Goal: Task Accomplishment & Management: Complete application form

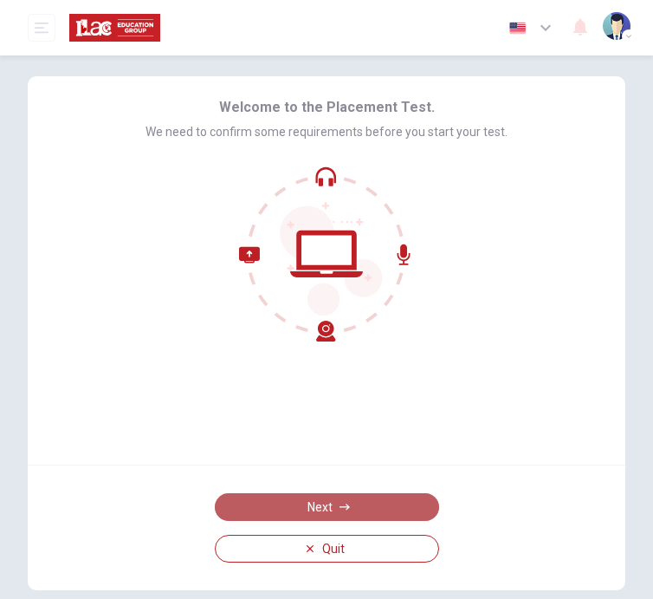
click at [340, 501] on button "Next" at bounding box center [327, 507] width 224 height 28
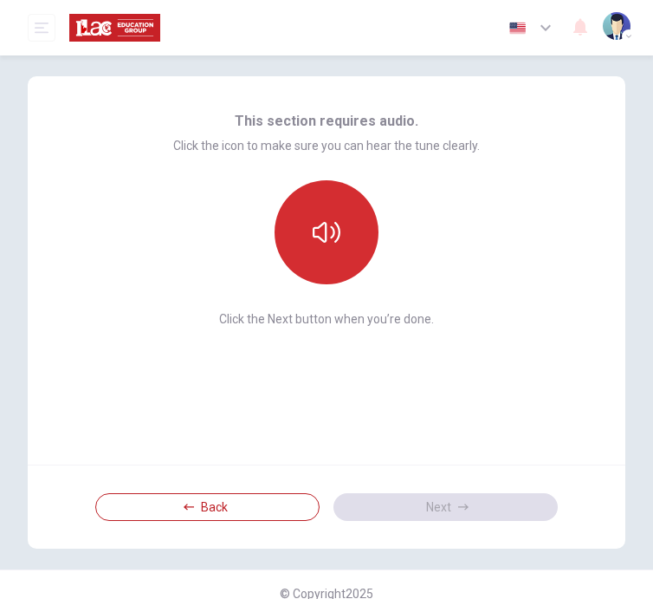
click at [322, 227] on icon "button" at bounding box center [327, 232] width 28 height 28
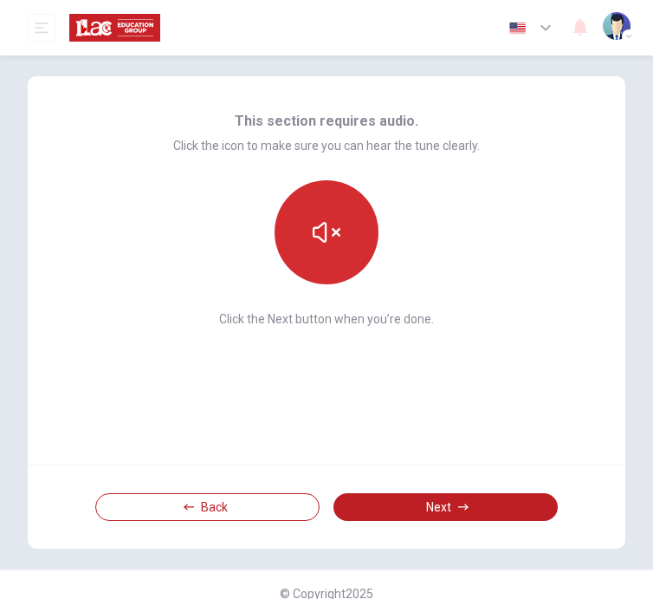
click at [321, 242] on icon "button" at bounding box center [327, 232] width 28 height 28
click at [321, 241] on icon "button" at bounding box center [327, 232] width 28 height 21
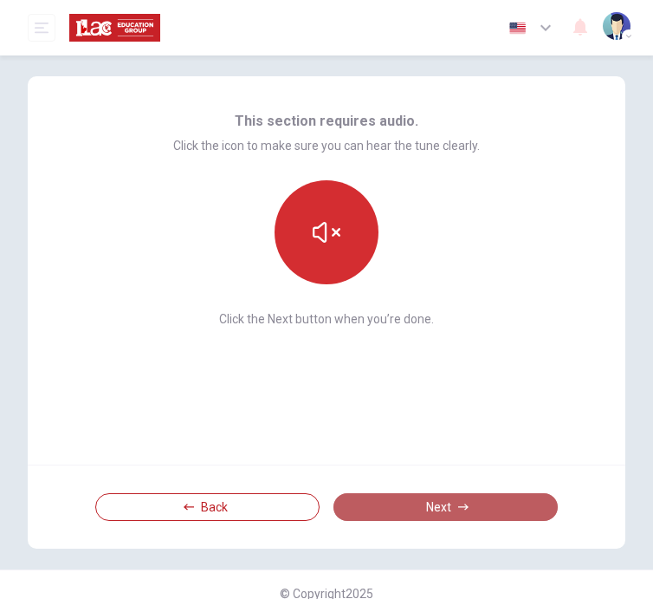
click at [441, 497] on button "Next" at bounding box center [446, 507] width 224 height 28
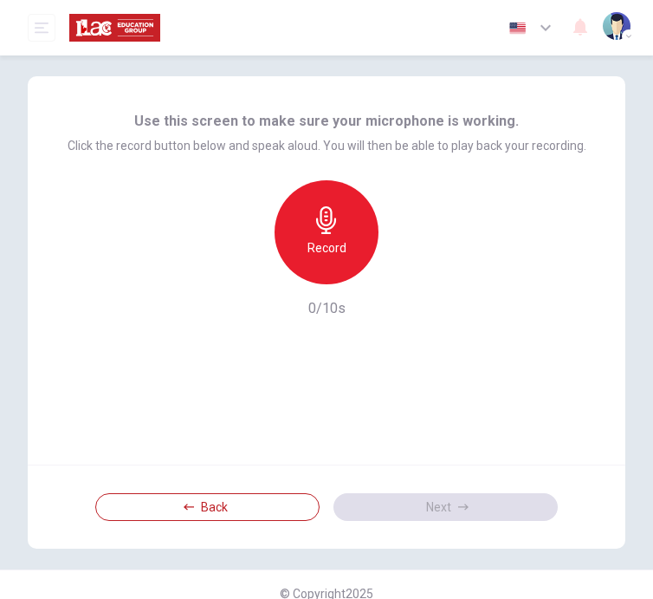
click at [357, 220] on div "Record" at bounding box center [327, 232] width 104 height 104
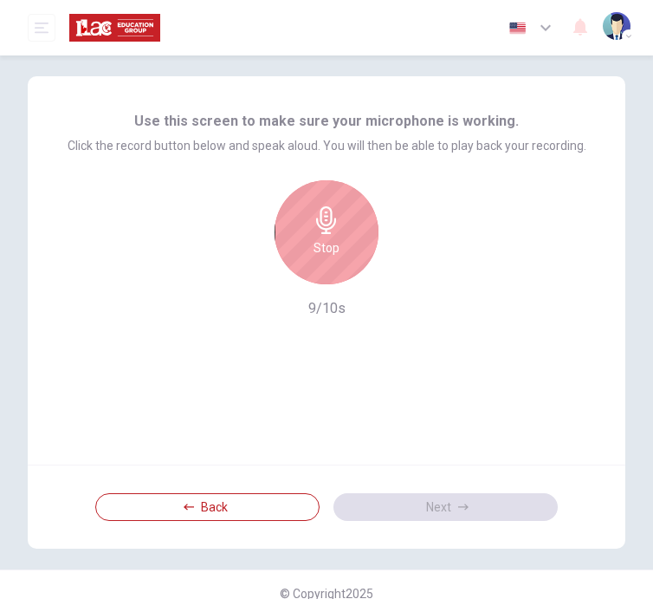
click at [357, 220] on div "Stop" at bounding box center [327, 232] width 104 height 104
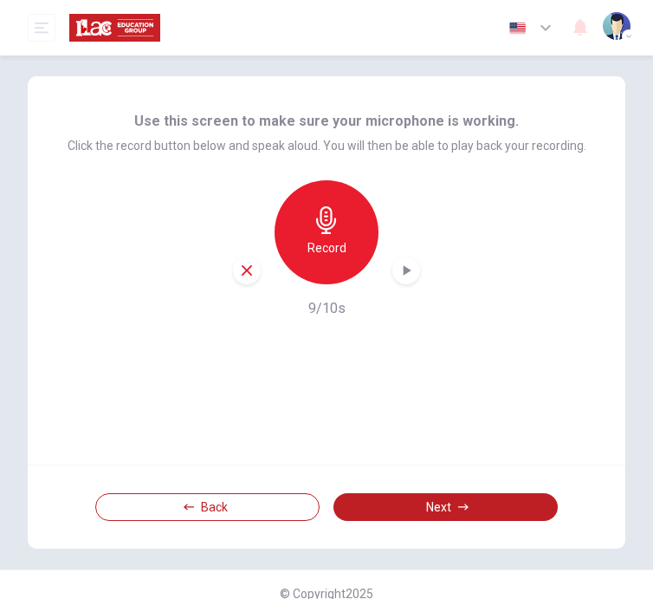
click at [398, 272] on icon "button" at bounding box center [406, 270] width 17 height 17
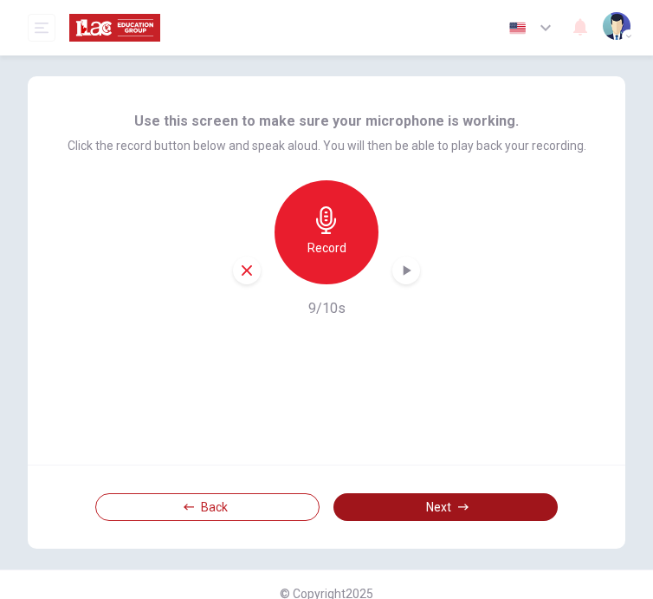
click at [394, 503] on button "Next" at bounding box center [446, 507] width 224 height 28
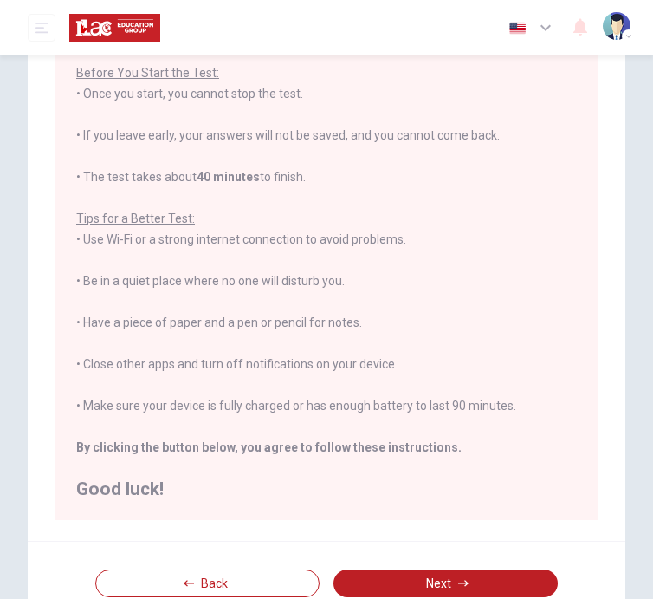
scroll to position [240, 0]
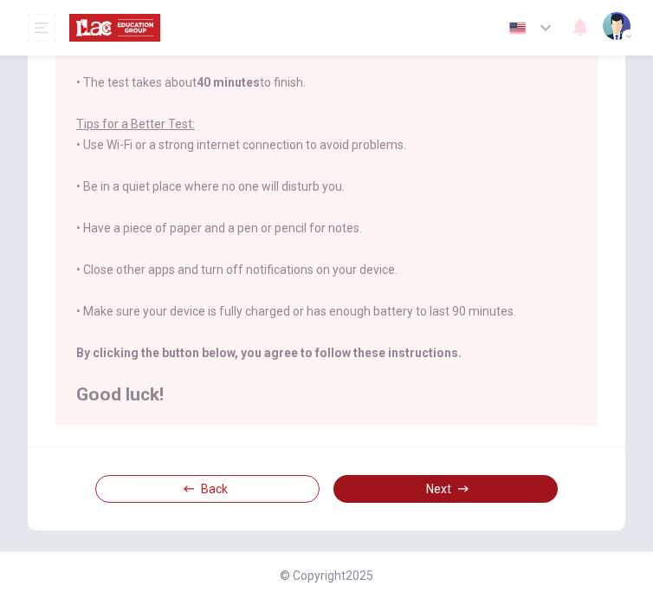
click at [452, 482] on button "Next" at bounding box center [446, 489] width 224 height 28
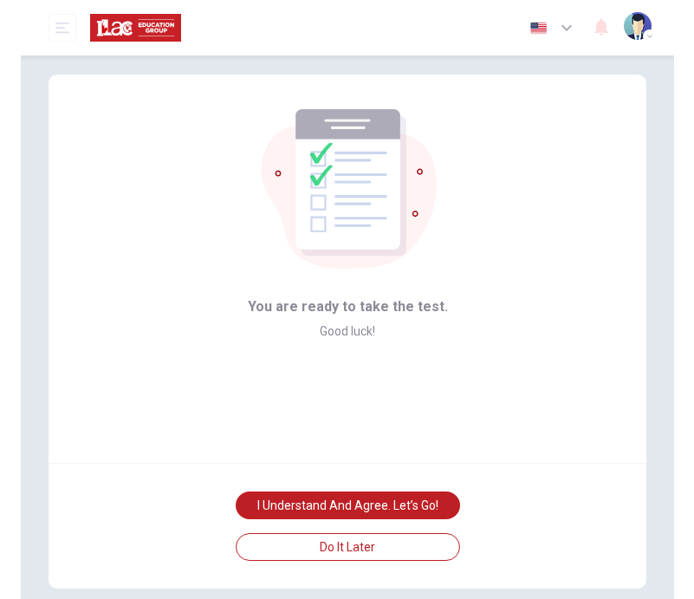
scroll to position [0, 0]
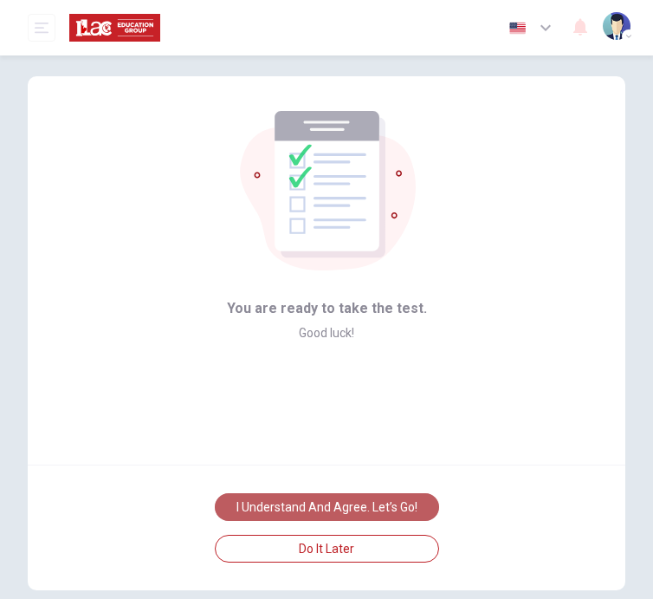
click at [343, 508] on button "I understand and agree. Let’s go!" at bounding box center [327, 507] width 224 height 28
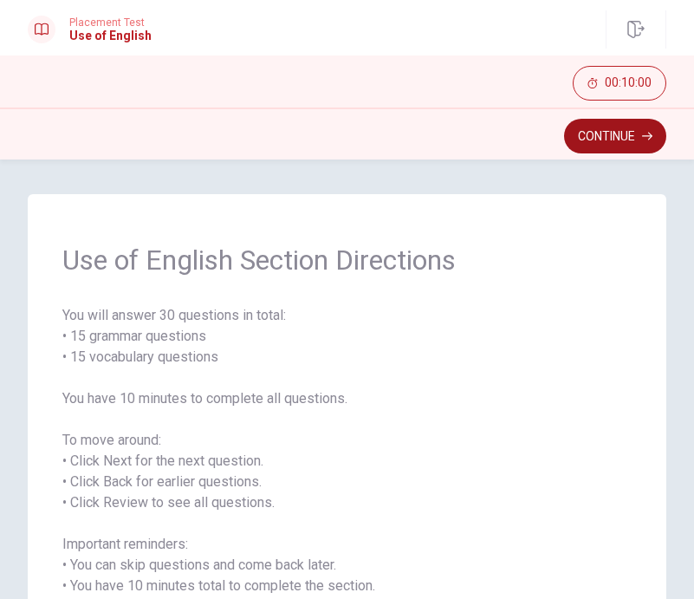
click at [609, 133] on button "Continue" at bounding box center [615, 136] width 102 height 35
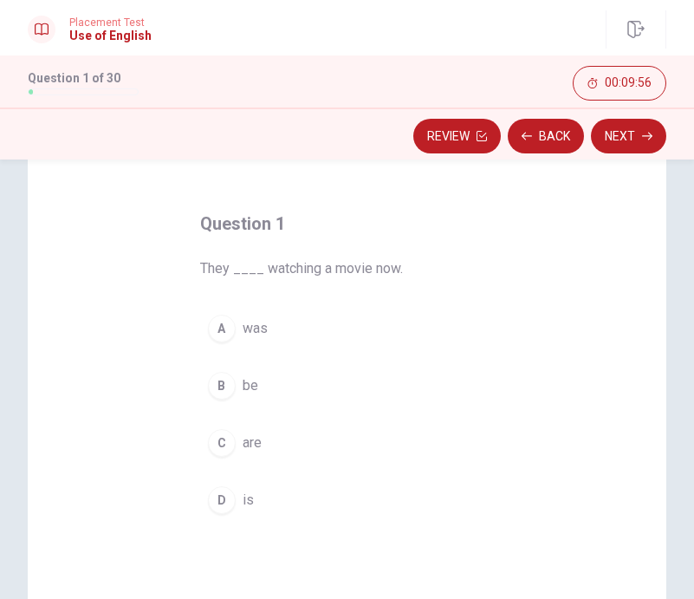
scroll to position [84, 0]
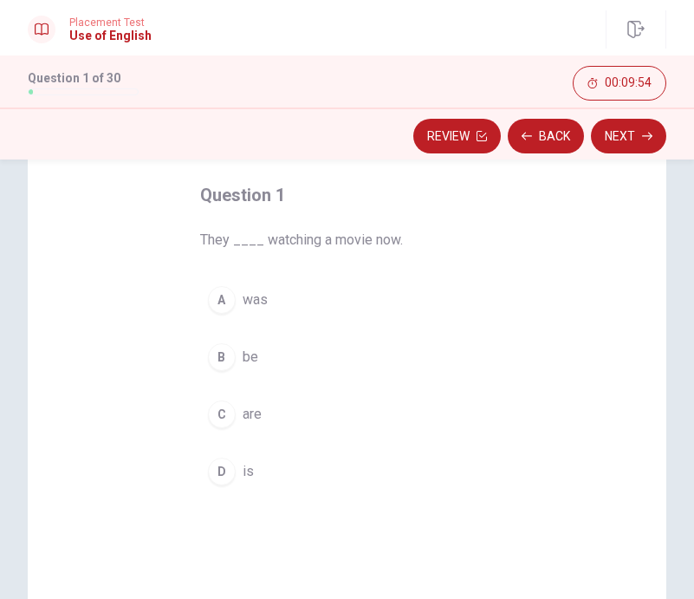
click at [219, 416] on div "C" at bounding box center [222, 414] width 28 height 28
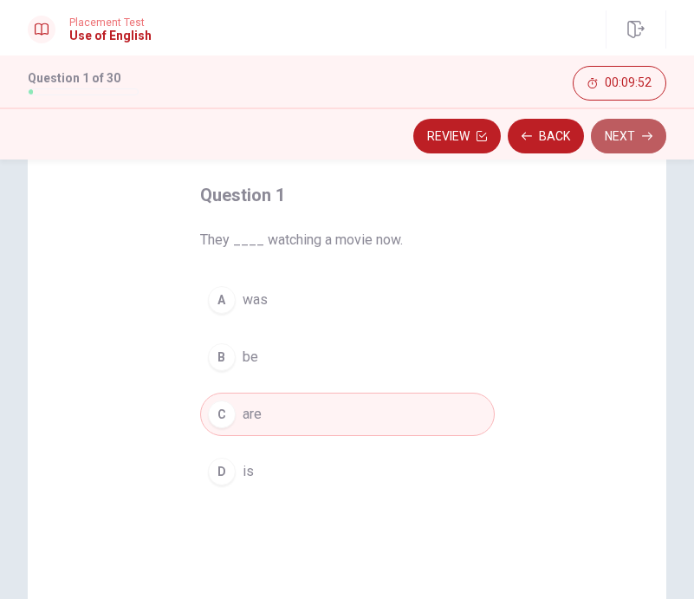
click at [627, 140] on button "Next" at bounding box center [628, 136] width 75 height 35
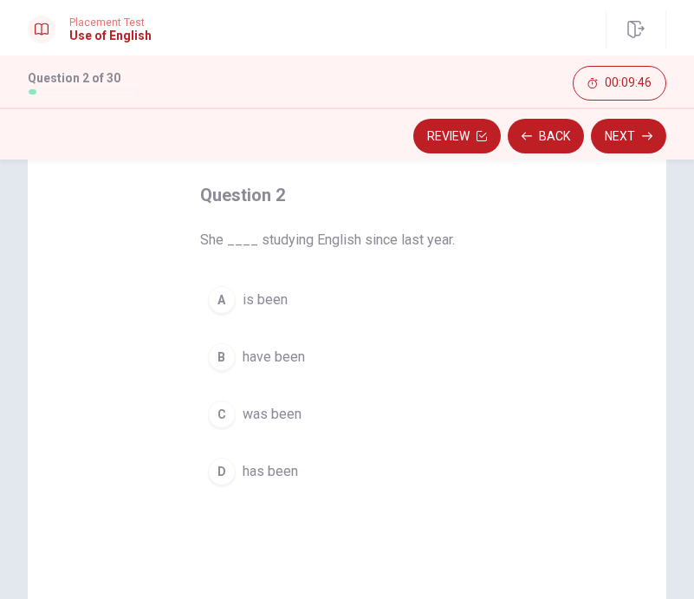
click at [216, 473] on div "D" at bounding box center [222, 472] width 28 height 28
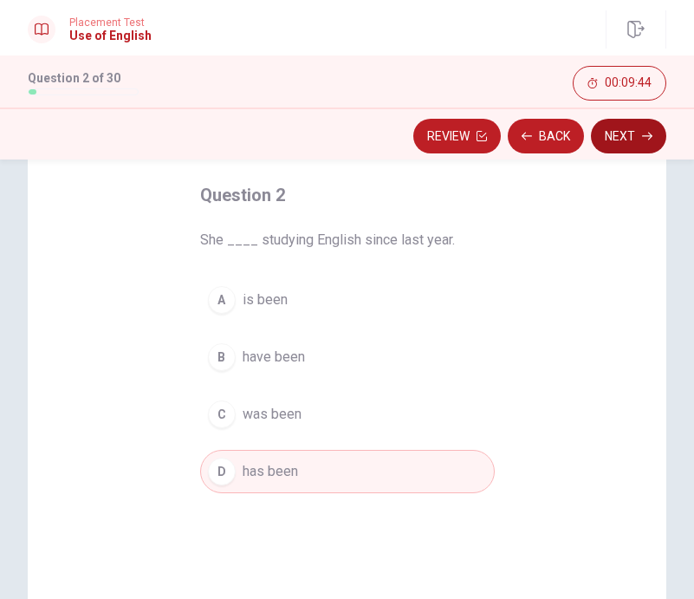
click at [631, 141] on button "Next" at bounding box center [628, 136] width 75 height 35
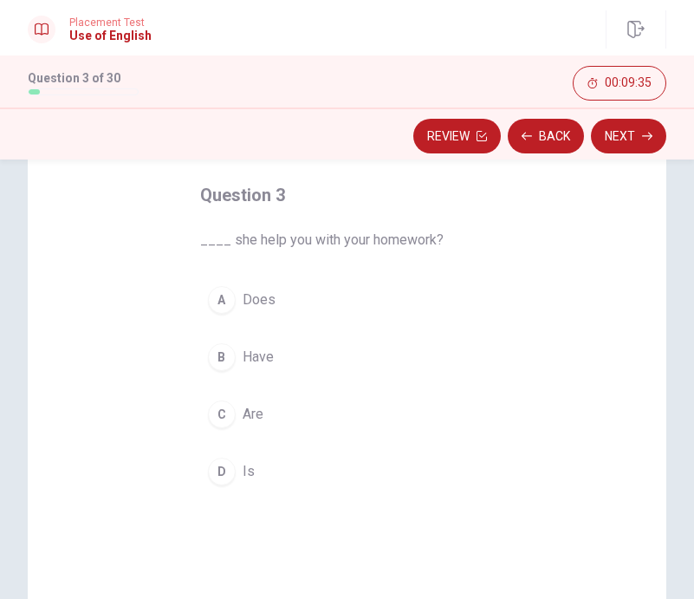
click at [223, 301] on div "A" at bounding box center [222, 300] width 28 height 28
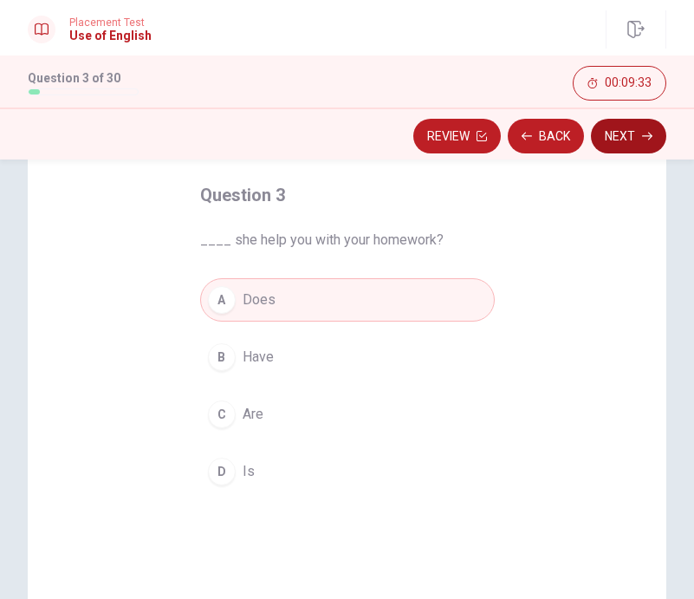
click at [620, 134] on button "Next" at bounding box center [628, 136] width 75 height 35
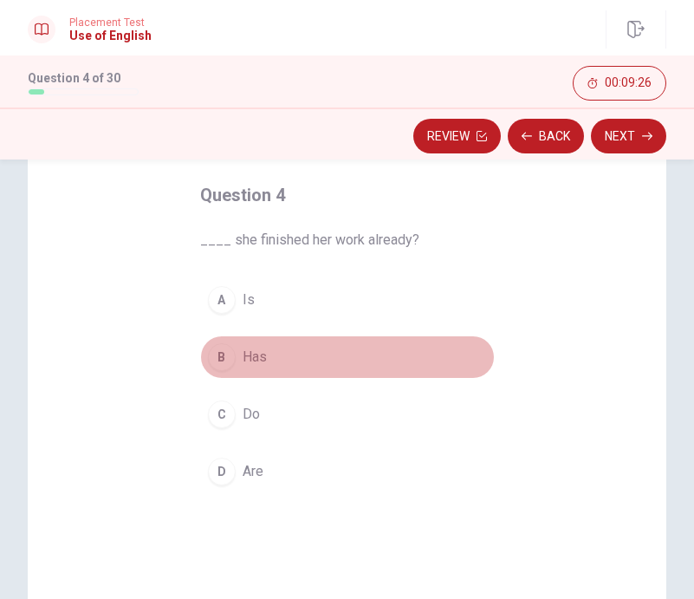
click at [217, 358] on div "B" at bounding box center [222, 357] width 28 height 28
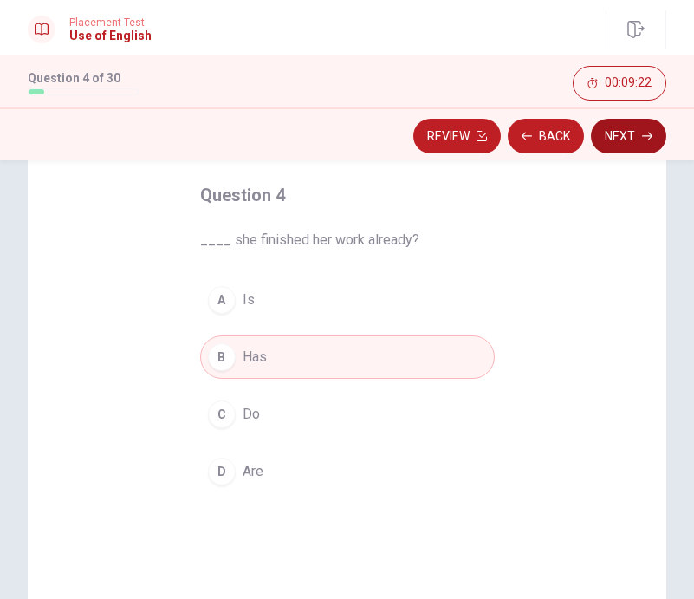
click at [615, 144] on button "Next" at bounding box center [628, 136] width 75 height 35
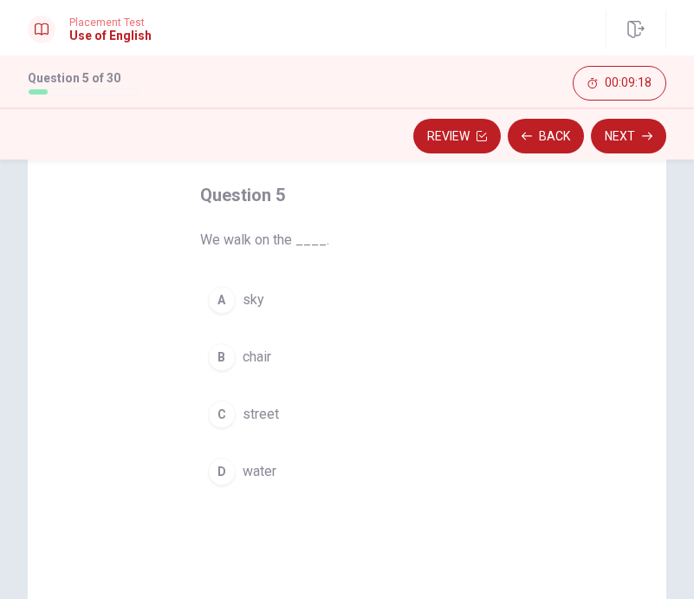
click at [214, 416] on div "C" at bounding box center [222, 414] width 28 height 28
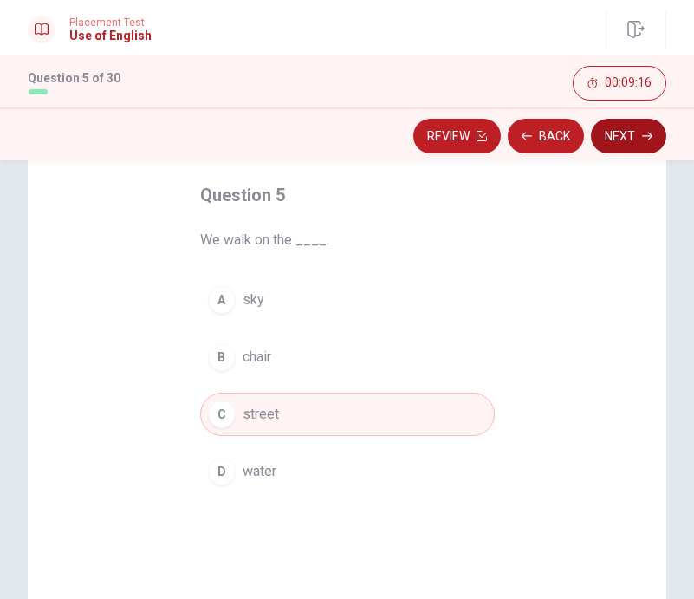
click at [603, 139] on button "Next" at bounding box center [628, 136] width 75 height 35
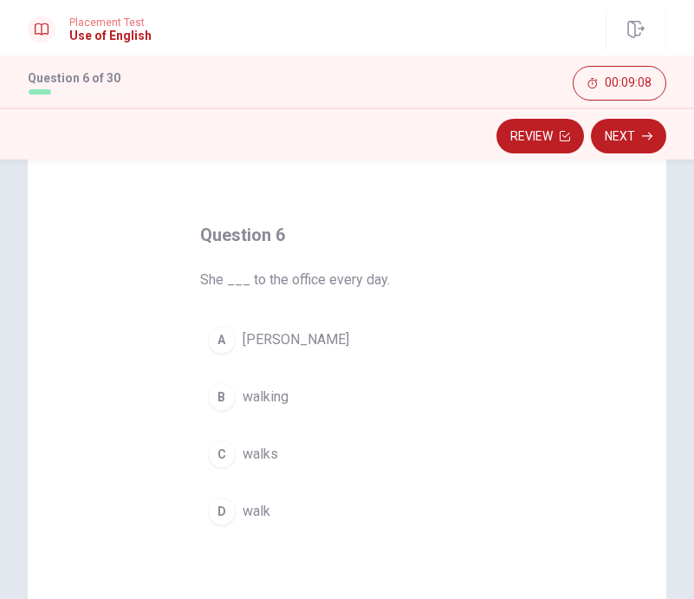
scroll to position [66, 0]
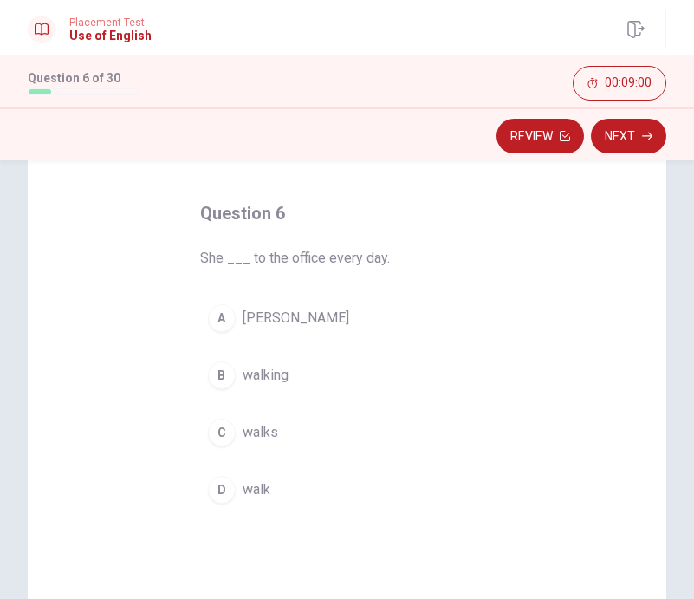
click at [214, 435] on div "C" at bounding box center [222, 433] width 28 height 28
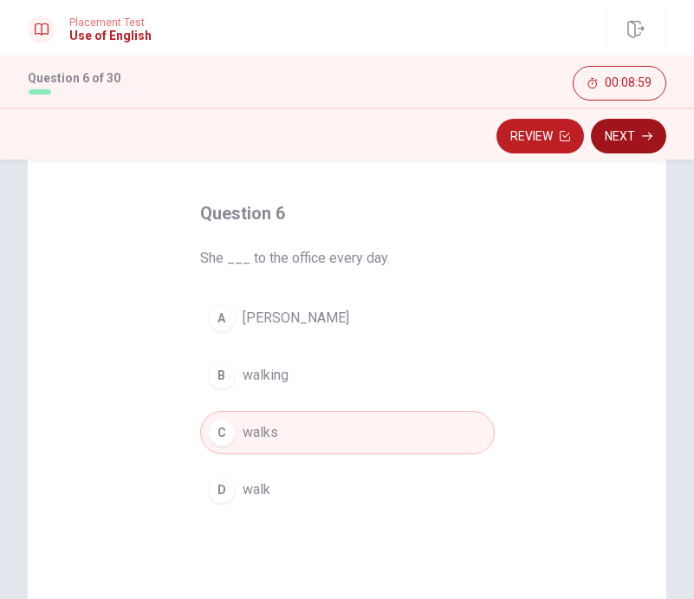
click at [624, 134] on button "Next" at bounding box center [628, 136] width 75 height 35
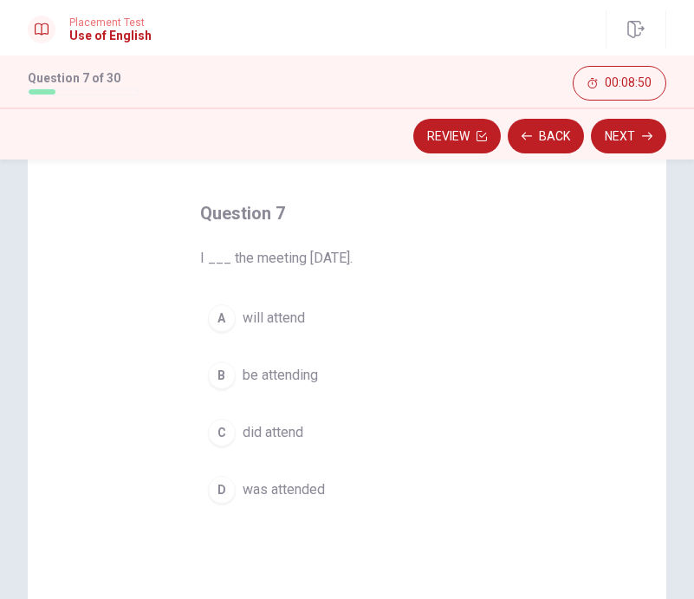
click at [221, 320] on div "A" at bounding box center [222, 318] width 28 height 28
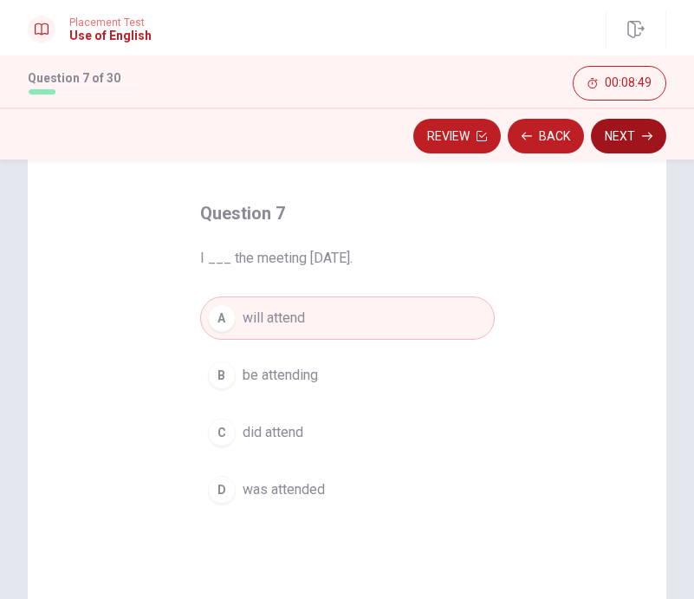
click at [622, 141] on button "Next" at bounding box center [628, 136] width 75 height 35
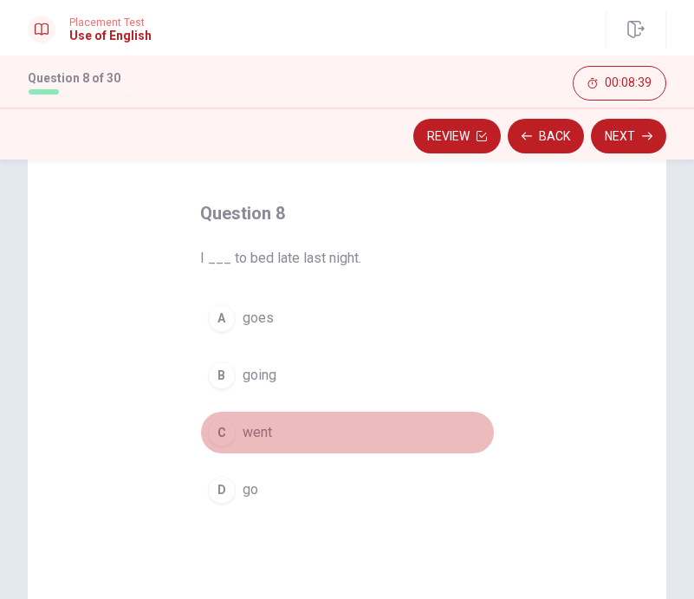
click at [220, 436] on div "C" at bounding box center [222, 433] width 28 height 28
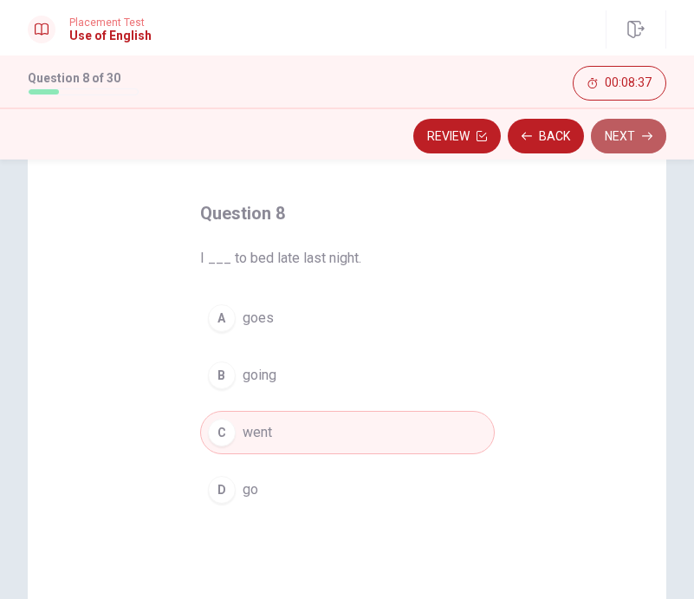
click at [624, 139] on button "Next" at bounding box center [628, 136] width 75 height 35
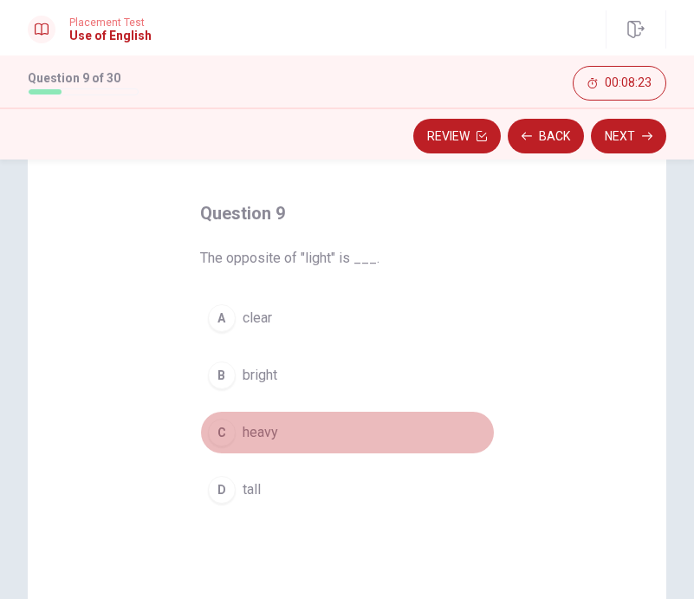
click at [213, 430] on div "C" at bounding box center [222, 433] width 28 height 28
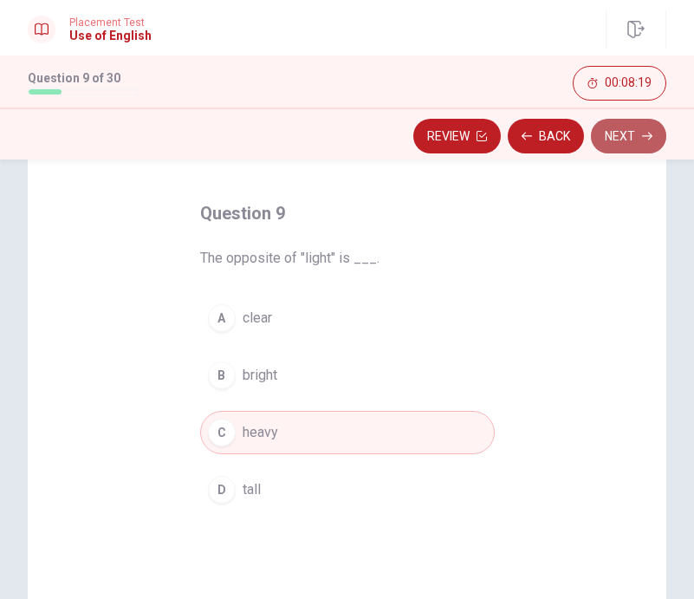
click at [633, 137] on button "Next" at bounding box center [628, 136] width 75 height 35
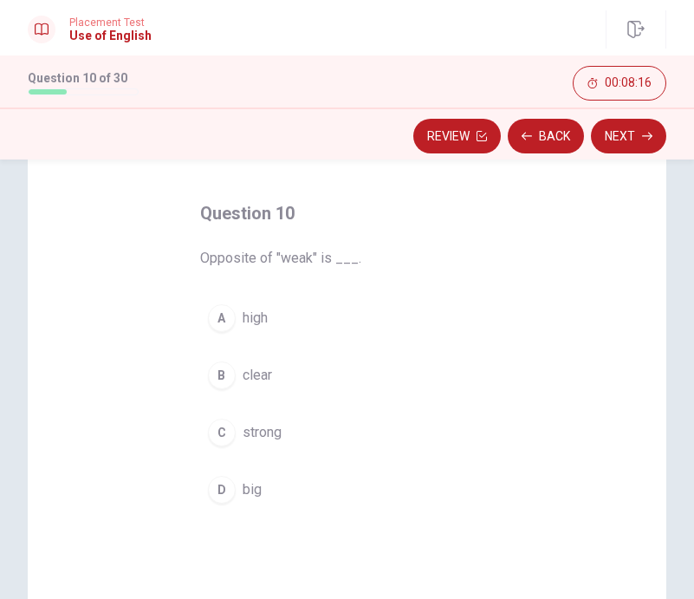
click at [217, 432] on div "C" at bounding box center [222, 433] width 28 height 28
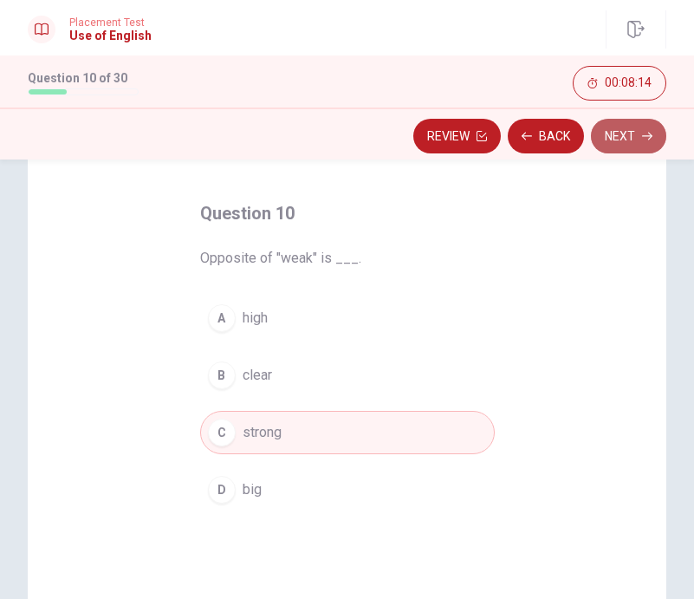
click at [629, 130] on button "Next" at bounding box center [628, 136] width 75 height 35
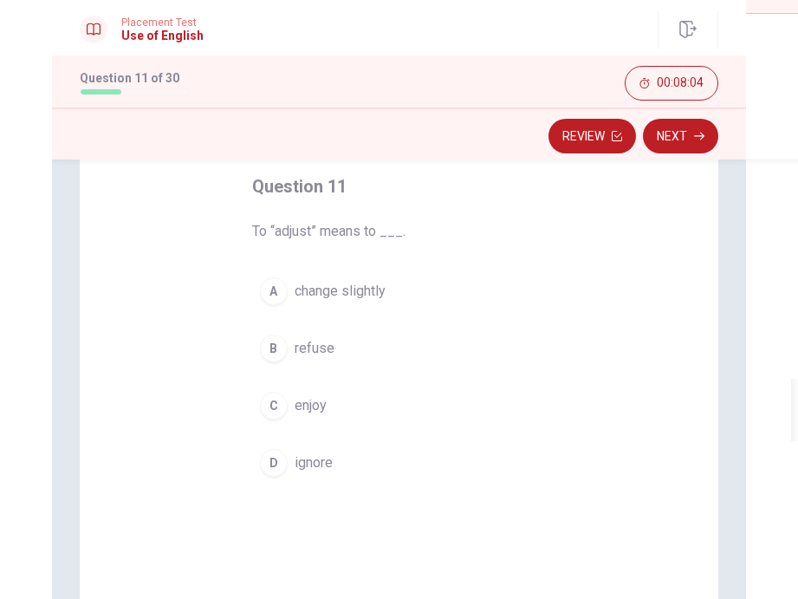
scroll to position [78, 0]
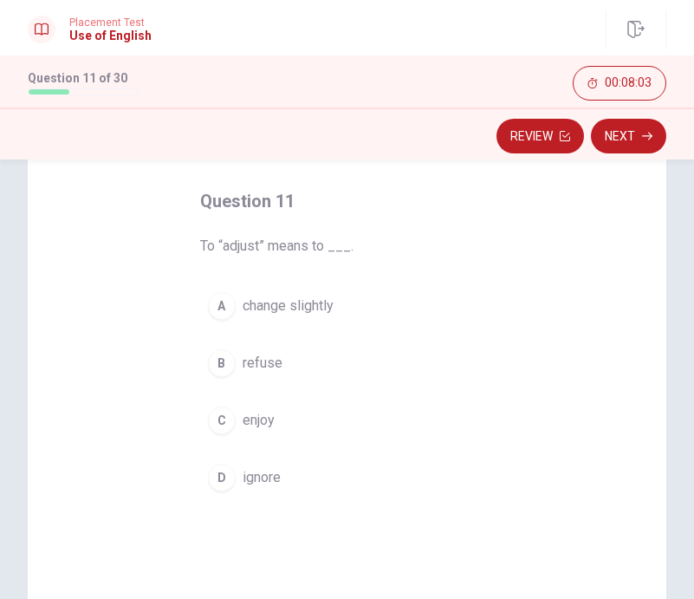
click at [215, 315] on div "A" at bounding box center [222, 306] width 28 height 28
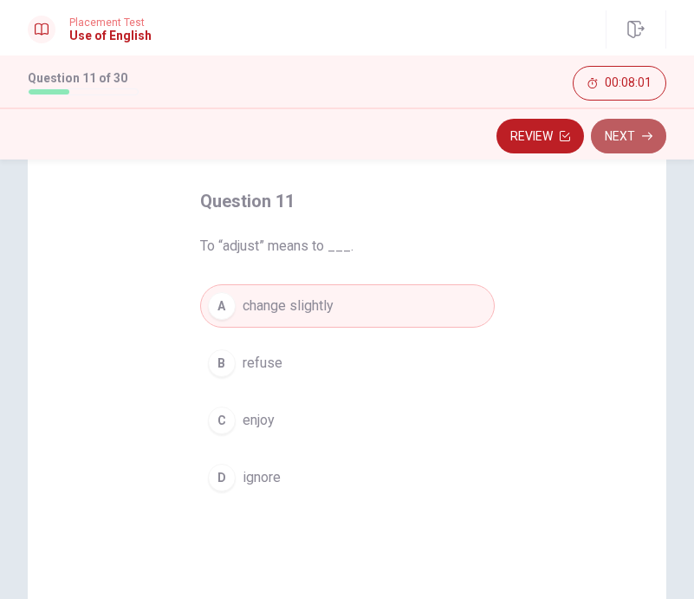
click at [620, 144] on button "Next" at bounding box center [628, 136] width 75 height 35
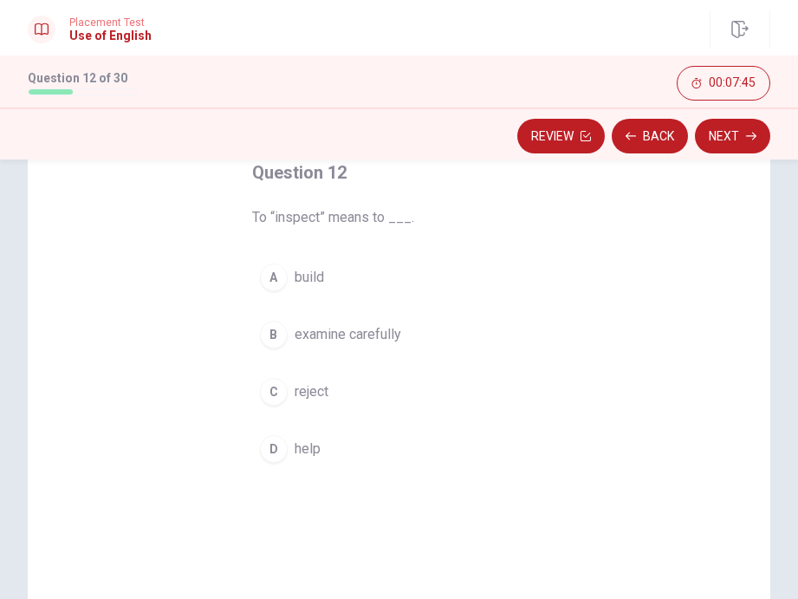
scroll to position [81, 0]
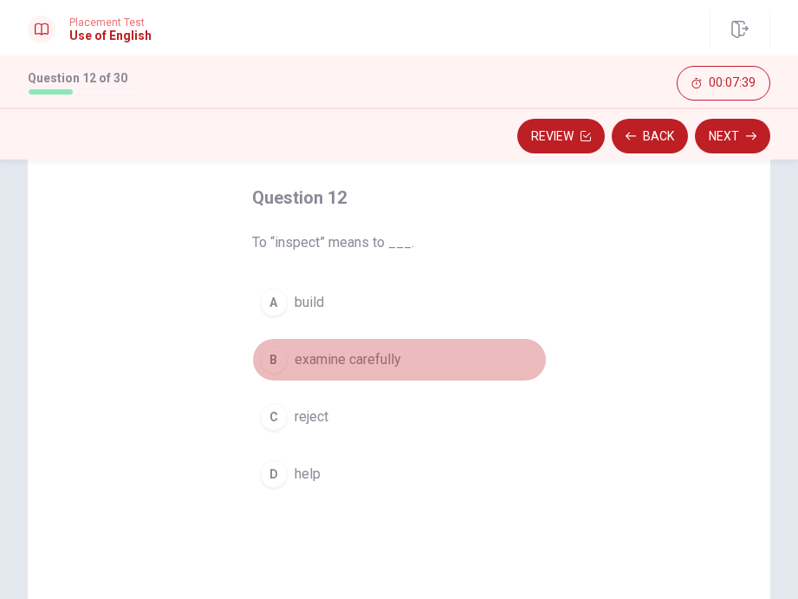
click at [265, 360] on div "B" at bounding box center [274, 360] width 28 height 28
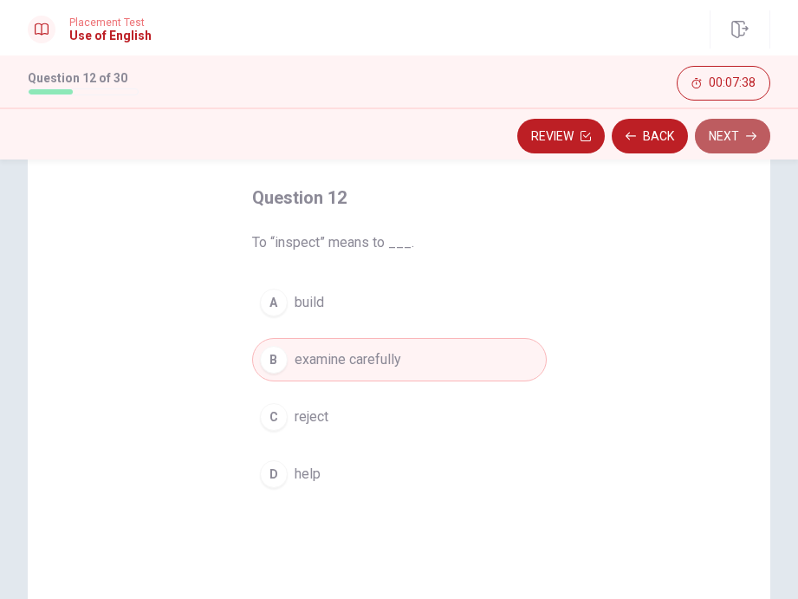
click at [652, 139] on button "Next" at bounding box center [732, 136] width 75 height 35
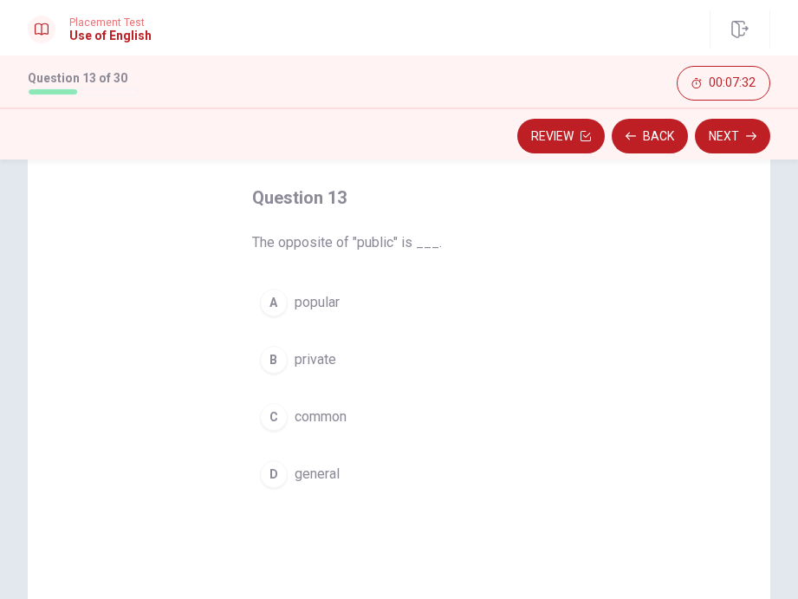
click at [317, 357] on span "private" at bounding box center [316, 359] width 42 height 21
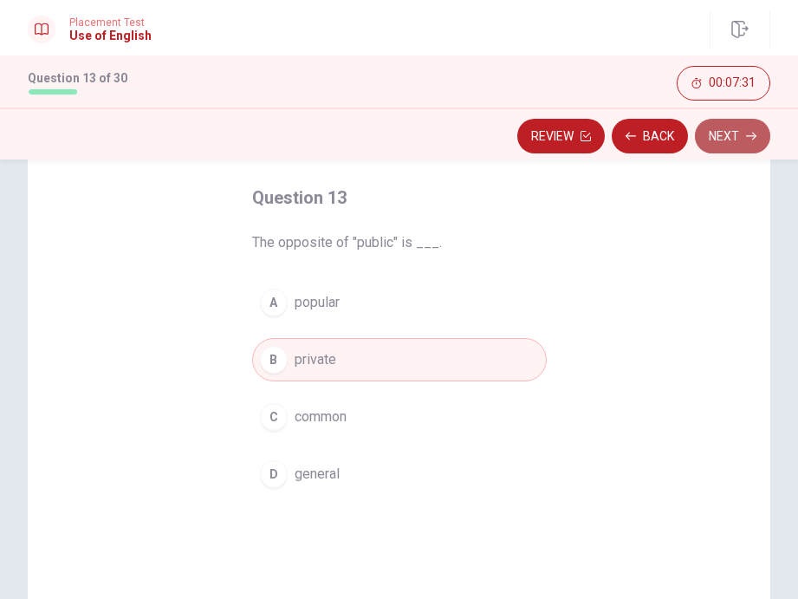
click at [652, 127] on button "Next" at bounding box center [732, 136] width 75 height 35
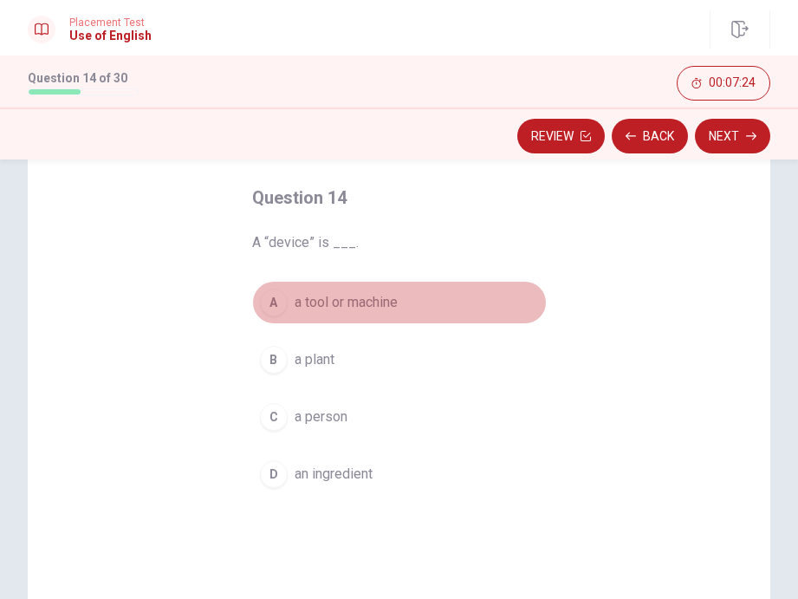
click at [273, 299] on div "A" at bounding box center [274, 303] width 28 height 28
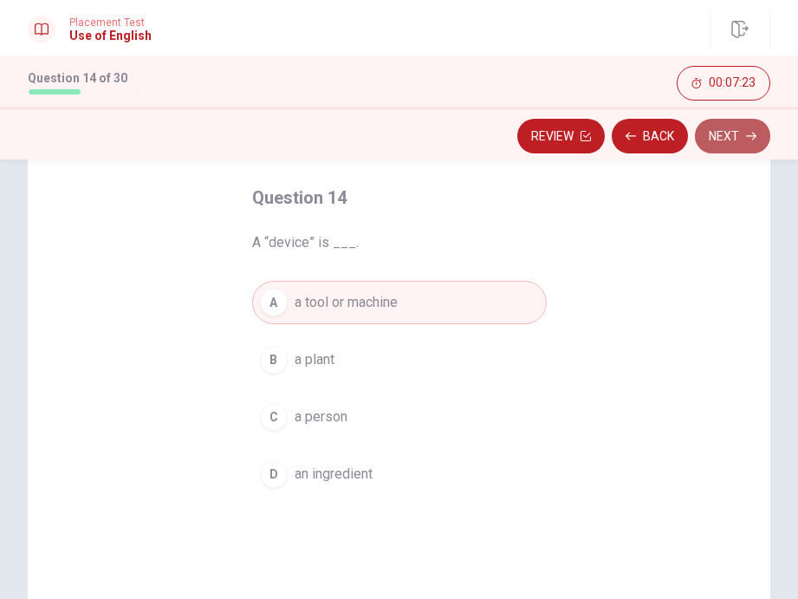
click at [652, 141] on button "Next" at bounding box center [732, 136] width 75 height 35
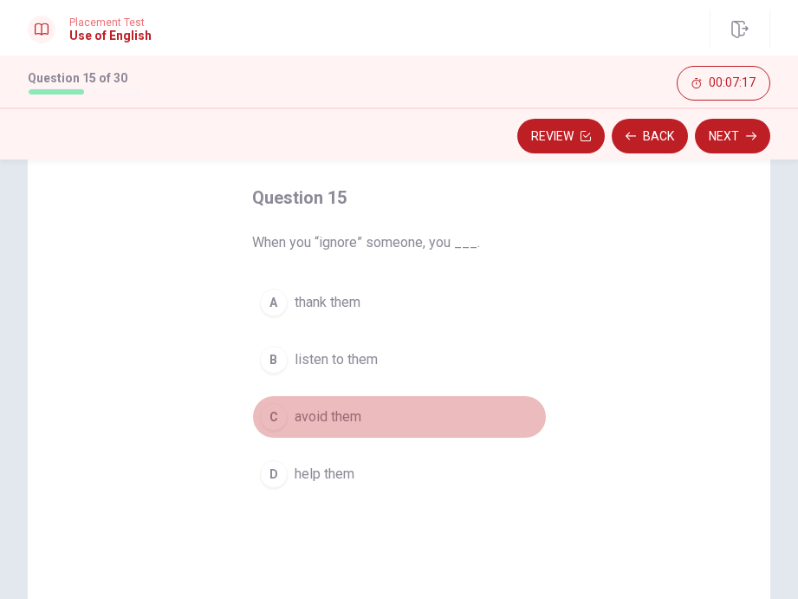
click at [276, 420] on div "C" at bounding box center [274, 417] width 28 height 28
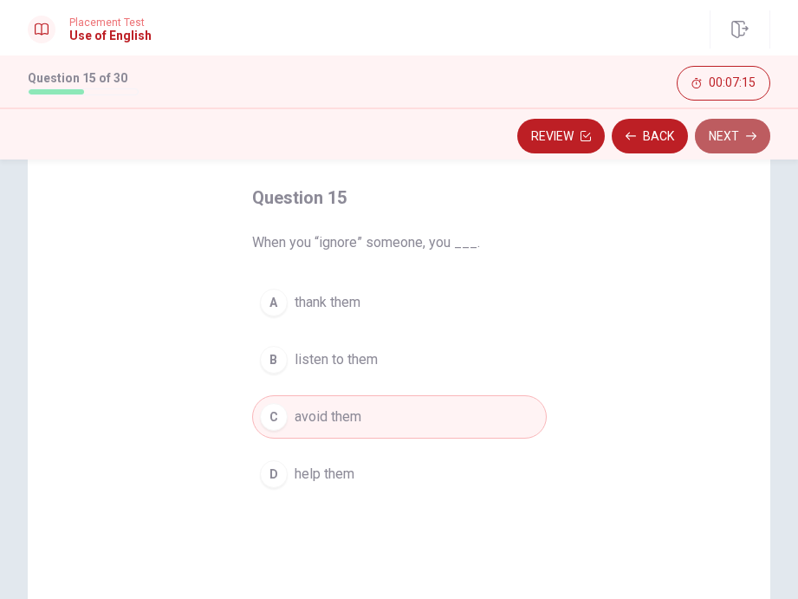
click at [652, 146] on button "Next" at bounding box center [732, 136] width 75 height 35
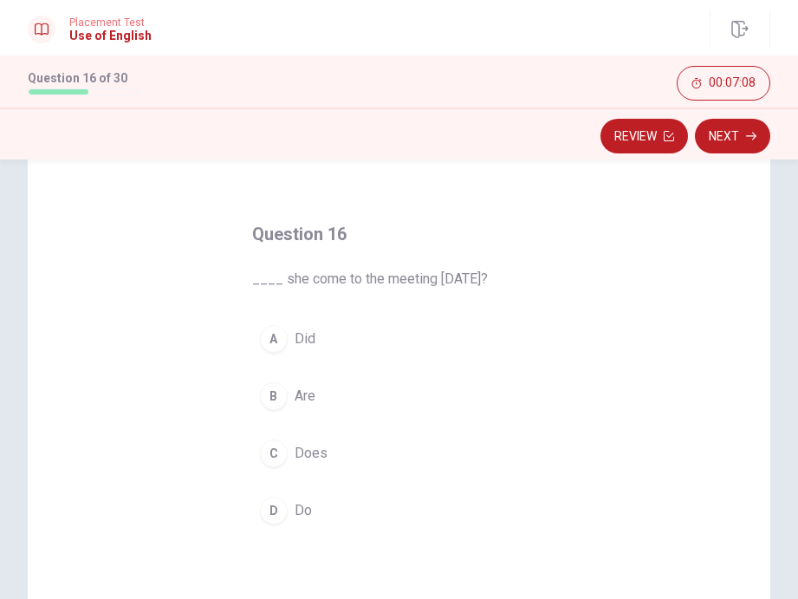
scroll to position [49, 0]
click at [267, 450] on div "C" at bounding box center [274, 450] width 28 height 28
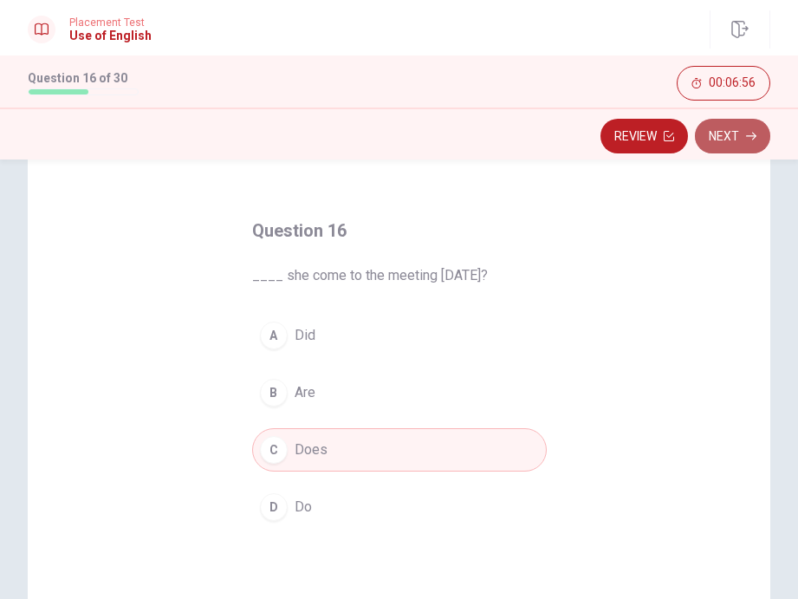
click at [652, 143] on button "Next" at bounding box center [732, 136] width 75 height 35
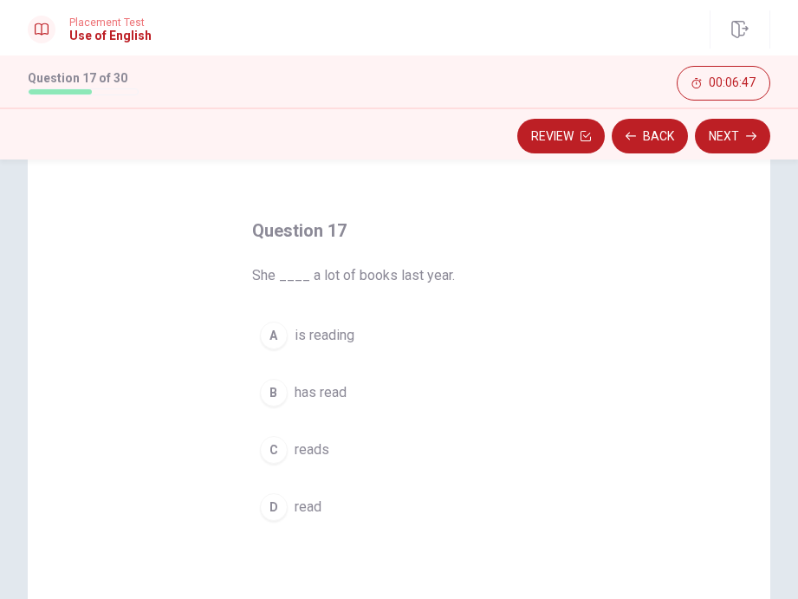
click at [311, 451] on span "reads" at bounding box center [312, 449] width 35 height 21
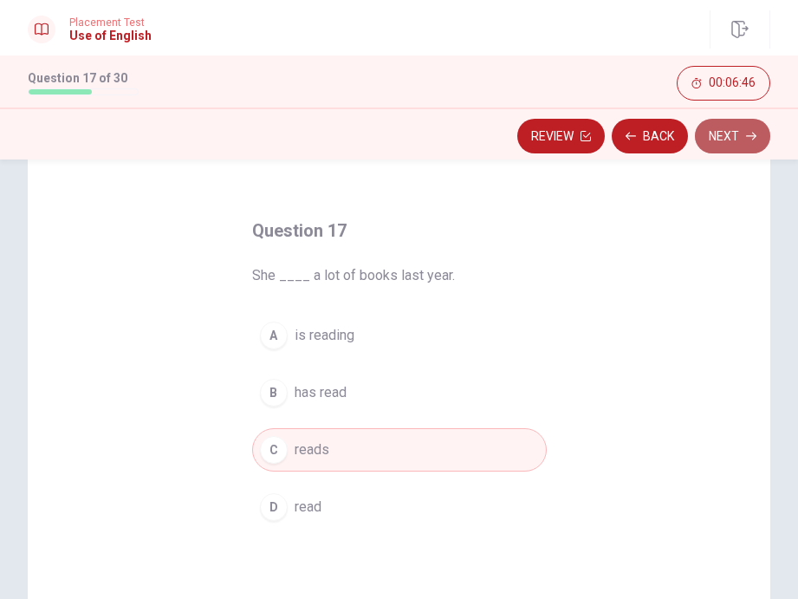
click at [652, 140] on button "Next" at bounding box center [732, 136] width 75 height 35
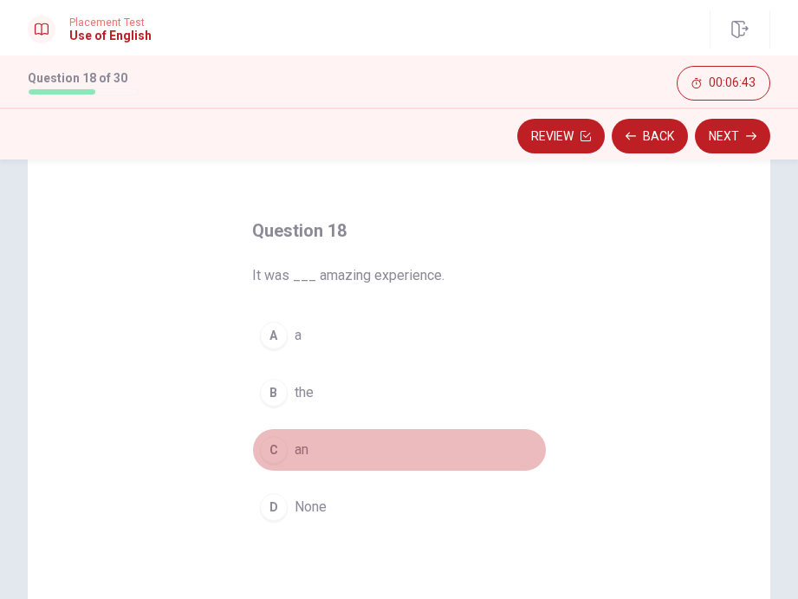
click at [268, 444] on div "C" at bounding box center [274, 450] width 28 height 28
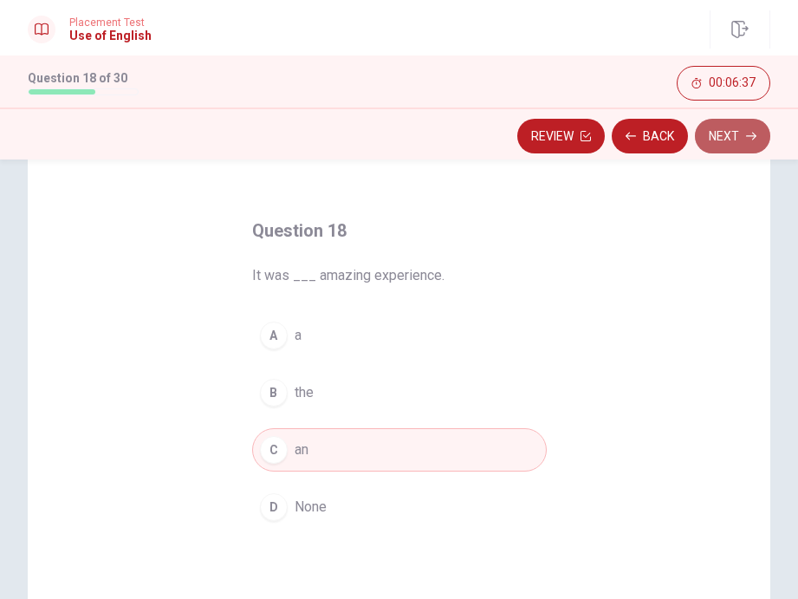
click at [652, 146] on button "Next" at bounding box center [732, 136] width 75 height 35
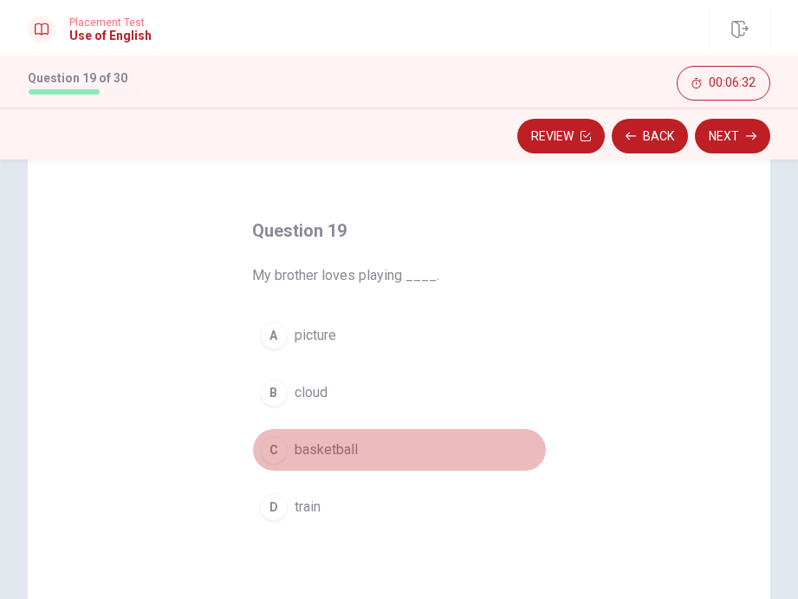
click at [302, 466] on button "C basketball" at bounding box center [399, 449] width 295 height 43
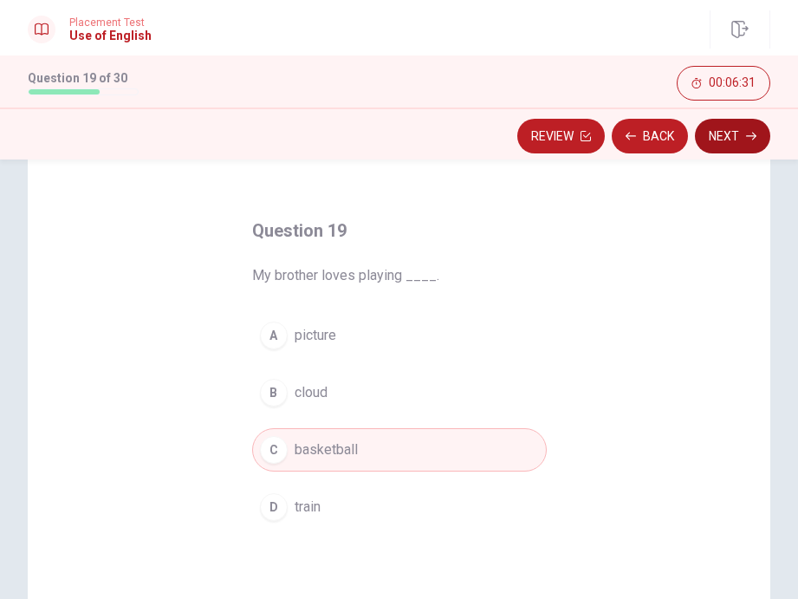
click at [652, 129] on button "Next" at bounding box center [732, 136] width 75 height 35
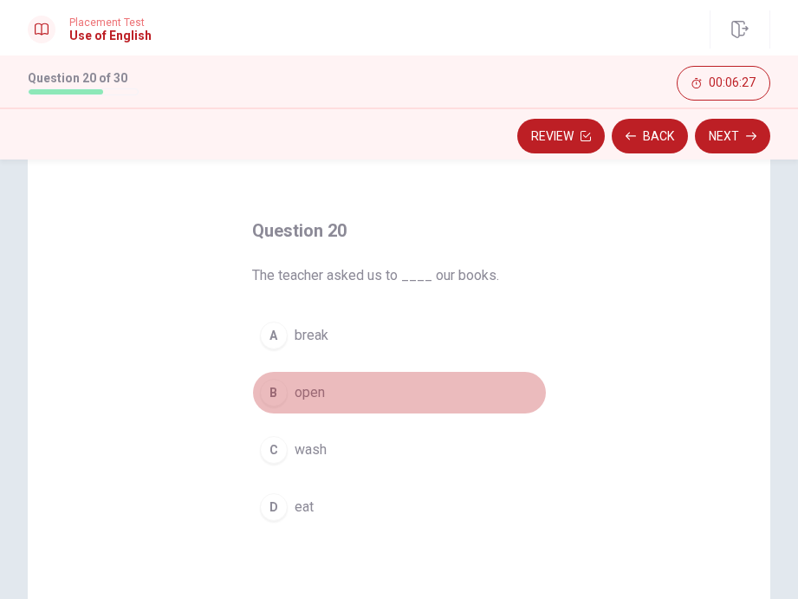
click at [285, 400] on button "B open" at bounding box center [399, 392] width 295 height 43
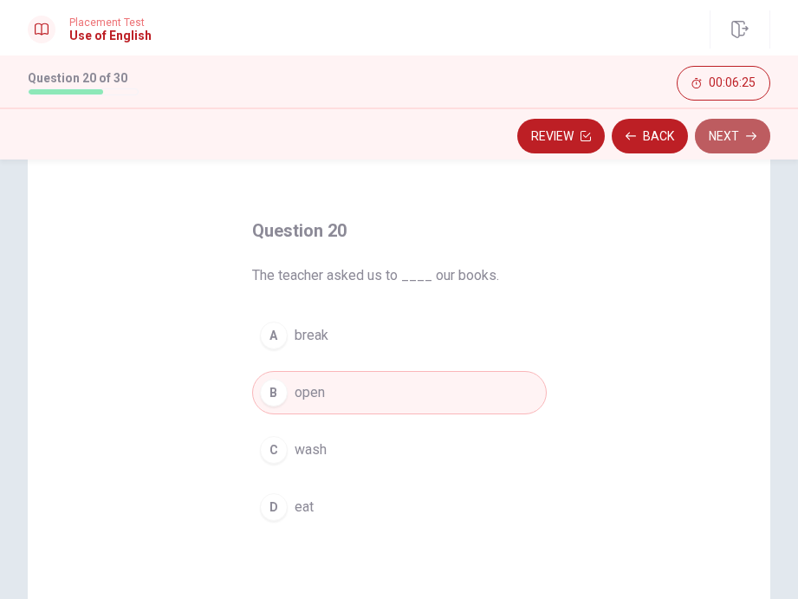
click at [652, 149] on button "Next" at bounding box center [732, 136] width 75 height 35
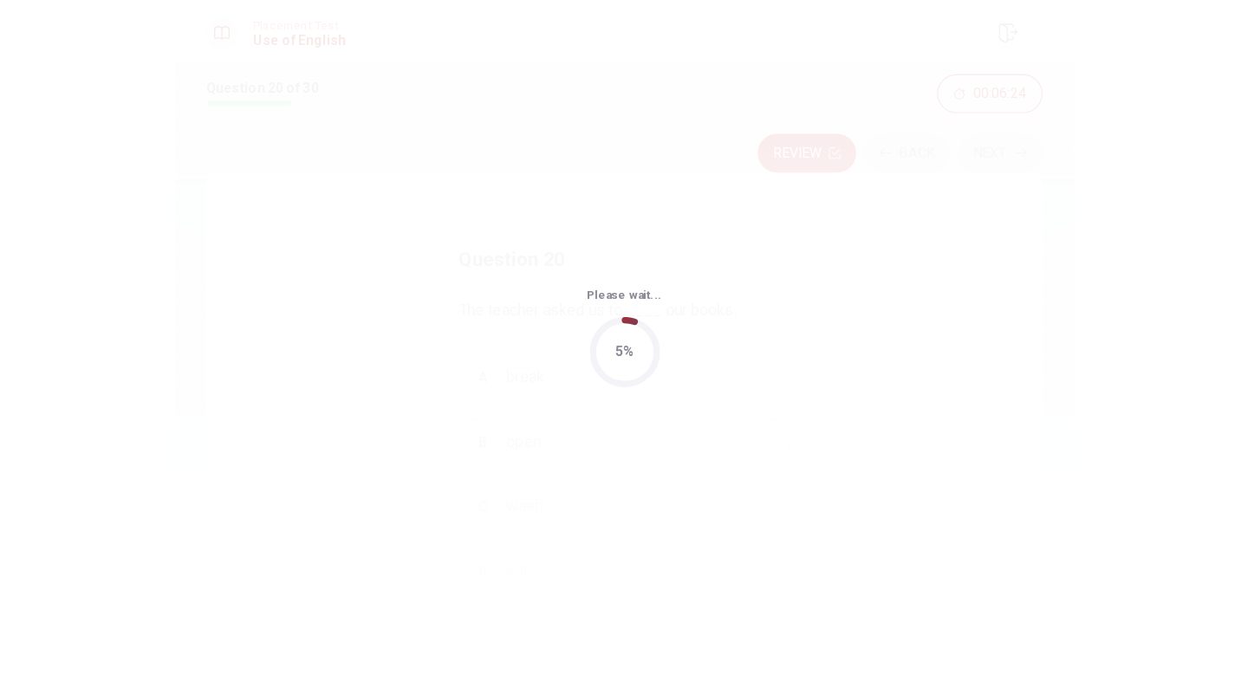
scroll to position [0, 0]
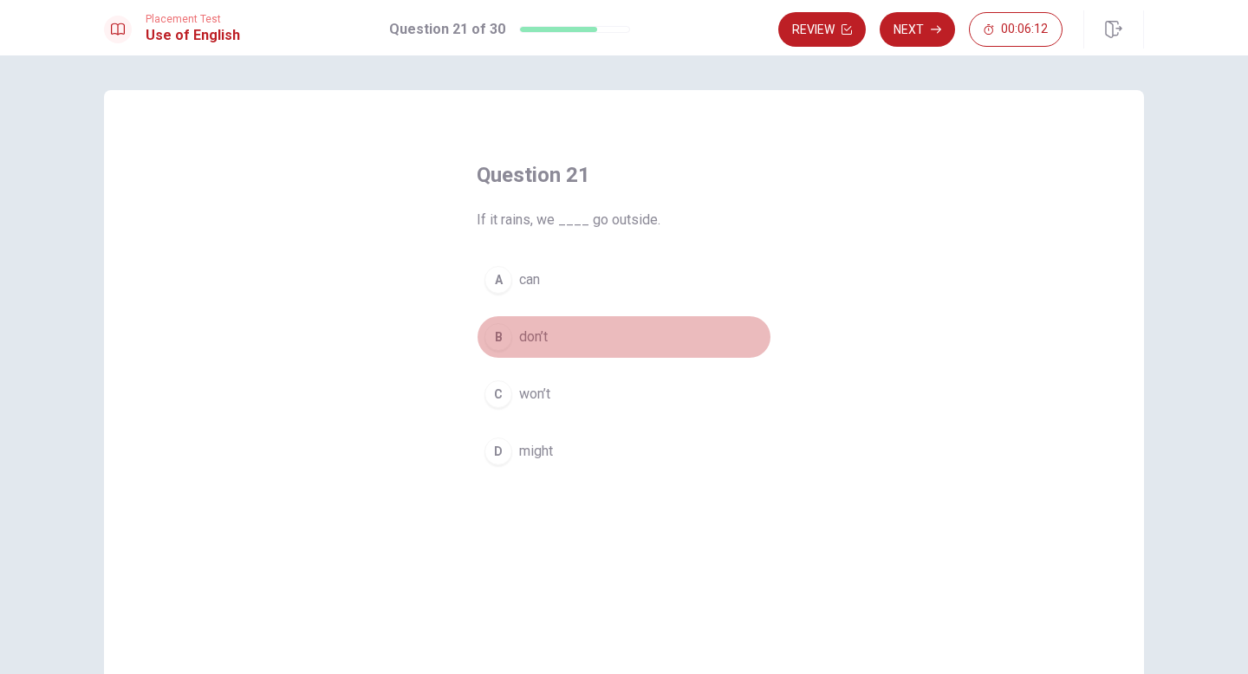
click at [494, 334] on div "B" at bounding box center [498, 337] width 28 height 28
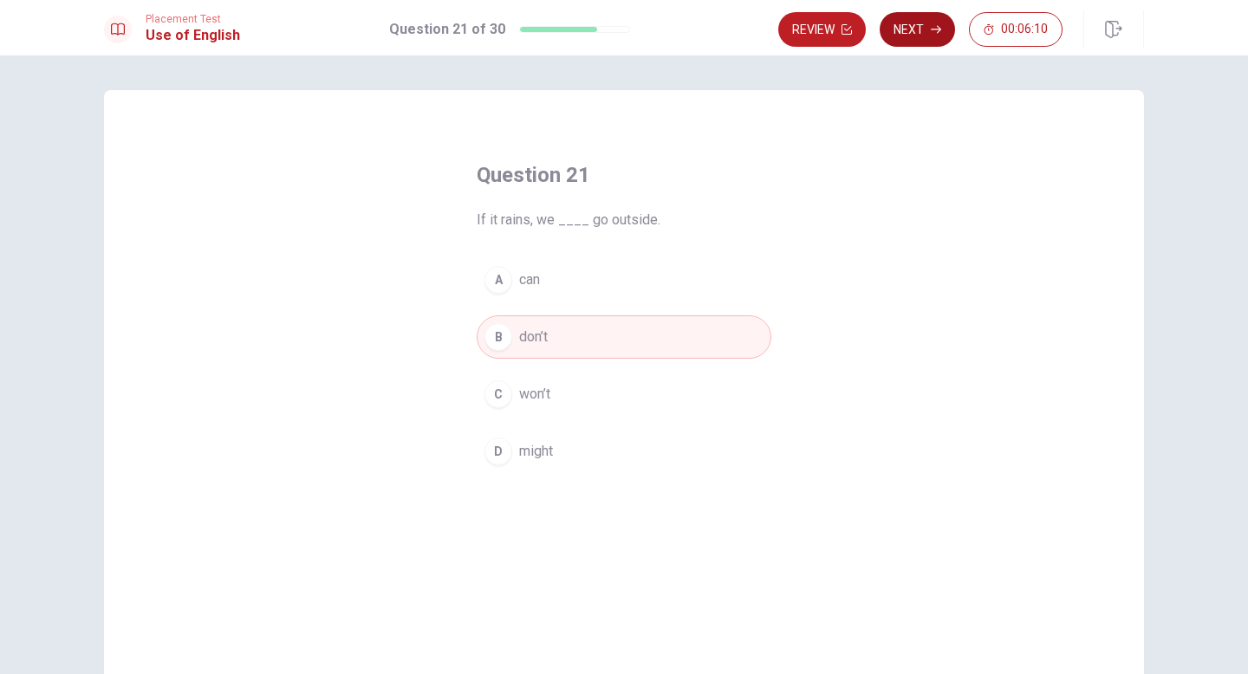
click at [652, 32] on button "Next" at bounding box center [916, 29] width 75 height 35
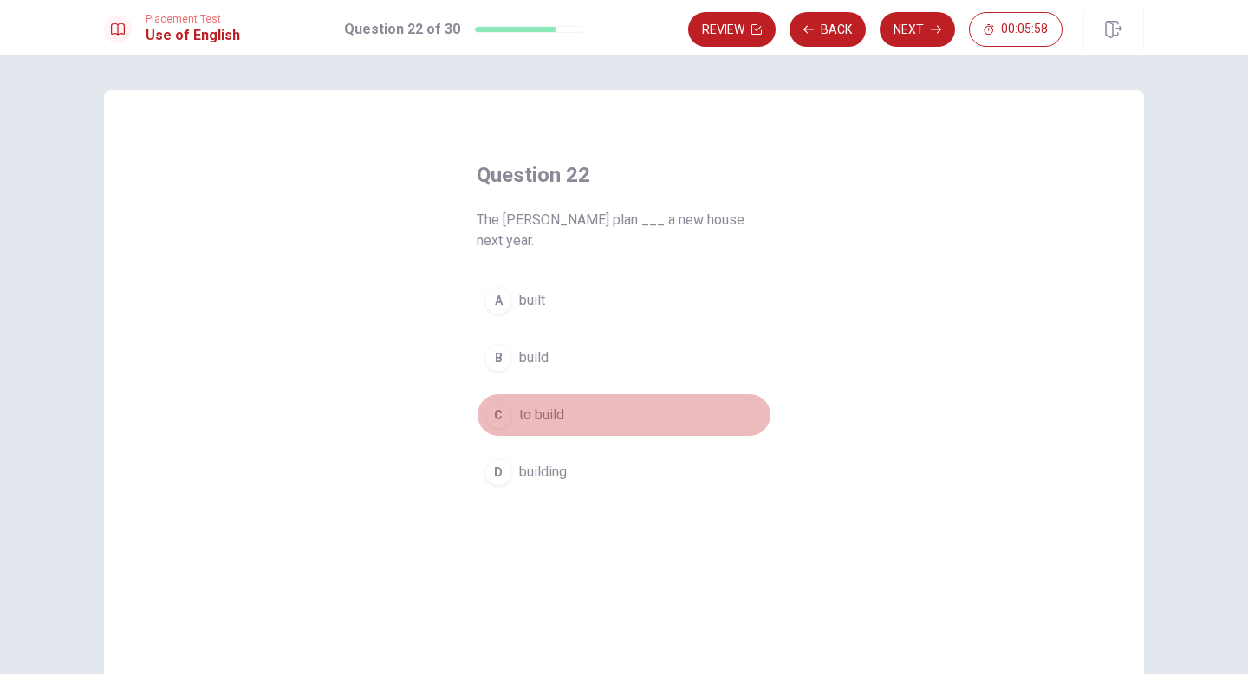
click at [495, 401] on div "C" at bounding box center [498, 415] width 28 height 28
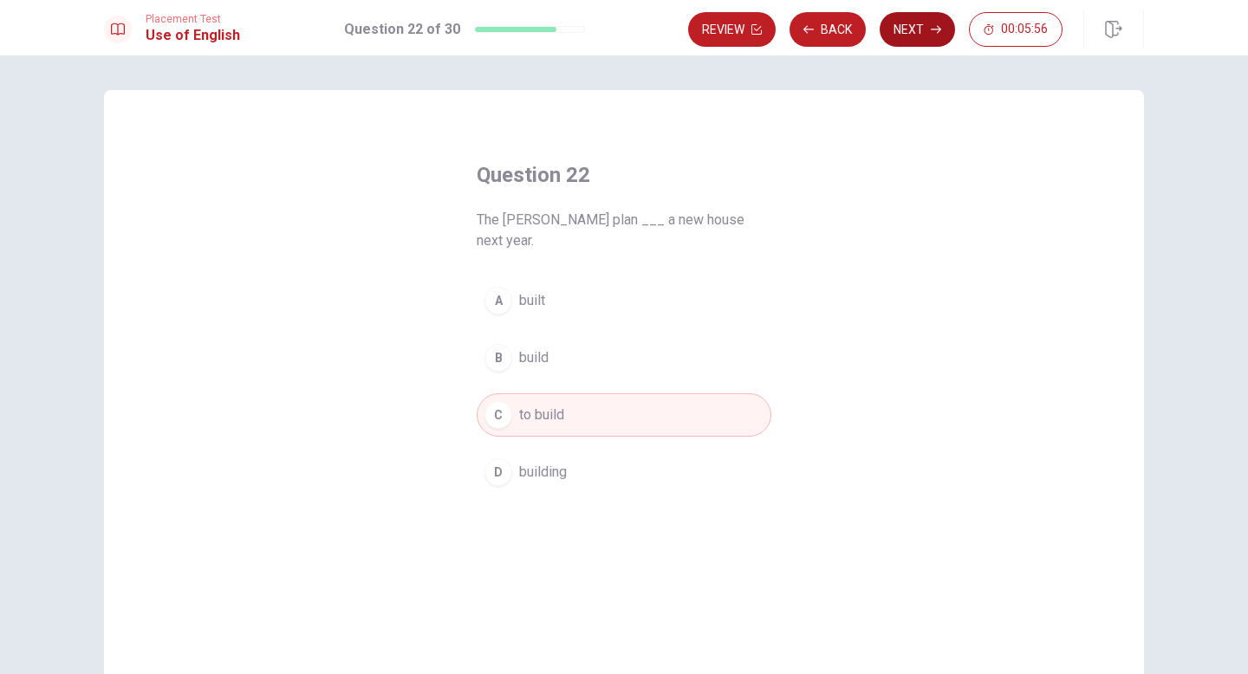
click at [652, 30] on button "Next" at bounding box center [916, 29] width 75 height 35
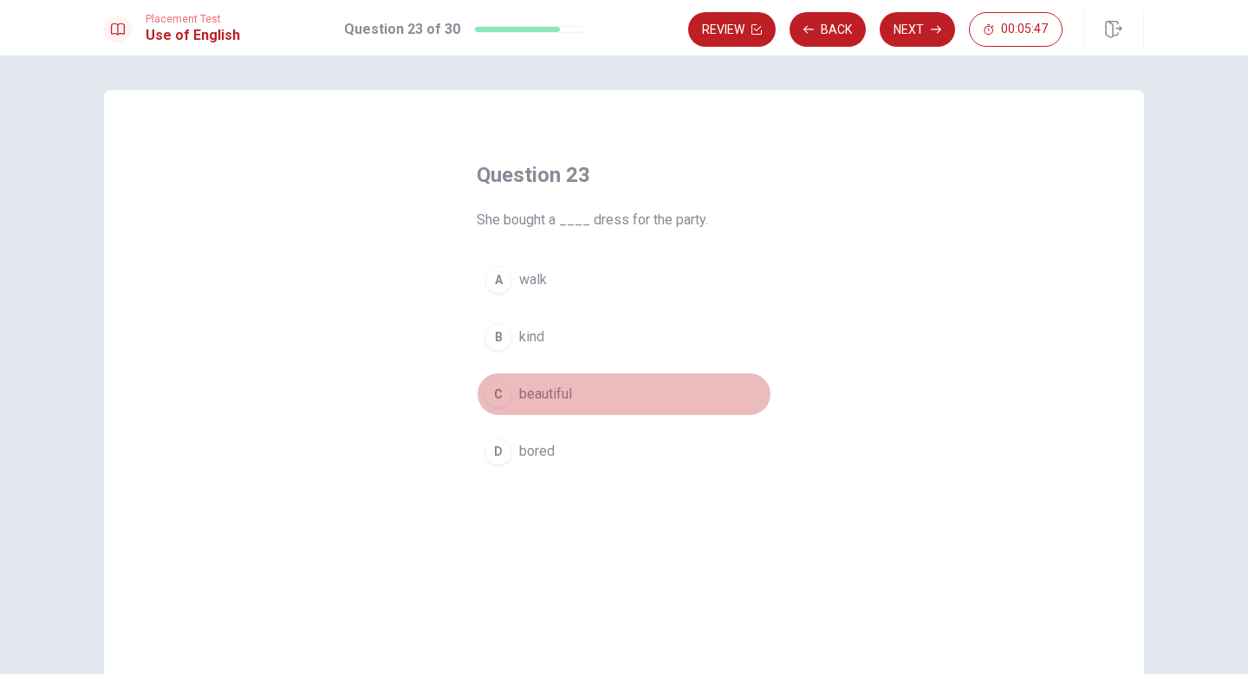
click at [496, 394] on div "C" at bounding box center [498, 394] width 28 height 28
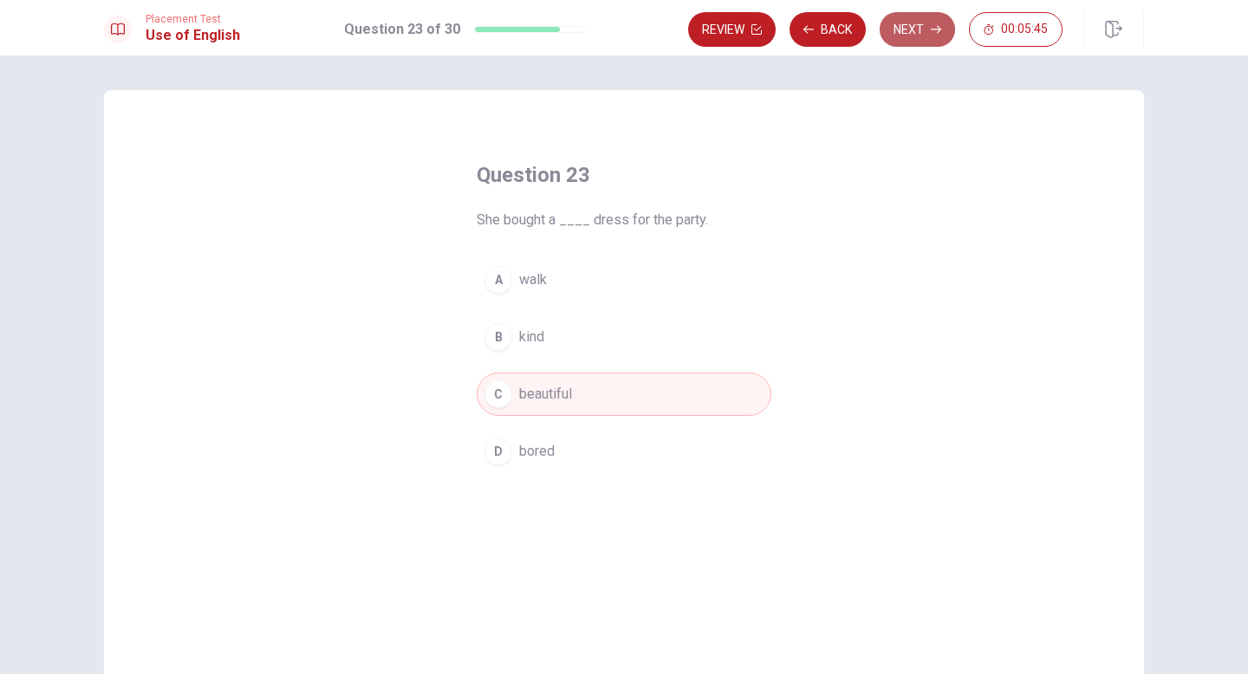
click at [652, 36] on button "Next" at bounding box center [916, 29] width 75 height 35
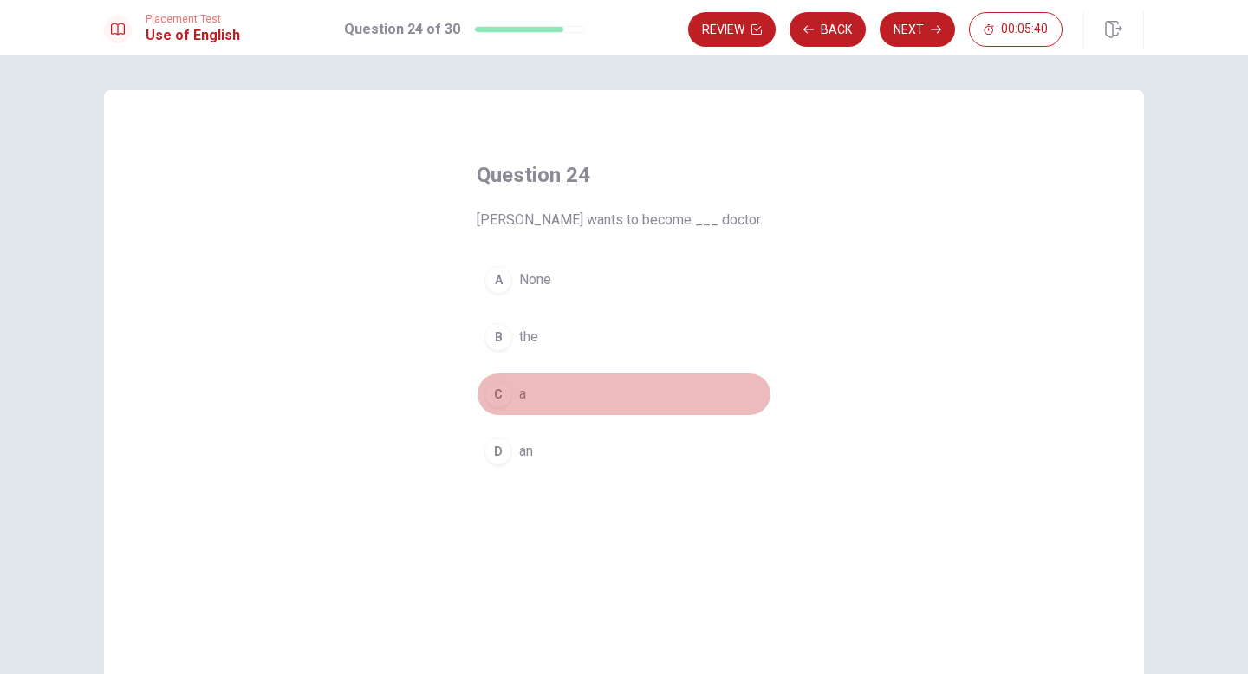
click at [493, 388] on div "C" at bounding box center [498, 394] width 28 height 28
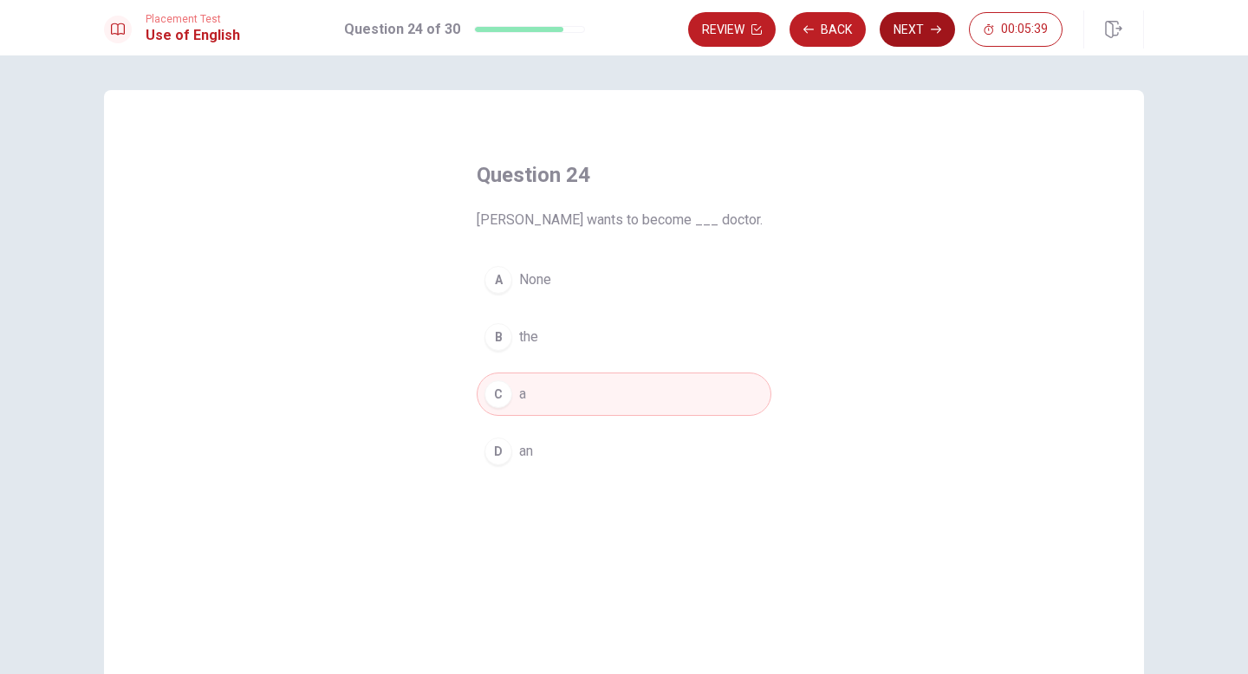
click at [652, 27] on button "Next" at bounding box center [916, 29] width 75 height 35
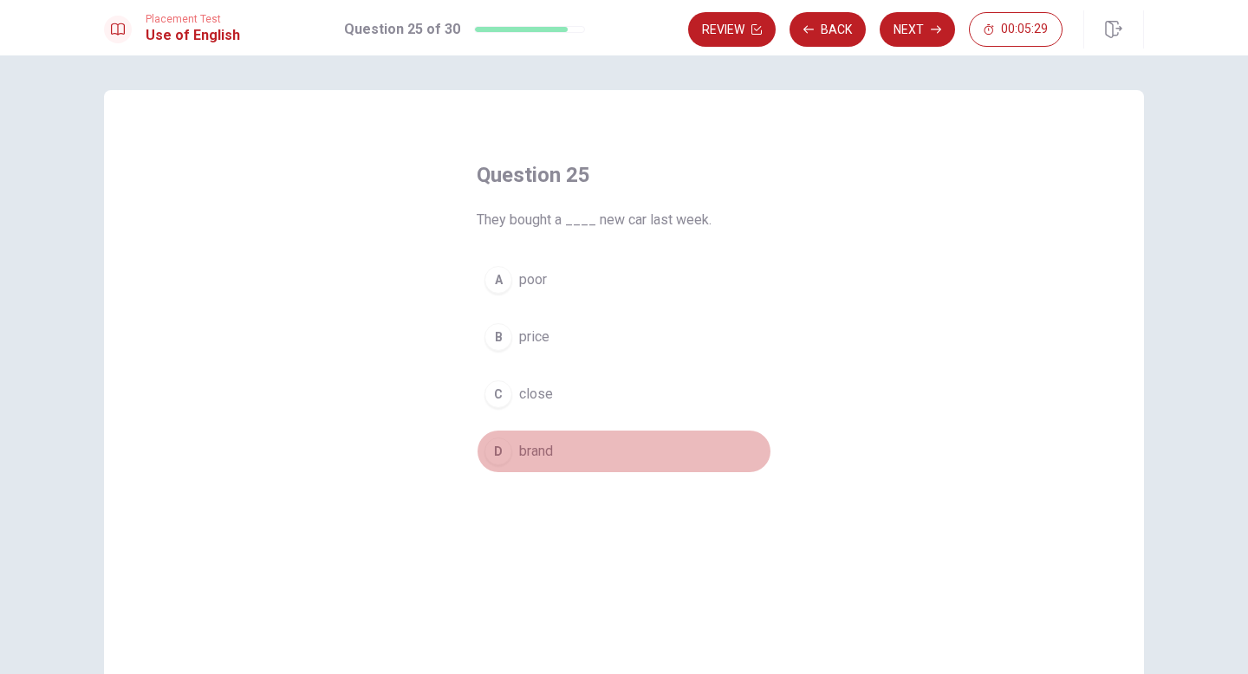
click at [533, 458] on span "brand" at bounding box center [536, 451] width 34 height 21
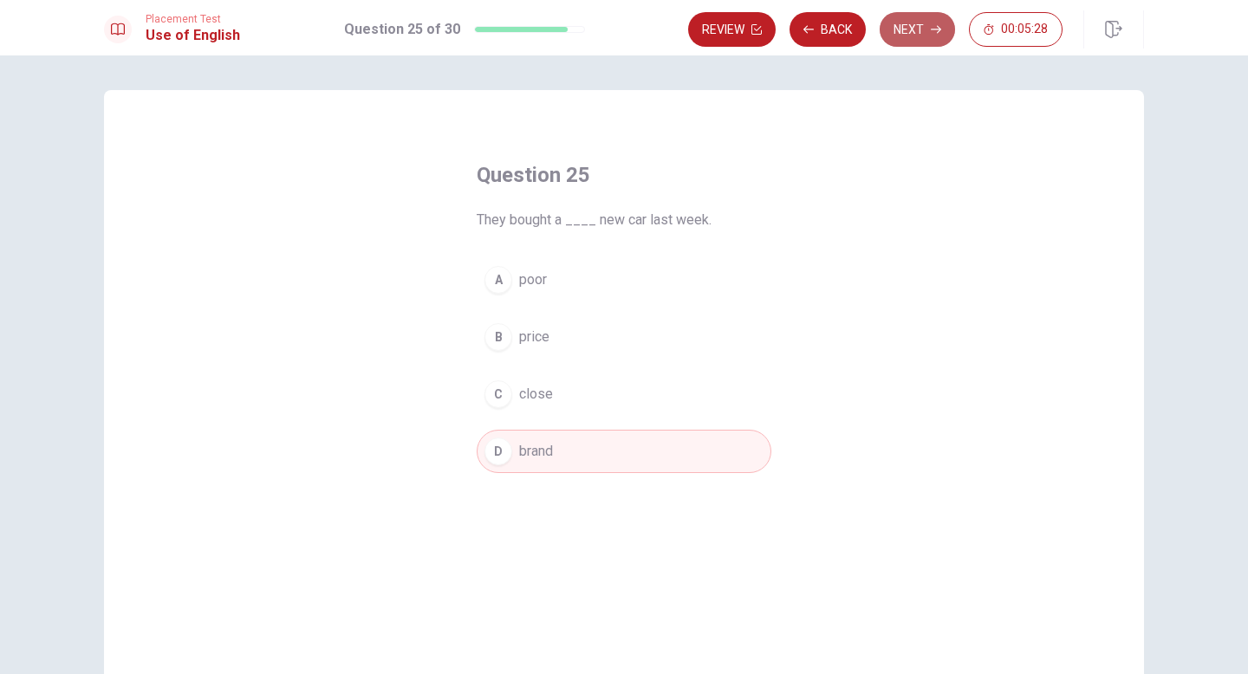
click at [652, 38] on button "Next" at bounding box center [916, 29] width 75 height 35
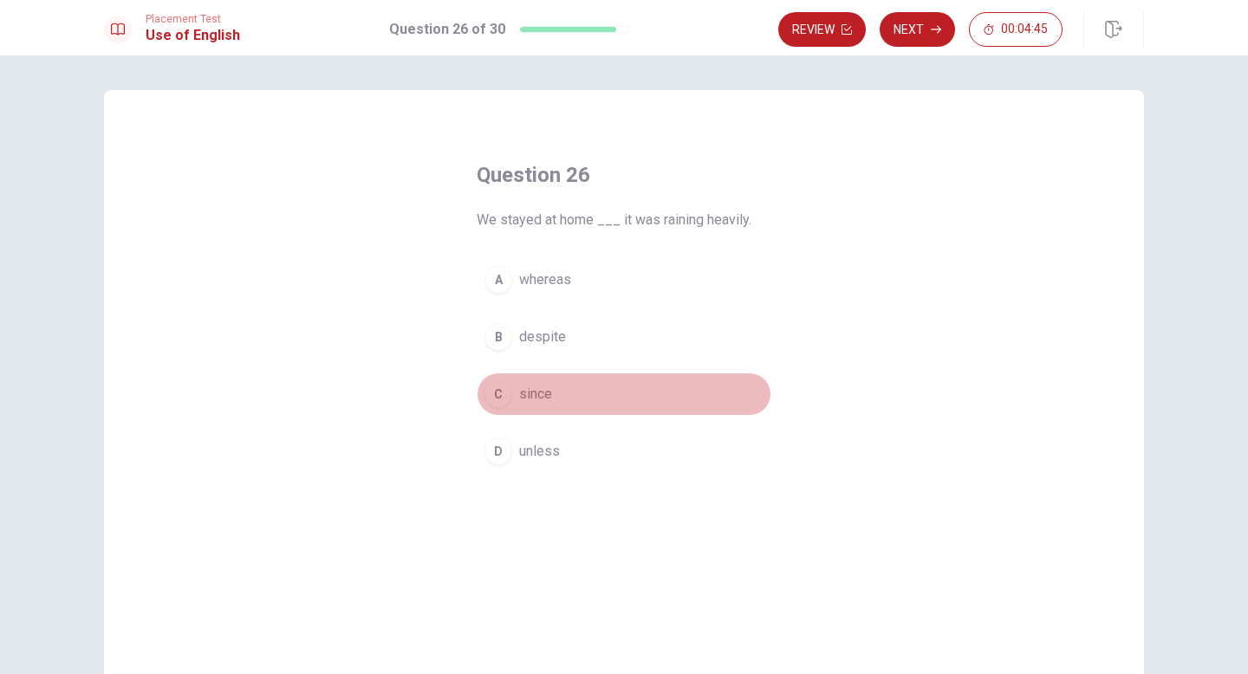
click at [497, 400] on div "C" at bounding box center [498, 394] width 28 height 28
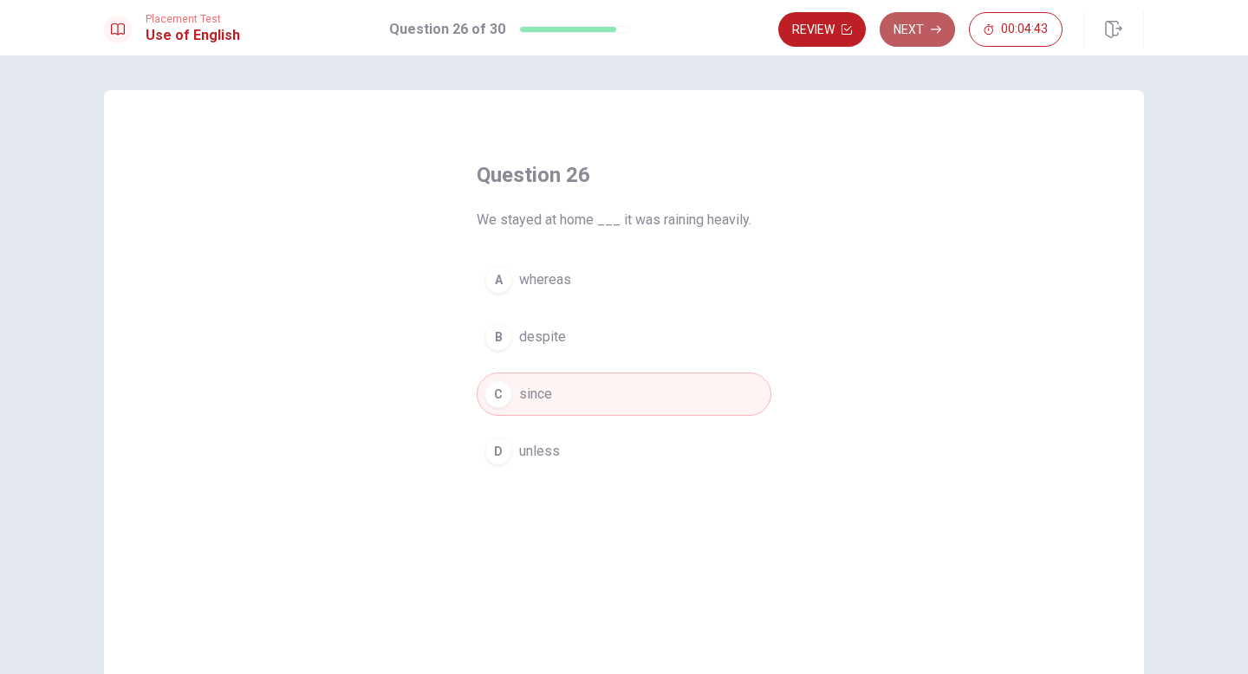
click at [652, 29] on button "Next" at bounding box center [916, 29] width 75 height 35
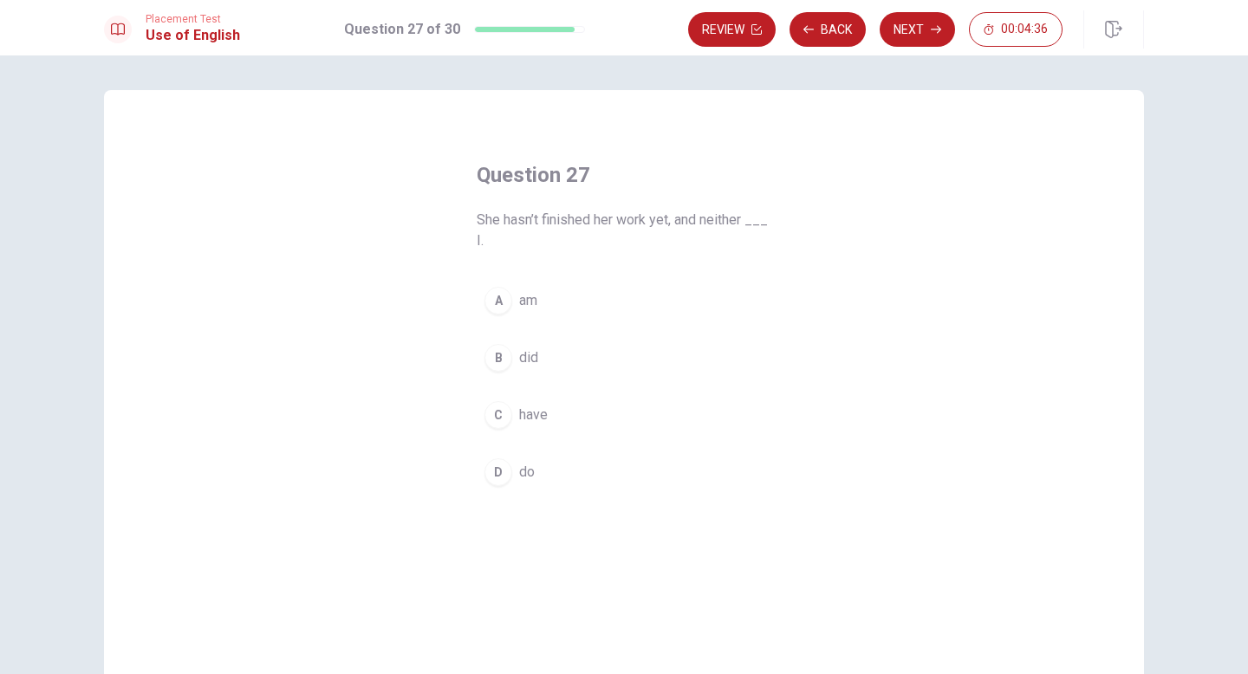
click at [497, 356] on div "B" at bounding box center [498, 358] width 28 height 28
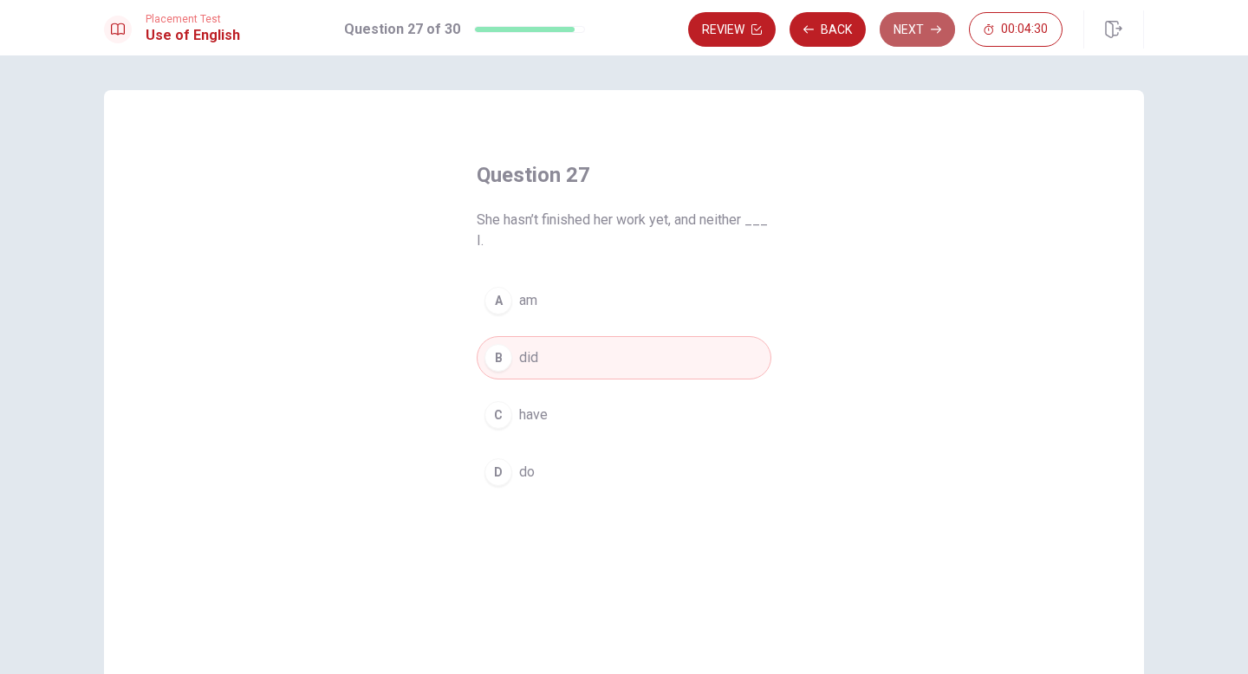
click at [652, 30] on button "Next" at bounding box center [916, 29] width 75 height 35
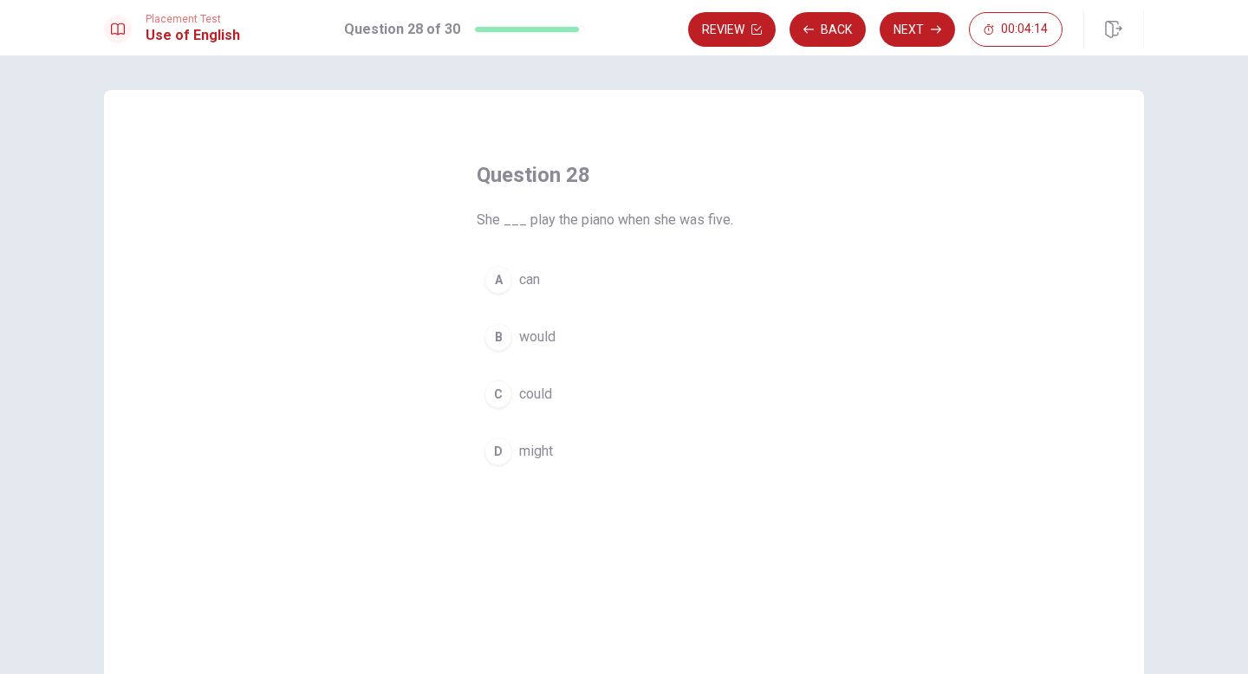
click at [497, 284] on div "A" at bounding box center [498, 280] width 28 height 28
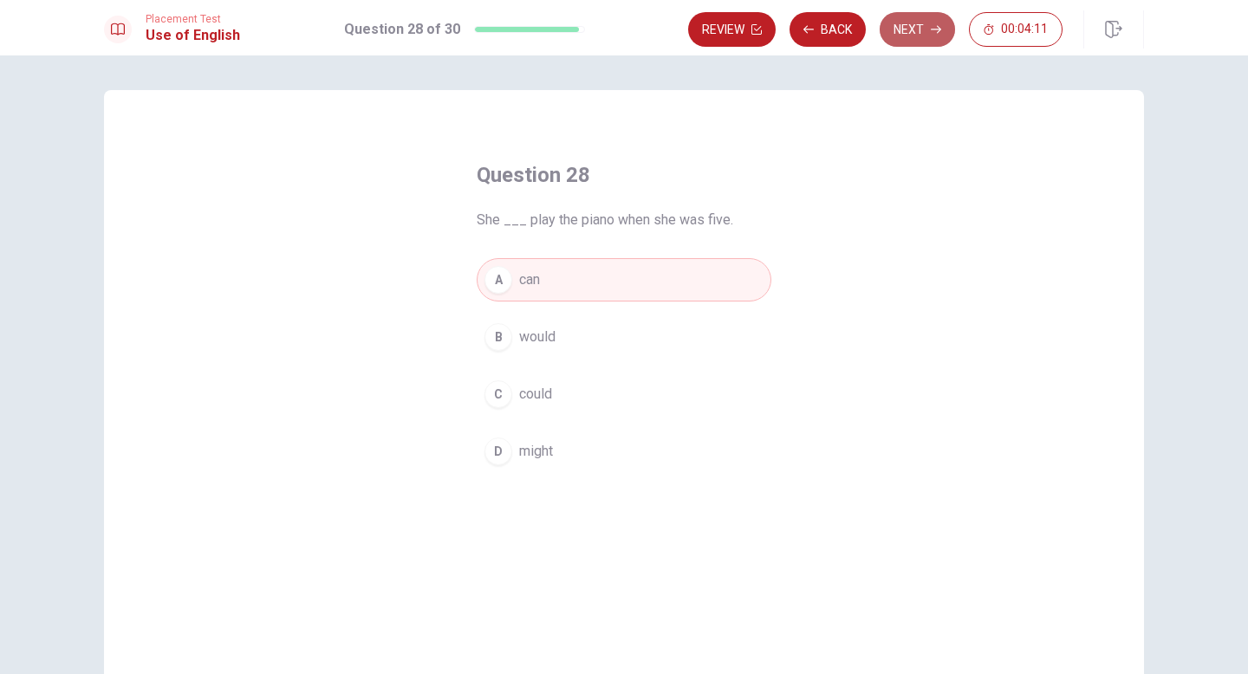
click at [652, 27] on button "Next" at bounding box center [916, 29] width 75 height 35
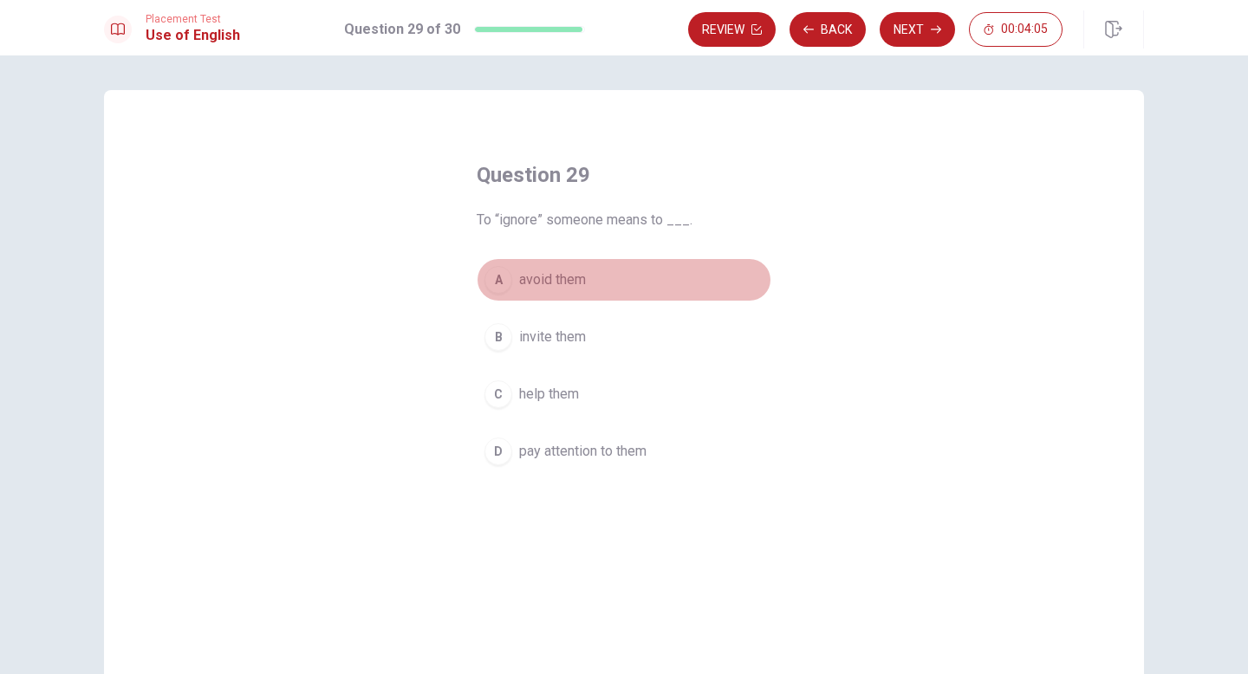
click at [492, 275] on div "A" at bounding box center [498, 280] width 28 height 28
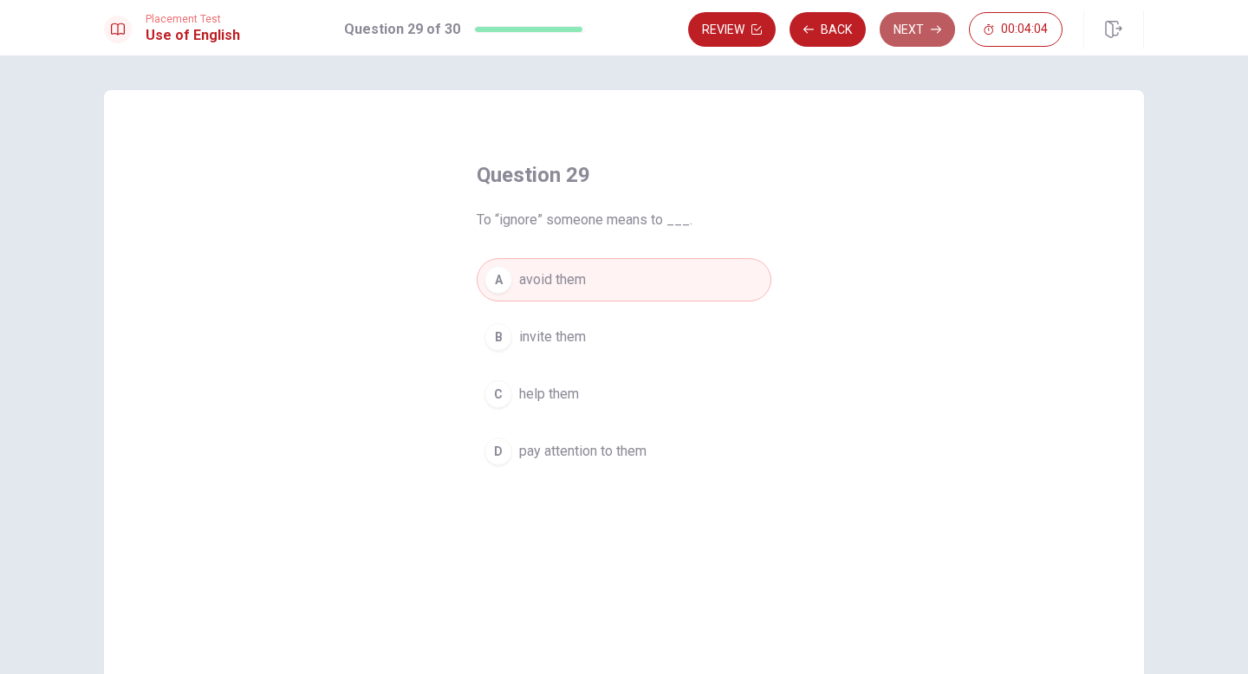
click at [652, 24] on button "Next" at bounding box center [916, 29] width 75 height 35
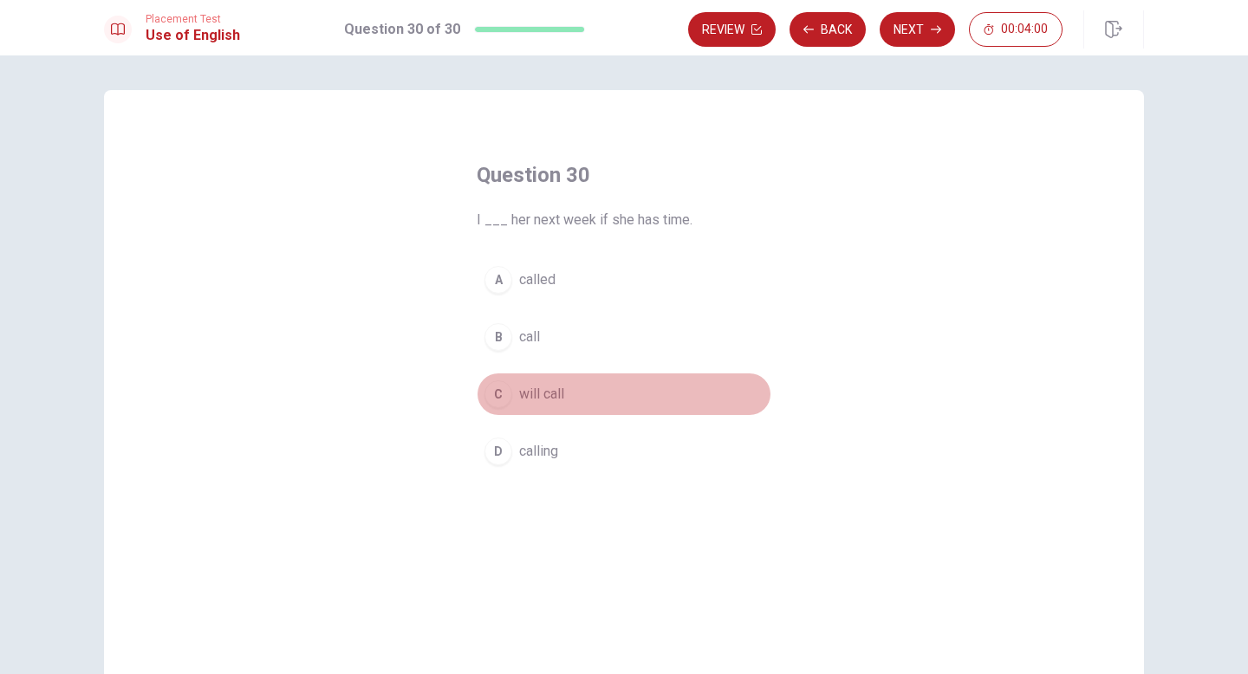
click at [489, 396] on div "C" at bounding box center [498, 394] width 28 height 28
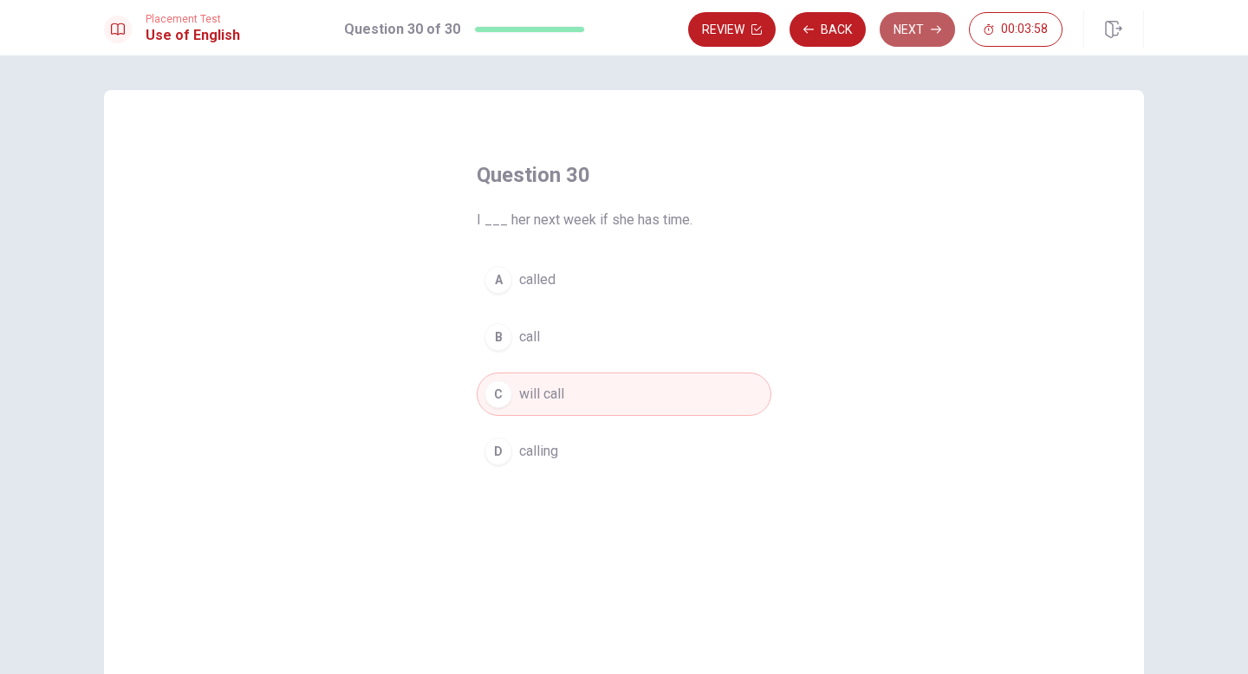
click at [652, 31] on button "Next" at bounding box center [916, 29] width 75 height 35
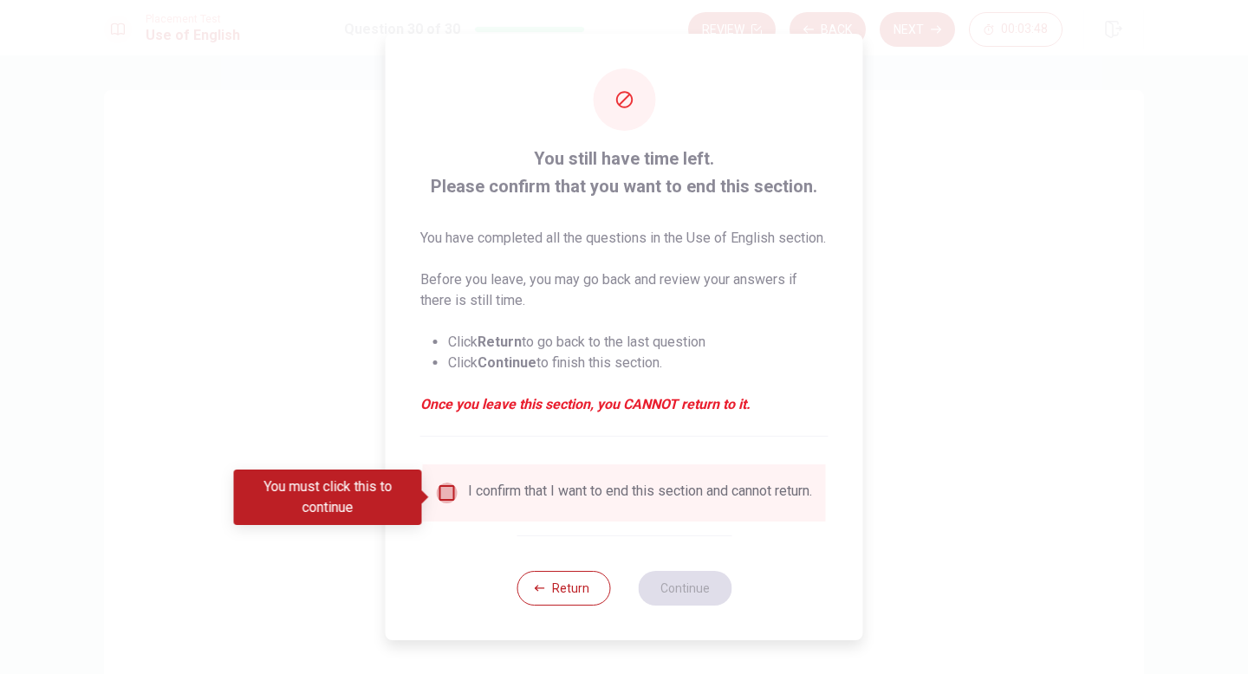
click at [443, 501] on input "You must click this to continue" at bounding box center [447, 493] width 21 height 21
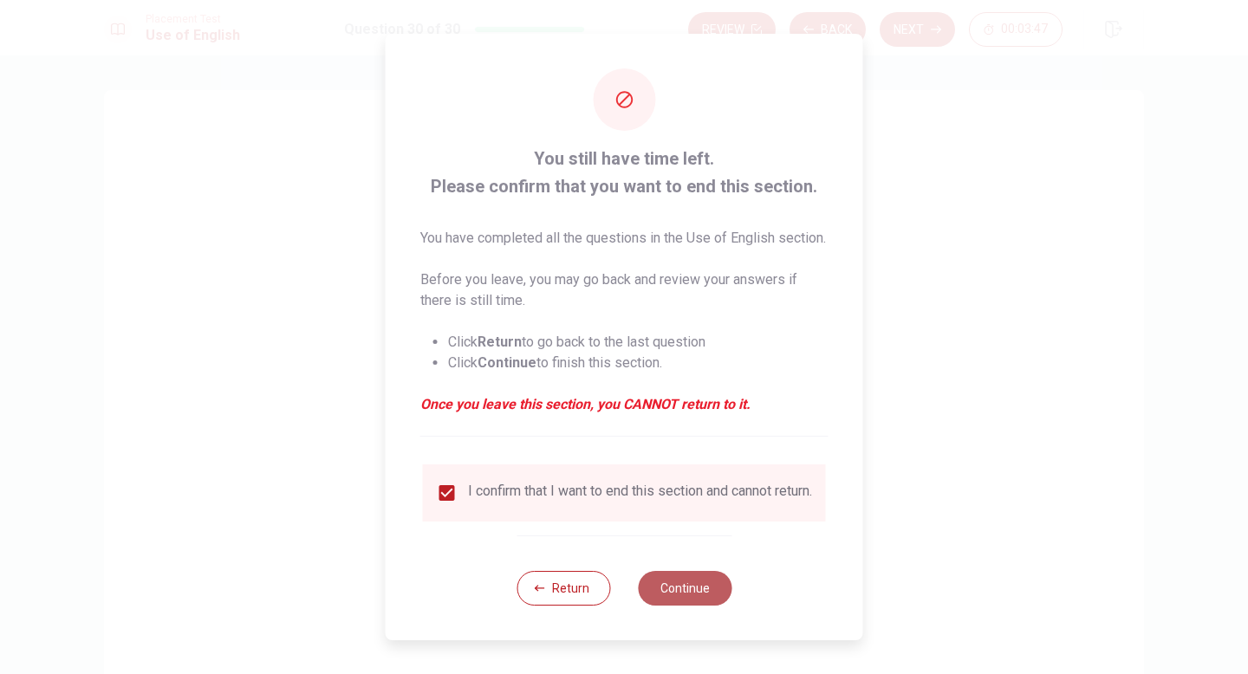
click at [652, 598] on button "Continue" at bounding box center [685, 588] width 94 height 35
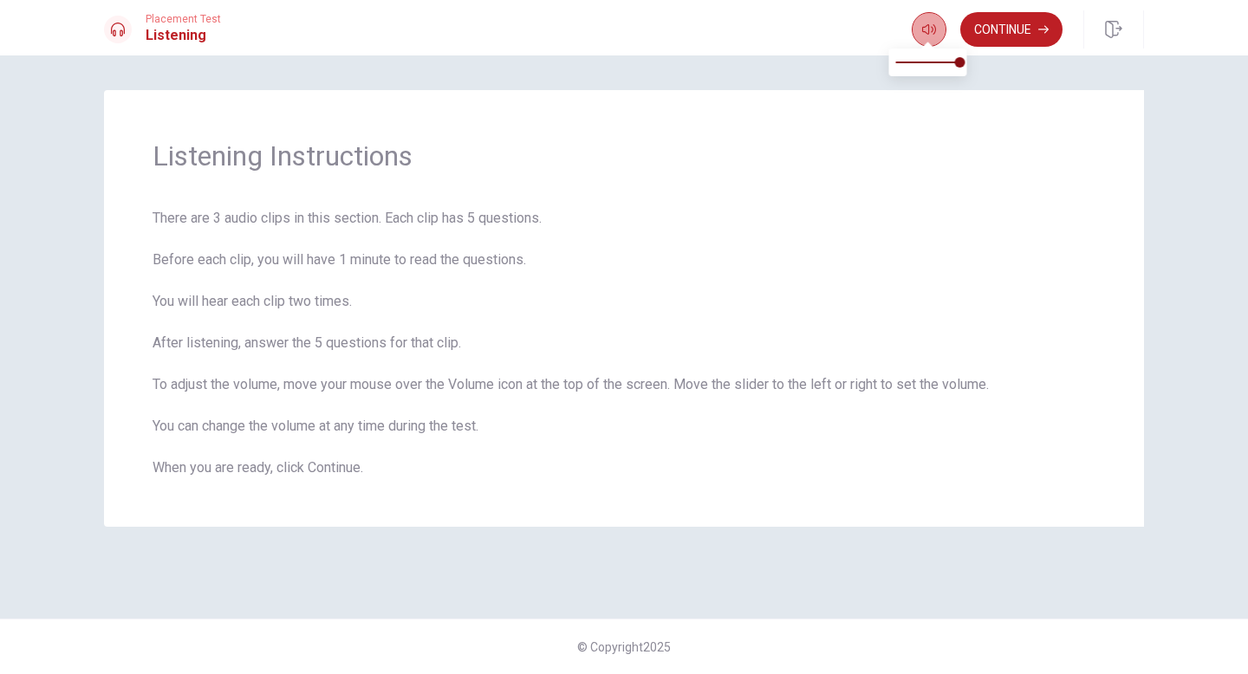
click at [652, 34] on icon "button" at bounding box center [929, 30] width 14 height 14
drag, startPoint x: 957, startPoint y: 61, endPoint x: 916, endPoint y: 65, distance: 41.8
click at [652, 65] on span at bounding box center [915, 62] width 10 height 10
type input "1"
drag, startPoint x: 916, startPoint y: 62, endPoint x: 975, endPoint y: 64, distance: 59.0
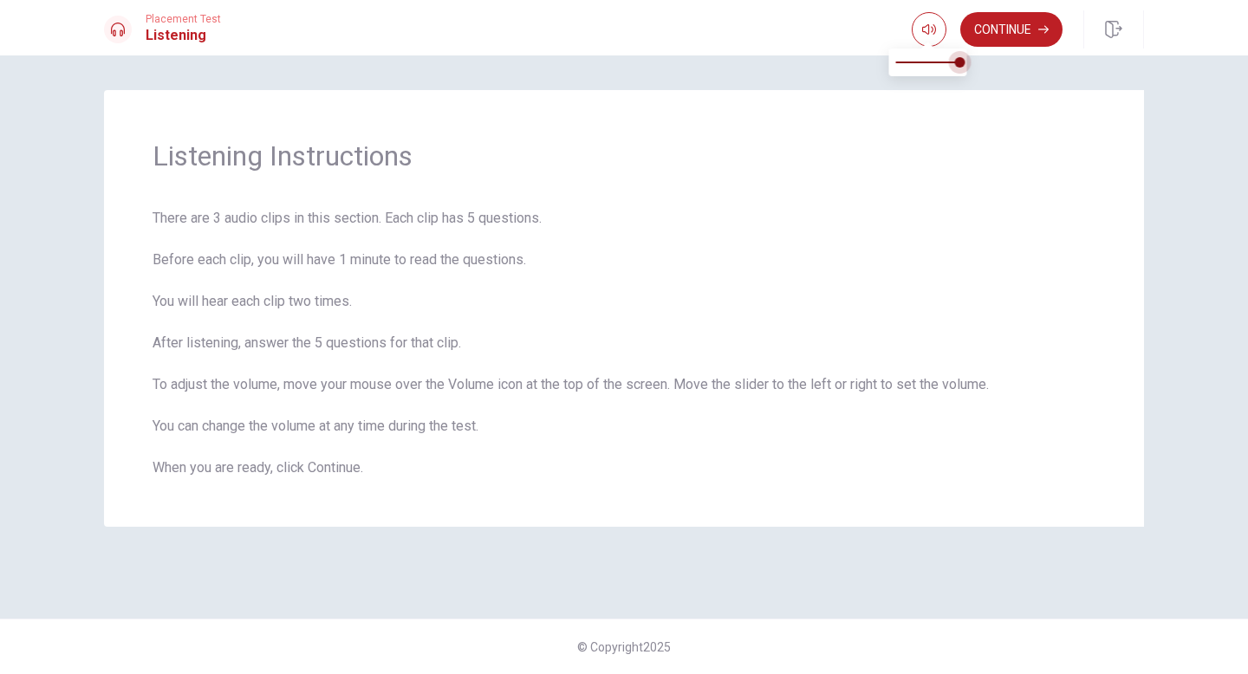
click at [652, 64] on span at bounding box center [960, 62] width 10 height 10
click at [652, 170] on span "Listening Instructions" at bounding box center [624, 156] width 943 height 35
click at [652, 35] on button "Continue" at bounding box center [1011, 29] width 102 height 35
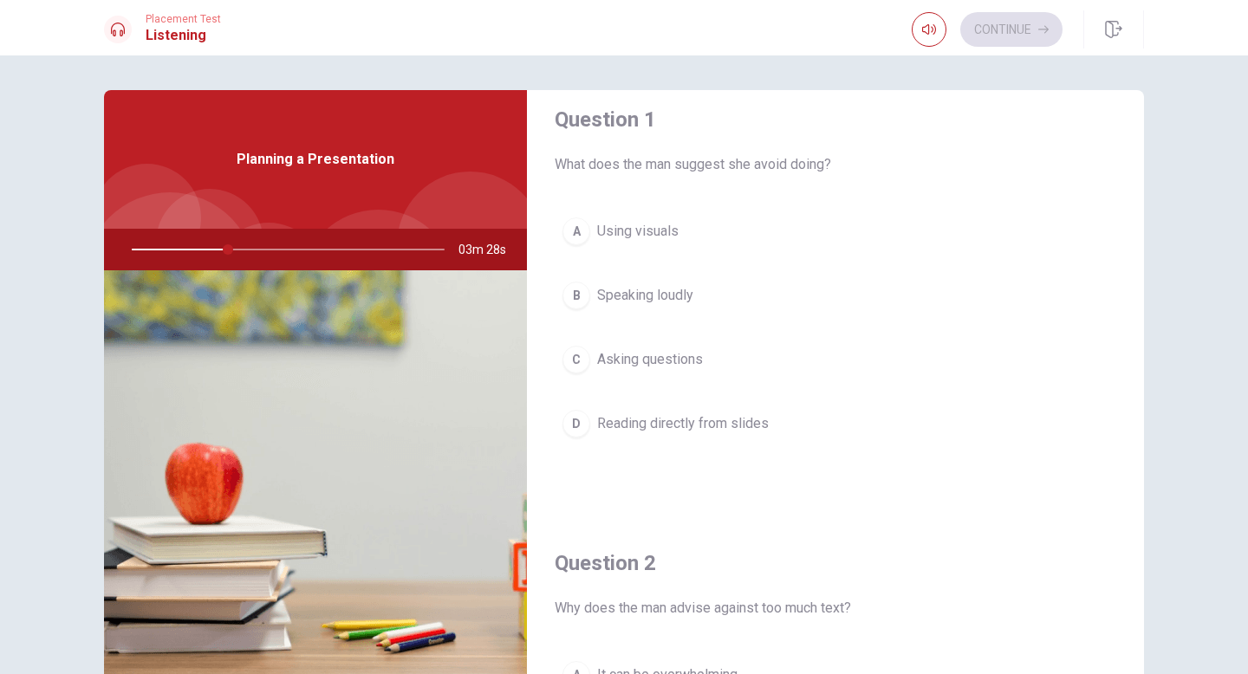
scroll to position [23, 0]
click at [634, 230] on span "Using visuals" at bounding box center [637, 227] width 81 height 21
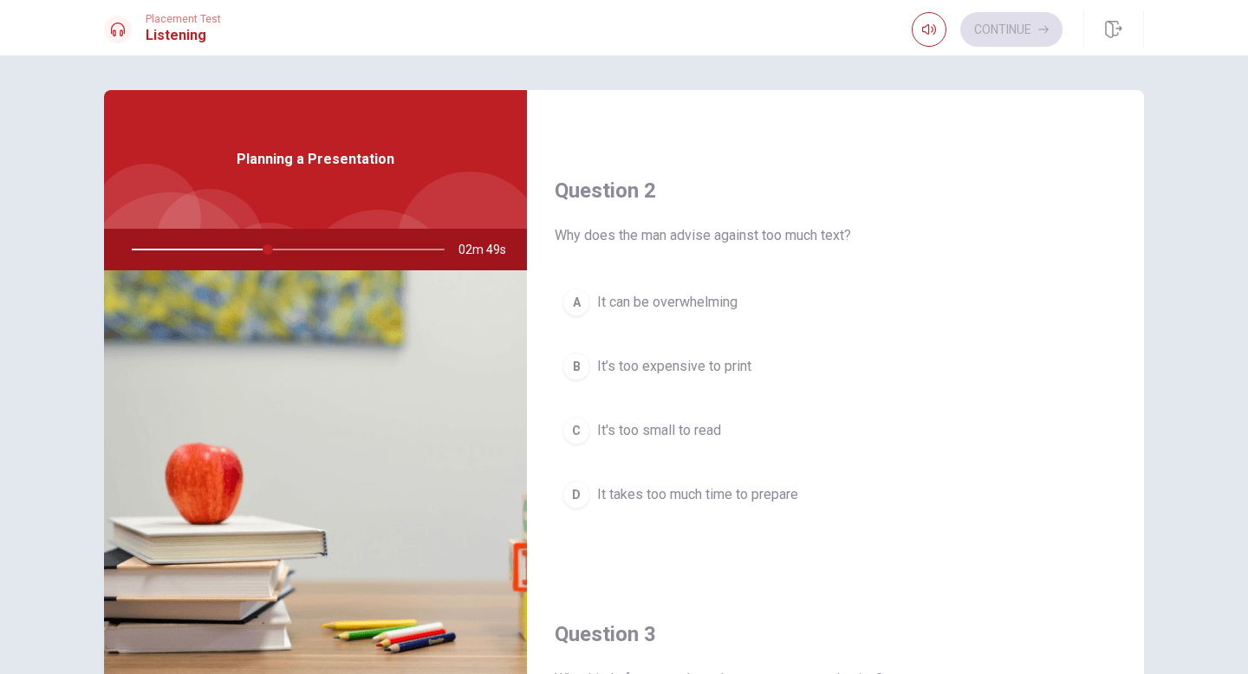
scroll to position [393, 0]
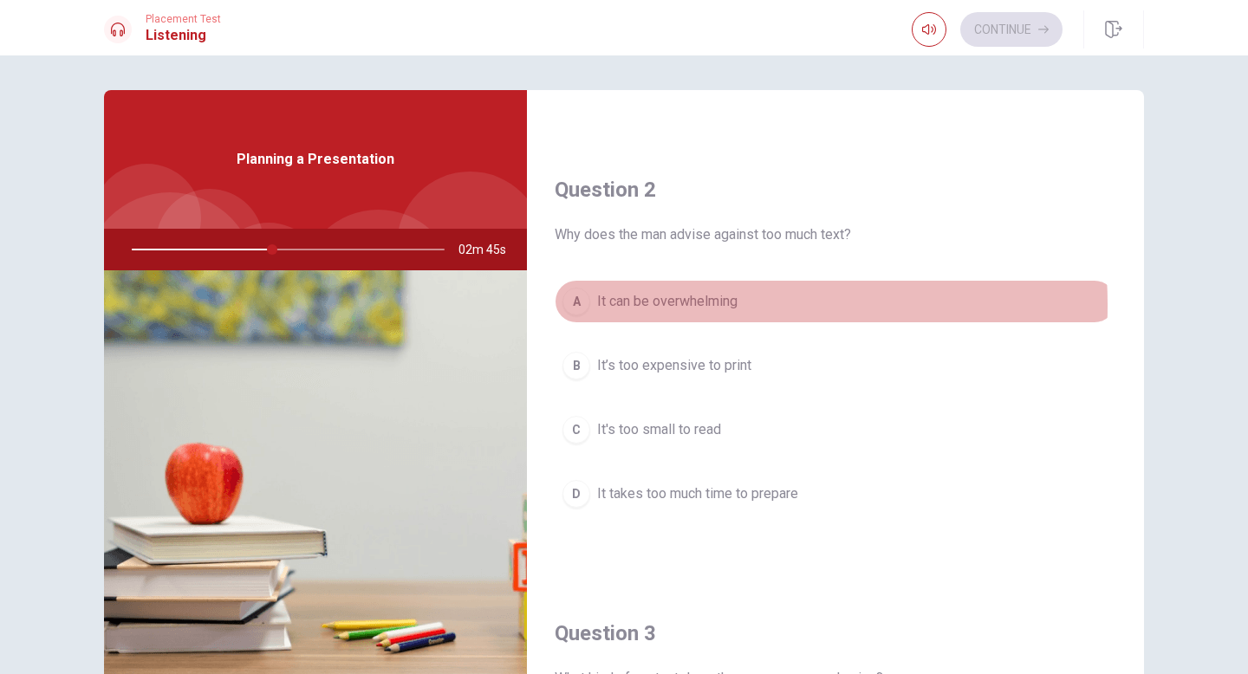
click at [652, 304] on span "It can be overwhelming" at bounding box center [667, 301] width 140 height 21
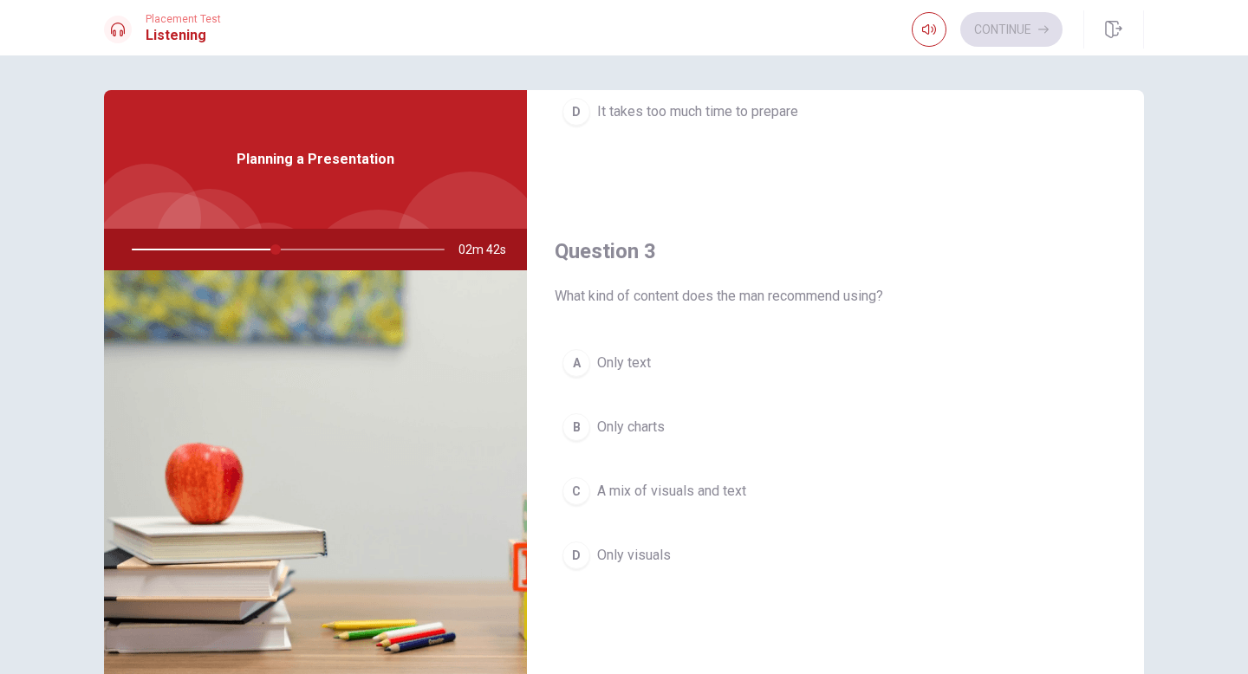
scroll to position [800, 0]
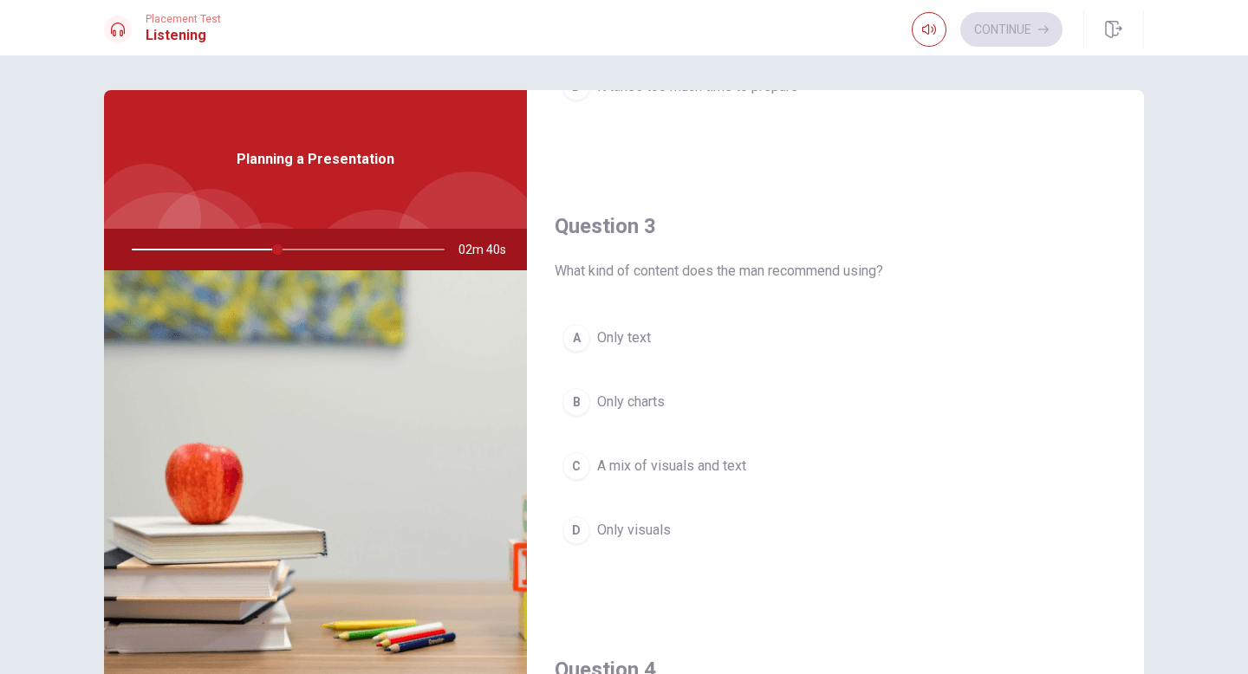
click at [610, 467] on span "A mix of visuals and text" at bounding box center [671, 466] width 149 height 21
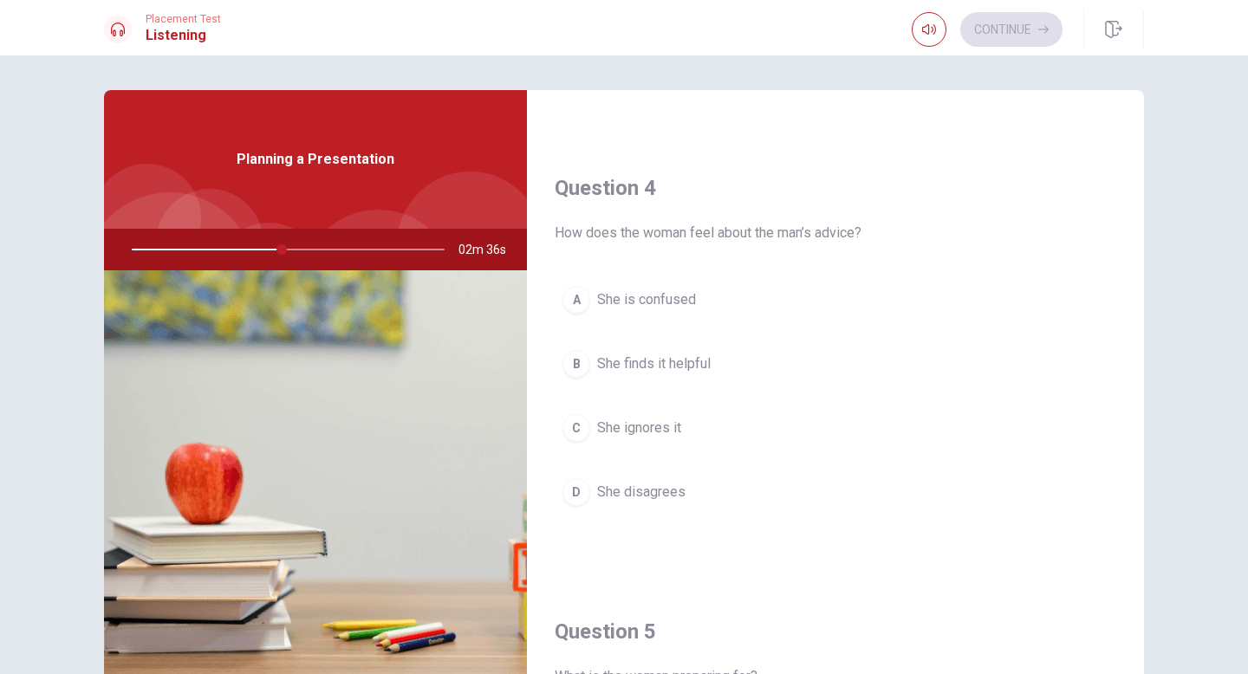
scroll to position [1283, 0]
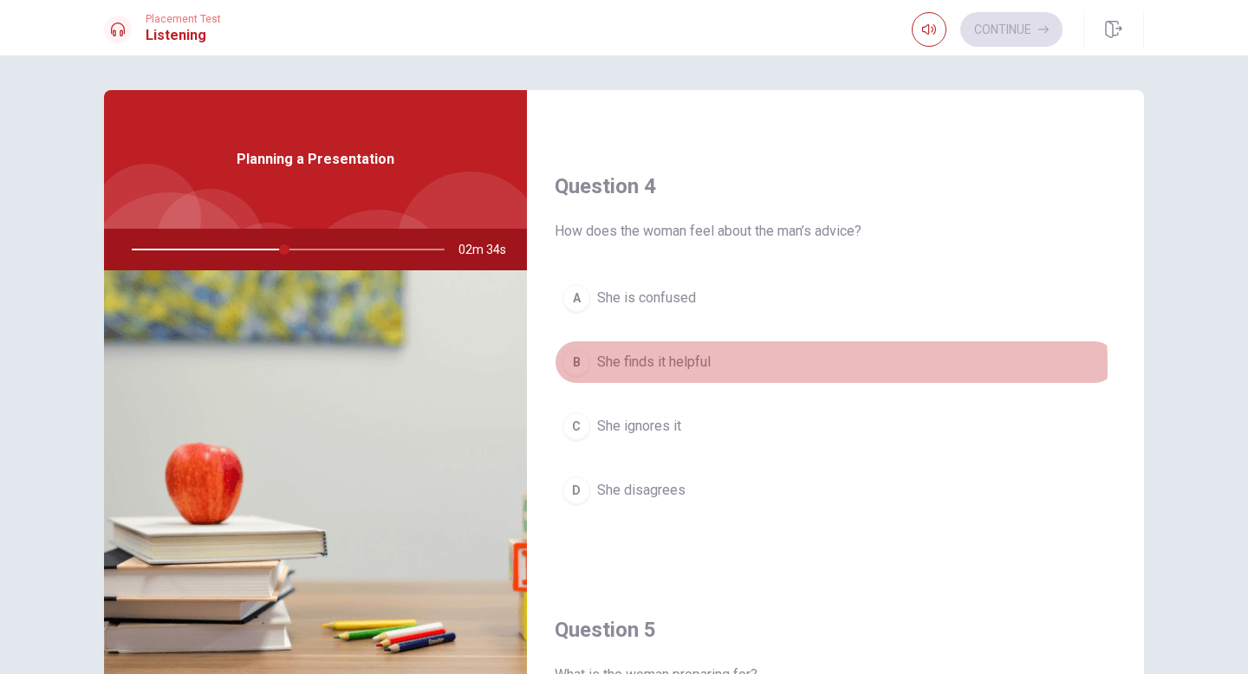
click at [652, 366] on span "She finds it helpful" at bounding box center [654, 362] width 114 height 21
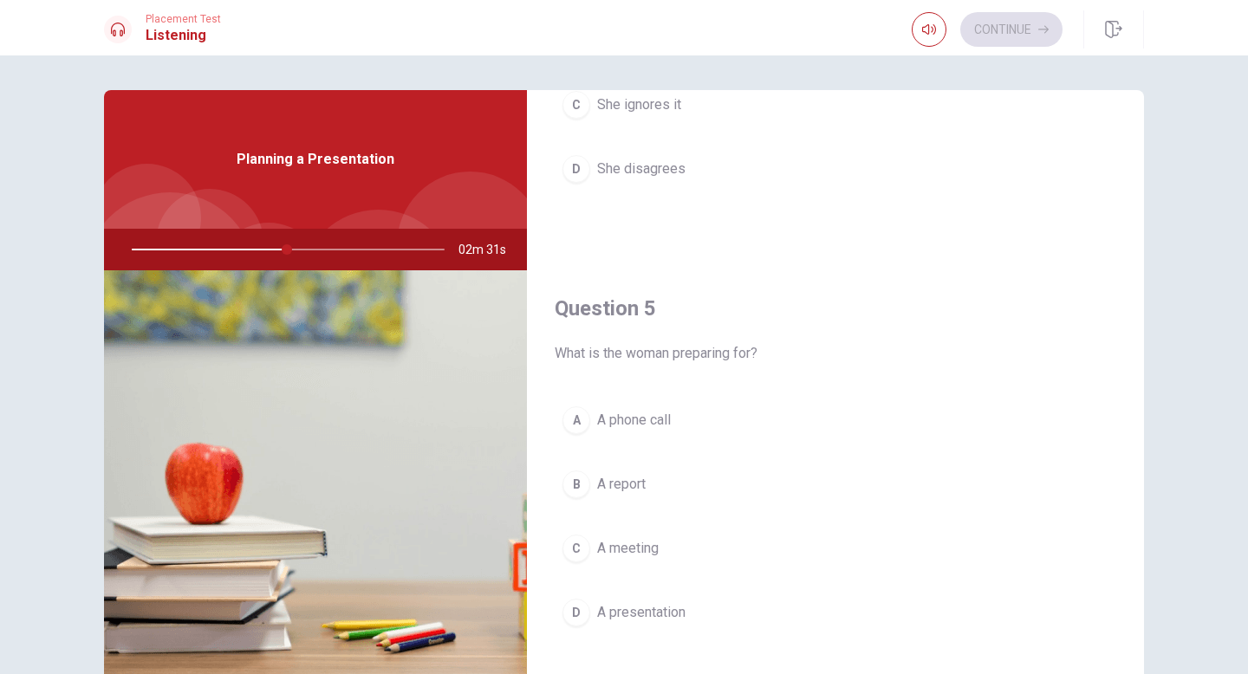
scroll to position [1616, 0]
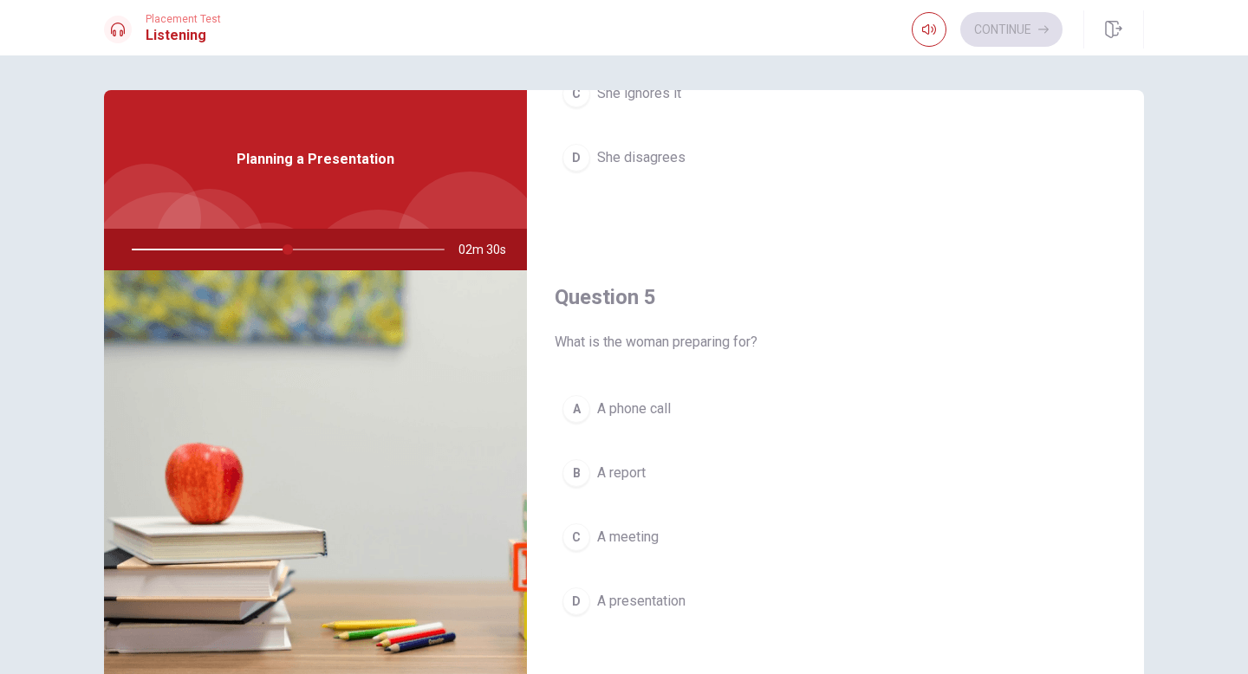
click at [622, 598] on span "A presentation" at bounding box center [641, 601] width 88 height 21
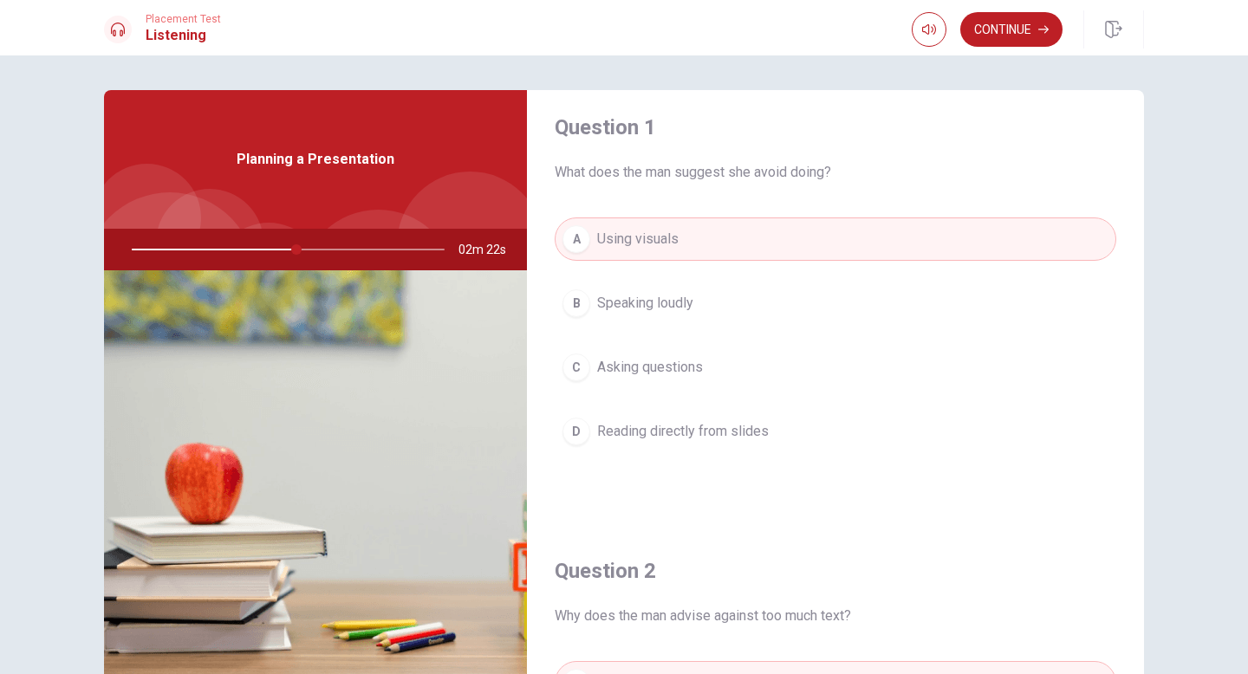
scroll to position [0, 0]
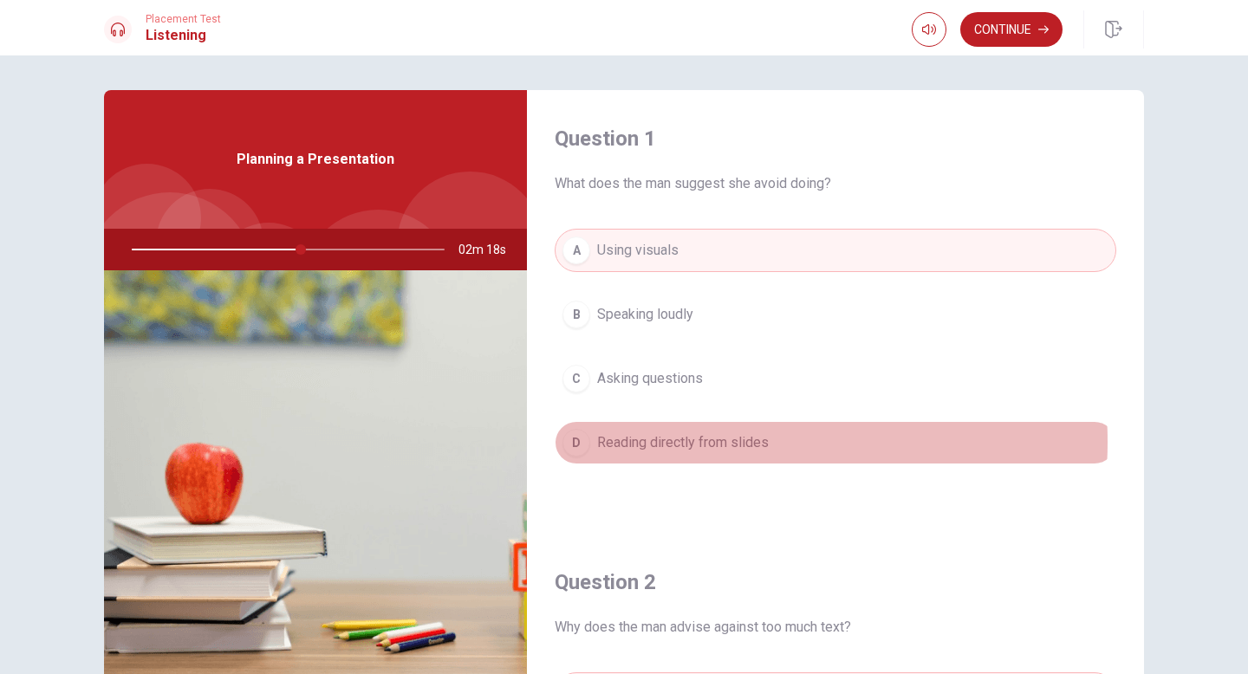
click at [652, 442] on span "Reading directly from slides" at bounding box center [683, 442] width 172 height 21
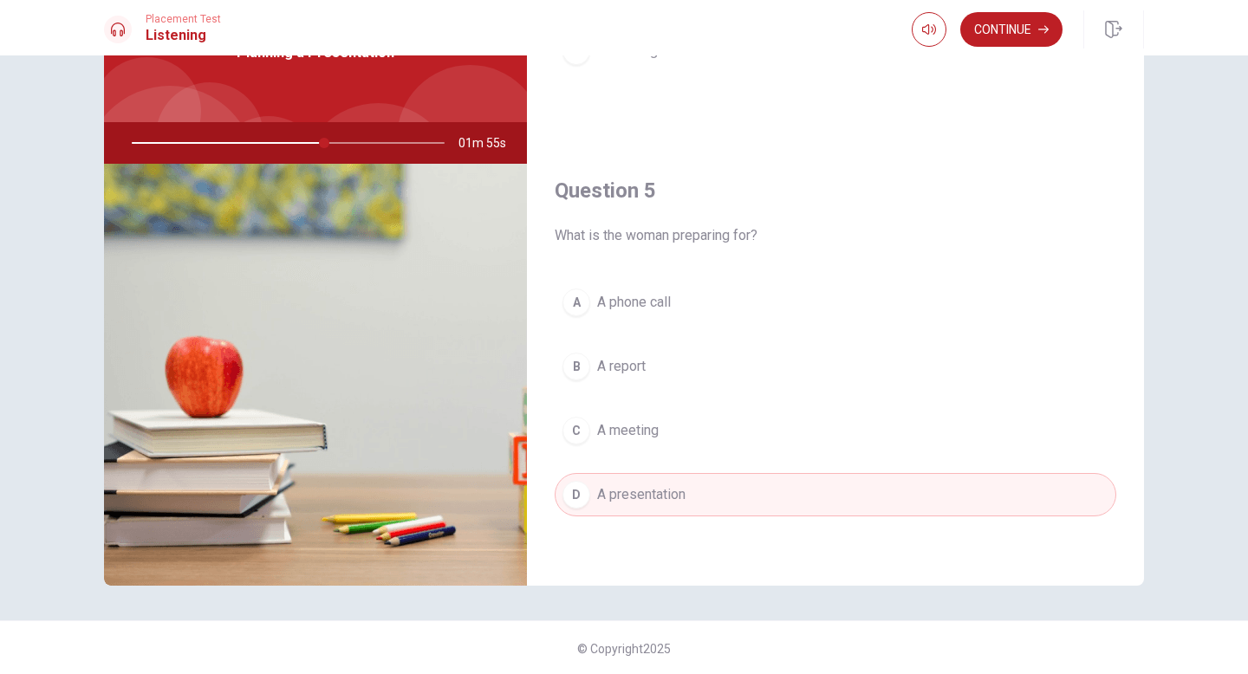
scroll to position [108, 0]
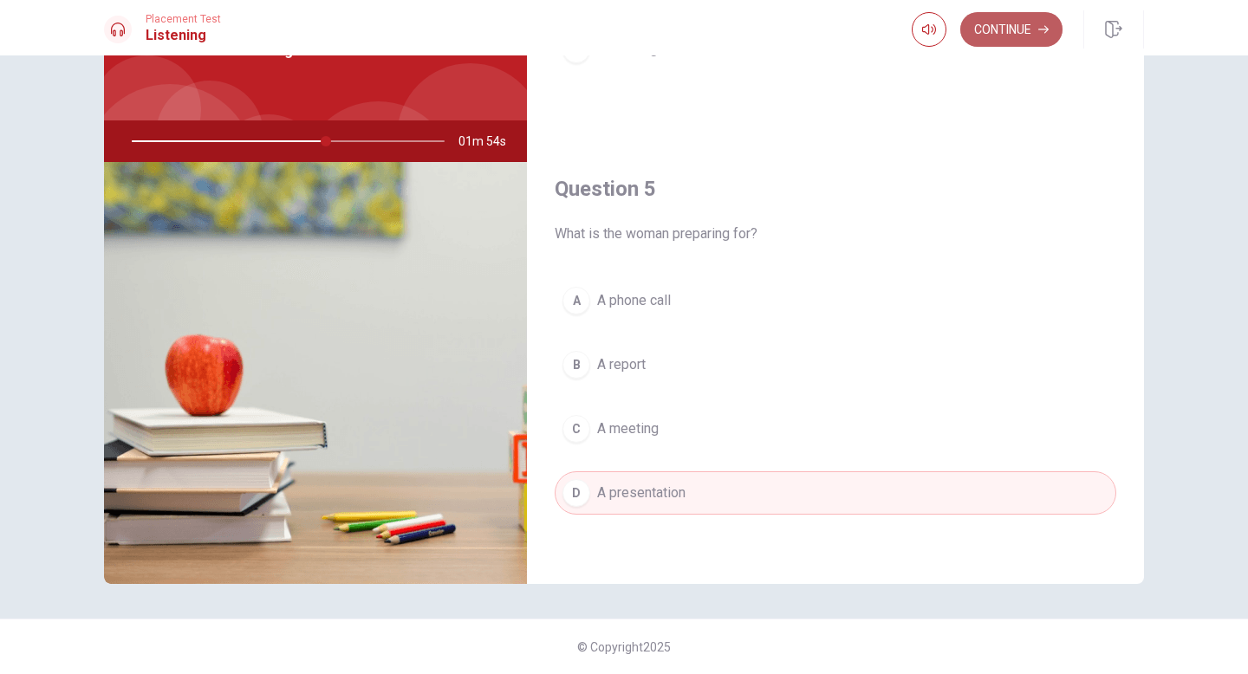
click at [652, 23] on button "Continue" at bounding box center [1011, 29] width 102 height 35
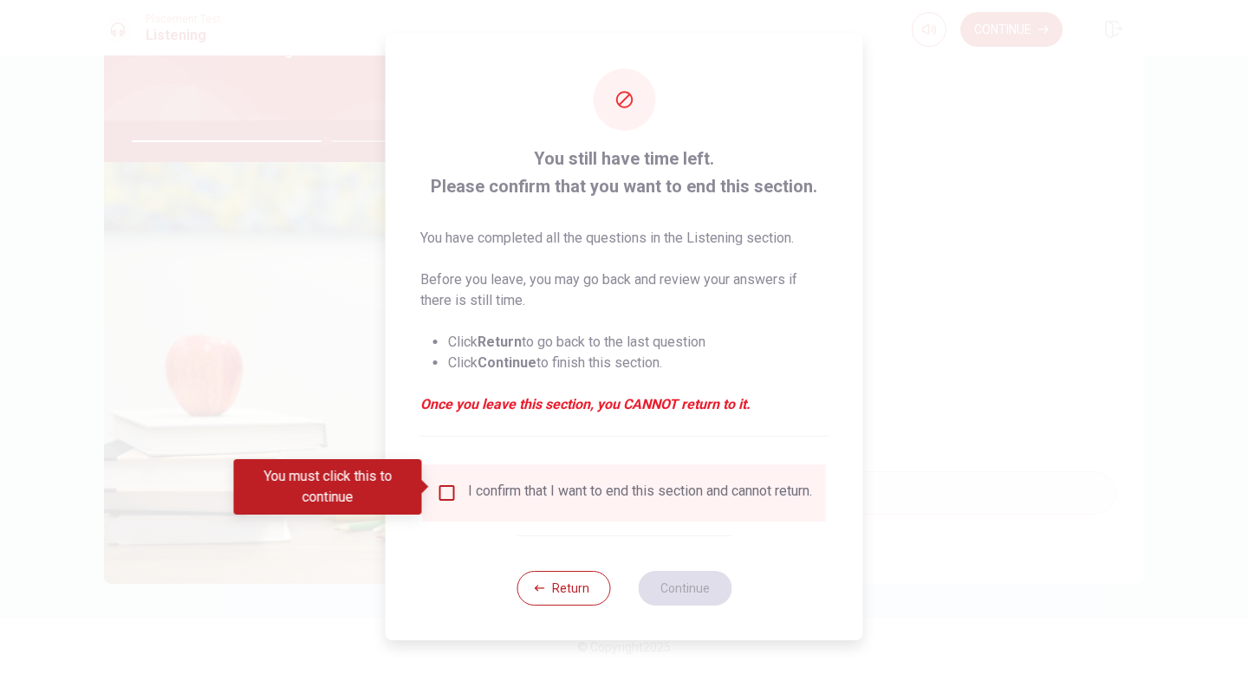
click at [468, 489] on div "I confirm that I want to end this section and cannot return." at bounding box center [640, 493] width 344 height 21
click at [450, 489] on input "You must click this to continue" at bounding box center [447, 493] width 21 height 21
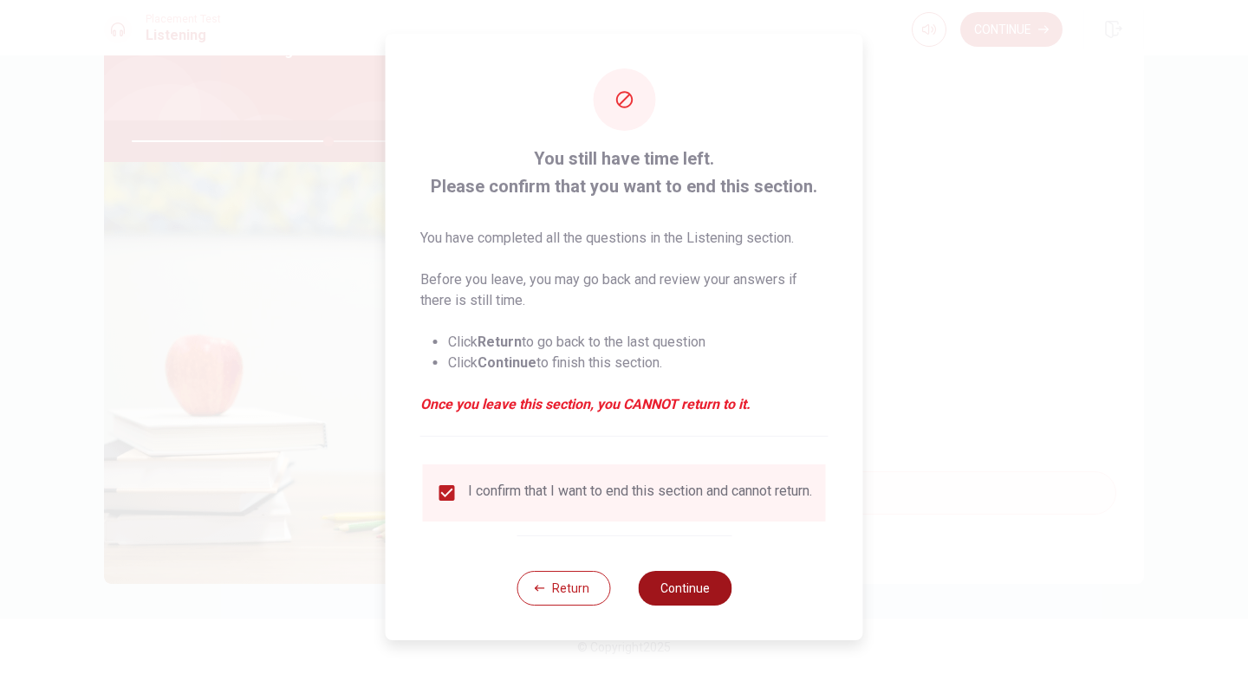
click at [652, 587] on button "Continue" at bounding box center [685, 588] width 94 height 35
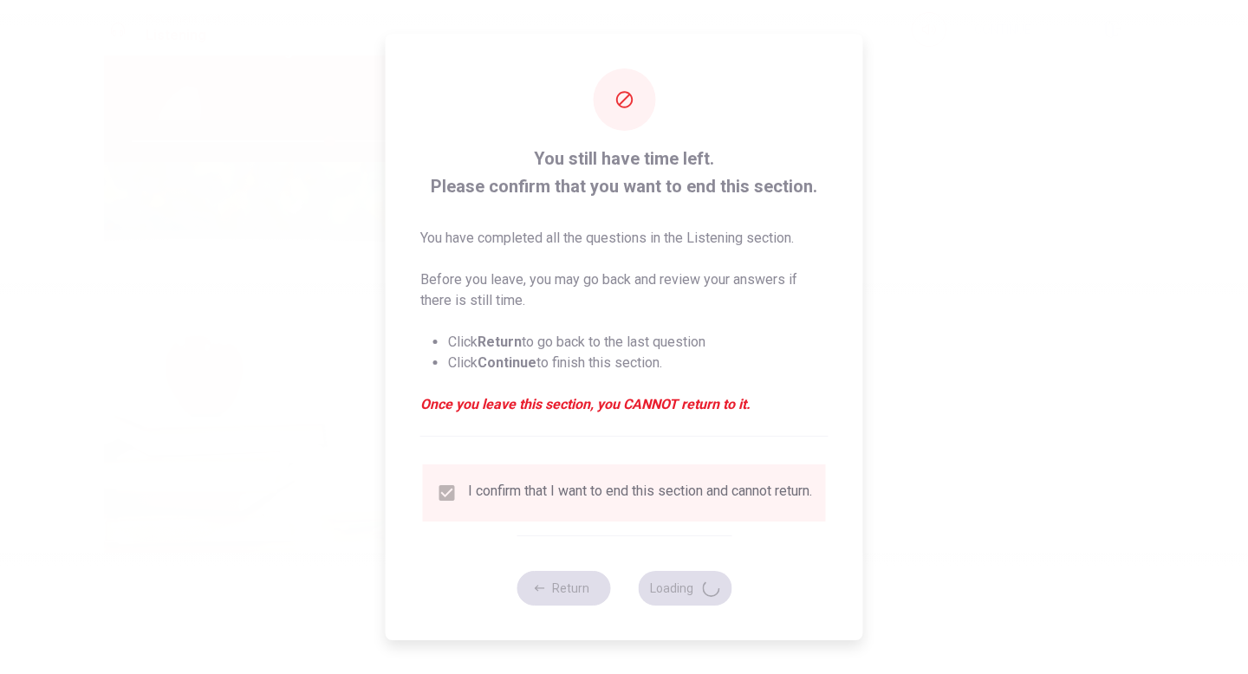
type input "64"
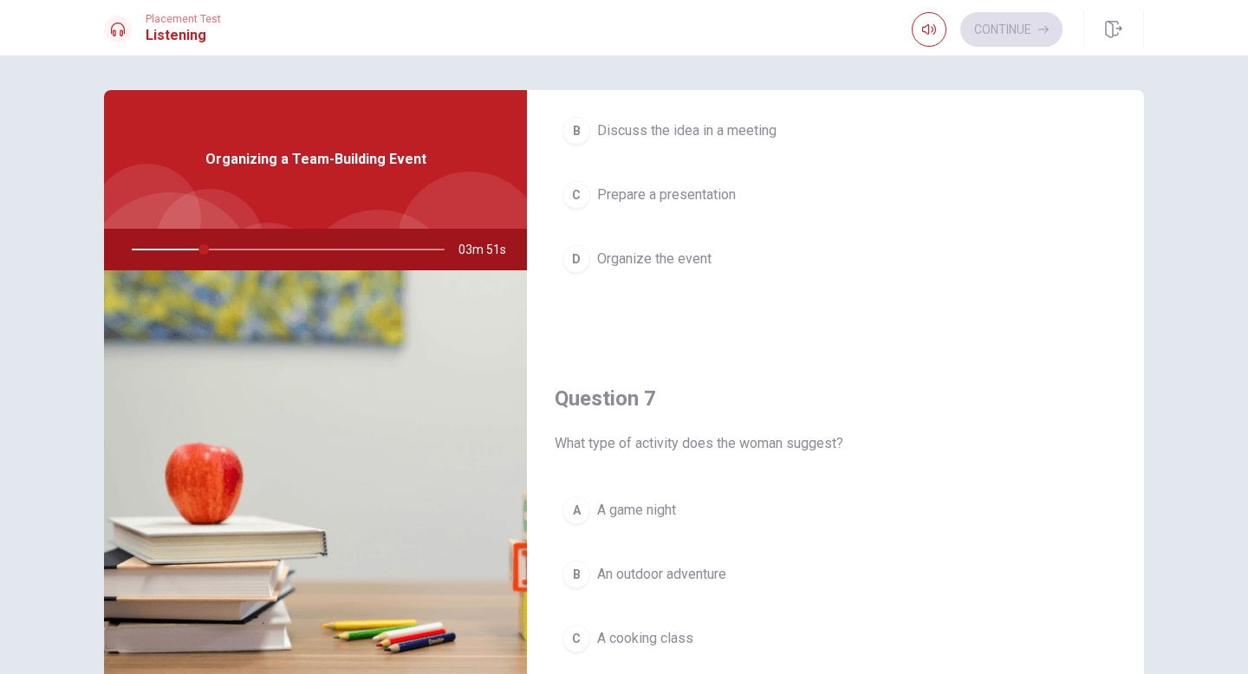
scroll to position [0, 0]
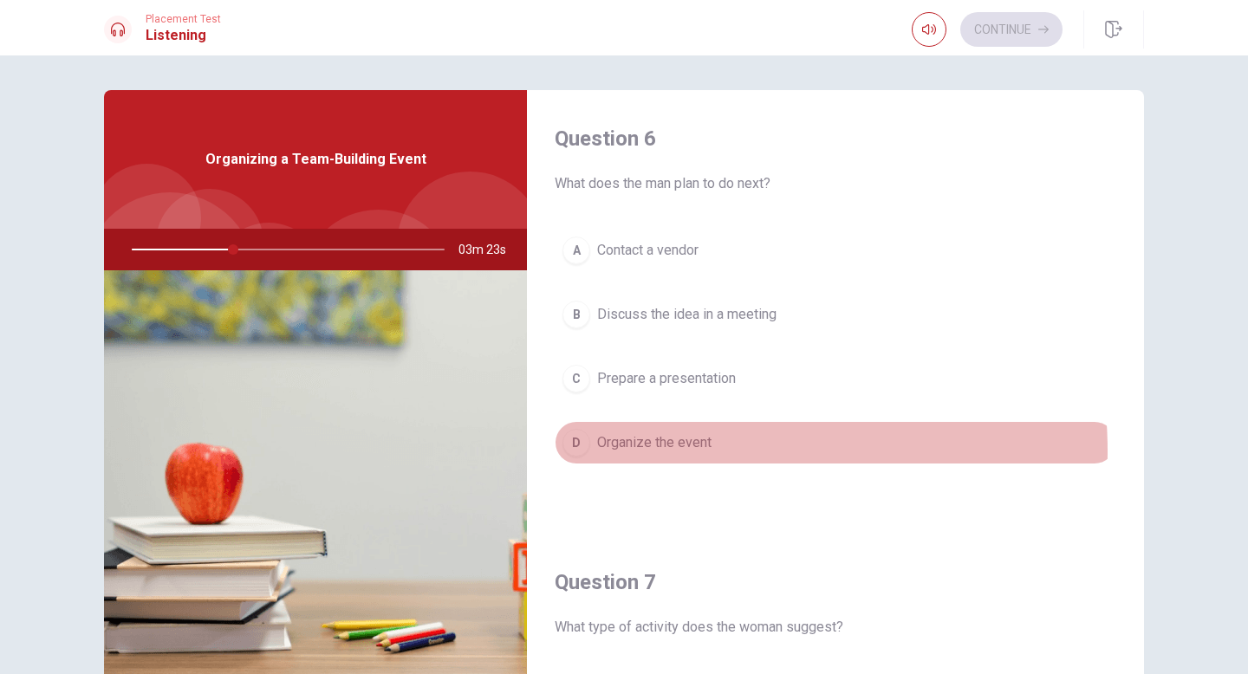
click at [652, 451] on span "Organize the event" at bounding box center [654, 442] width 114 height 21
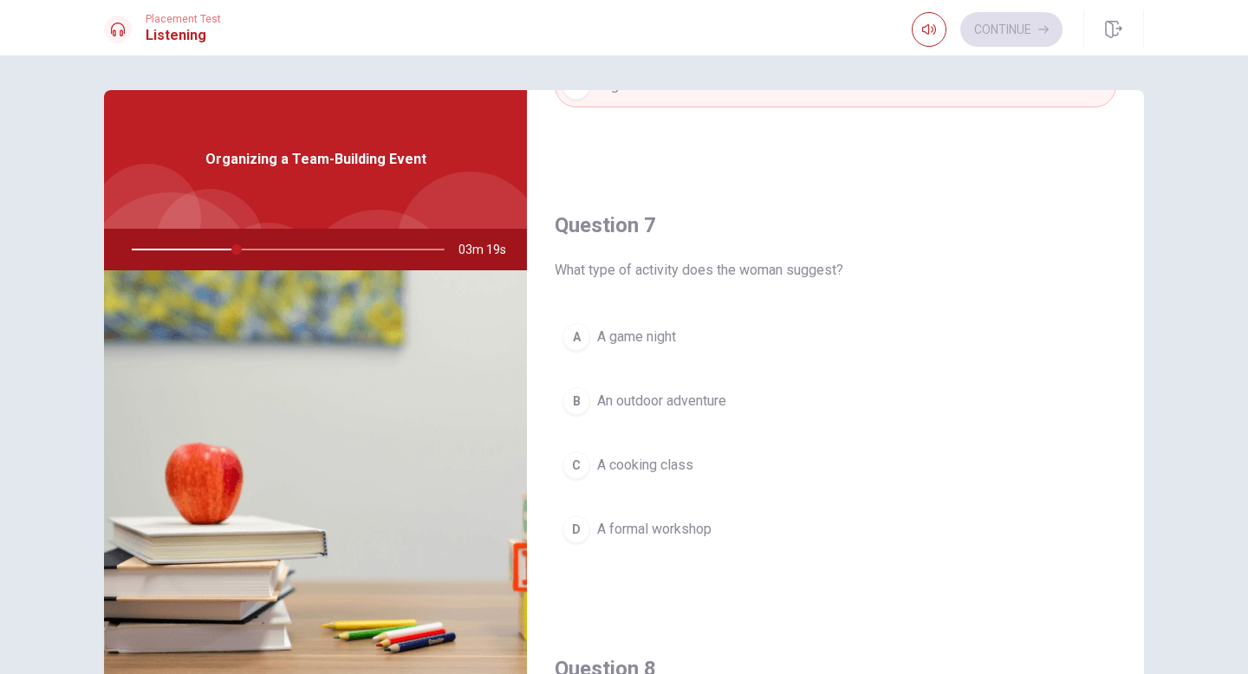
scroll to position [358, 0]
click at [652, 404] on span "An outdoor adventure" at bounding box center [661, 400] width 129 height 21
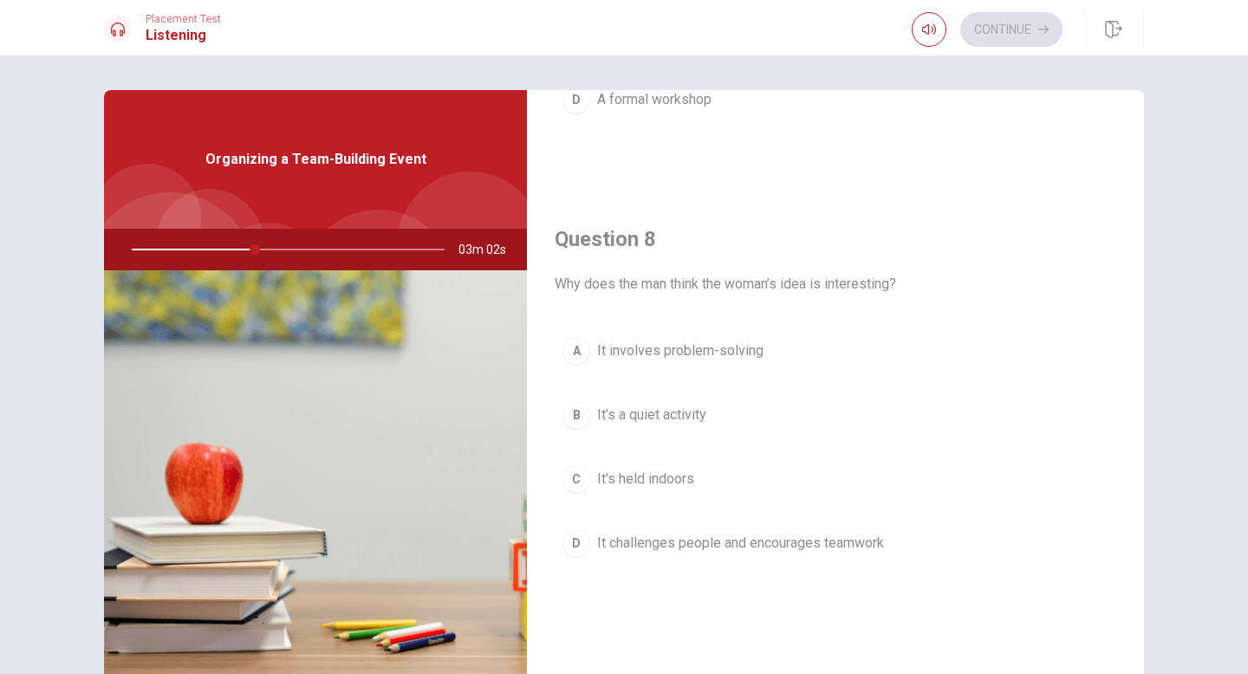
scroll to position [804, 0]
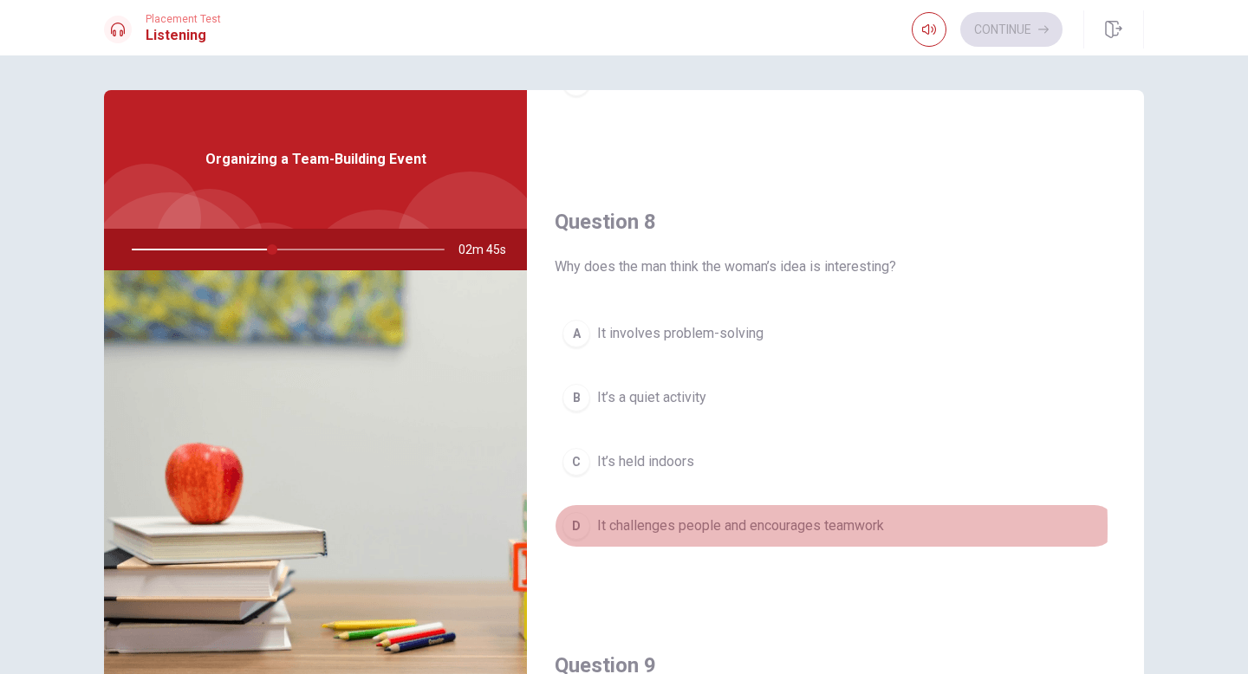
click at [570, 527] on div "D" at bounding box center [576, 526] width 28 height 28
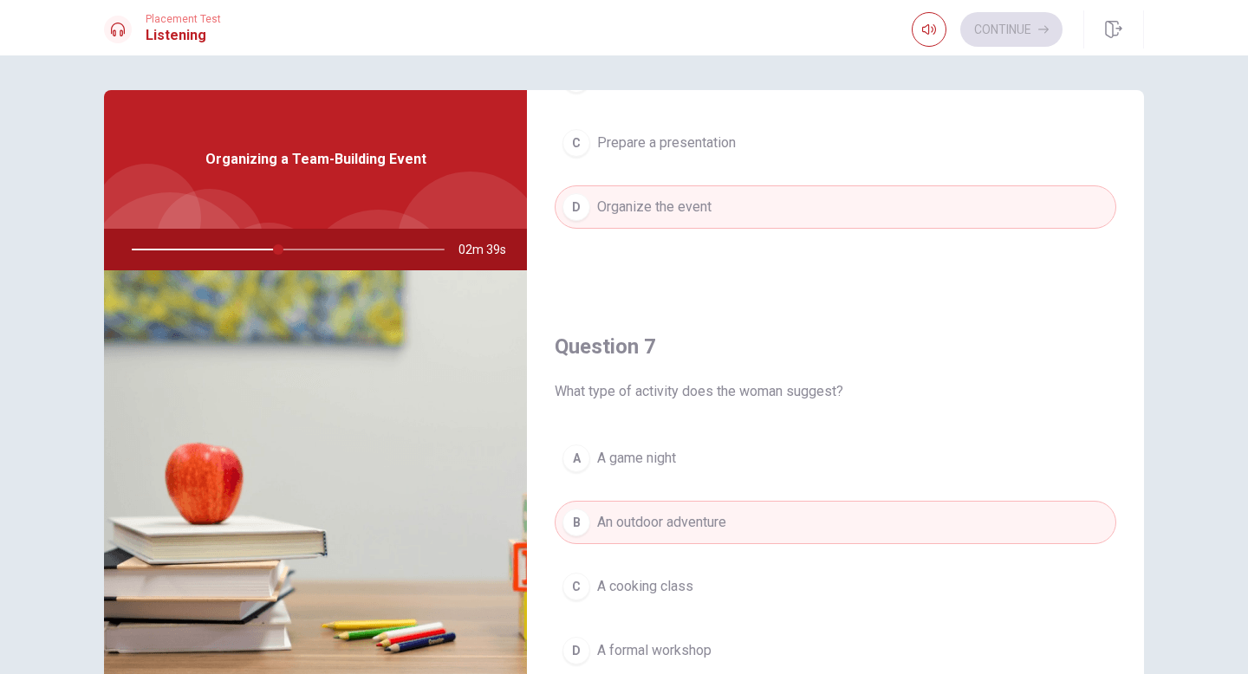
scroll to position [18, 0]
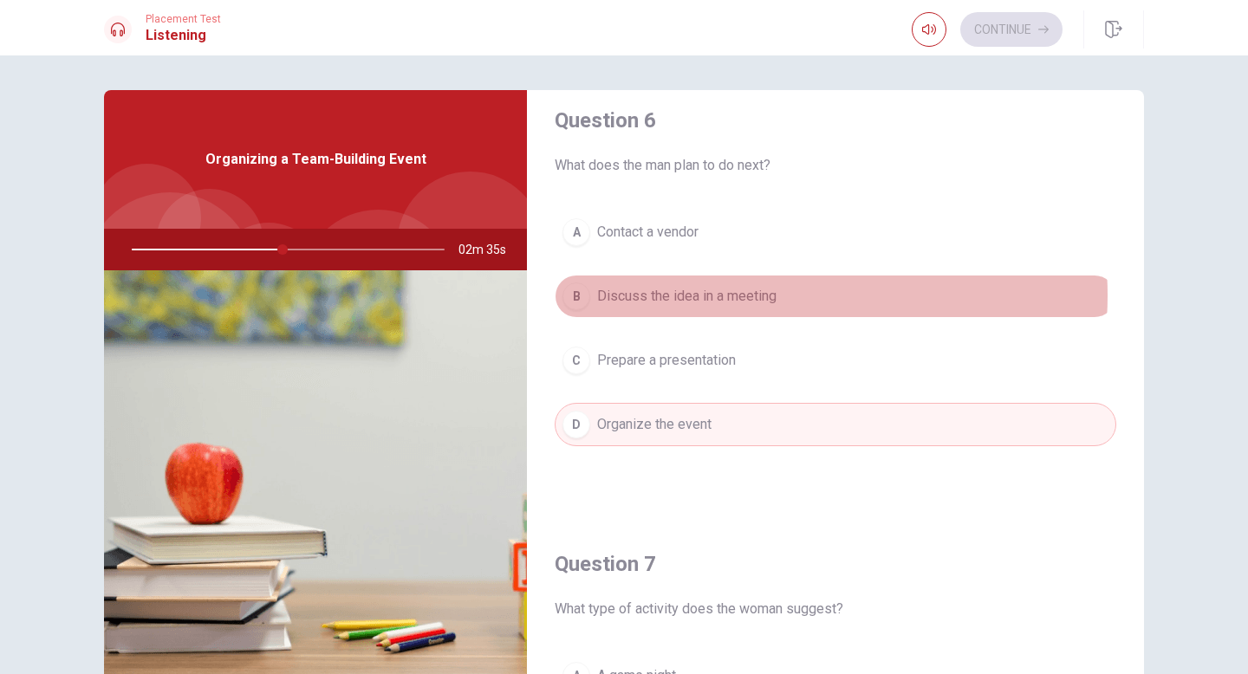
click at [652, 295] on span "Discuss the idea in a meeting" at bounding box center [686, 296] width 179 height 21
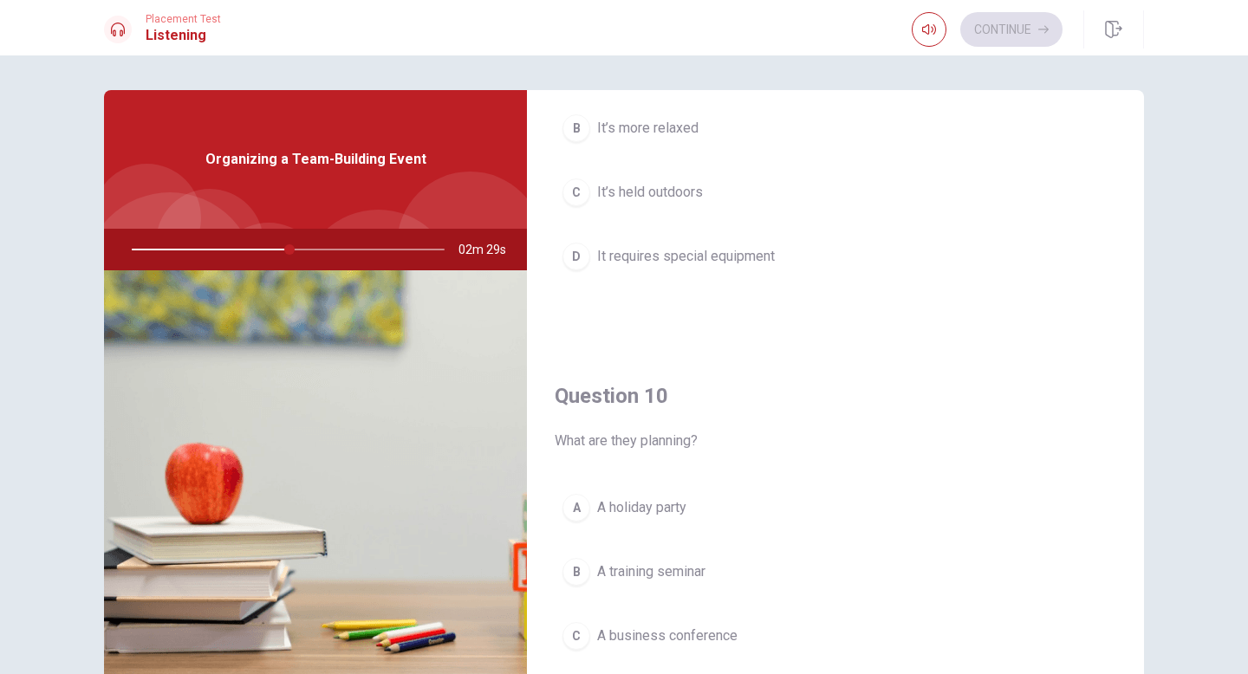
scroll to position [1288, 0]
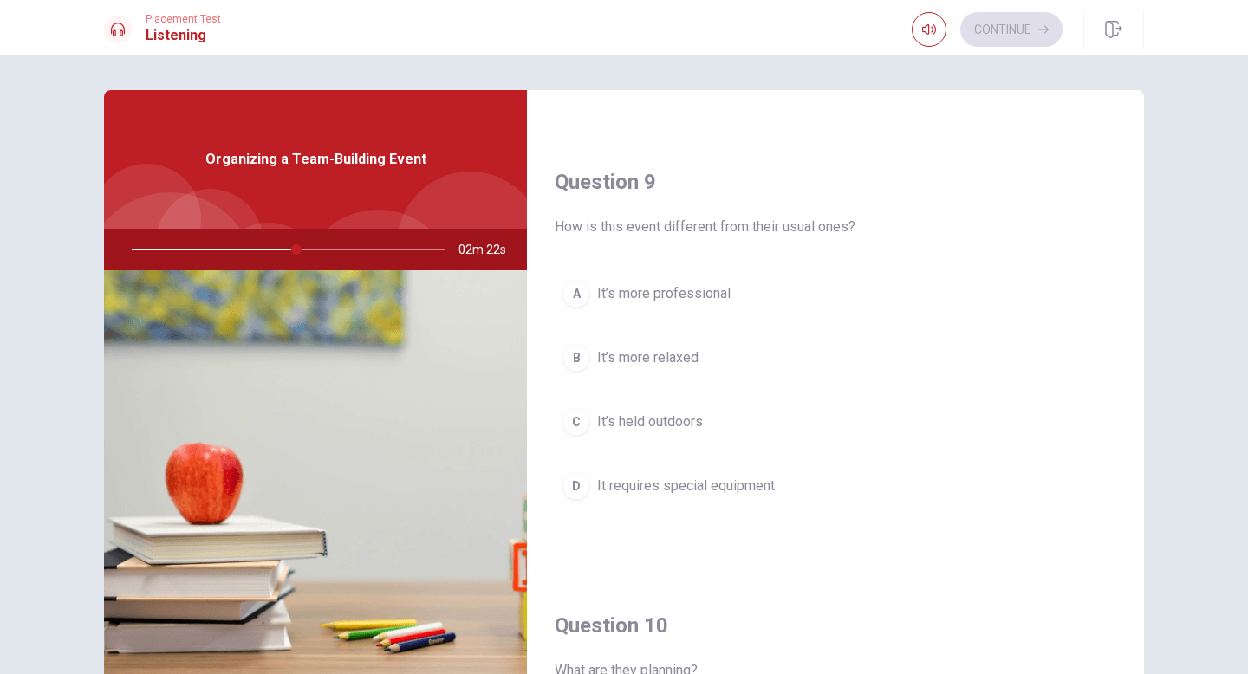
click at [630, 424] on span "It’s held outdoors" at bounding box center [650, 422] width 106 height 21
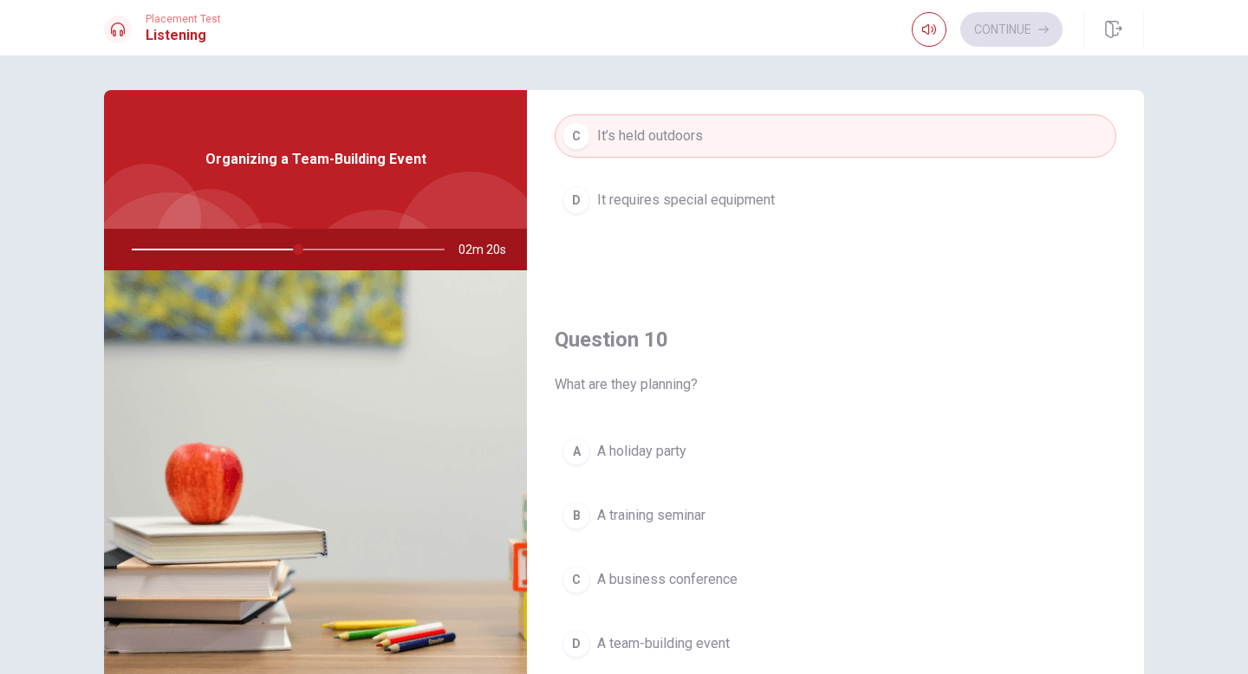
scroll to position [1616, 0]
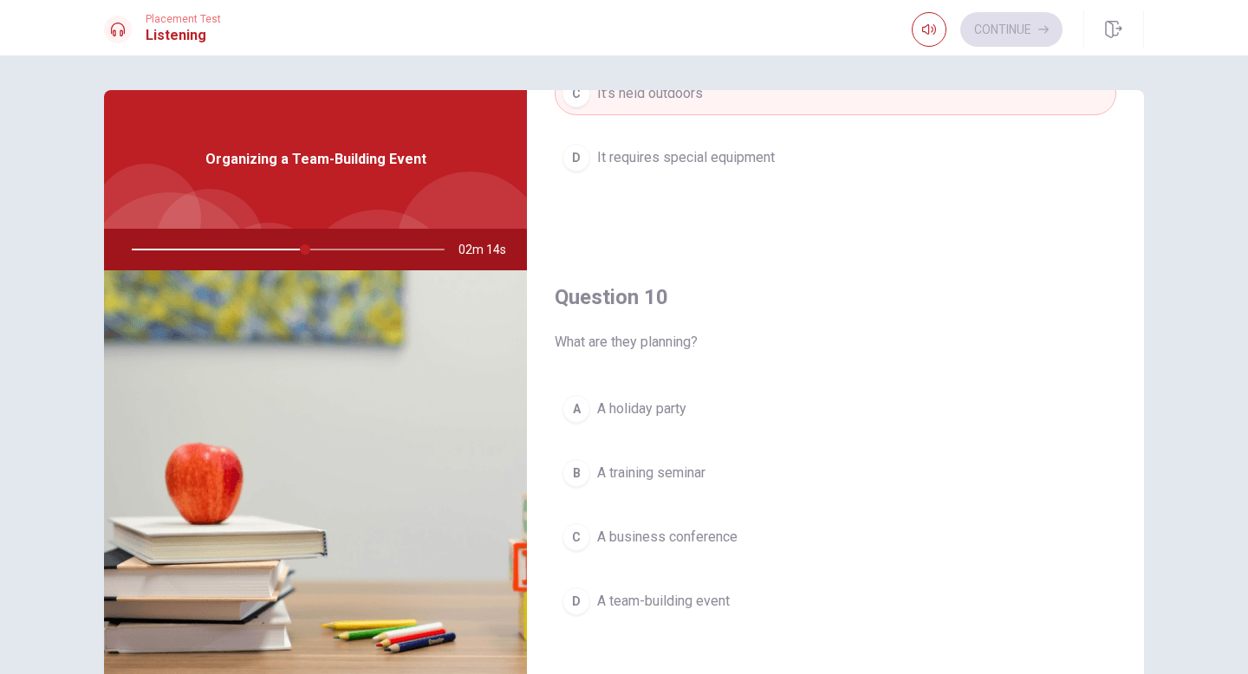
click at [652, 598] on span "A team-building event" at bounding box center [663, 601] width 133 height 21
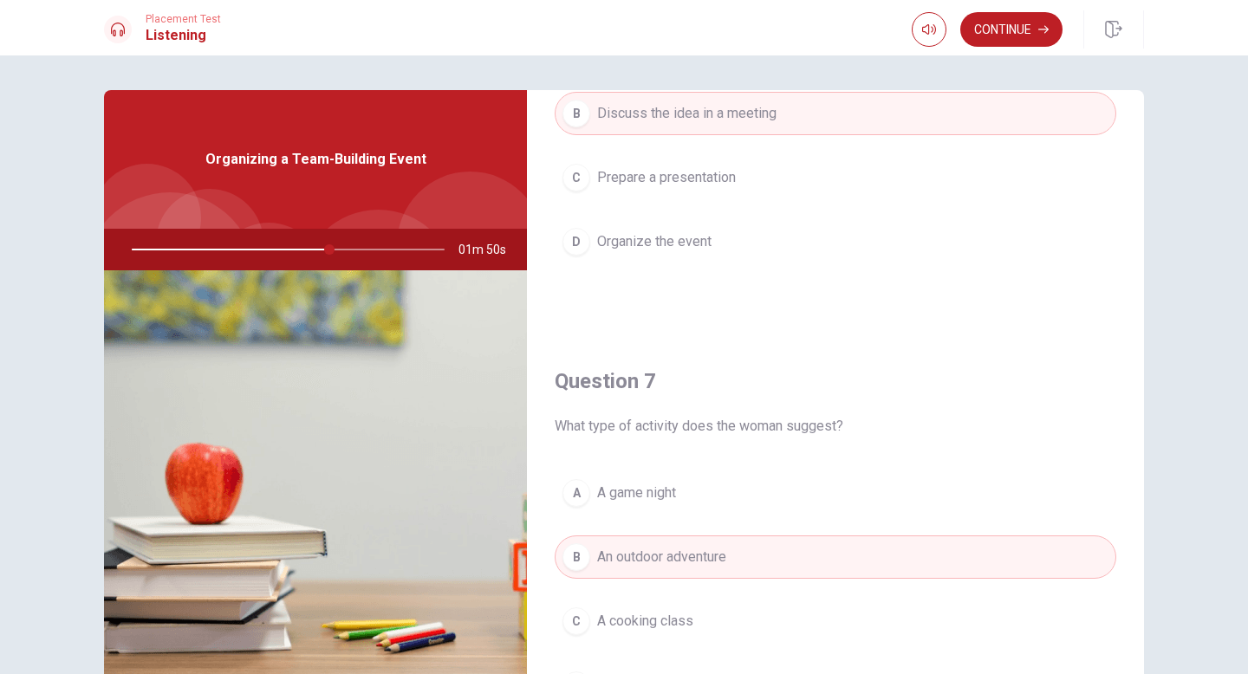
scroll to position [0, 0]
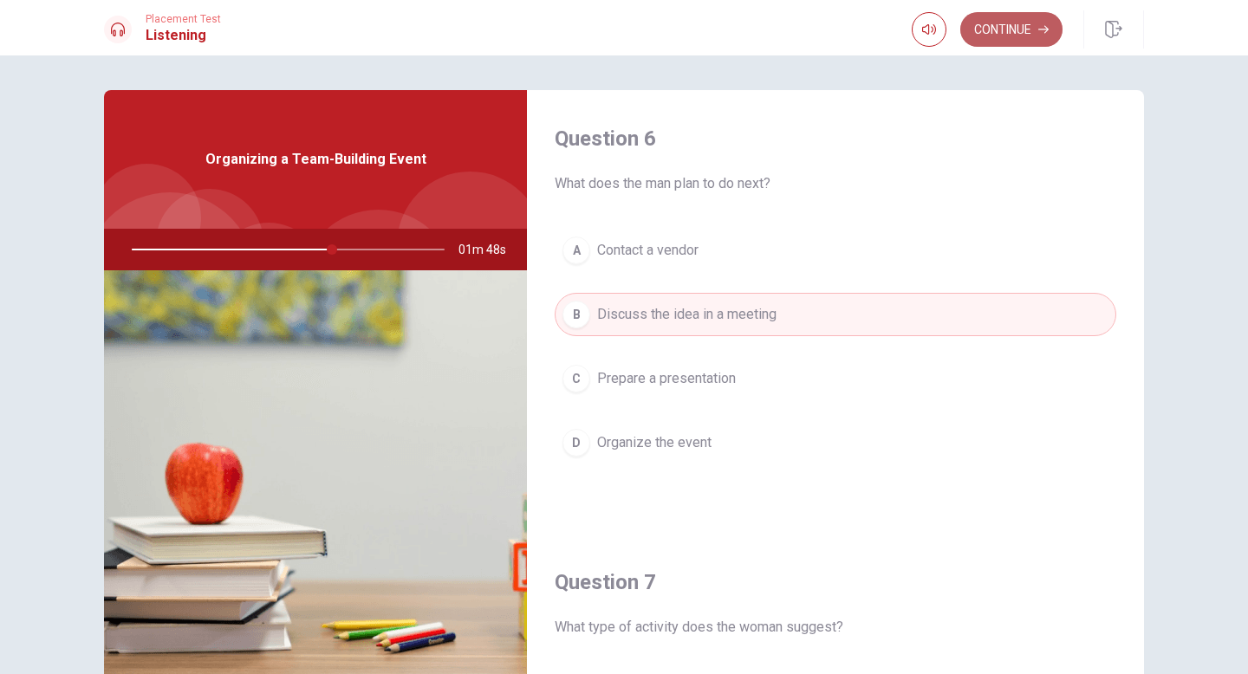
click at [652, 31] on button "Continue" at bounding box center [1011, 29] width 102 height 35
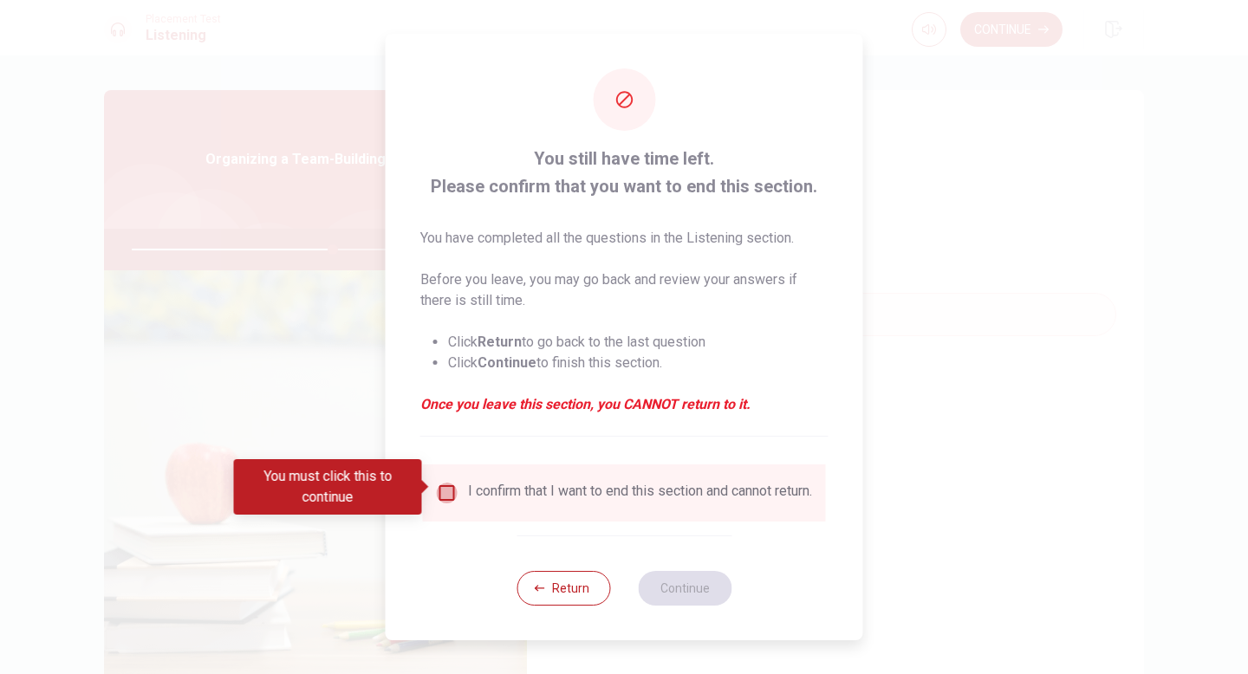
click at [448, 488] on input "You must click this to continue" at bounding box center [447, 493] width 21 height 21
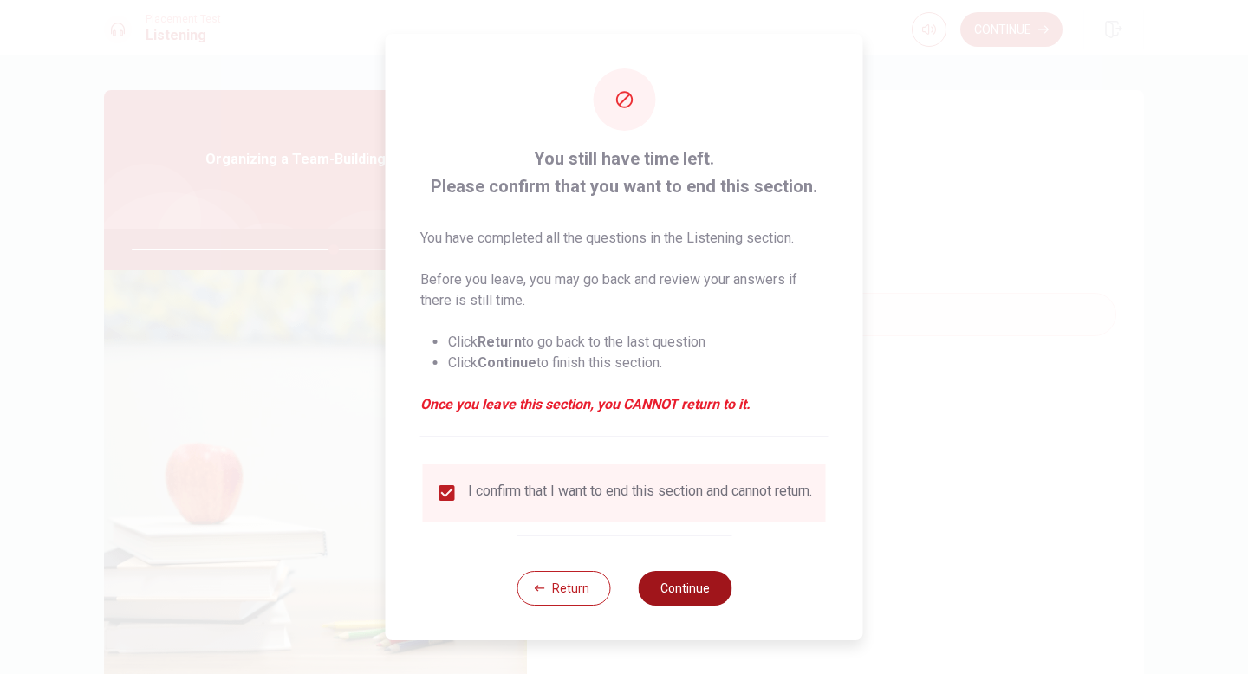
click at [652, 583] on button "Continue" at bounding box center [685, 588] width 94 height 35
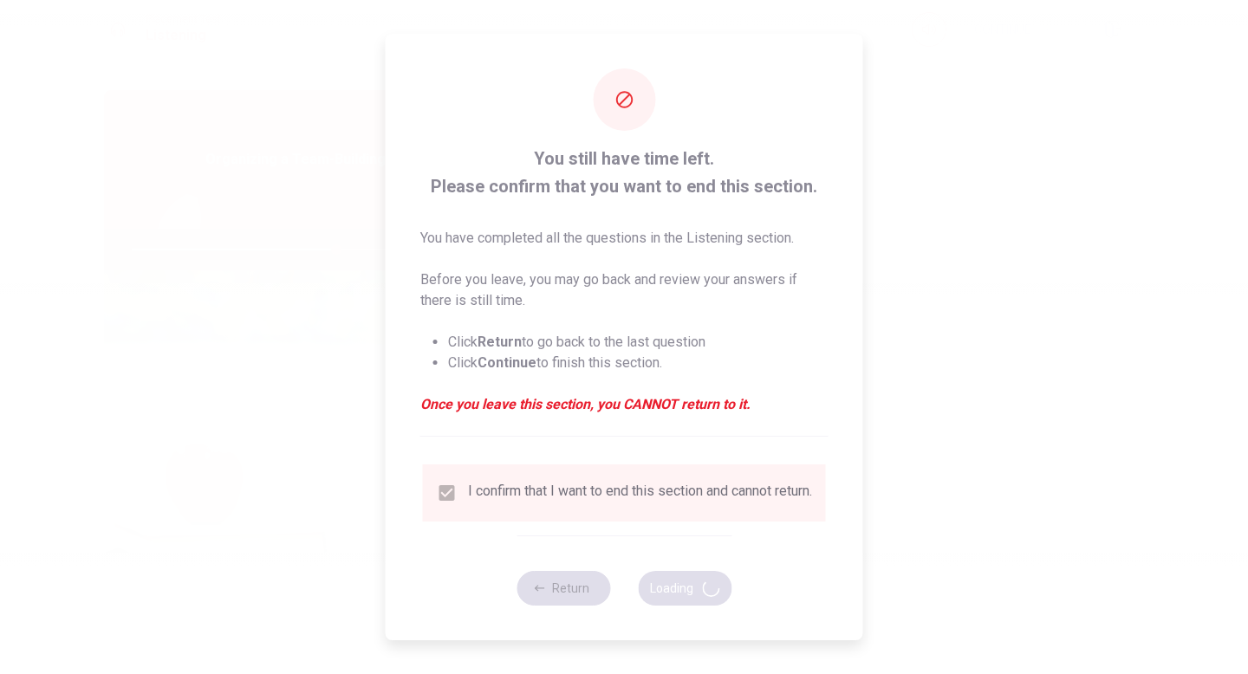
type input "66"
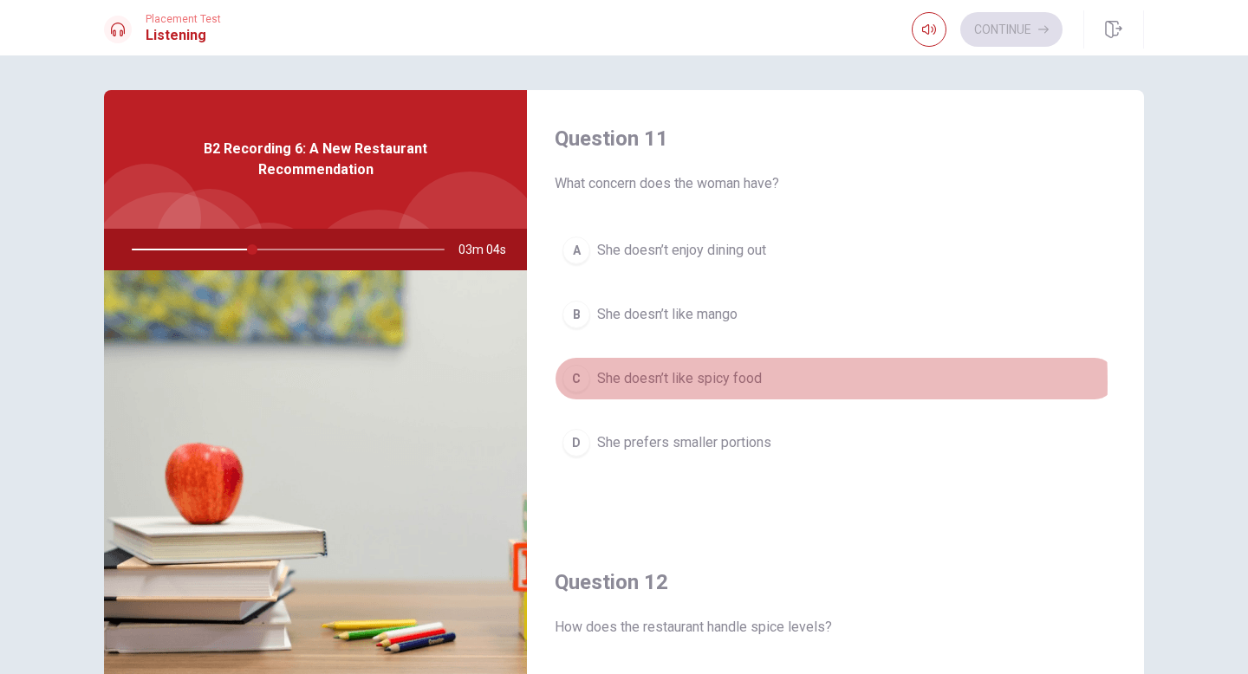
click at [572, 382] on div "C" at bounding box center [576, 379] width 28 height 28
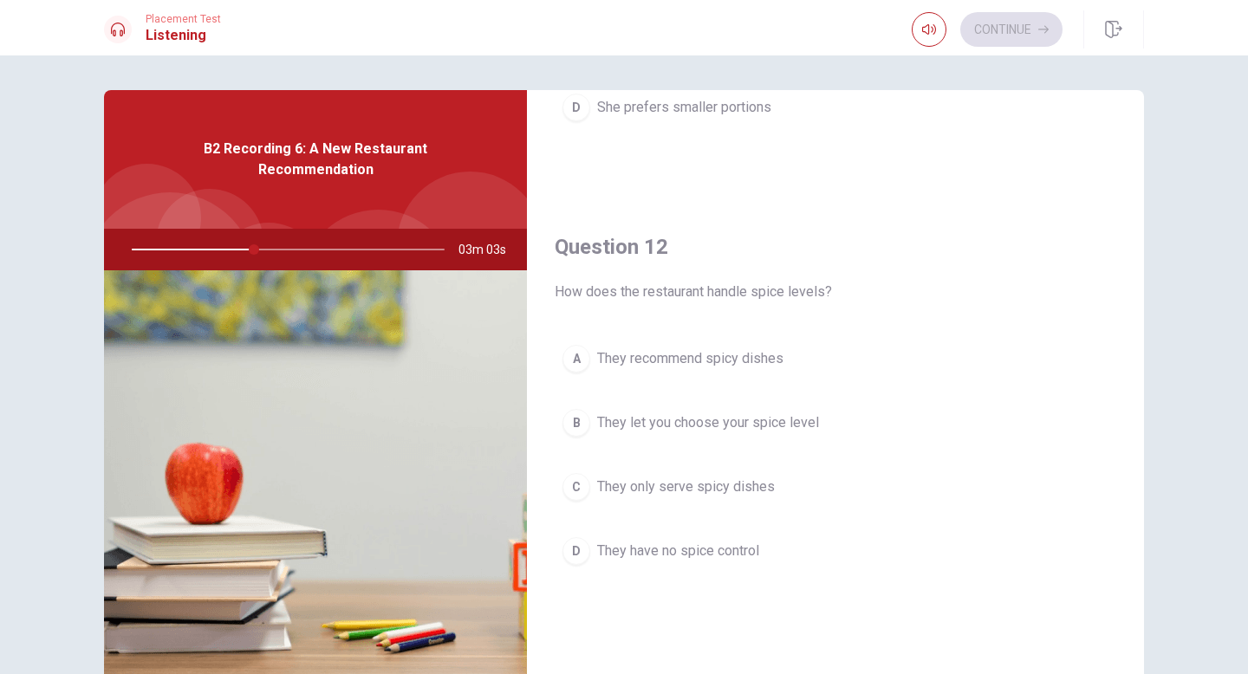
scroll to position [344, 0]
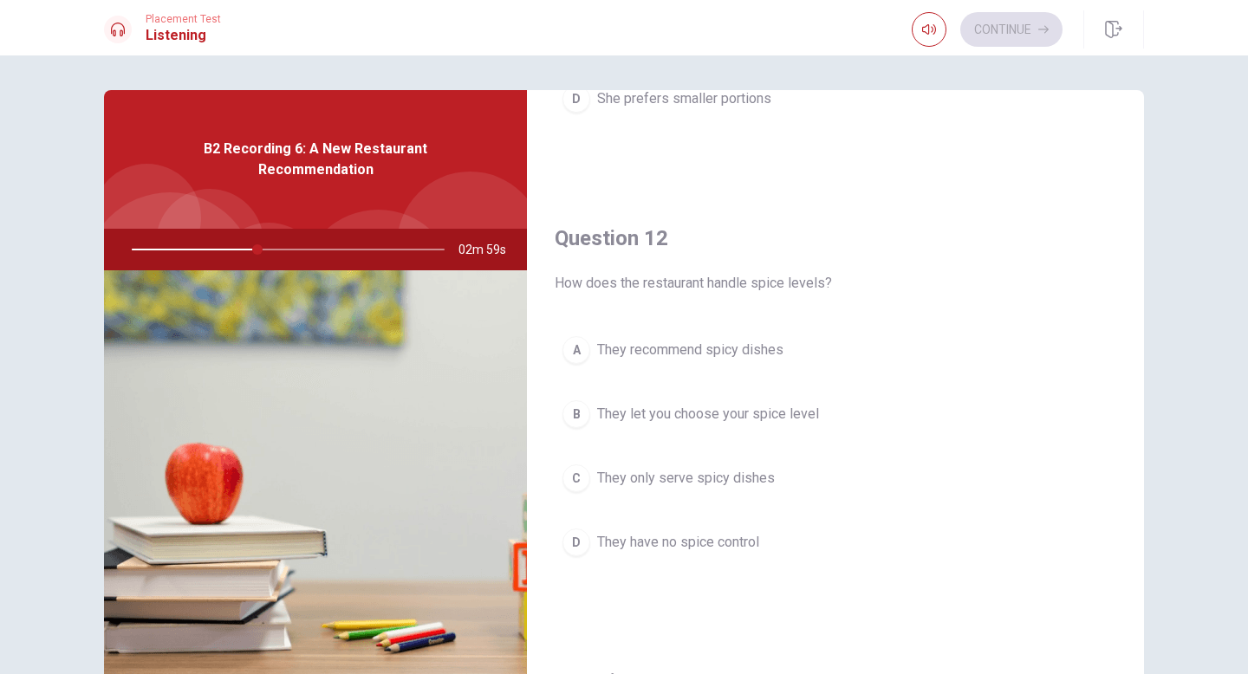
click at [575, 414] on div "B" at bounding box center [576, 414] width 28 height 28
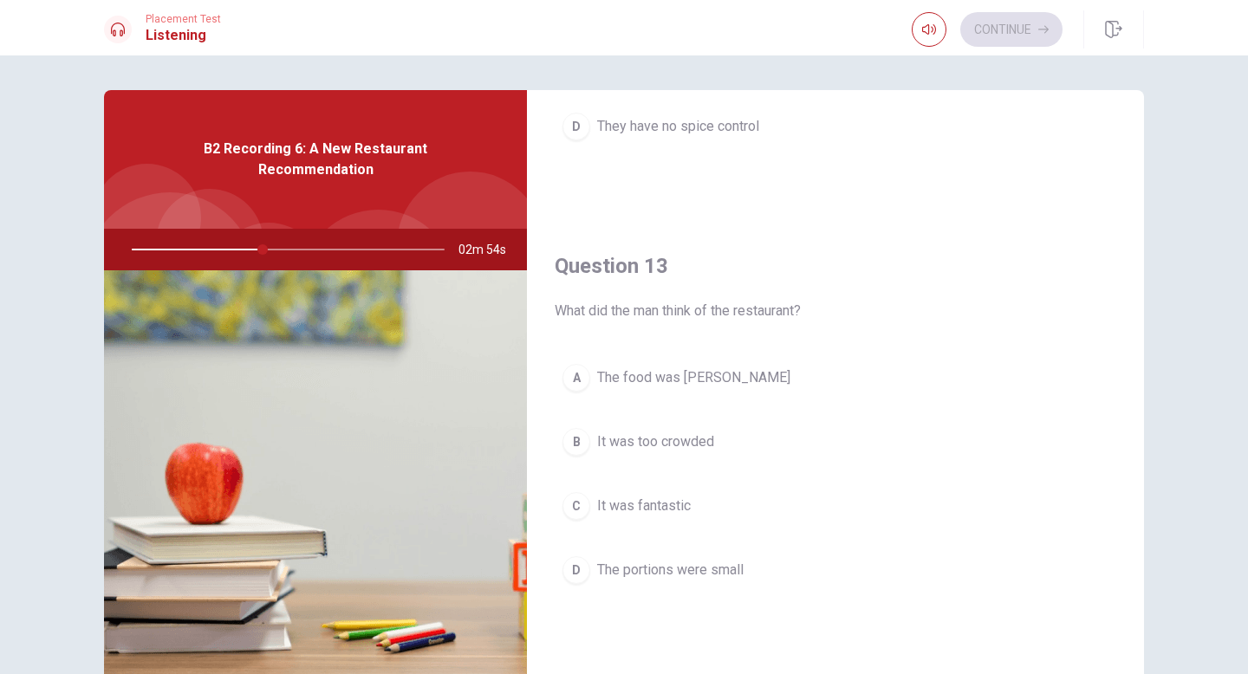
scroll to position [773, 0]
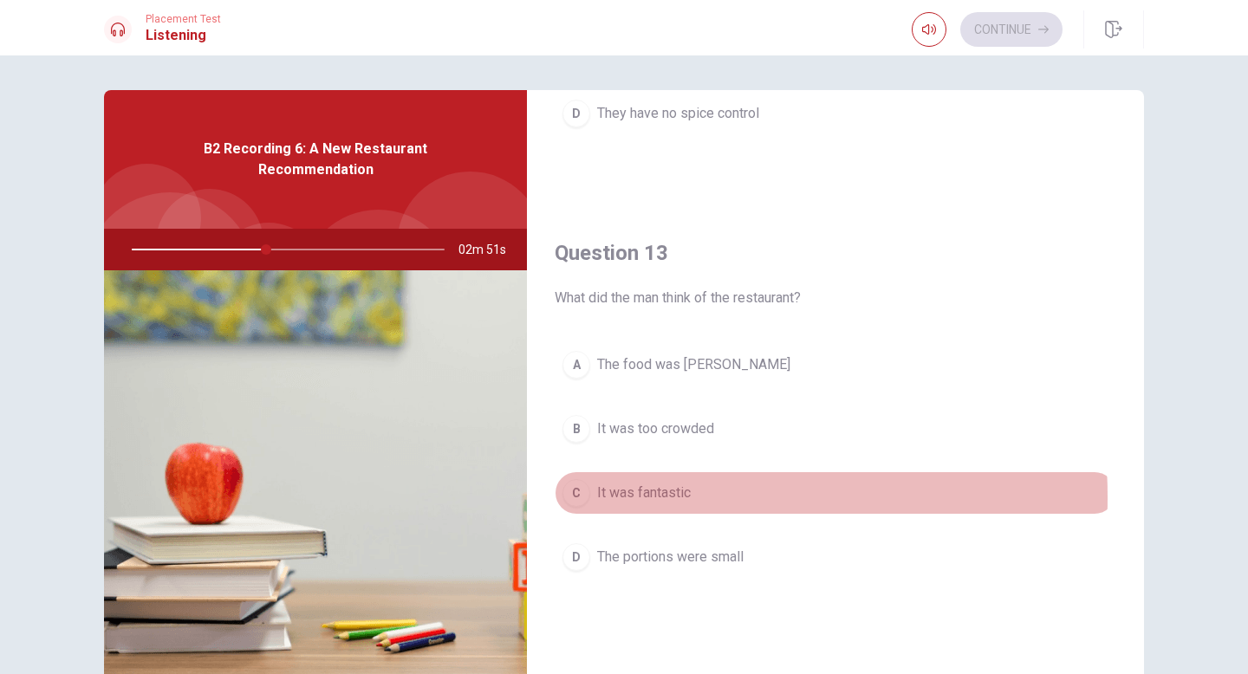
click at [607, 497] on span "It was fantastic" at bounding box center [644, 493] width 94 height 21
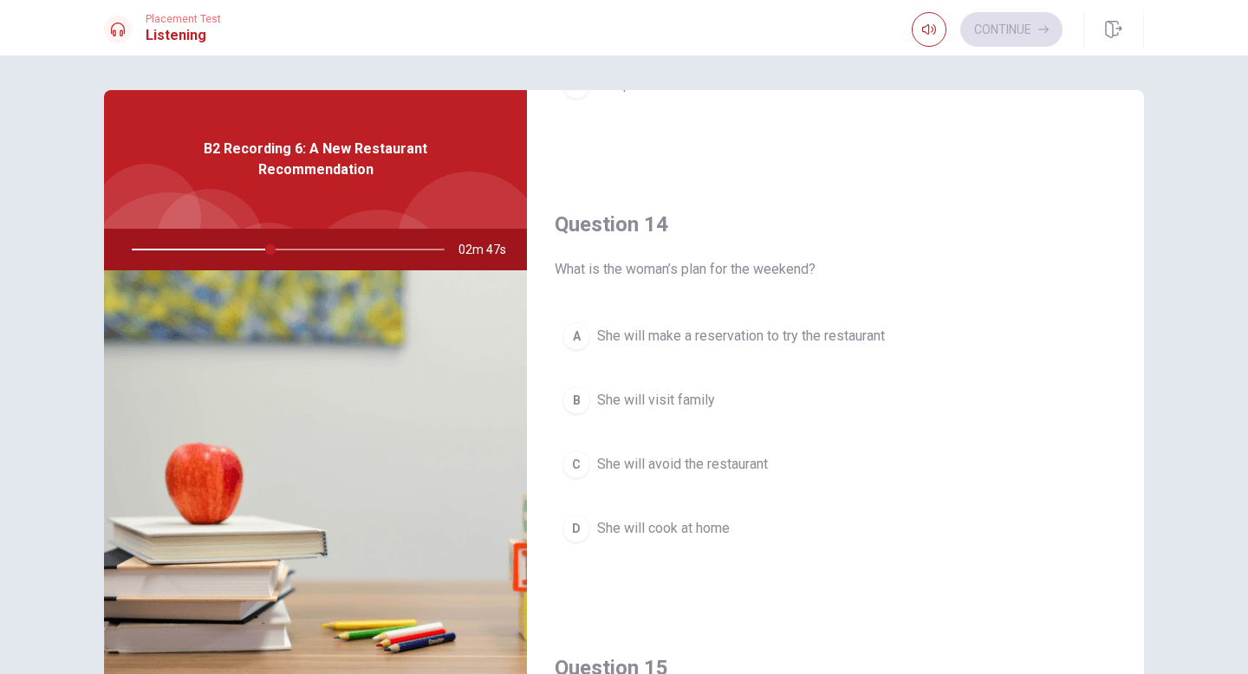
scroll to position [1262, 0]
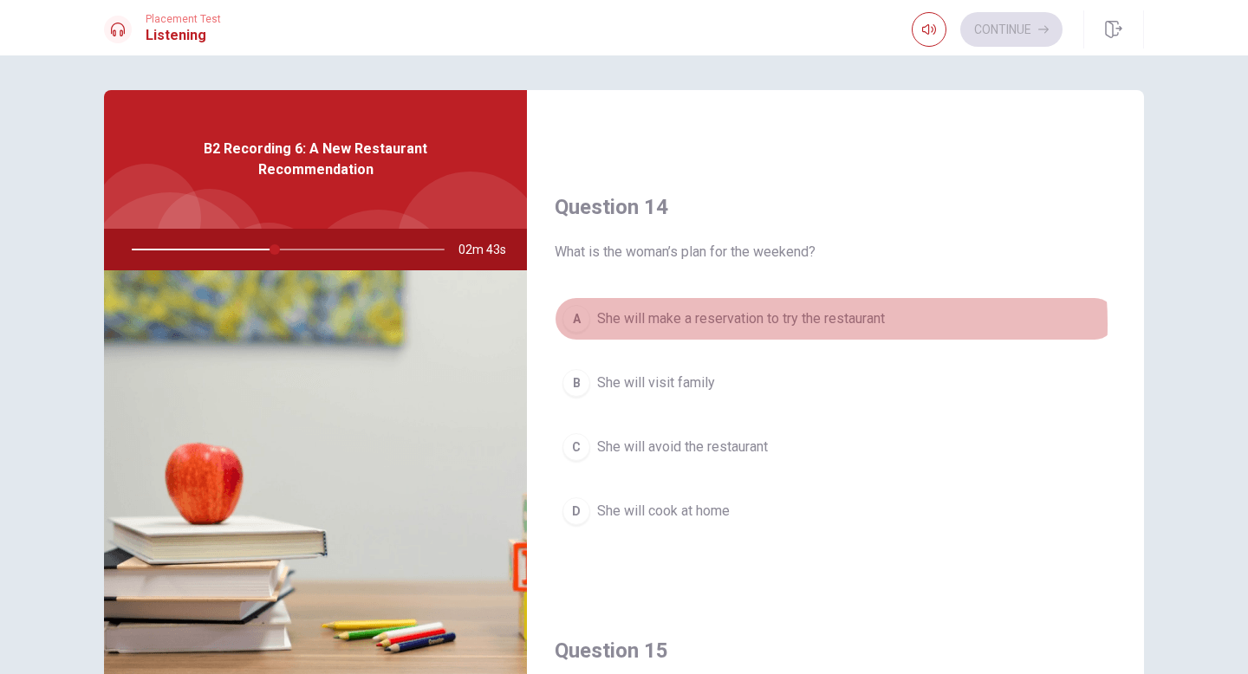
click at [652, 323] on span "She will make a reservation to try the restaurant" at bounding box center [741, 318] width 288 height 21
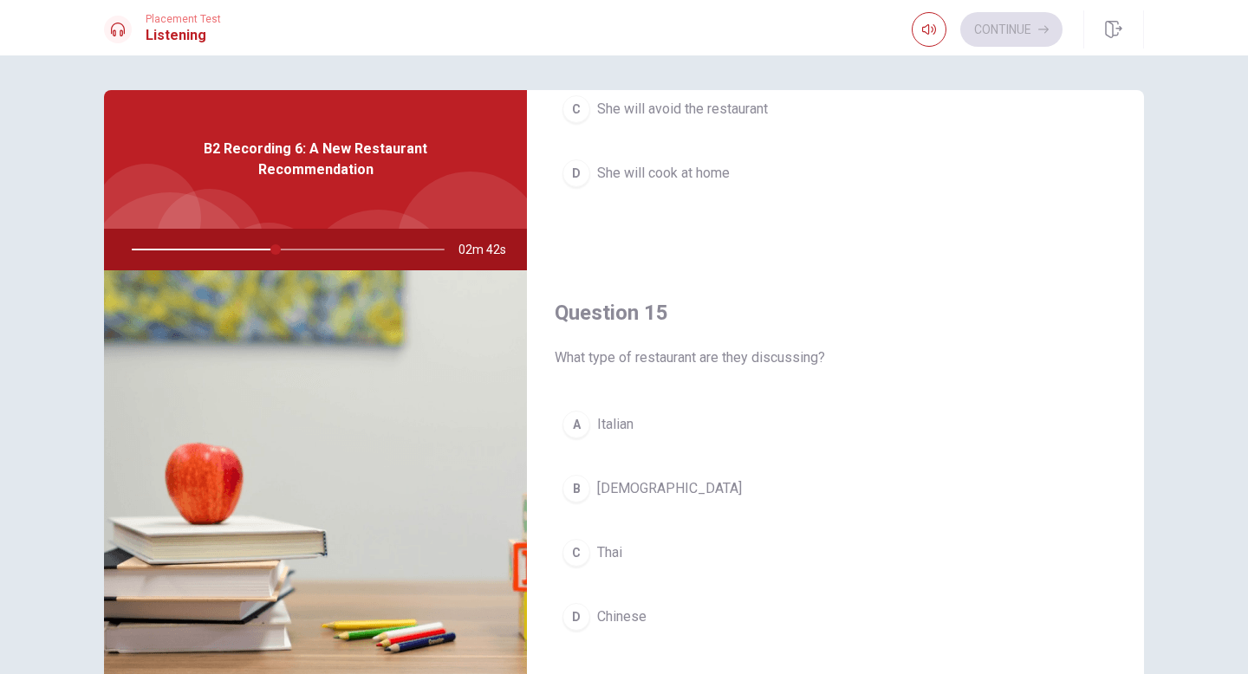
scroll to position [1616, 0]
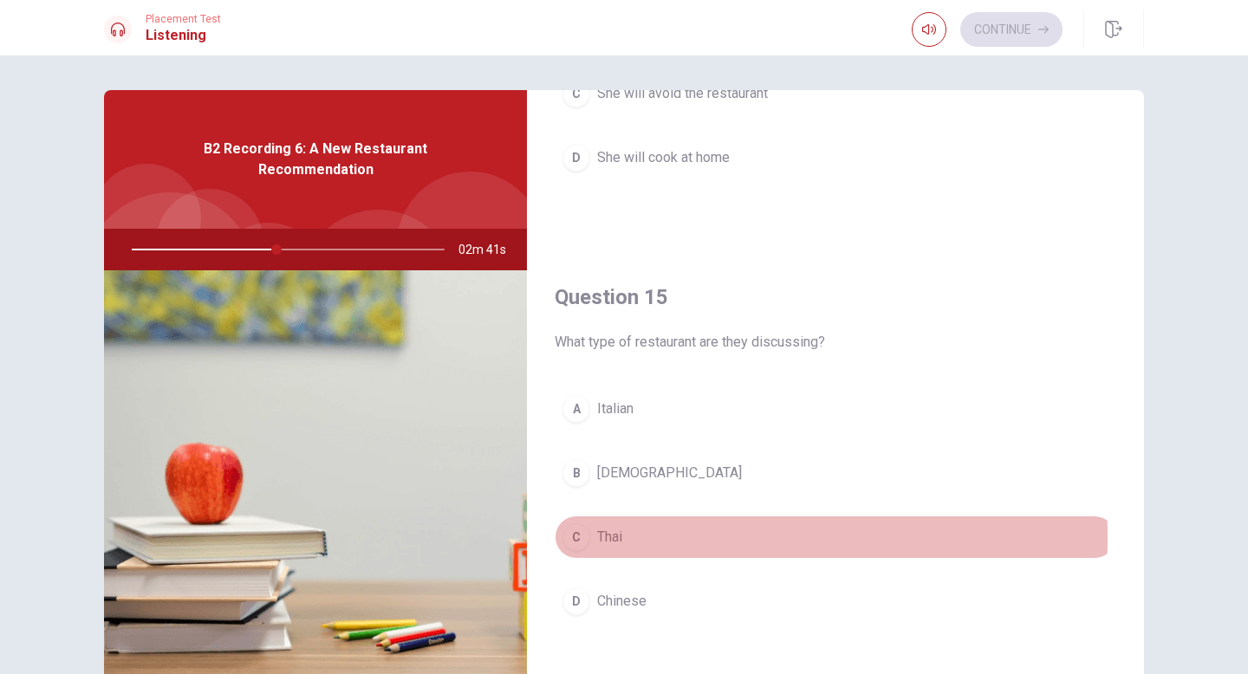
click at [580, 536] on div "C" at bounding box center [576, 537] width 28 height 28
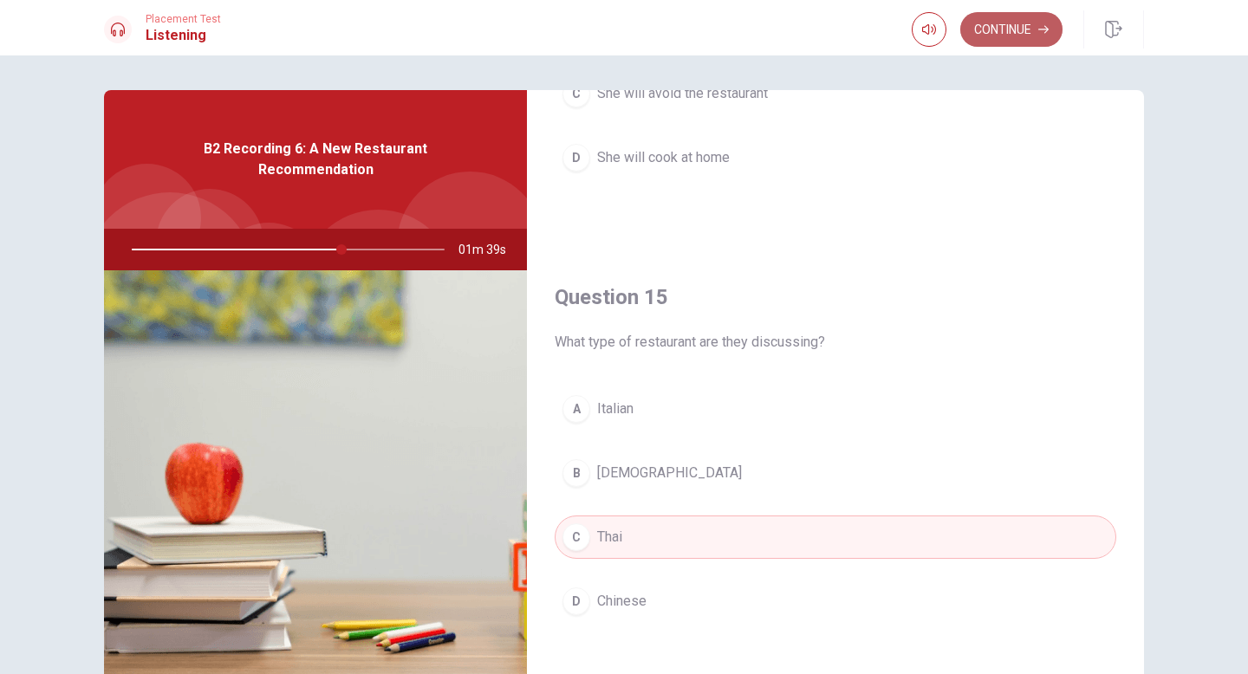
click at [652, 34] on button "Continue" at bounding box center [1011, 29] width 102 height 35
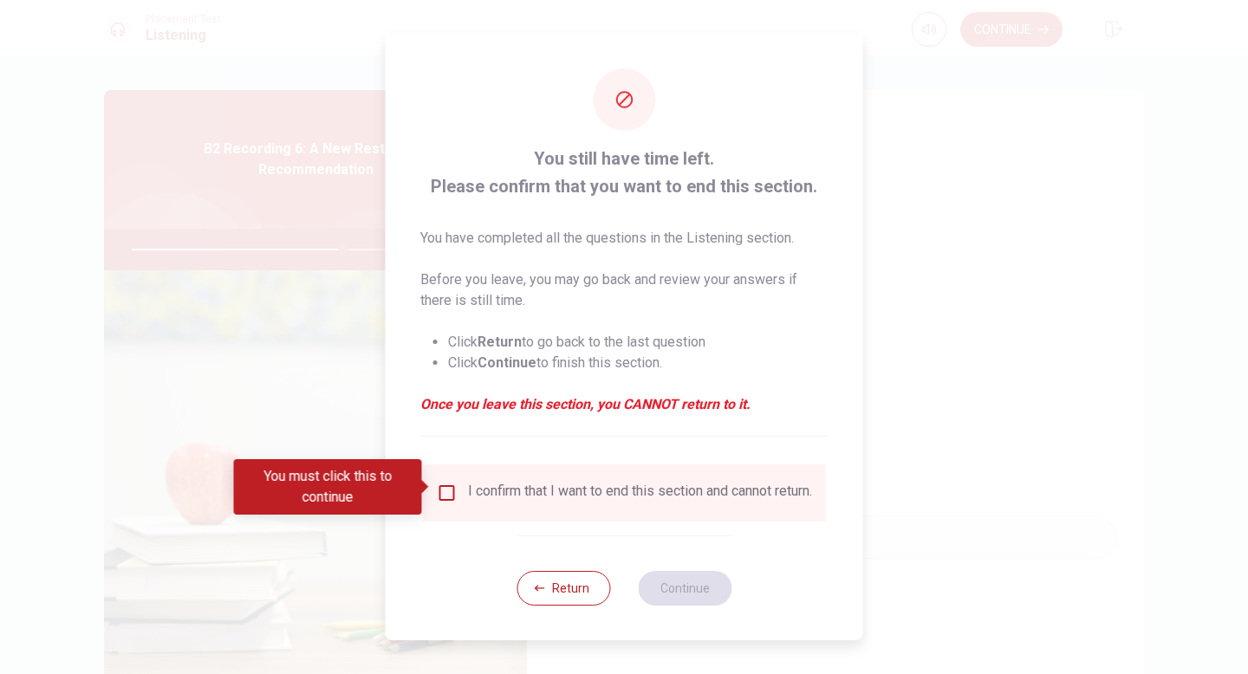
click at [441, 491] on input "You must click this to continue" at bounding box center [447, 493] width 21 height 21
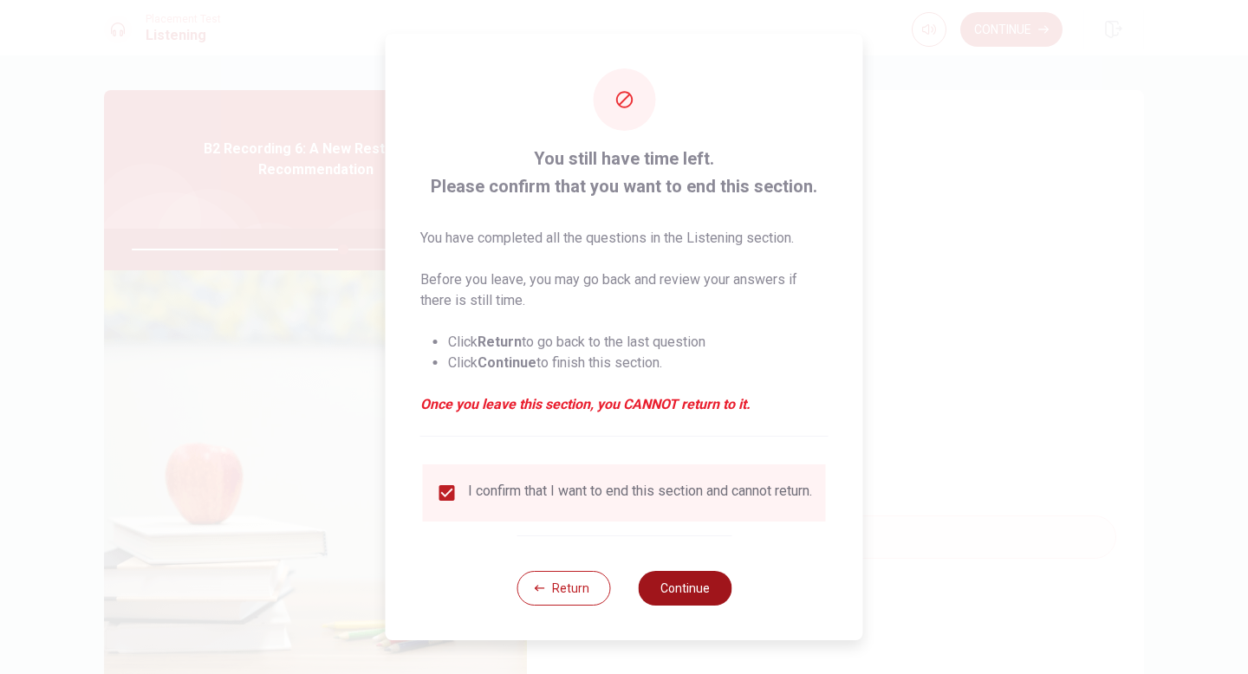
click at [652, 598] on button "Continue" at bounding box center [685, 588] width 94 height 35
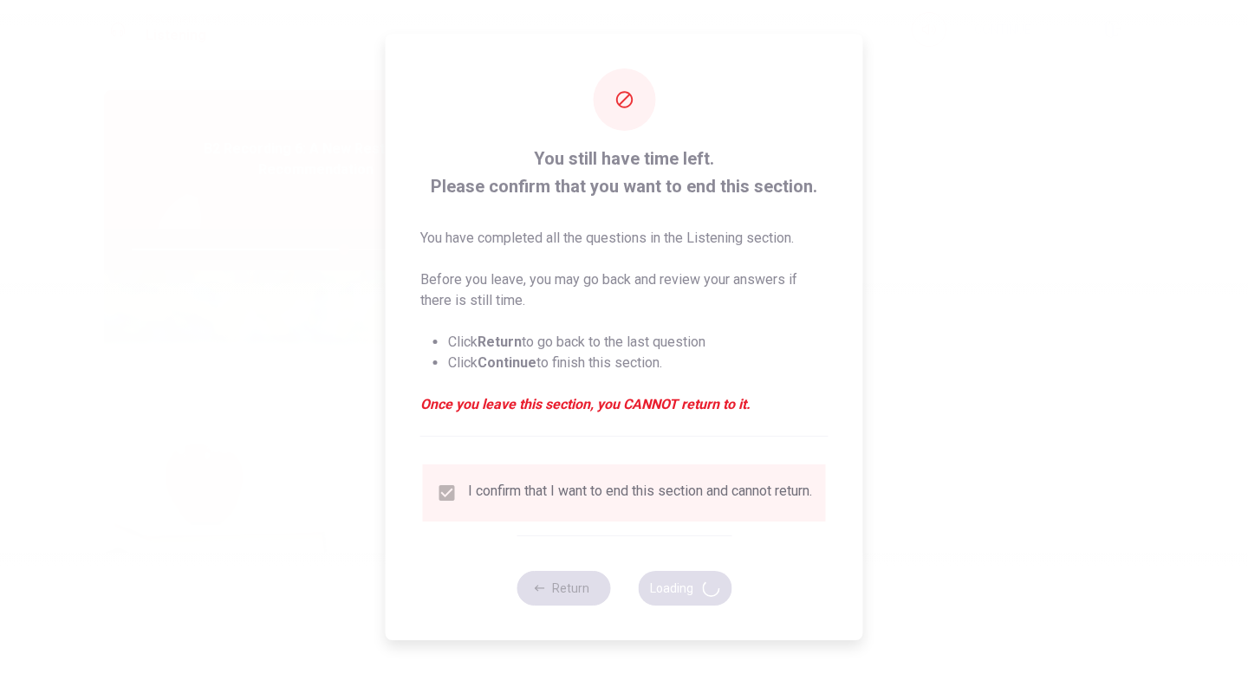
type input "68"
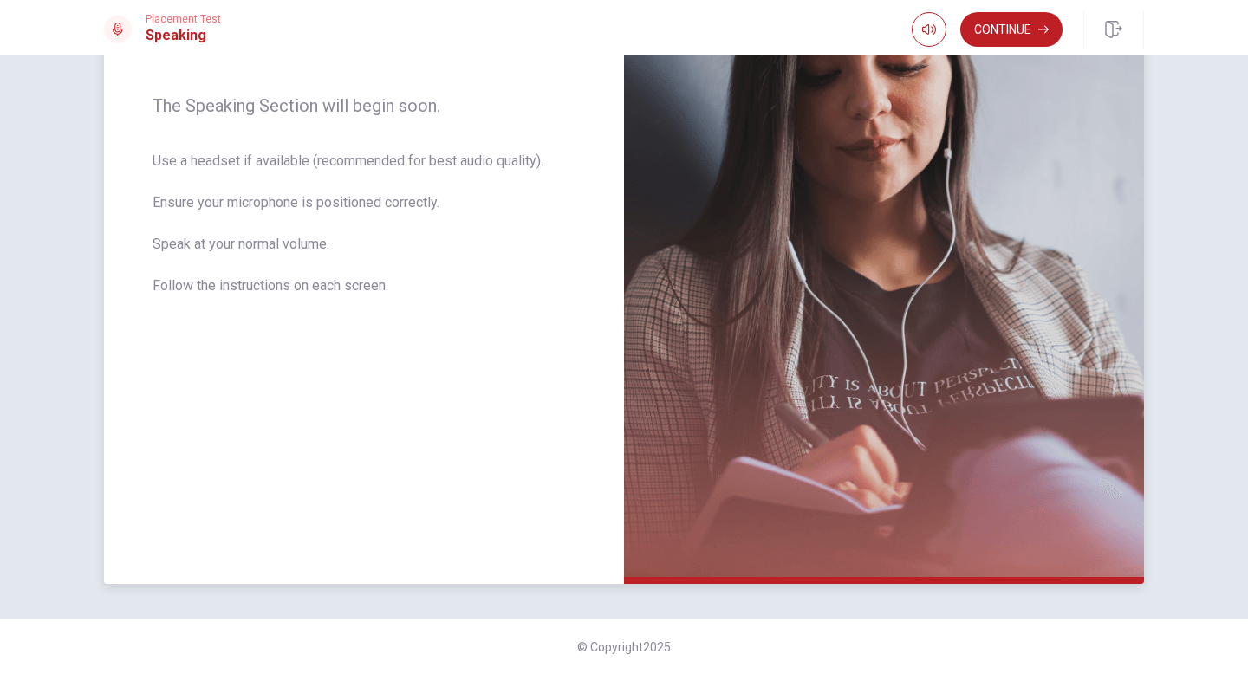
scroll to position [0, 0]
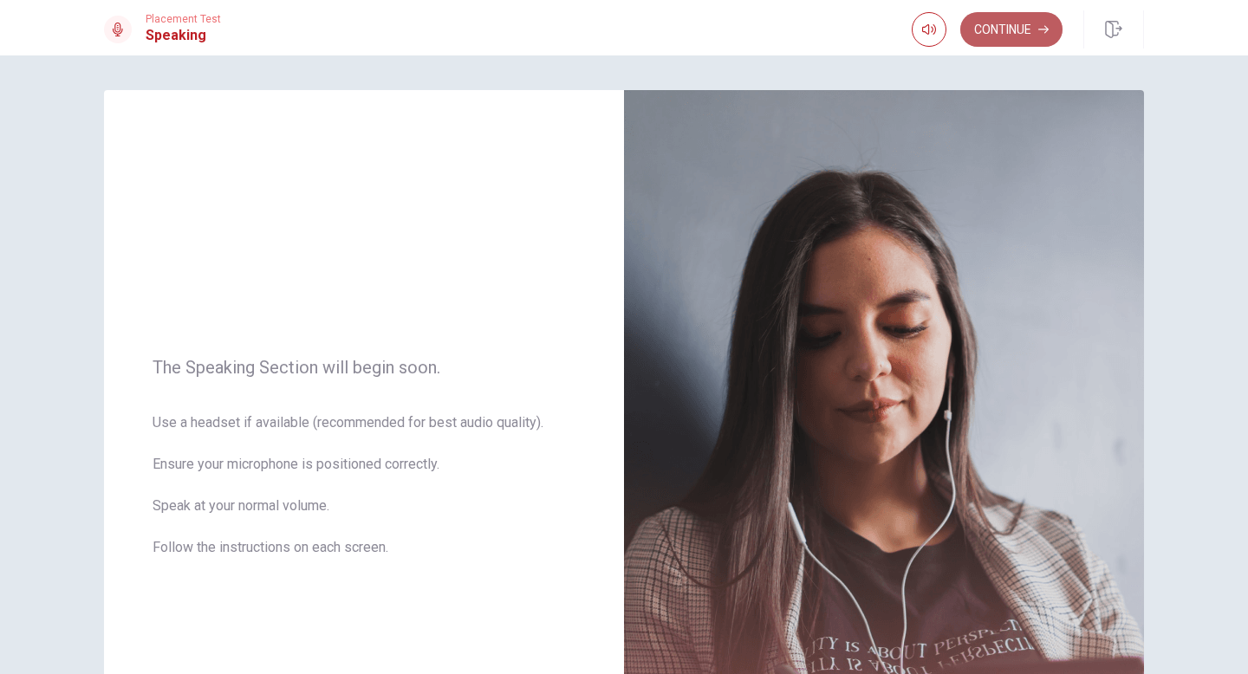
click at [652, 29] on button "Continue" at bounding box center [1011, 29] width 102 height 35
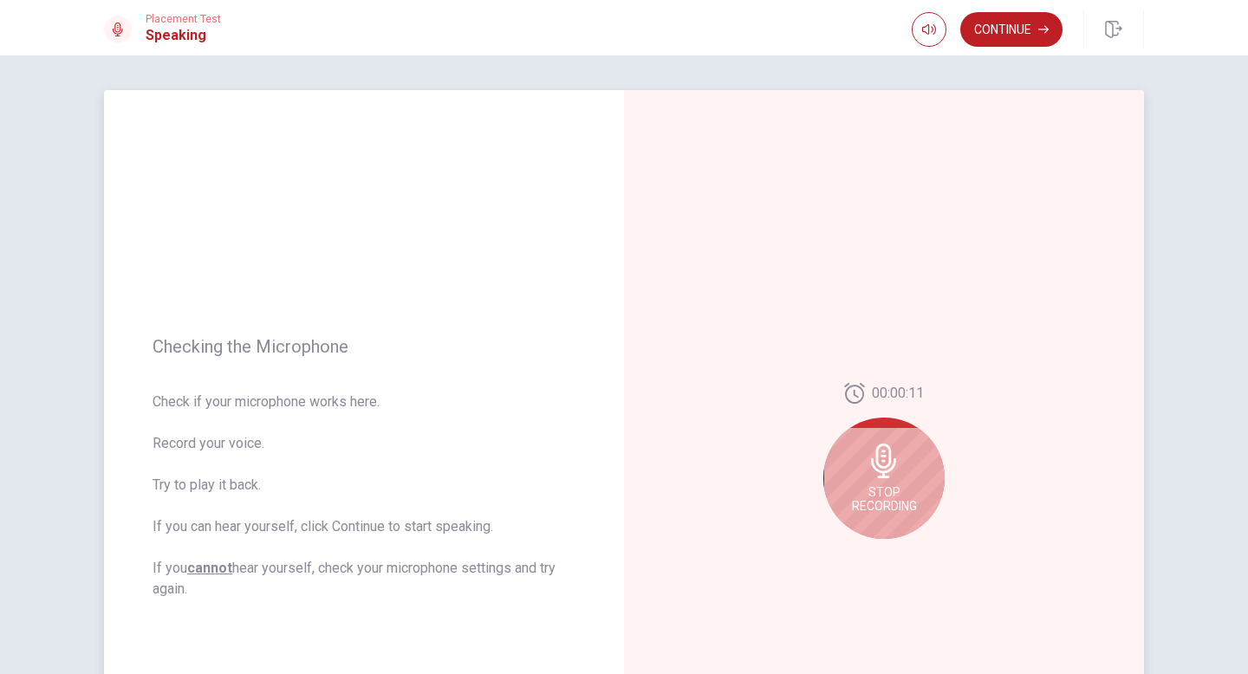
click at [652, 484] on div "Stop Recording" at bounding box center [883, 478] width 121 height 121
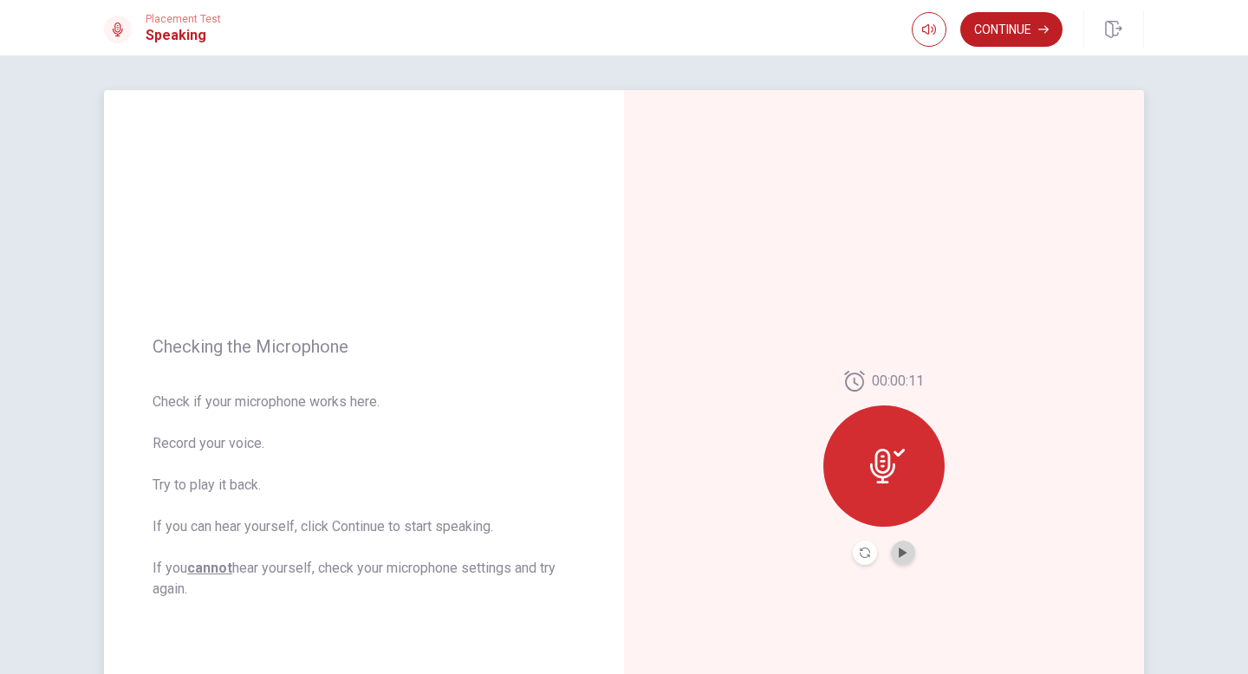
click at [652, 558] on button "Play Audio" at bounding box center [903, 553] width 24 height 24
click at [652, 556] on icon "Pause Audio" at bounding box center [903, 553] width 9 height 10
click at [652, 503] on div "00:00:11" at bounding box center [884, 468] width 520 height 756
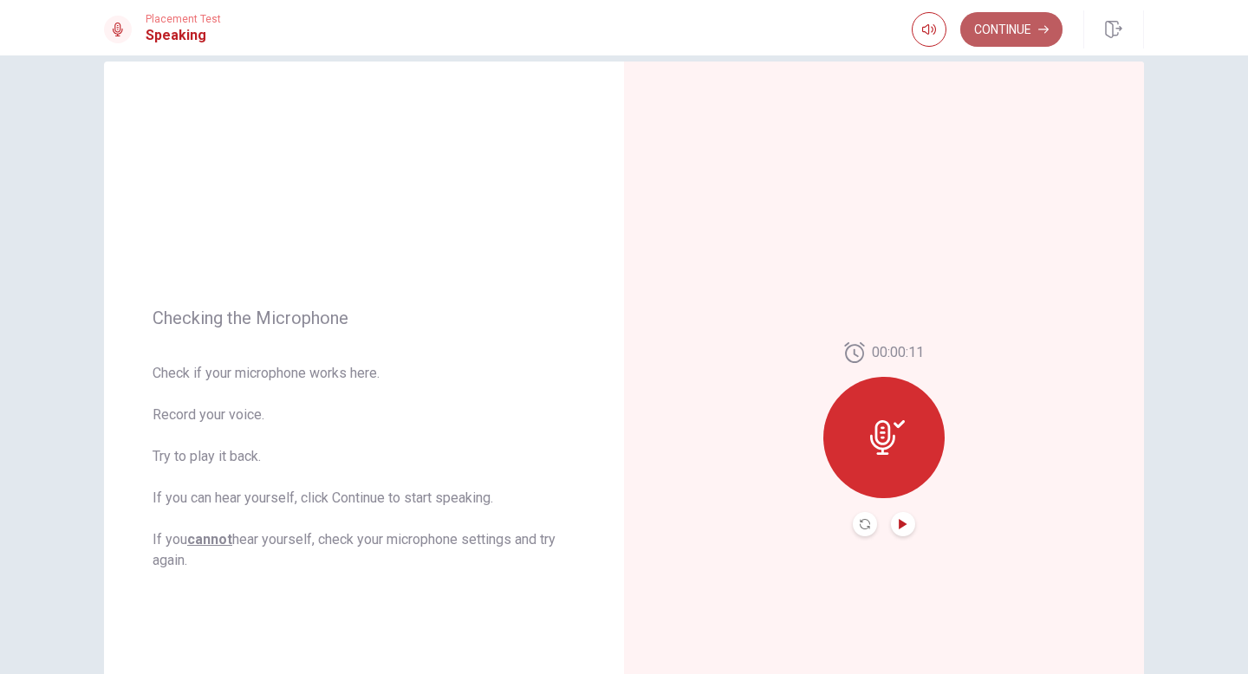
click at [652, 40] on button "Continue" at bounding box center [1011, 29] width 102 height 35
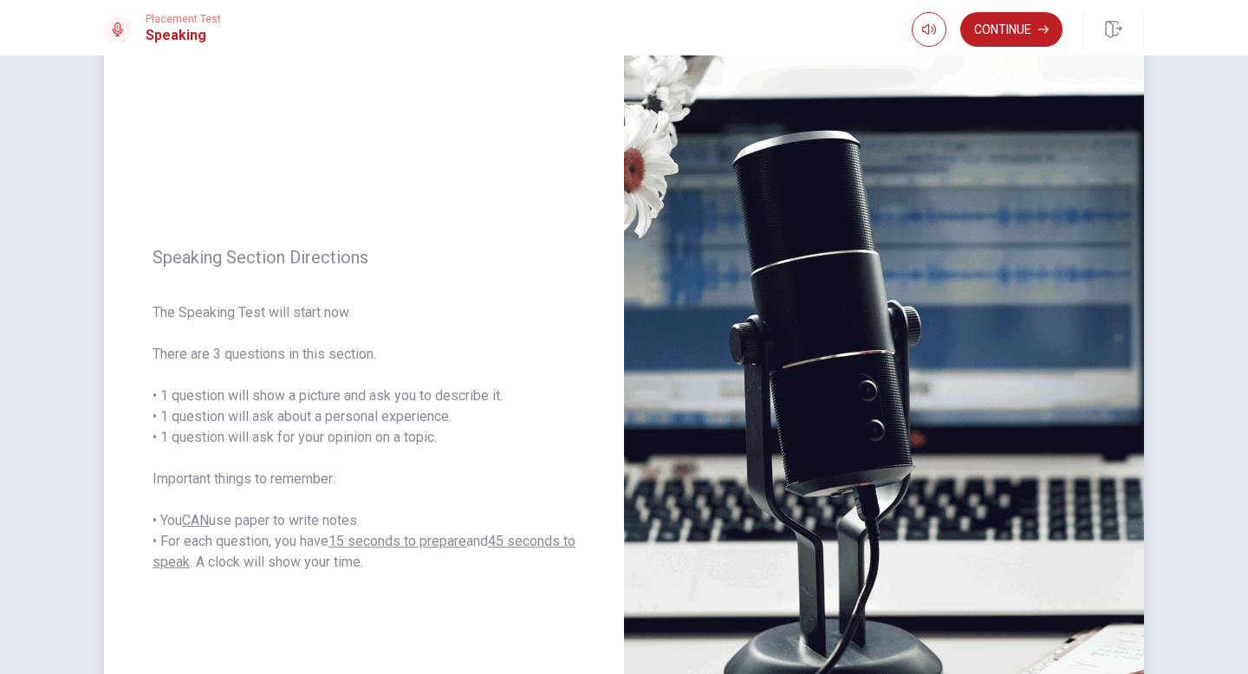
scroll to position [0, 0]
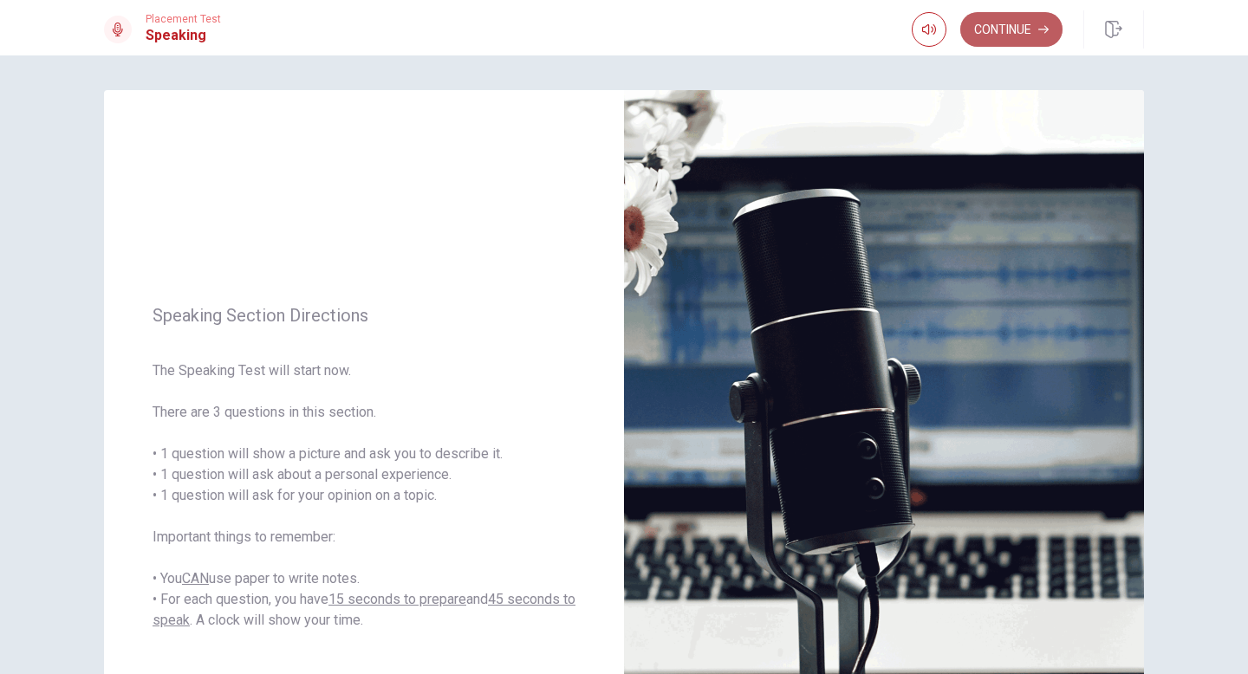
click at [652, 36] on button "Continue" at bounding box center [1011, 29] width 102 height 35
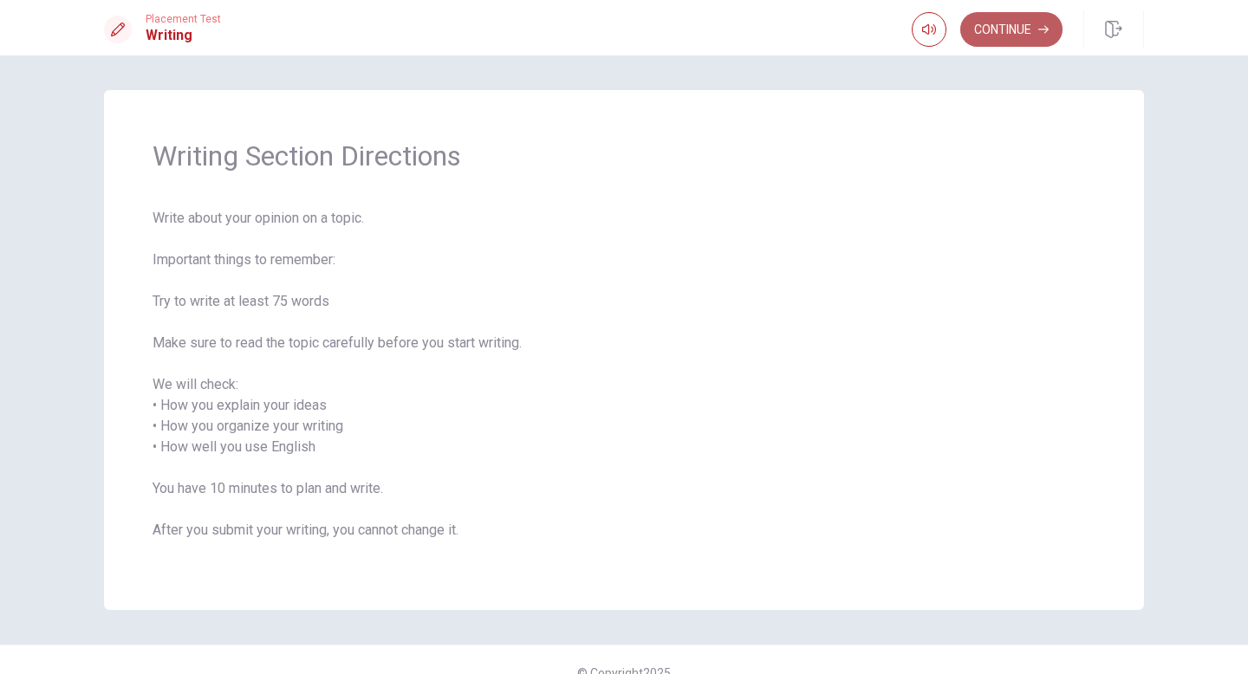
click at [652, 23] on button "Continue" at bounding box center [1011, 29] width 102 height 35
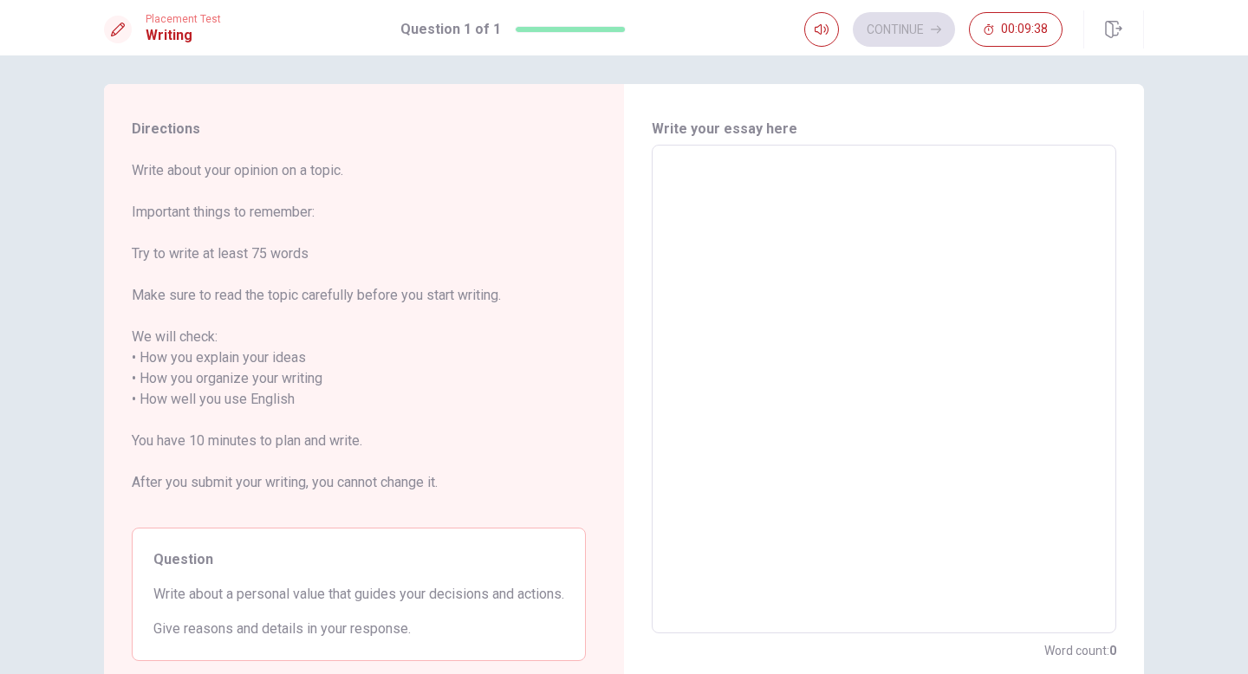
scroll to position [30, 0]
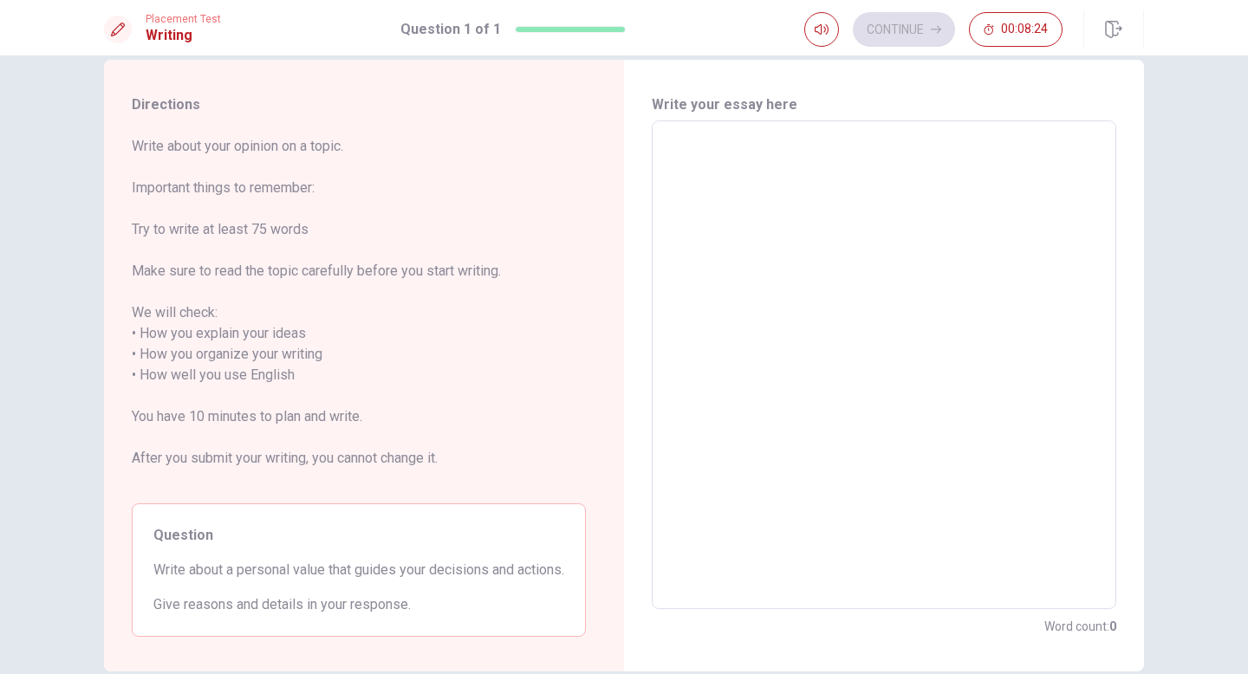
click at [652, 315] on textarea at bounding box center [884, 365] width 440 height 460
type textarea "H"
type textarea "x"
type textarea "He"
type textarea "x"
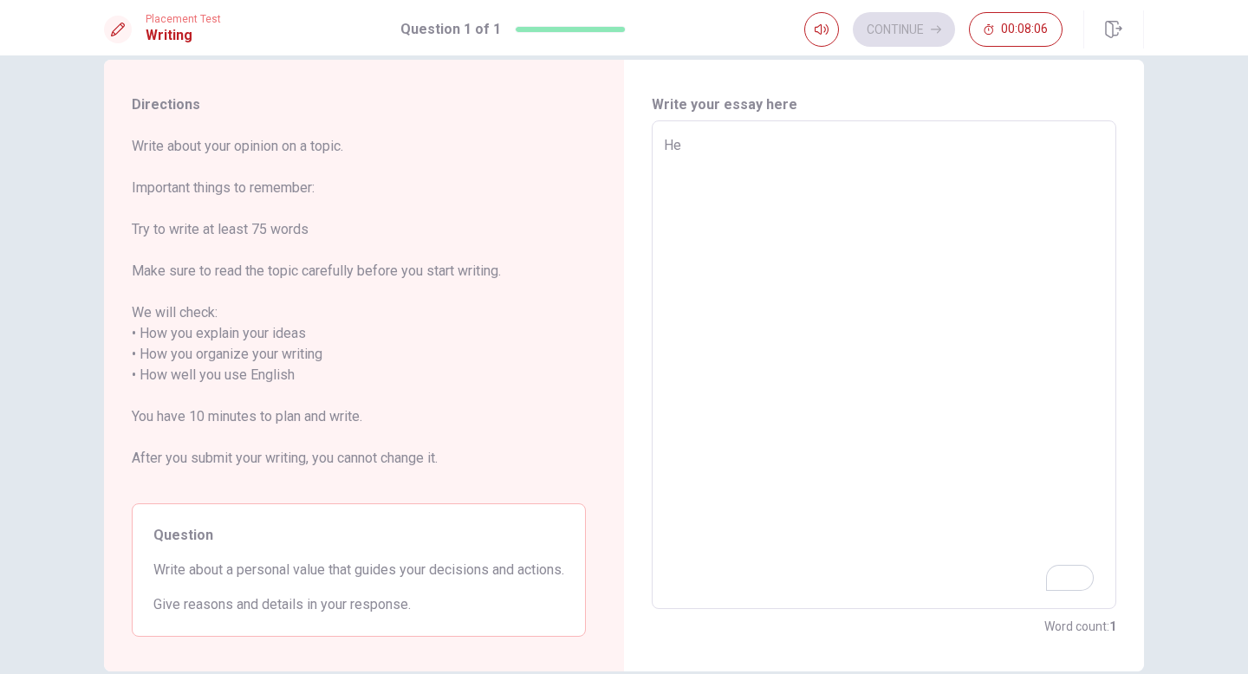
type textarea "Hea"
type textarea "x"
type textarea "Healk"
type textarea "x"
type textarea "Healkt"
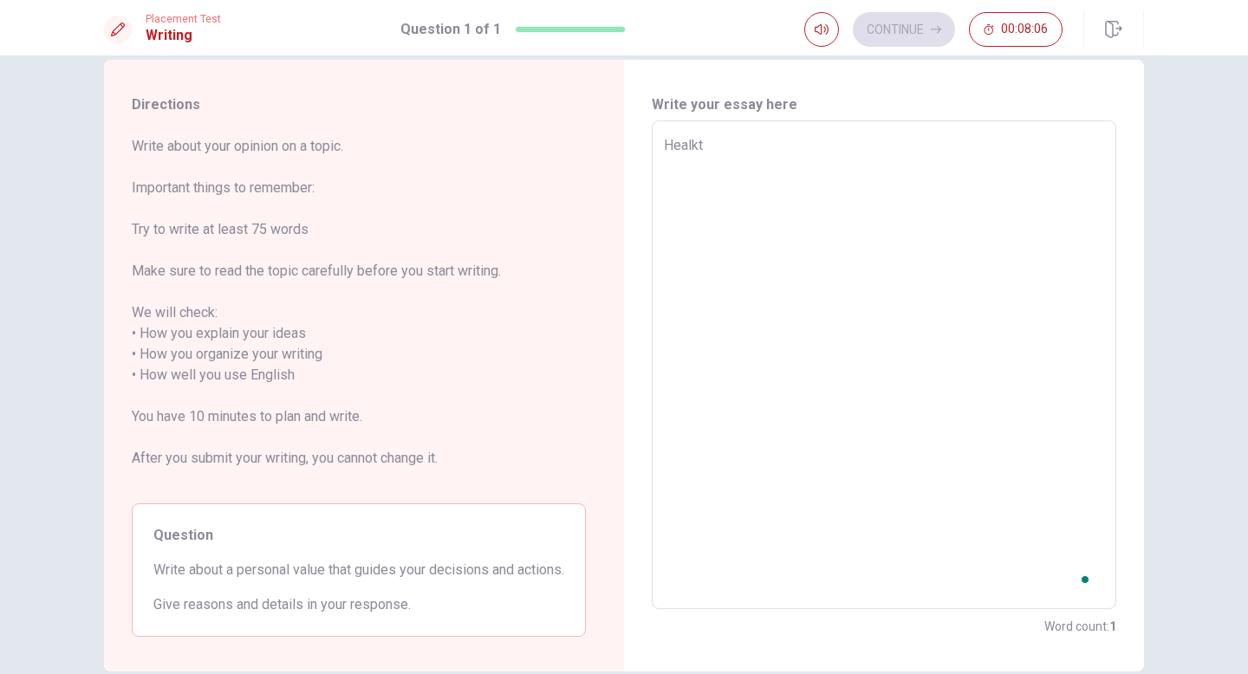
type textarea "x"
type textarea "Healkth"
type textarea "x"
type textarea "Healkth"
type textarea "x"
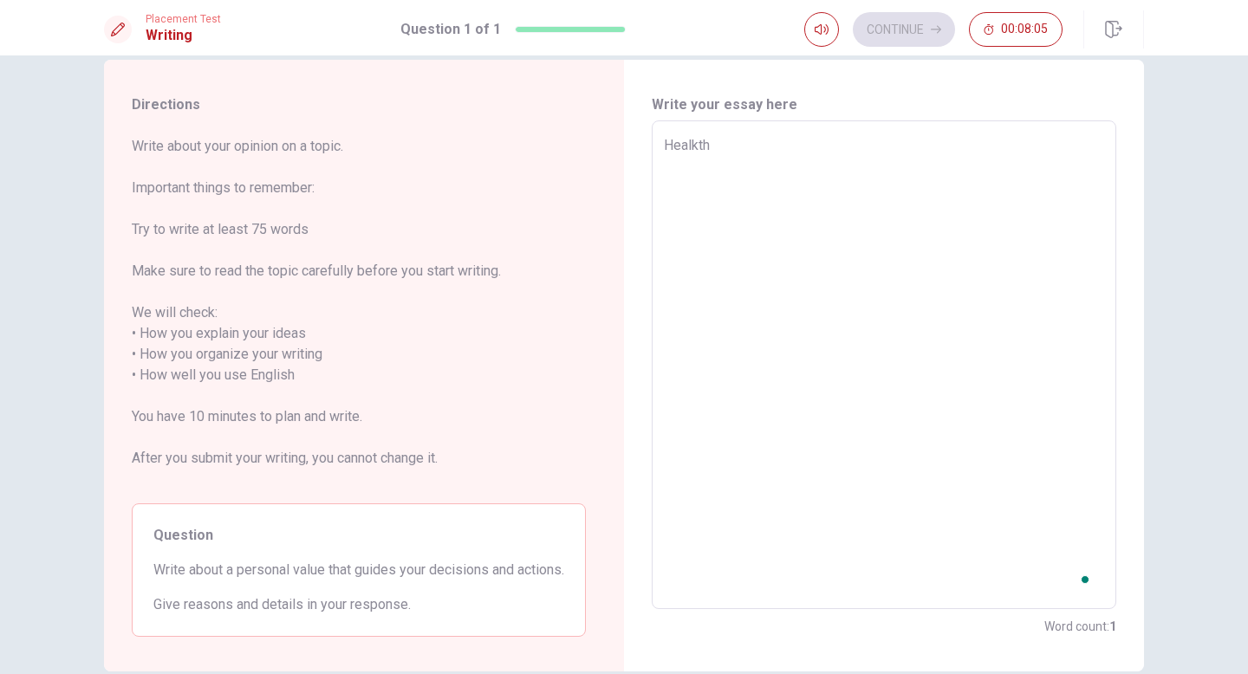
type textarea "Healkth"
type textarea "x"
type textarea "Healkt"
type textarea "x"
type textarea "Healk"
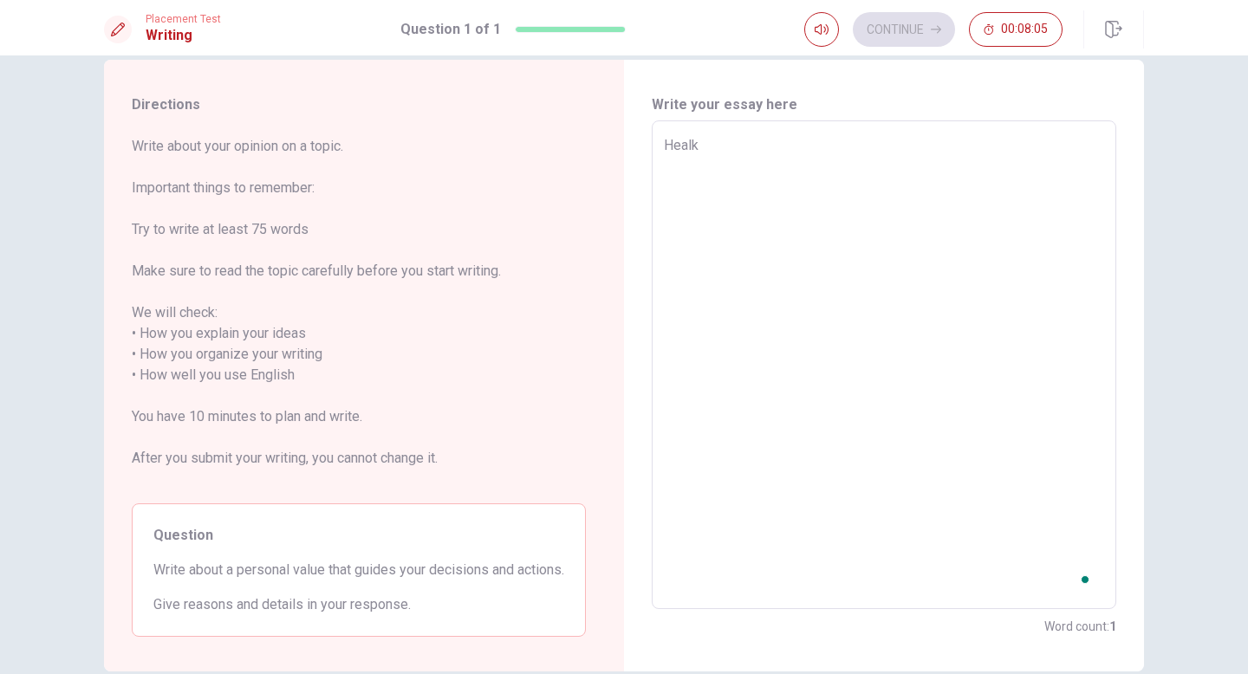
type textarea "x"
type textarea "Heal"
type textarea "x"
type textarea "Healt"
type textarea "x"
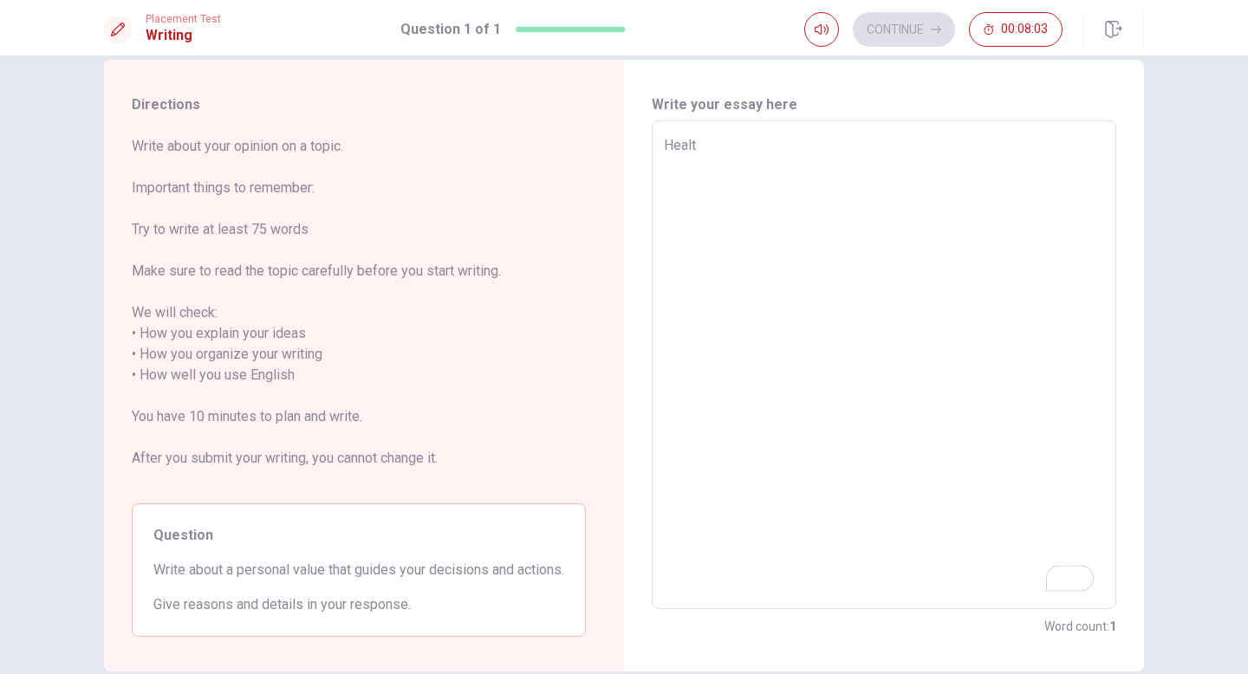
type textarea "Health"
type textarea "x"
type textarea "Health"
type textarea "x"
type textarea "Health"
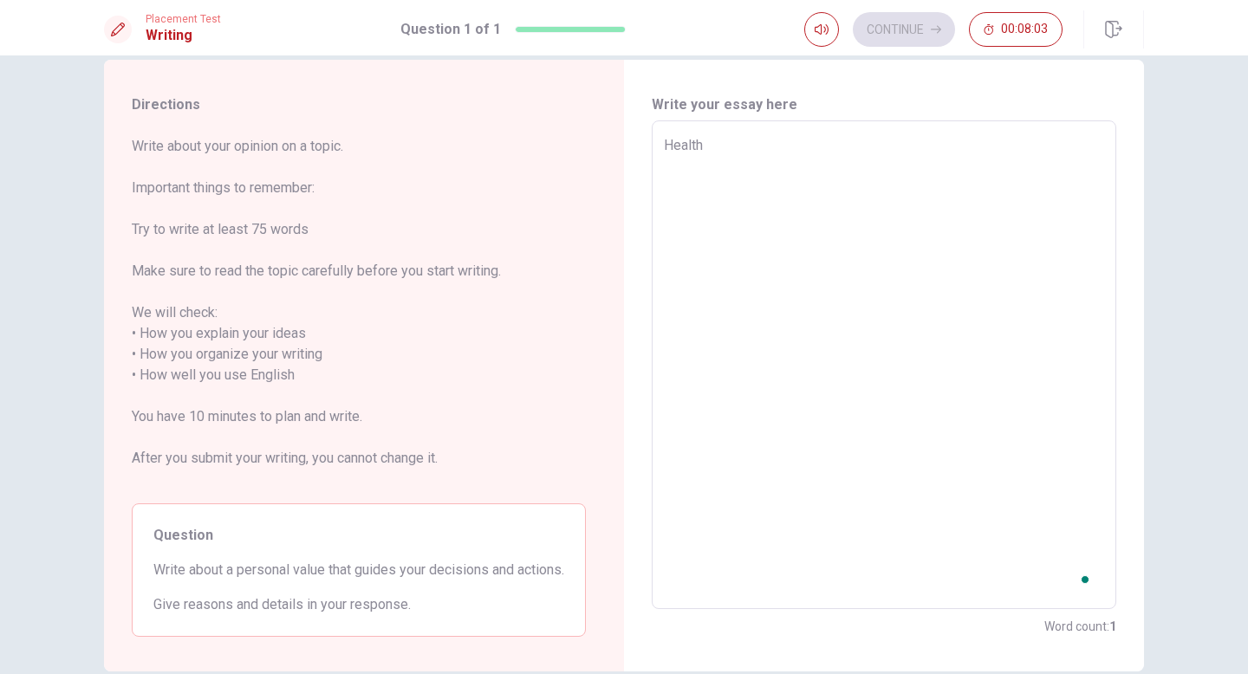
type textarea "x"
type textarea "Healthy"
type textarea "x"
type textarea "Healthy"
type textarea "x"
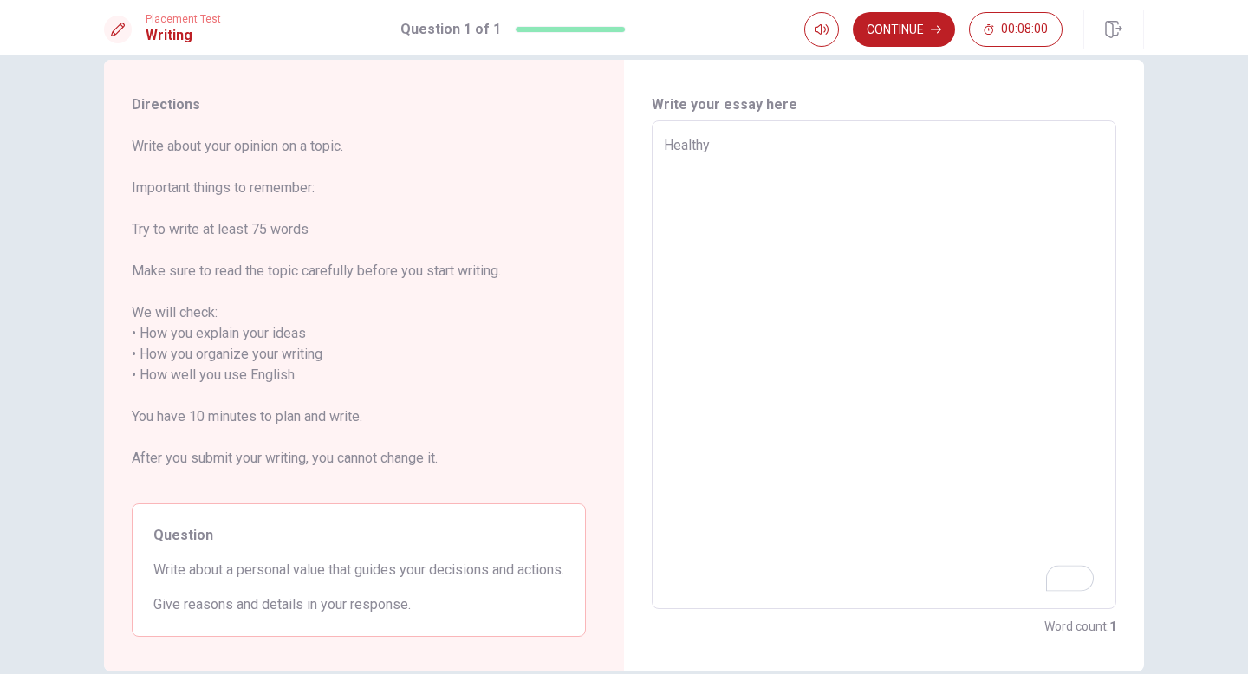
type textarea "Healthy"
type textarea "x"
type textarea "Healthy"
type textarea "x"
type textarea "Healthy i"
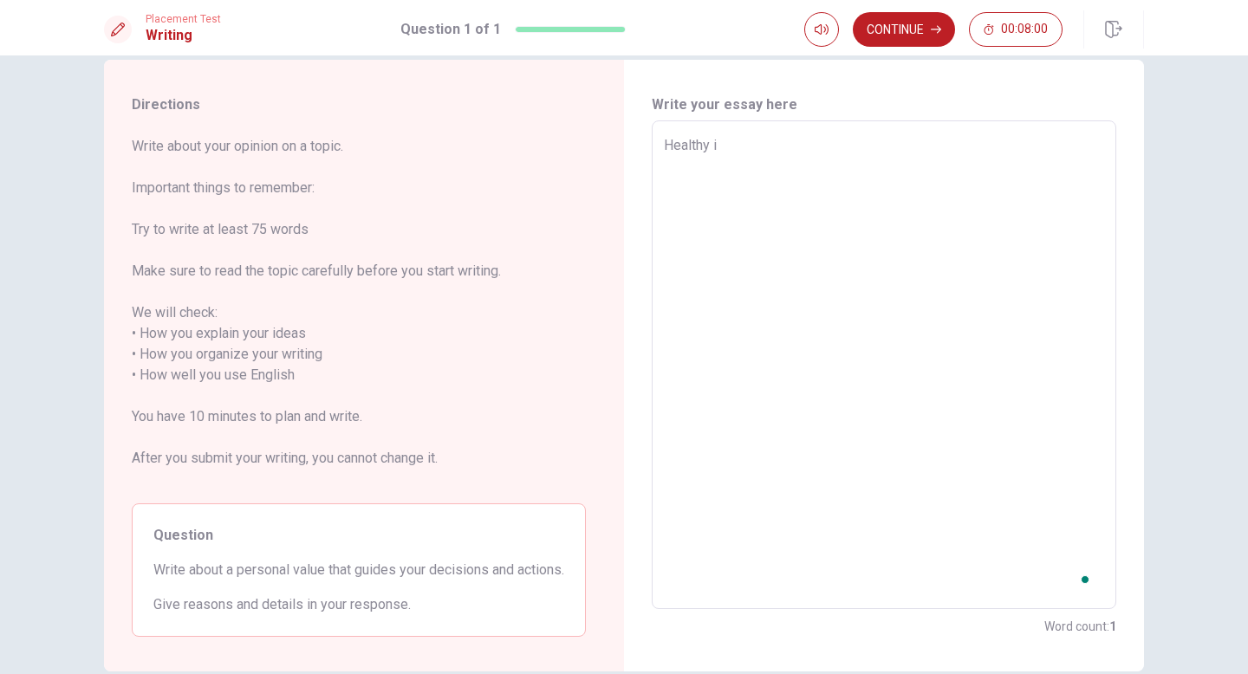
type textarea "x"
type textarea "Healthy is"
type textarea "x"
type textarea "Healthy is"
type textarea "x"
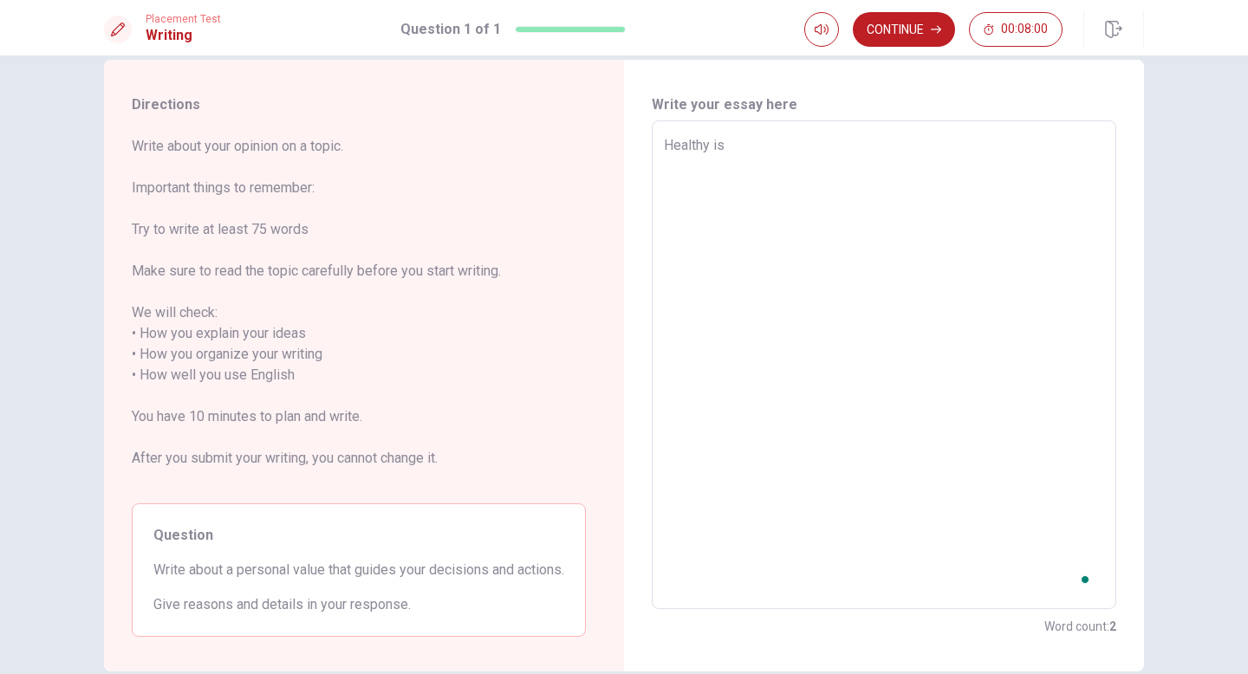
type textarea "Healthy is t"
type textarea "x"
type textarea "Healthy is tj"
type textarea "x"
type textarea "Healthy is tje"
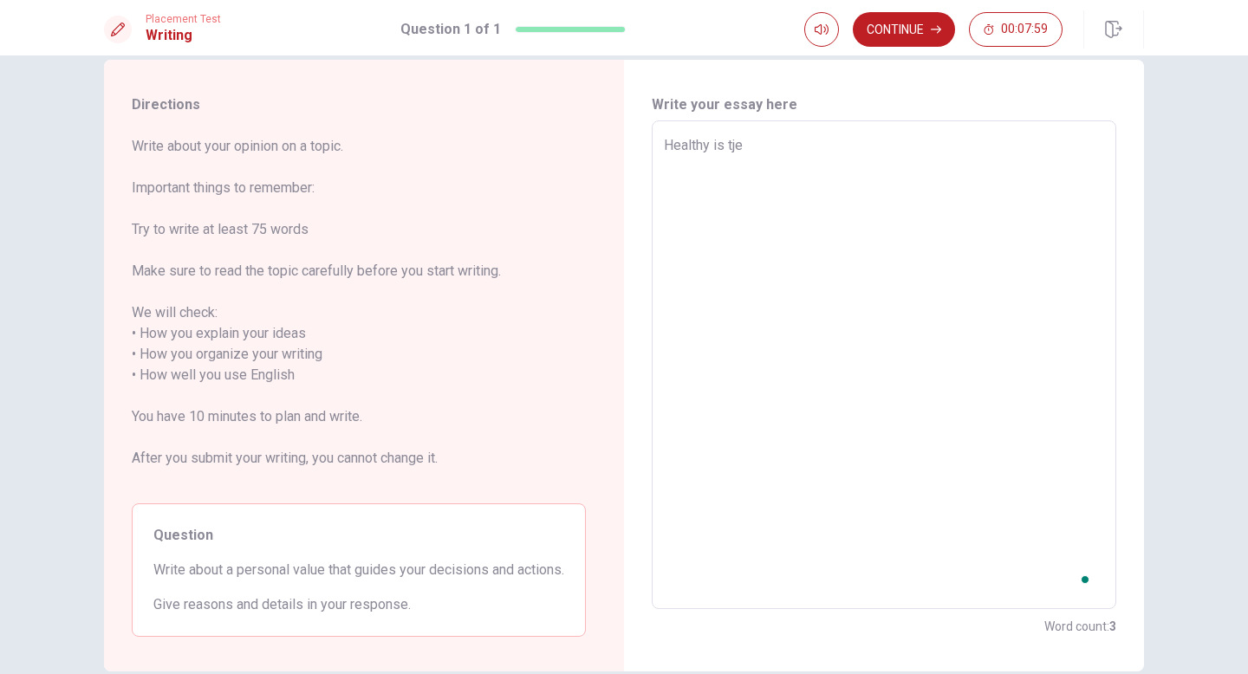
type textarea "x"
type textarea "Healthy is tje"
type textarea "x"
type textarea "Healthy is tje"
type textarea "x"
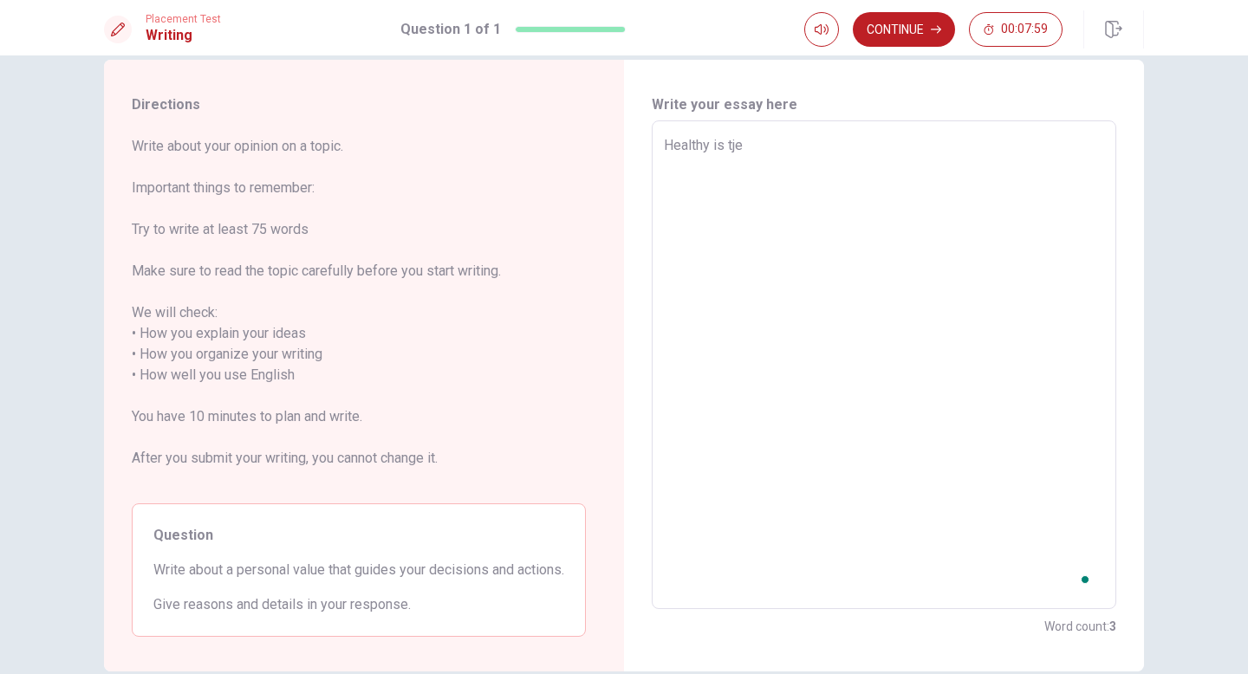
type textarea "Healthy is tj"
type textarea "x"
type textarea "Healthy is t"
type textarea "x"
type textarea "Healthy is th"
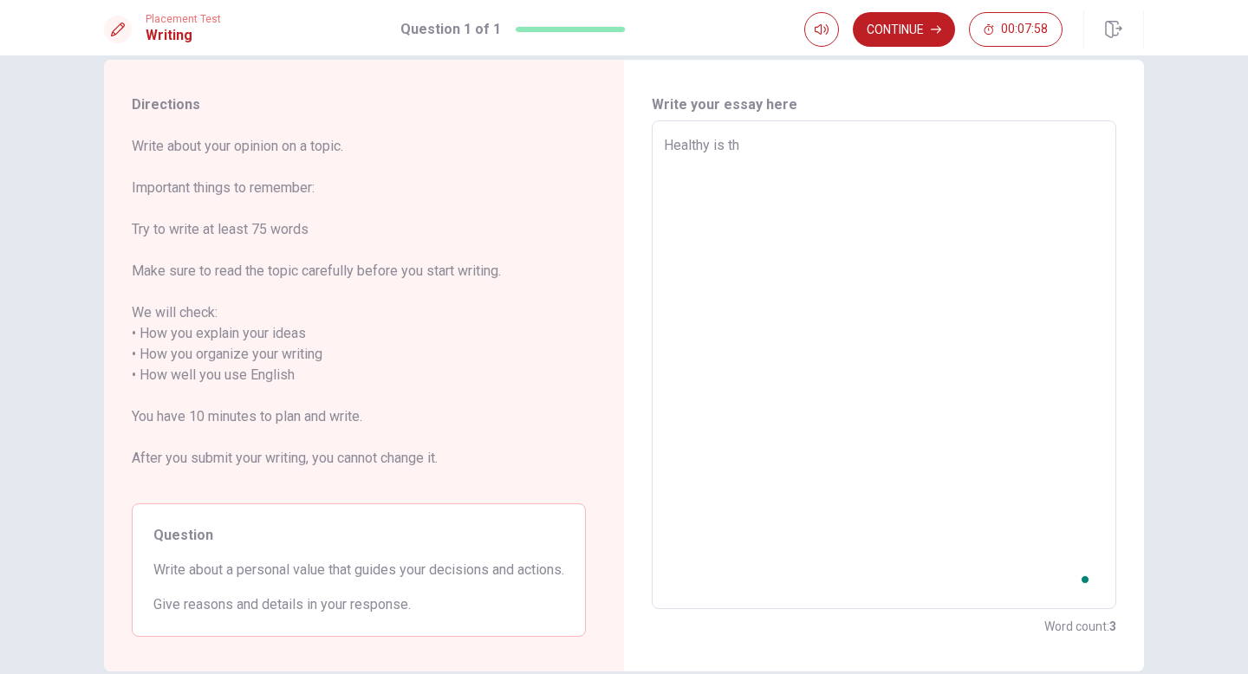
type textarea "x"
type textarea "Healthy is the"
type textarea "x"
type textarea "Healthy is the"
type textarea "x"
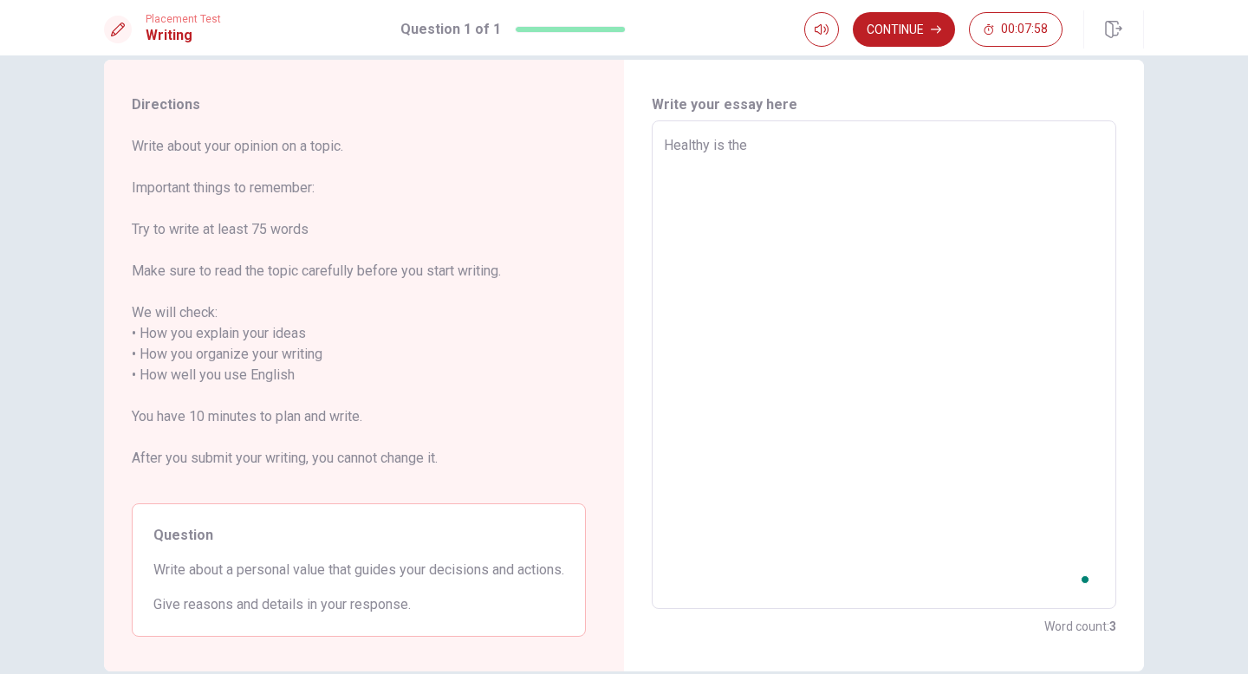
type textarea "Healthy is the m"
type textarea "x"
type textarea "Healthy is the mo"
type textarea "x"
type textarea "Healthy is the mos"
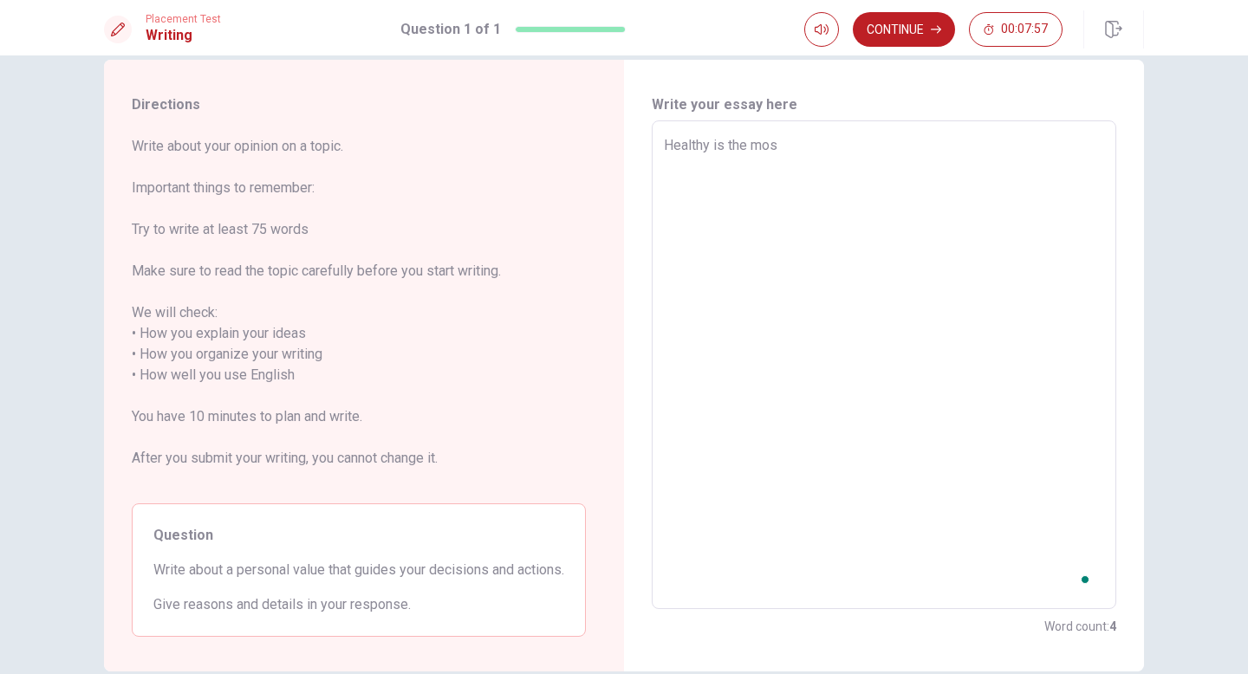
type textarea "x"
type textarea "Healthy is the most"
type textarea "x"
type textarea "Healthy is the most"
type textarea "x"
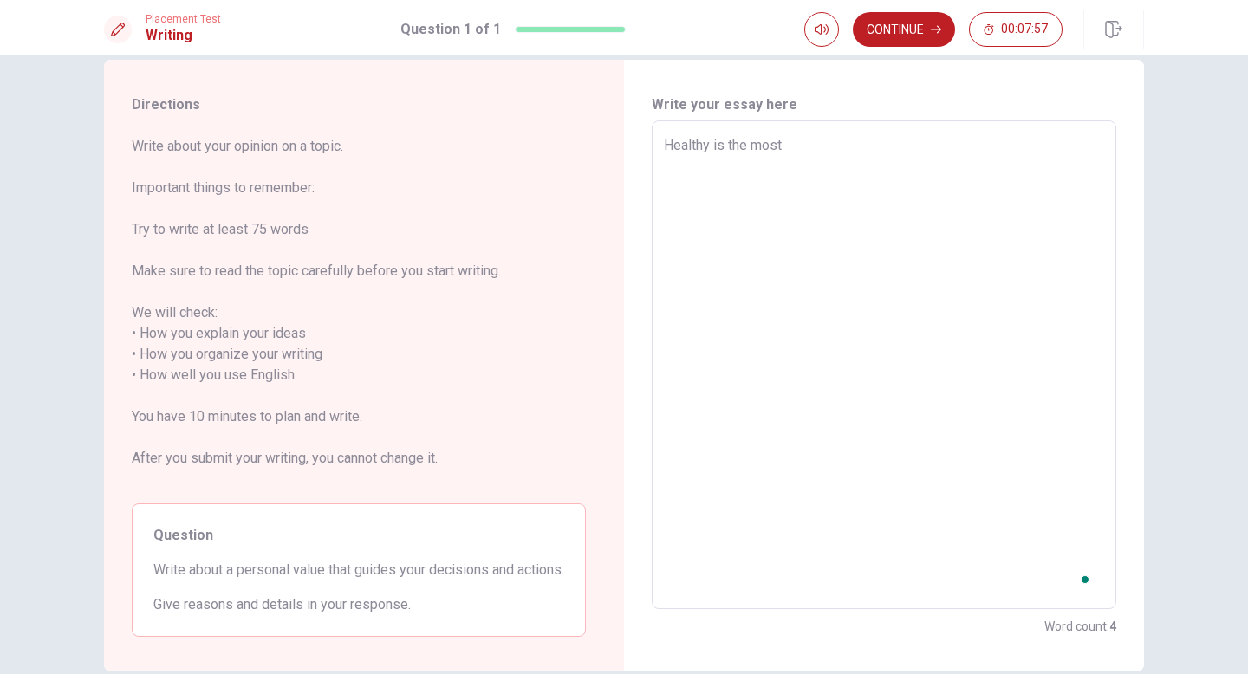
type textarea "Healthy is the most i"
type textarea "x"
type textarea "Healthy is the most im"
type textarea "x"
type textarea "Healthy is the most imp"
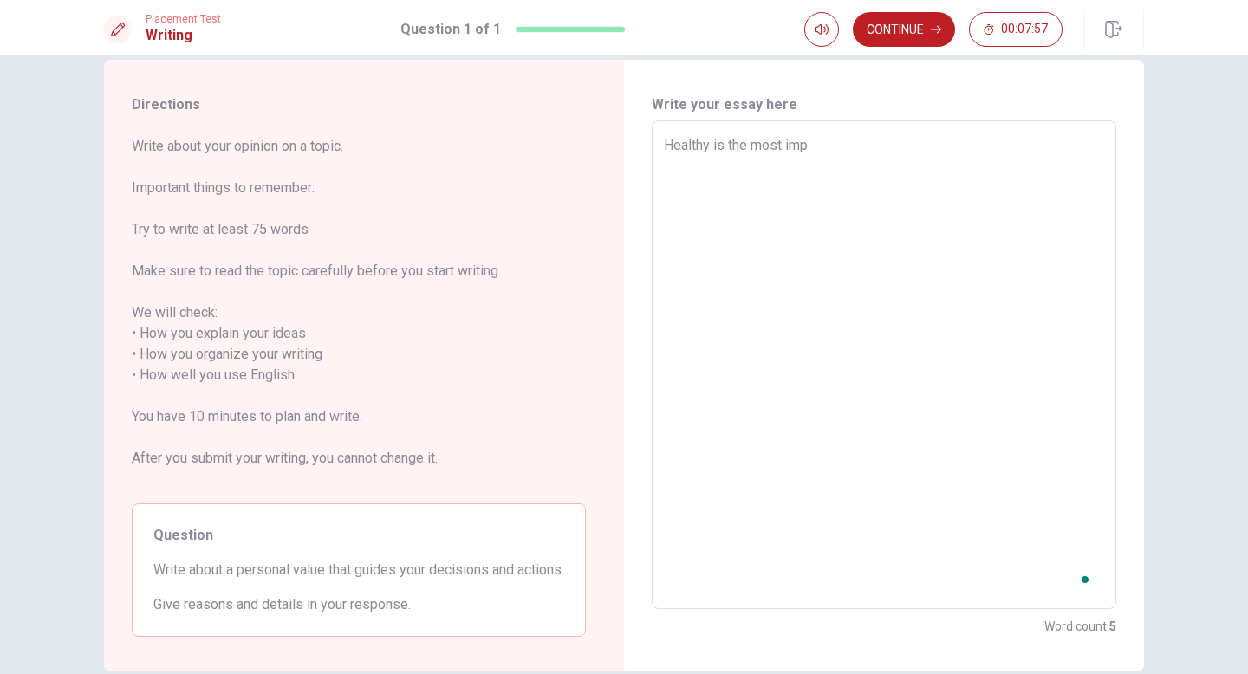
type textarea "x"
type textarea "Healthy is the most impo"
type textarea "x"
type textarea "Healthy is the most impor"
type textarea "x"
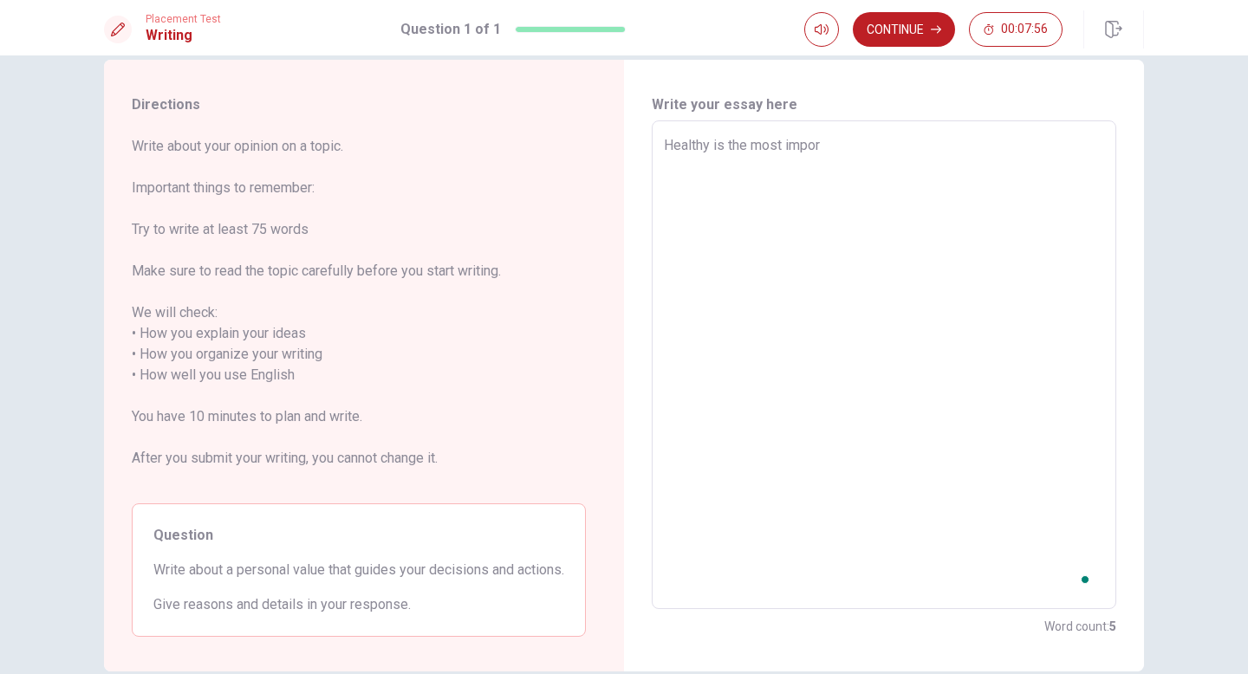
type textarea "Healthy is the most import"
type textarea "x"
type textarea "Healthy is the most importa"
type textarea "x"
type textarea "Healthy is the most importan"
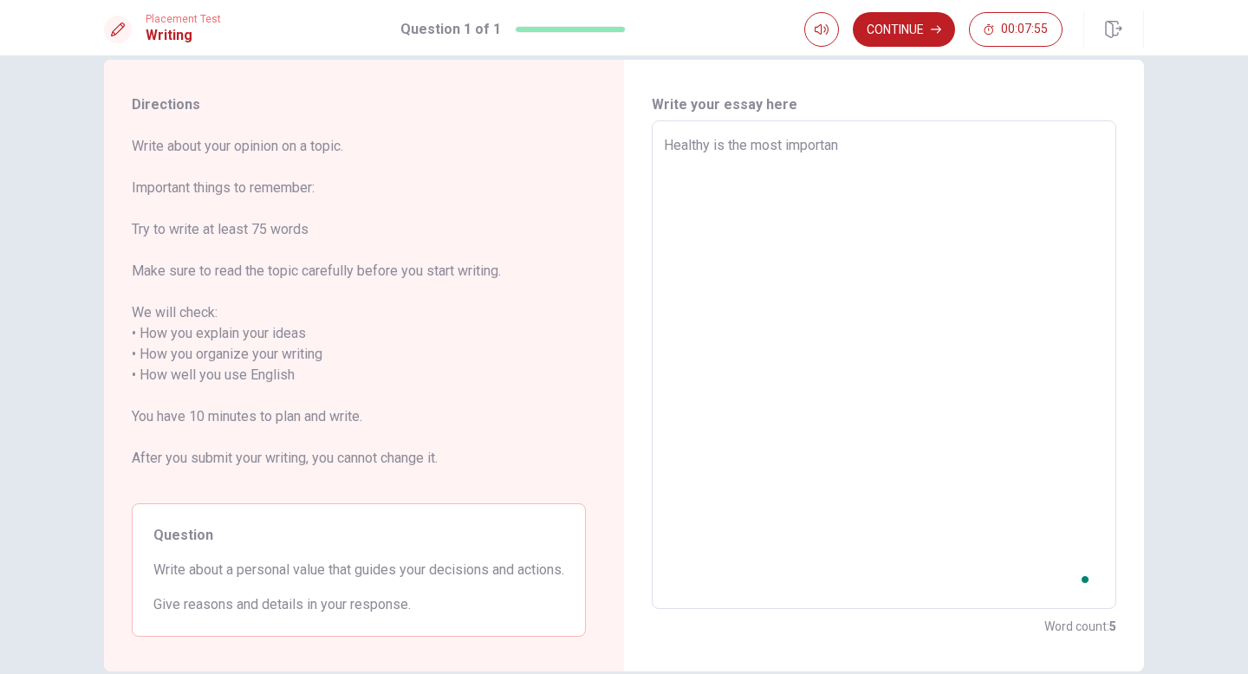
type textarea "x"
type textarea "Healthy is the most important"
type textarea "x"
type textarea "Healthy is the most important"
type textarea "x"
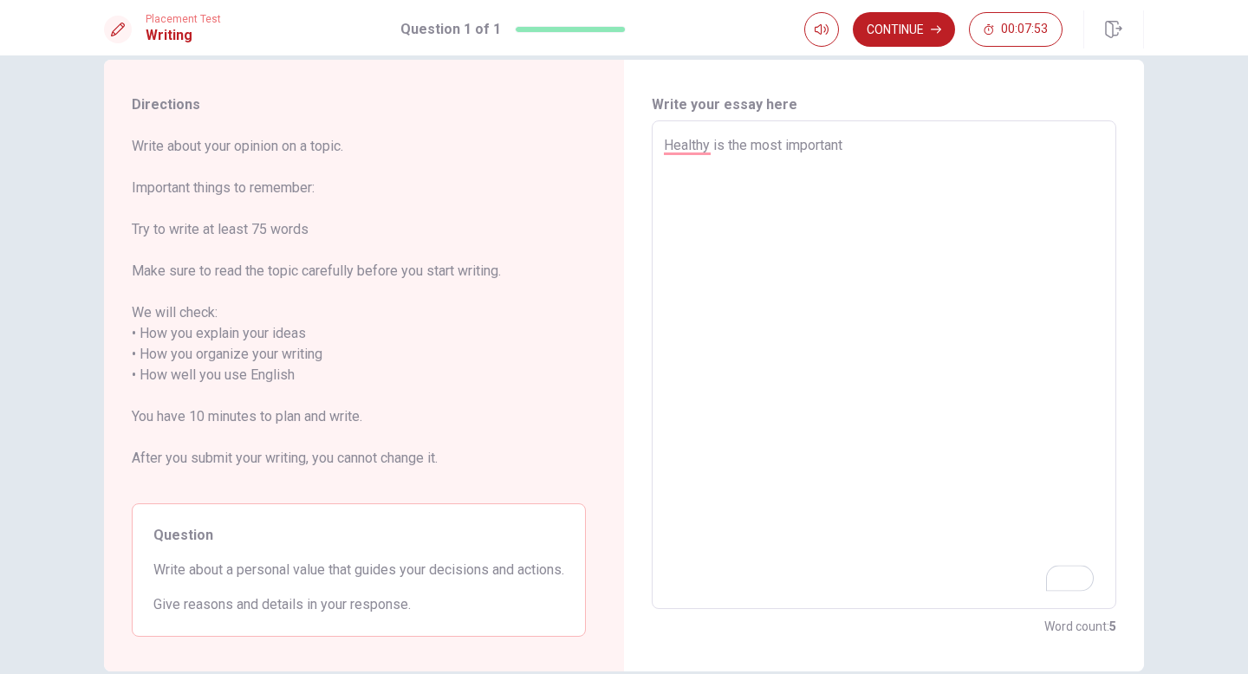
type textarea "Healthy is the most important v"
type textarea "x"
type textarea "Healthy is the most important va"
type textarea "x"
type textarea "Healthy is the most important val"
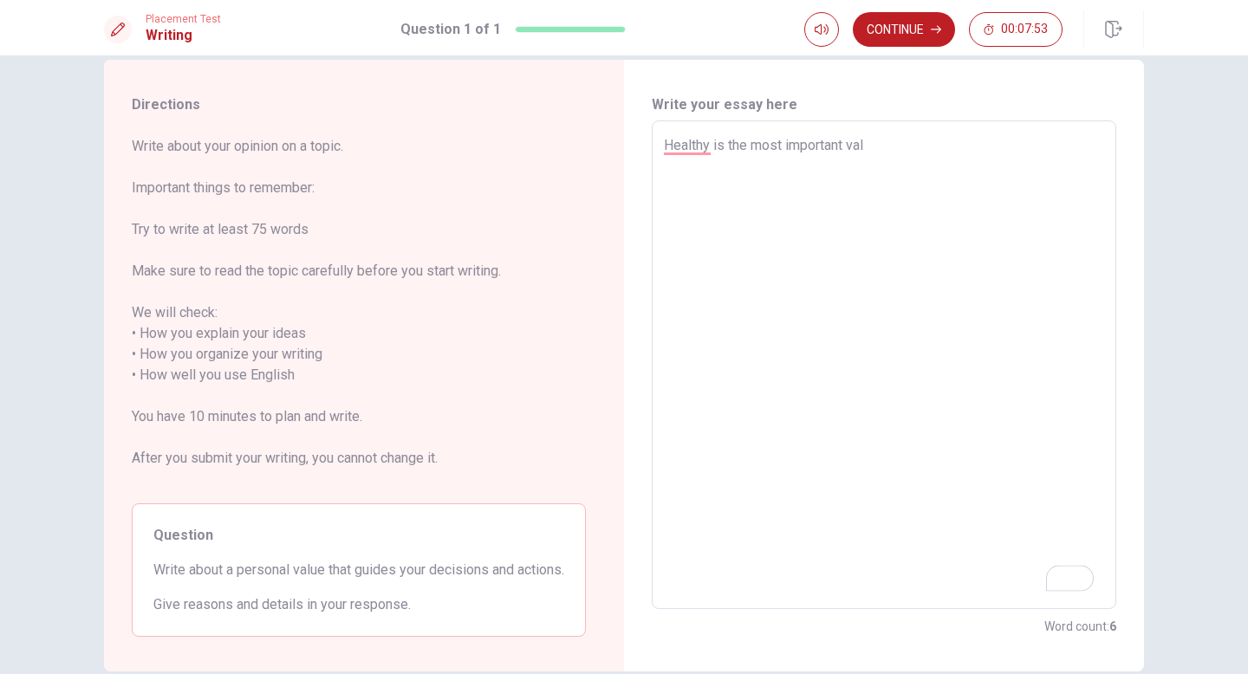
type textarea "x"
type textarea "Healthy is the most important valu"
type textarea "x"
type textarea "Healthy is the most important value"
type textarea "x"
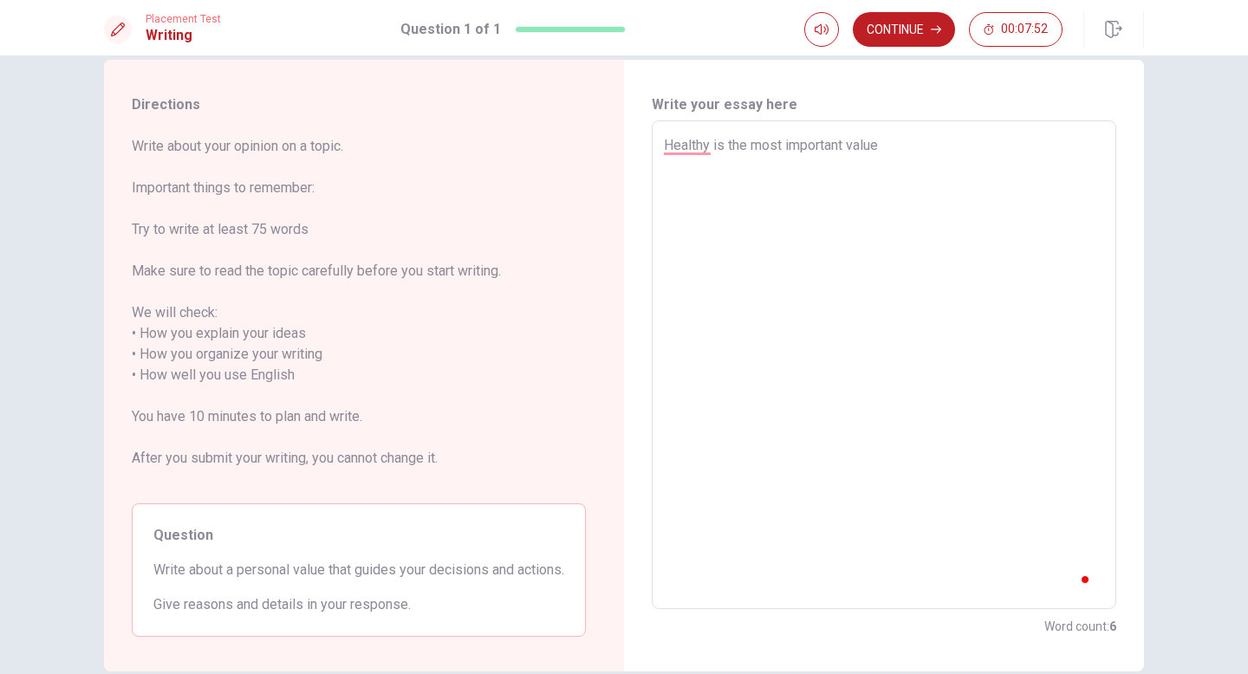
type textarea "Healthy is the most important value"
click at [652, 150] on textarea "Healthy is the most important value" at bounding box center [884, 365] width 440 height 460
type textarea "x"
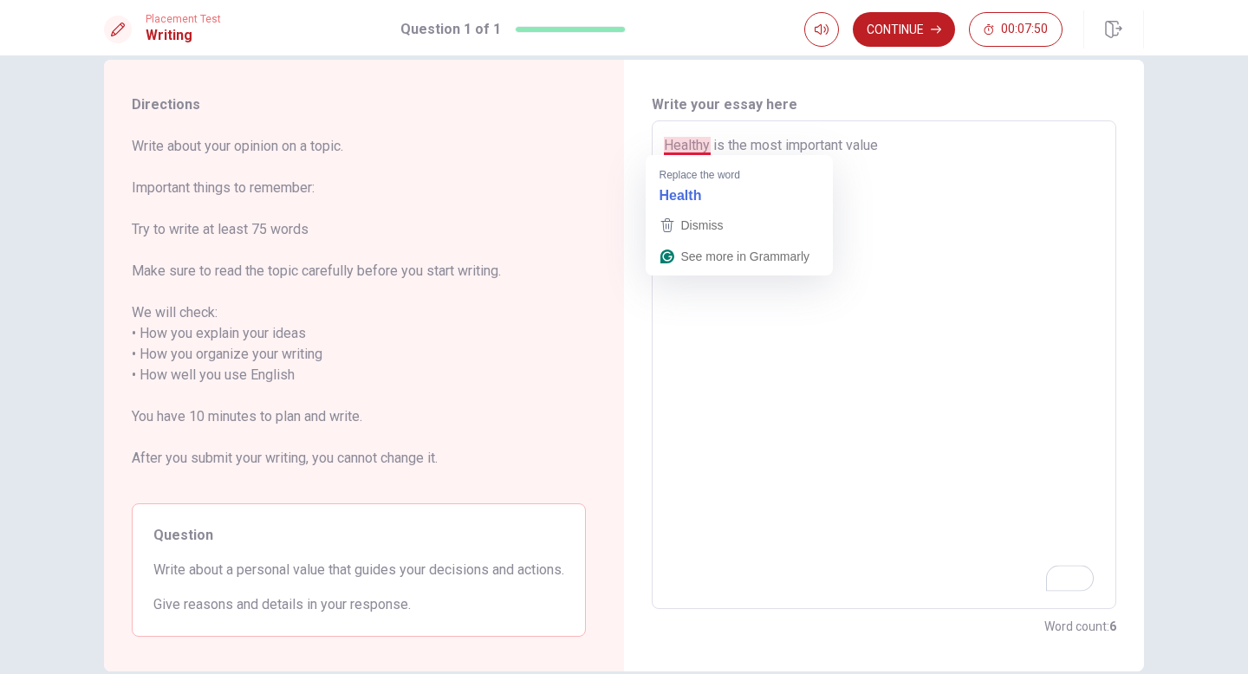
type textarea "Health is the most important value"
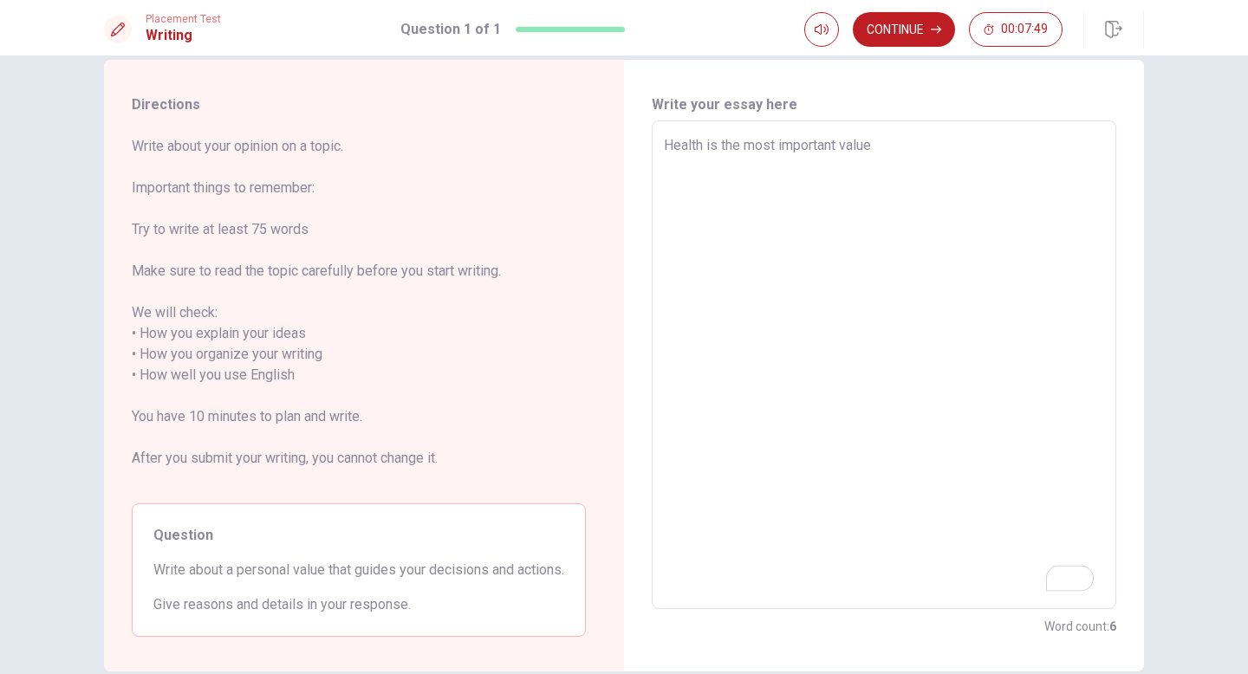
click at [652, 146] on textarea "Health is the most important value" at bounding box center [884, 365] width 440 height 460
type textarea "x"
type textarea "Health is the most important value w"
type textarea "x"
type textarea "Health is the most important value wh"
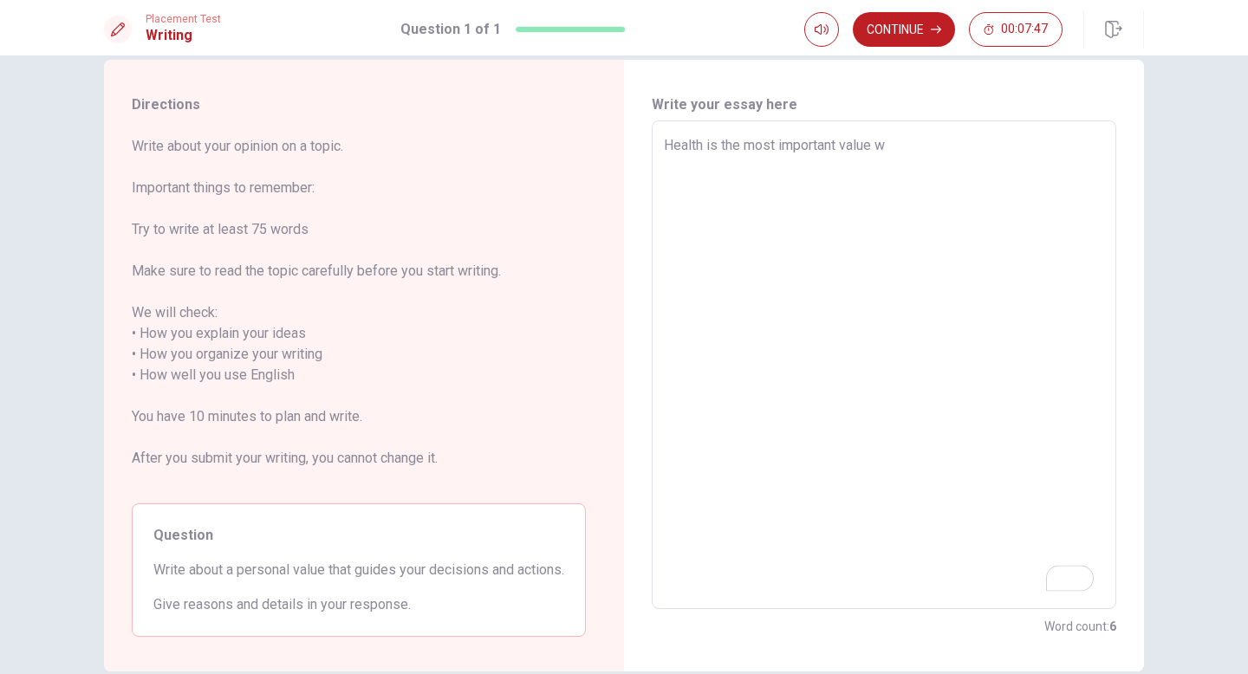
type textarea "x"
type textarea "Health is the most important value whe"
type textarea "x"
type textarea "Health is the most important value when"
type textarea "x"
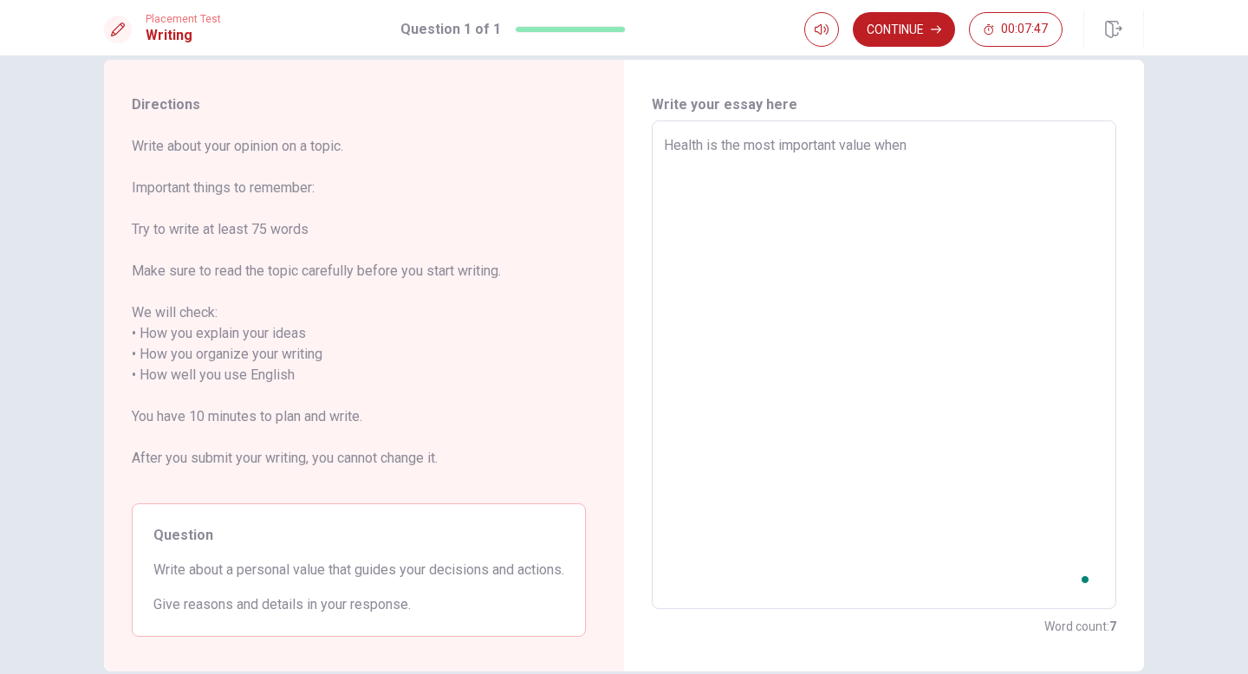
type textarea "Health is the most important value when"
type textarea "x"
type textarea "Health is the most important value when I"
type textarea "x"
type textarea "Health is the most important value when I"
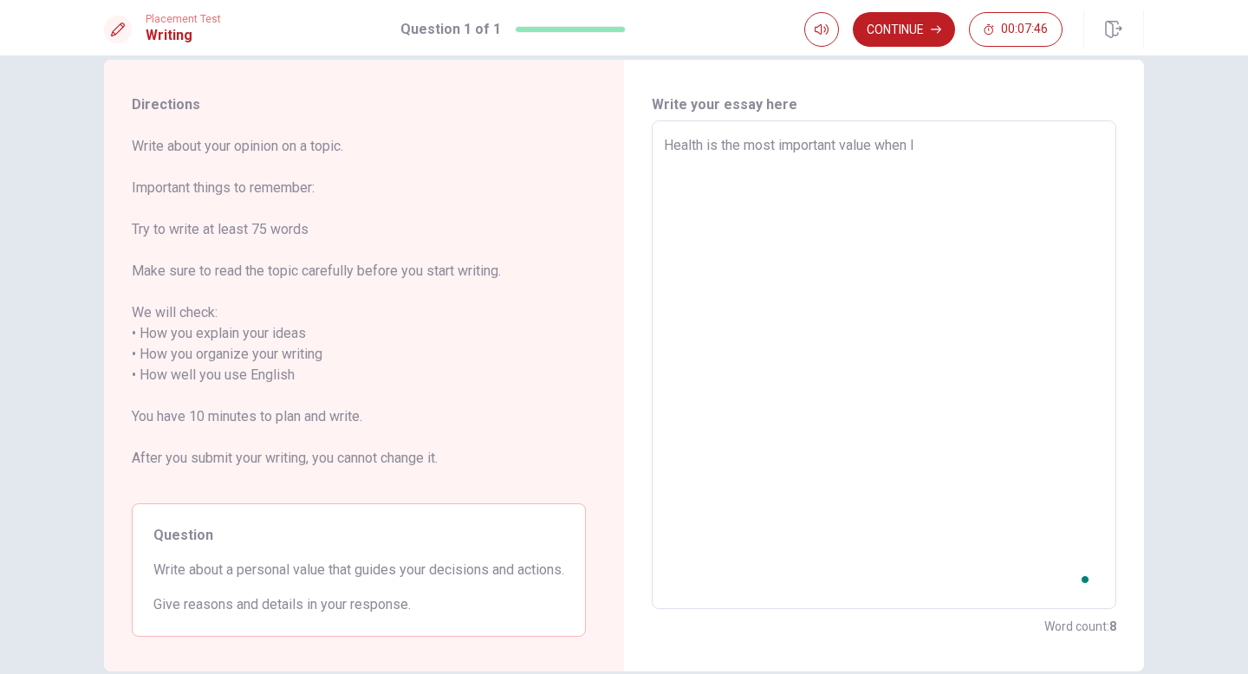
type textarea "x"
type textarea "Health is the most important value when I m"
type textarea "x"
type textarea "Health is the most important value when I ma"
type textarea "x"
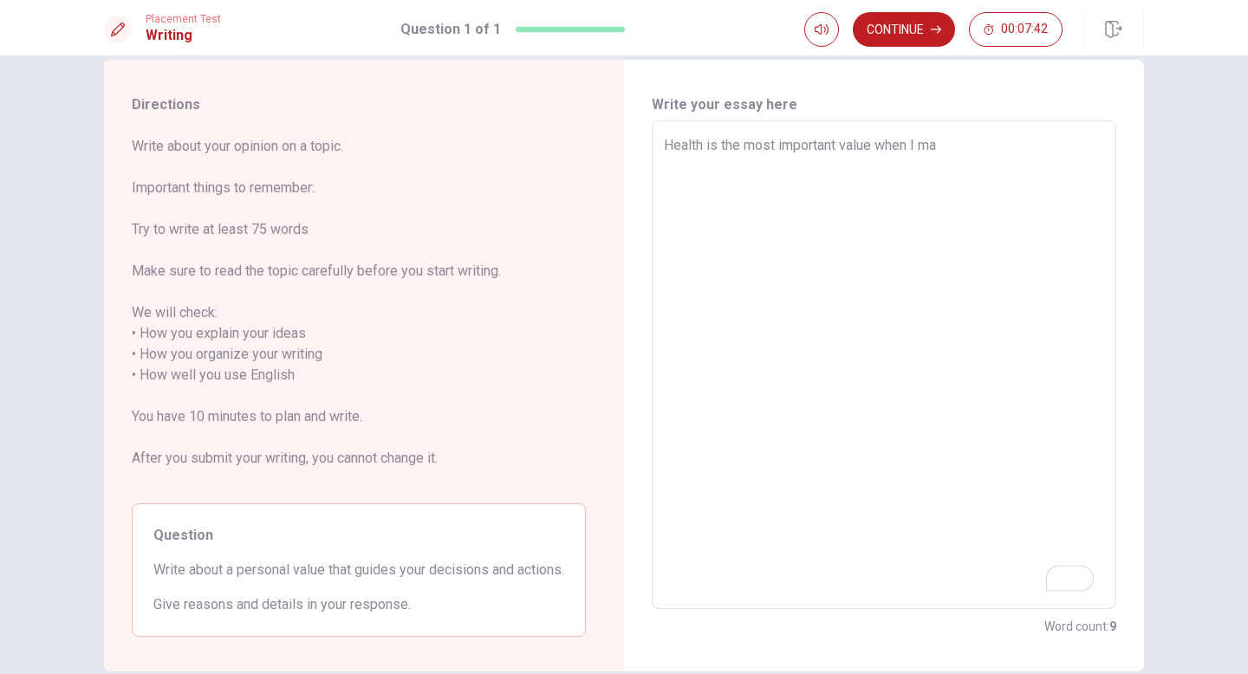
type textarea "Health is the most important value when I mak"
type textarea "x"
type textarea "Health is the most important value when I make"
type textarea "x"
type textarea "Health is the most important value when I make"
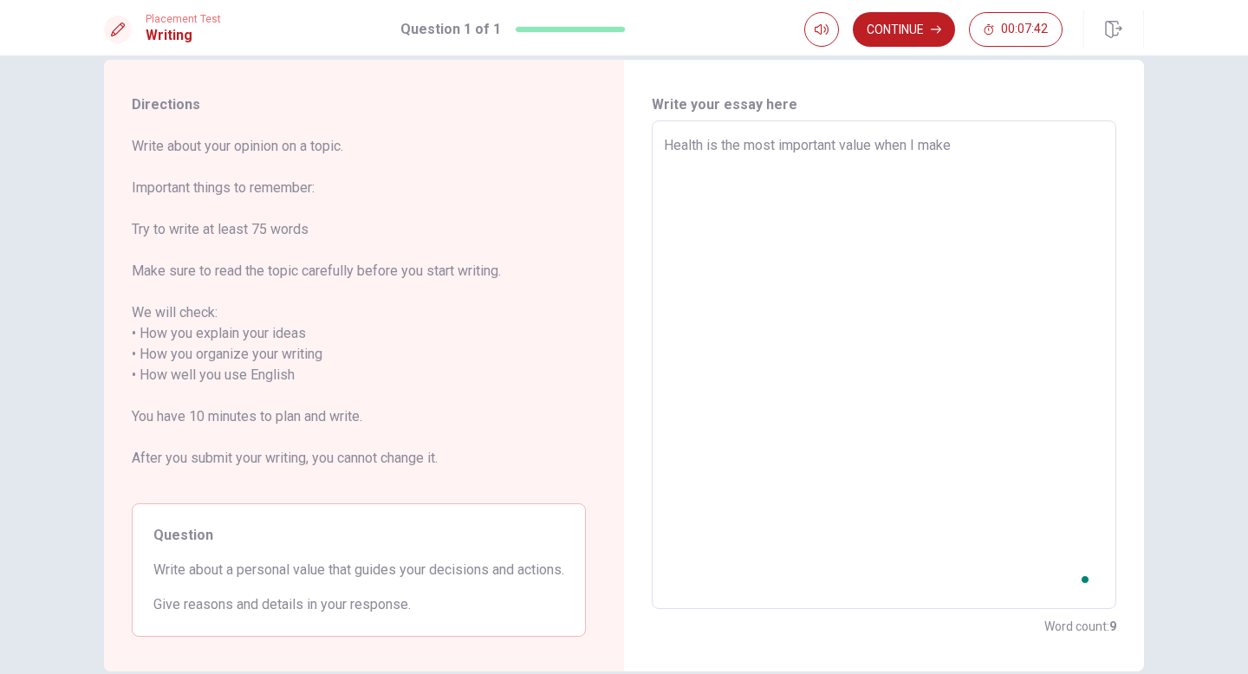
type textarea "x"
type textarea "Health is the most important value when I make a"
type textarea "x"
type textarea "Health is the most important value when I make an"
type textarea "x"
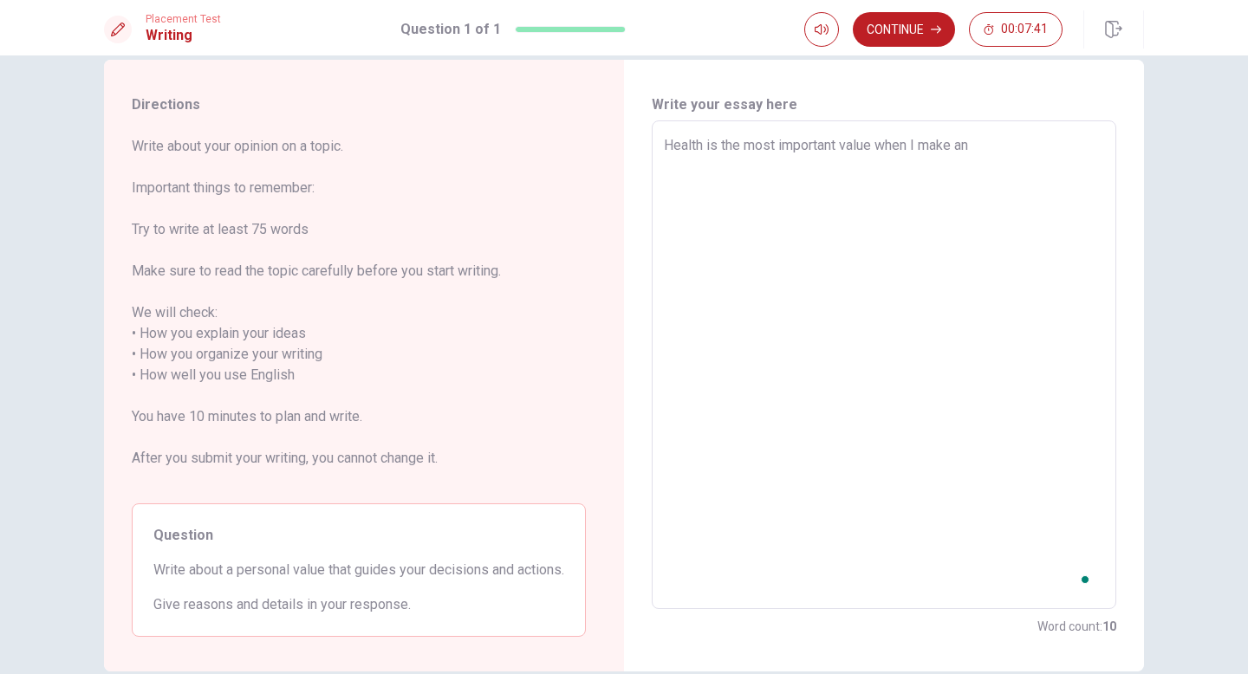
type textarea "Health is the most important value when I make an"
type textarea "x"
type textarea "Health is the most important value when I make an d"
type textarea "x"
type textarea "Health is the most important value when I make an de"
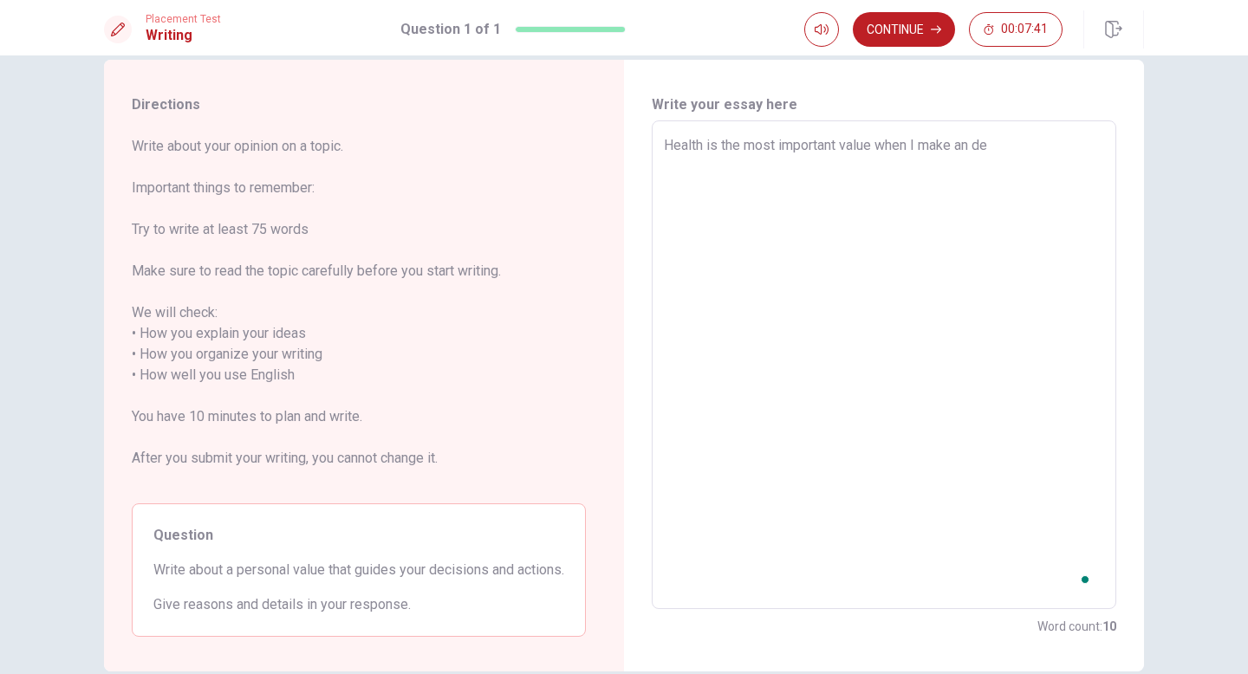
type textarea "x"
type textarea "Health is the most important value when I make an dec"
type textarea "x"
type textarea "Health is the most important value when I make an deci"
type textarea "x"
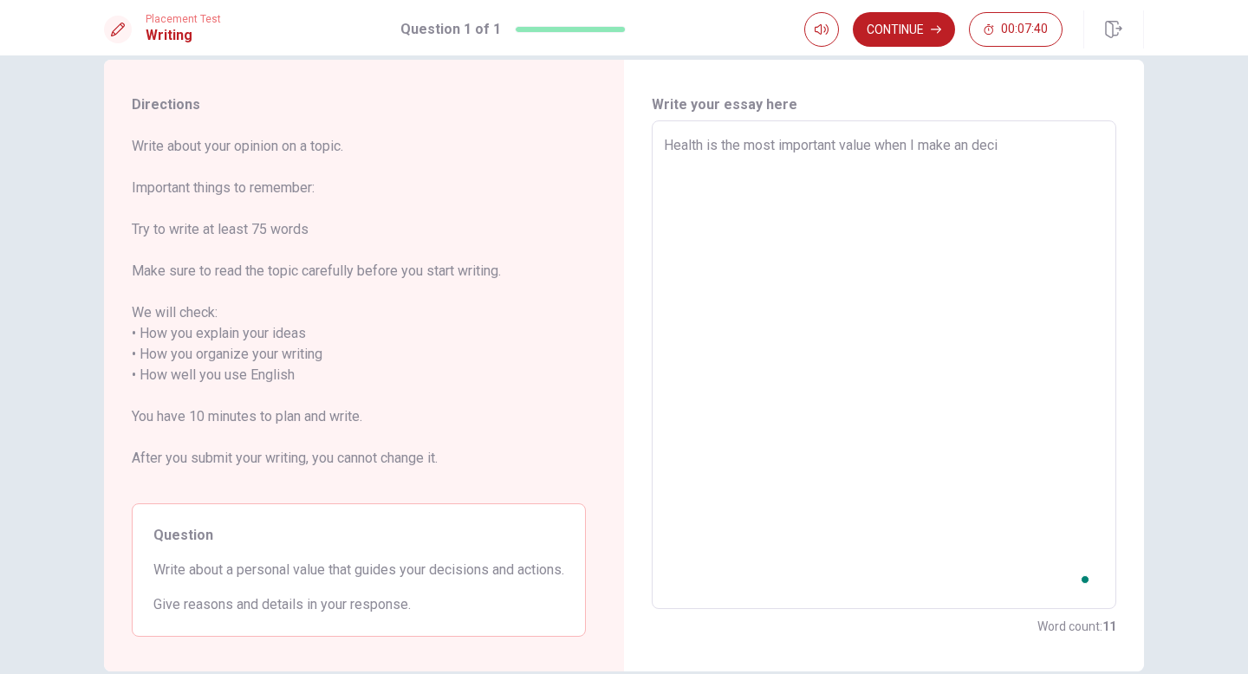
type textarea "Health is the most important value when I make an decio"
type textarea "x"
type textarea "Health is the most important value when I make an decios"
type textarea "x"
type textarea "Health is the most important value when I make an deciosn"
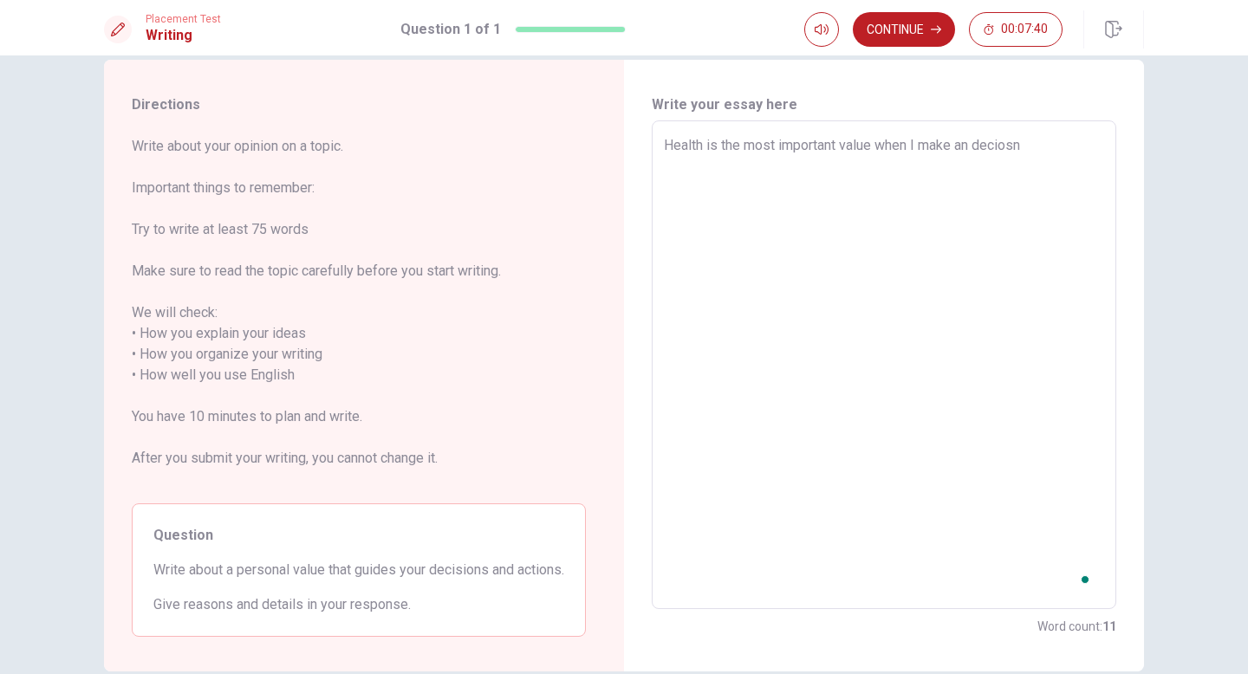
type textarea "x"
type textarea "Health is the most important value when I make an deciosn"
type textarea "x"
type textarea "Health is the most important value when I make an deciosn o"
type textarea "x"
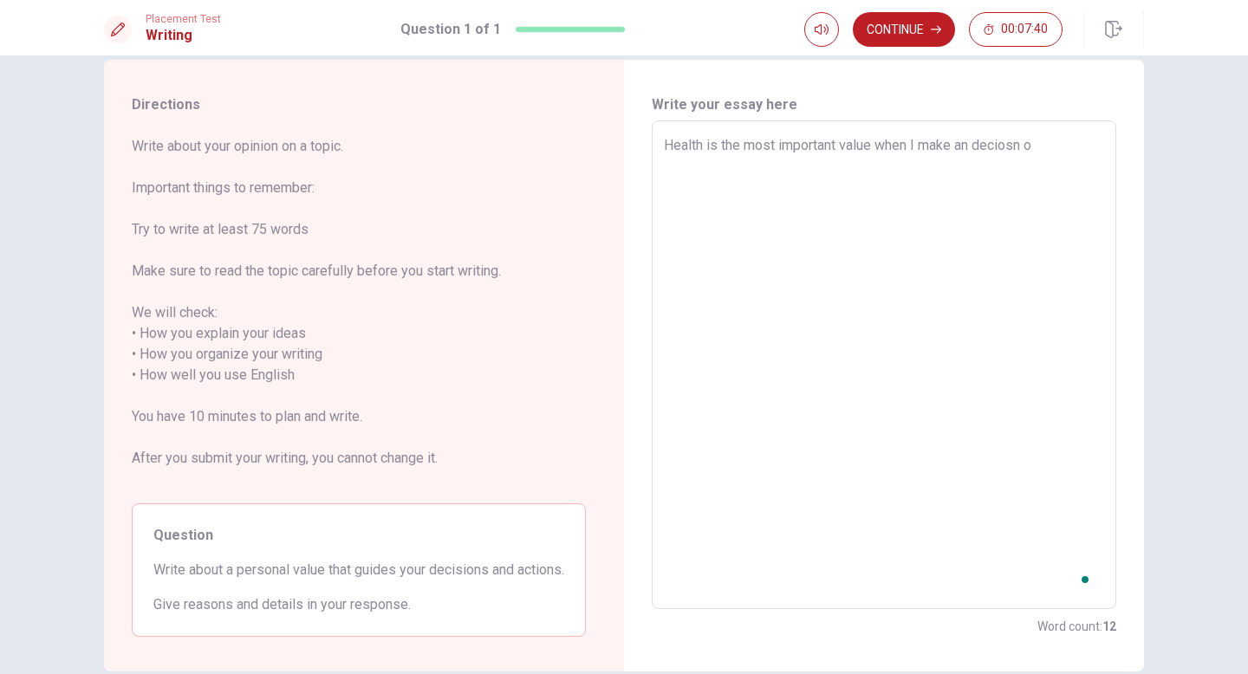
type textarea "Health is the most important value when I make an deciosn or"
type textarea "x"
type textarea "Health is the most important value when I make an deciosn or"
type textarea "x"
type textarea "Health is the most important value when I make an deciosn or"
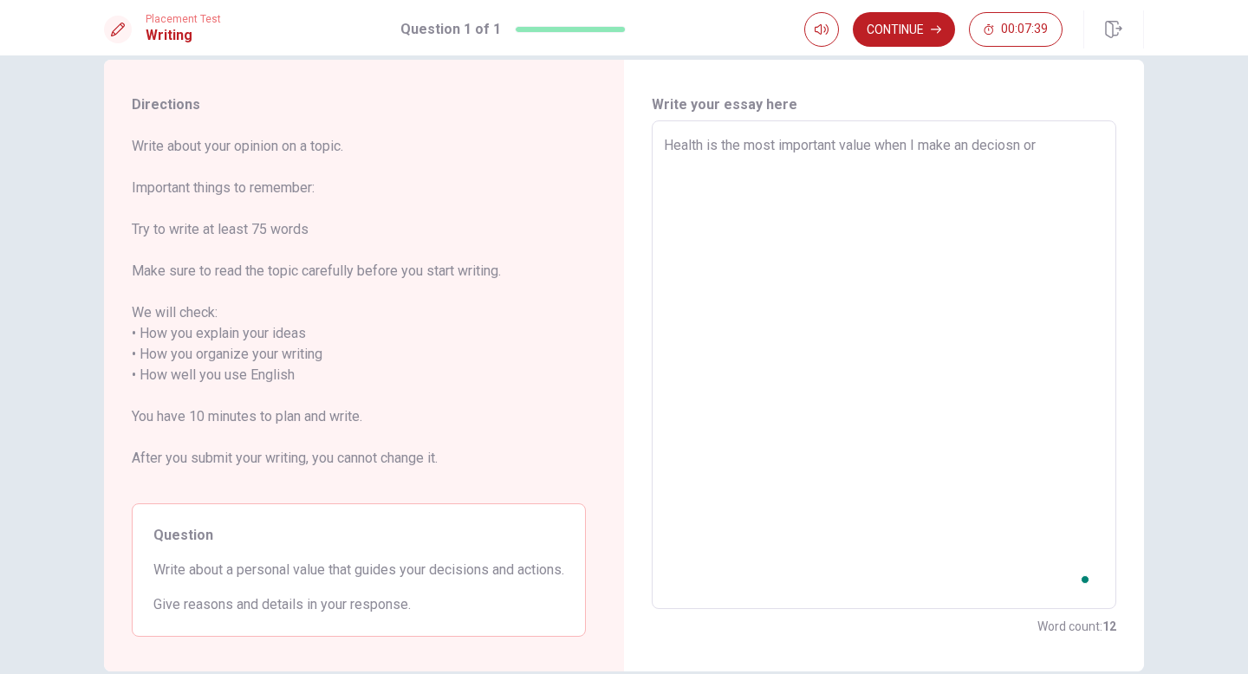
type textarea "x"
type textarea "Health is the most important value when I make an deciosn o"
type textarea "x"
type textarea "Health is the most important value when I make an deciosn"
type textarea "x"
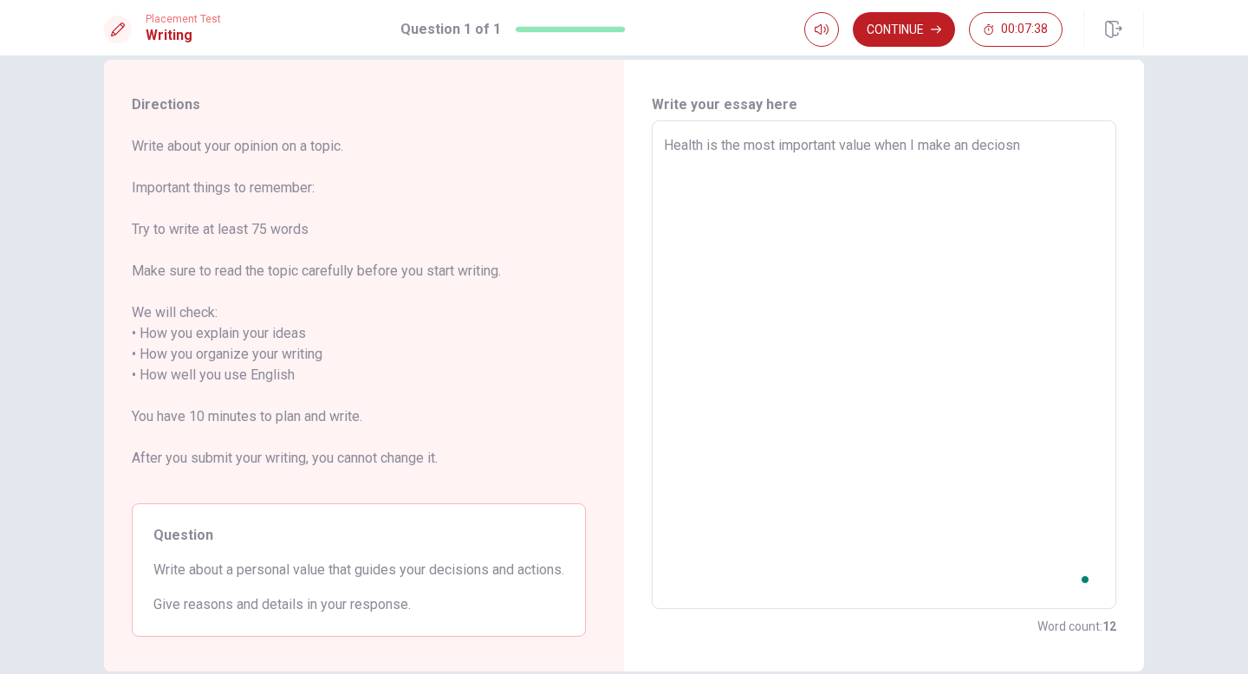
type textarea "Health is the most important value when I make an deciosn"
type textarea "x"
type textarea "Health is the most important value when I make an decios"
type textarea "x"
type textarea "Health is the most important value when I make an decio"
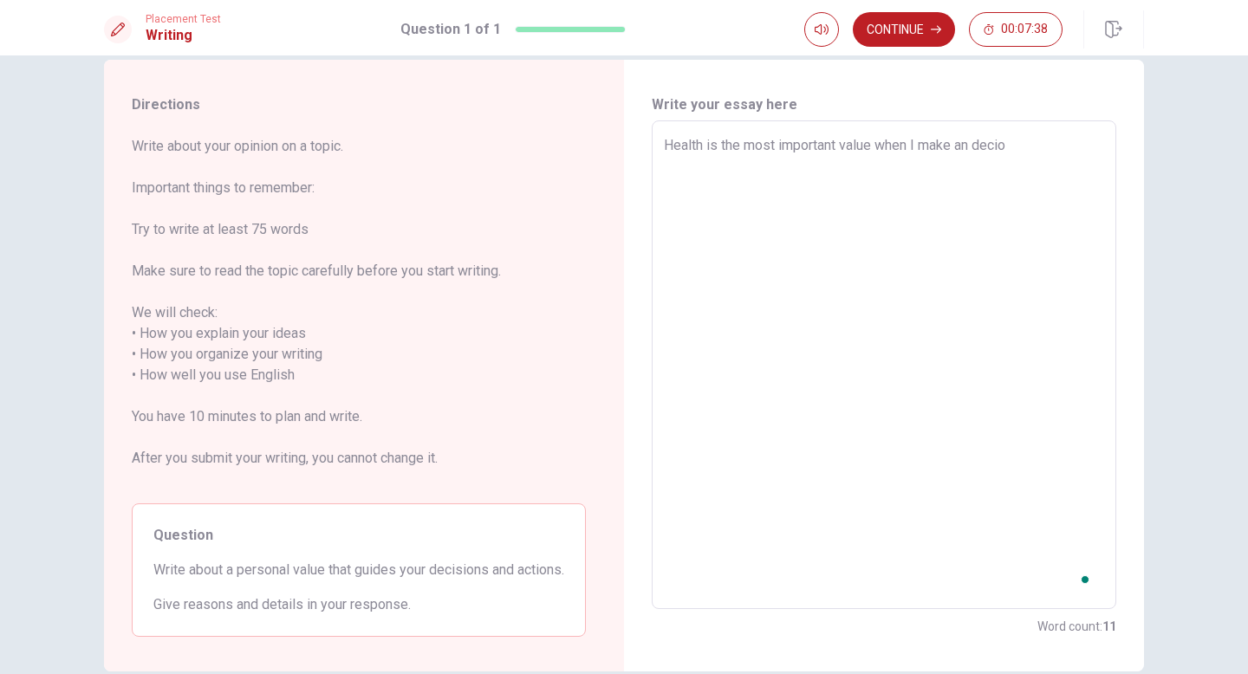
type textarea "x"
type textarea "Health is the most important value when I make an deci"
type textarea "x"
type textarea "Health is the most important value when I make an decis"
type textarea "x"
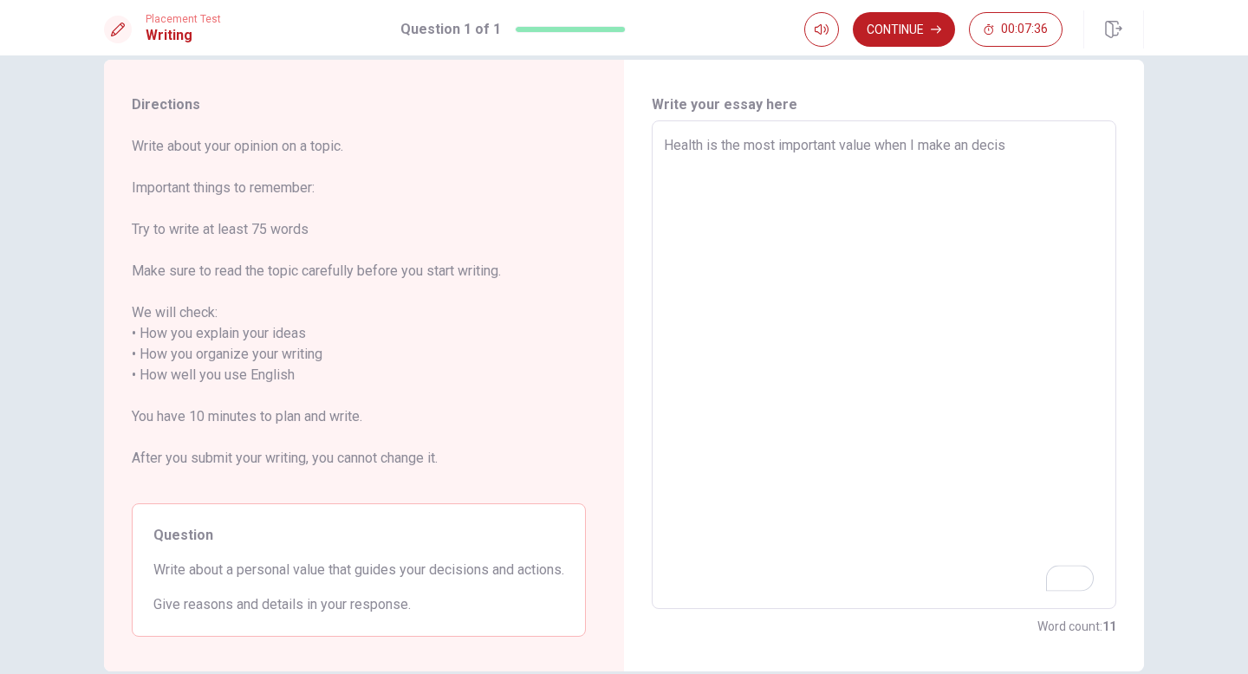
type textarea "Health is the most important value when I make an decisi"
type textarea "x"
type textarea "Health is the most important value when I make an decisio"
type textarea "x"
type textarea "Health is the most important value when I make an decision"
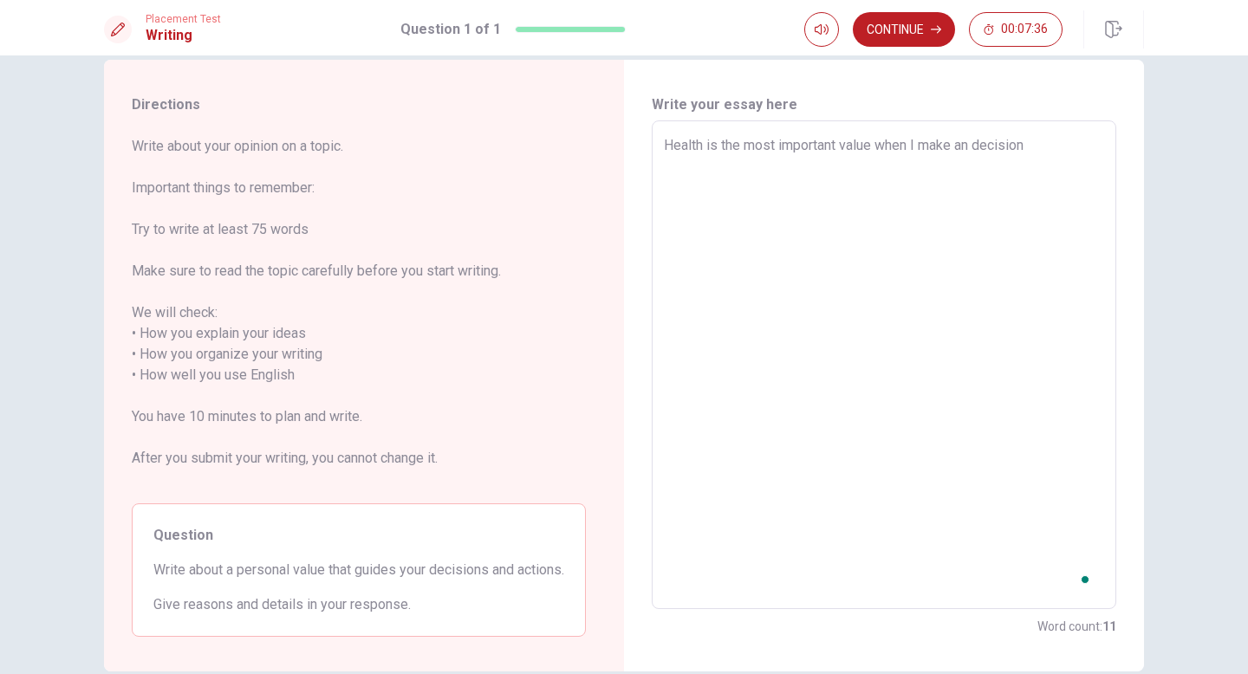
type textarea "x"
type textarea "Health is the most important value when I make an decision"
type textarea "x"
type textarea "Health is the most important value when I make an decision"
type textarea "x"
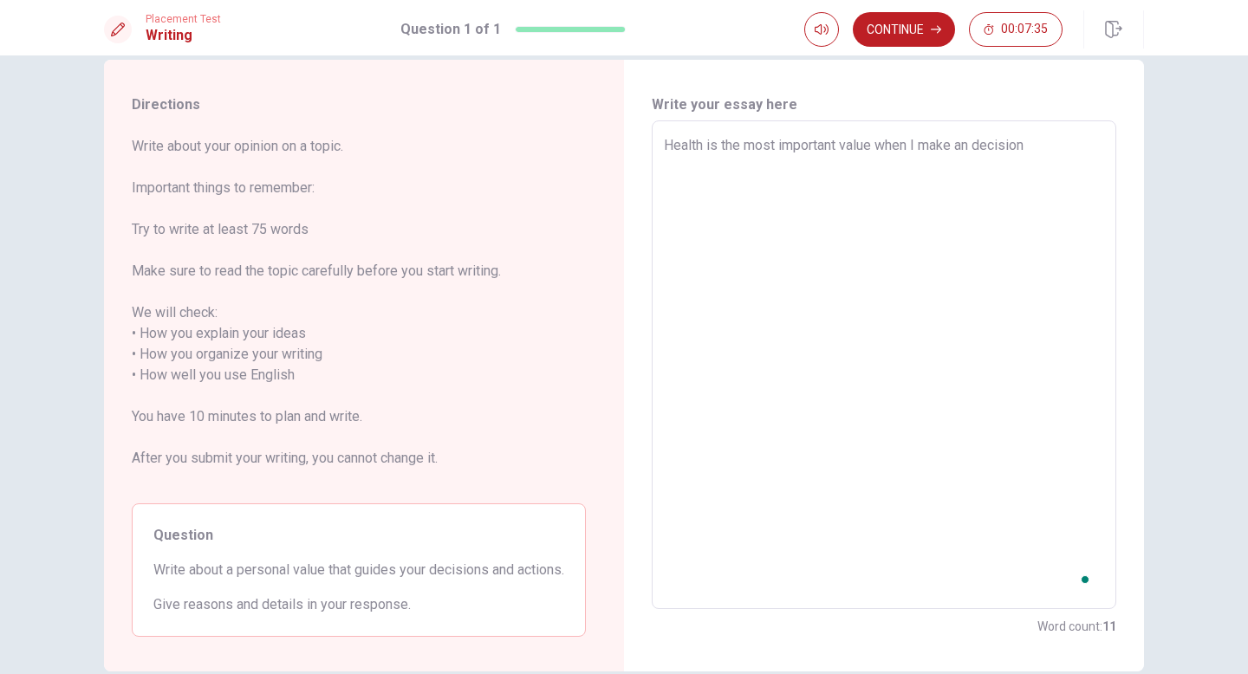
type textarea "Health is the most important value when I make an decisions"
type textarea "x"
type textarea "Health is the most important value when I make an decisions"
type textarea "x"
type textarea "Health is the most important value when I make an decisions o"
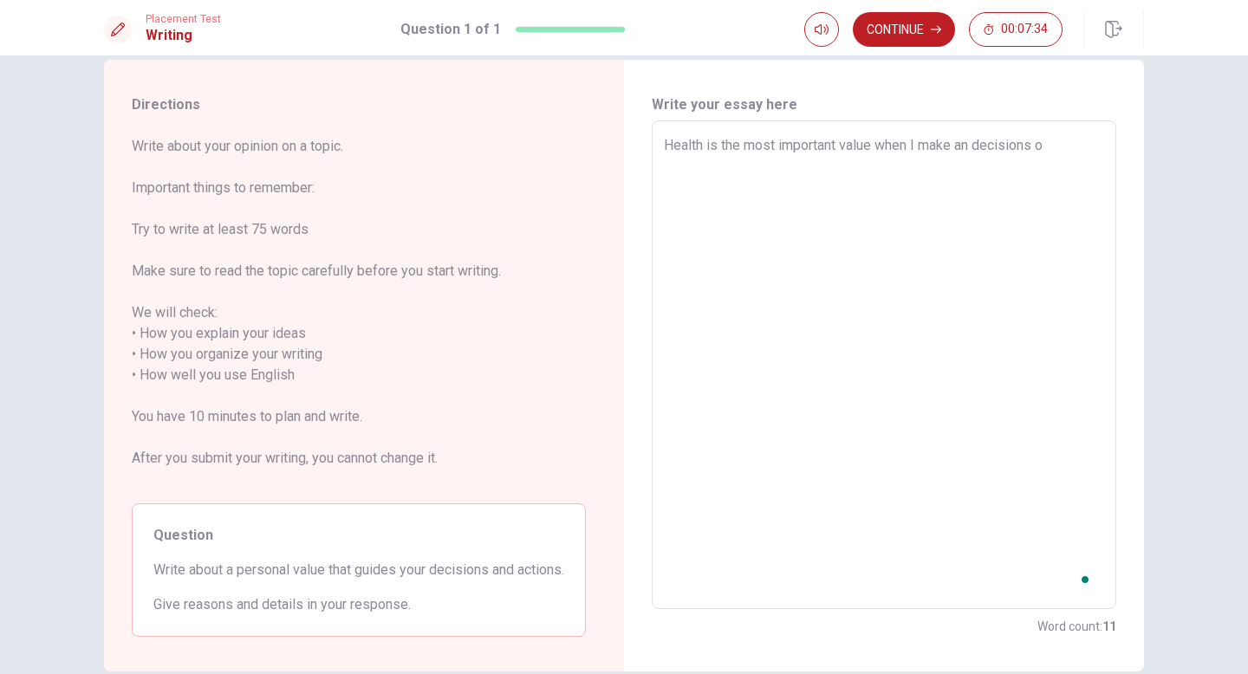
type textarea "x"
type textarea "Health is the most important value when I make an decisions or"
type textarea "x"
type textarea "Health is the most important value when I make an decisions or"
type textarea "x"
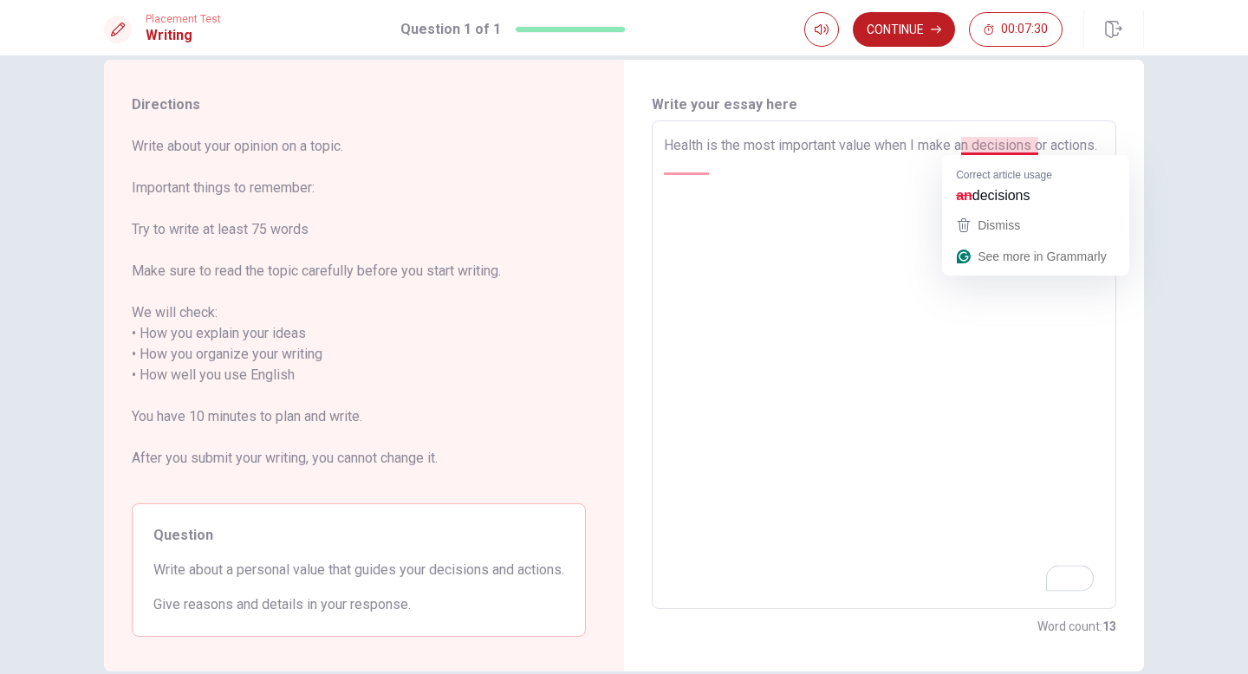
click at [652, 146] on textarea "Health is the most important value when I make an decisions or actions." at bounding box center [884, 365] width 440 height 460
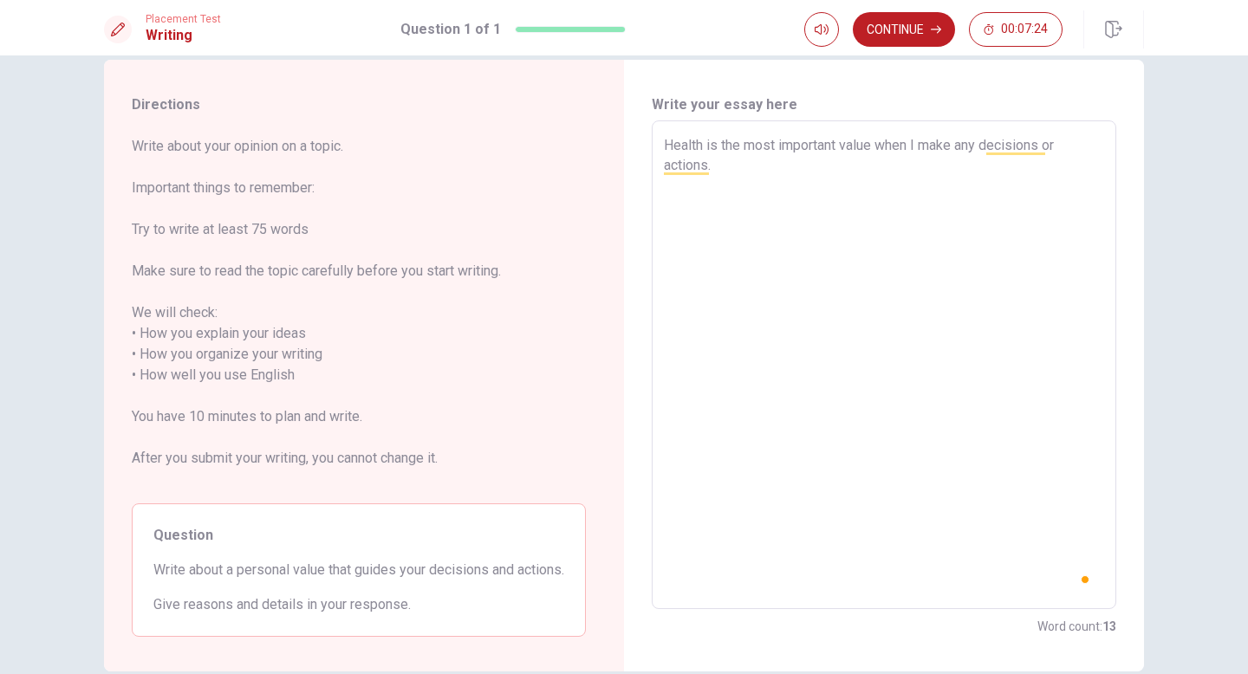
click at [652, 160] on textarea "Health is the most important value when I make any decisions or actions." at bounding box center [884, 365] width 440 height 460
click at [652, 146] on textarea "Health is the most important value when I make any decisions or actions." at bounding box center [884, 365] width 440 height 460
click at [652, 159] on textarea "Health is the most important value when I make any decisions or actions." at bounding box center [884, 365] width 440 height 460
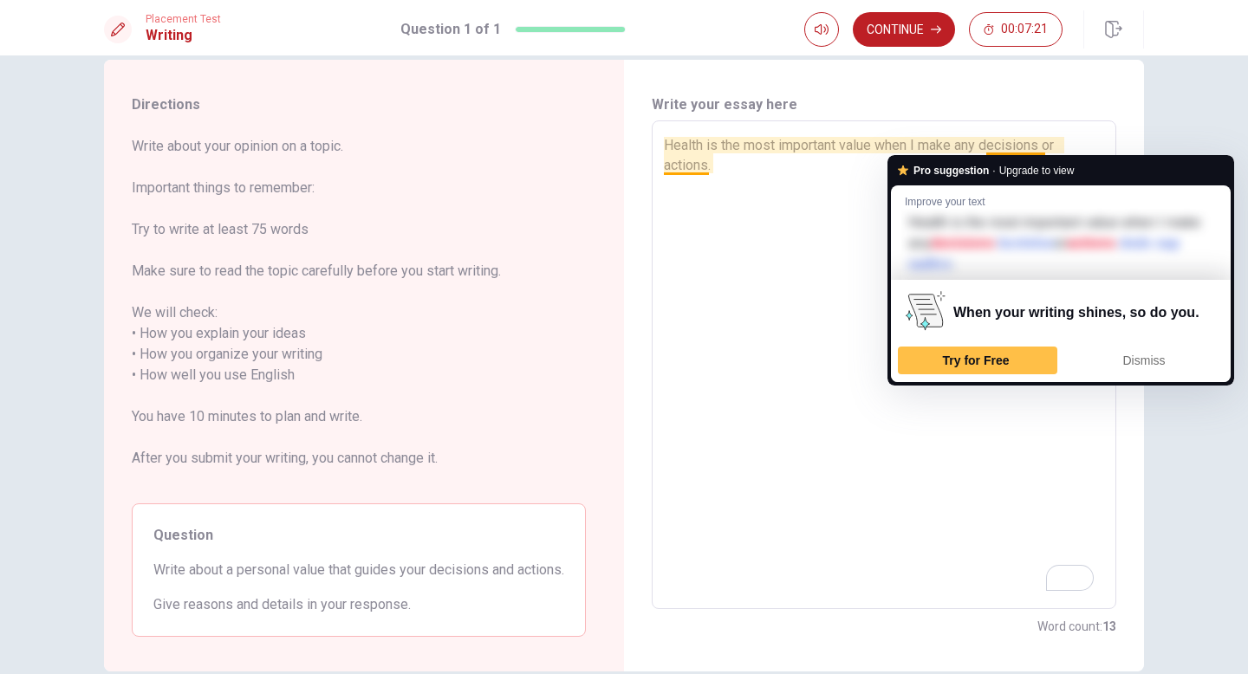
click at [652, 148] on textarea "Health is the most important value when I make any decisions or actions." at bounding box center [884, 365] width 440 height 460
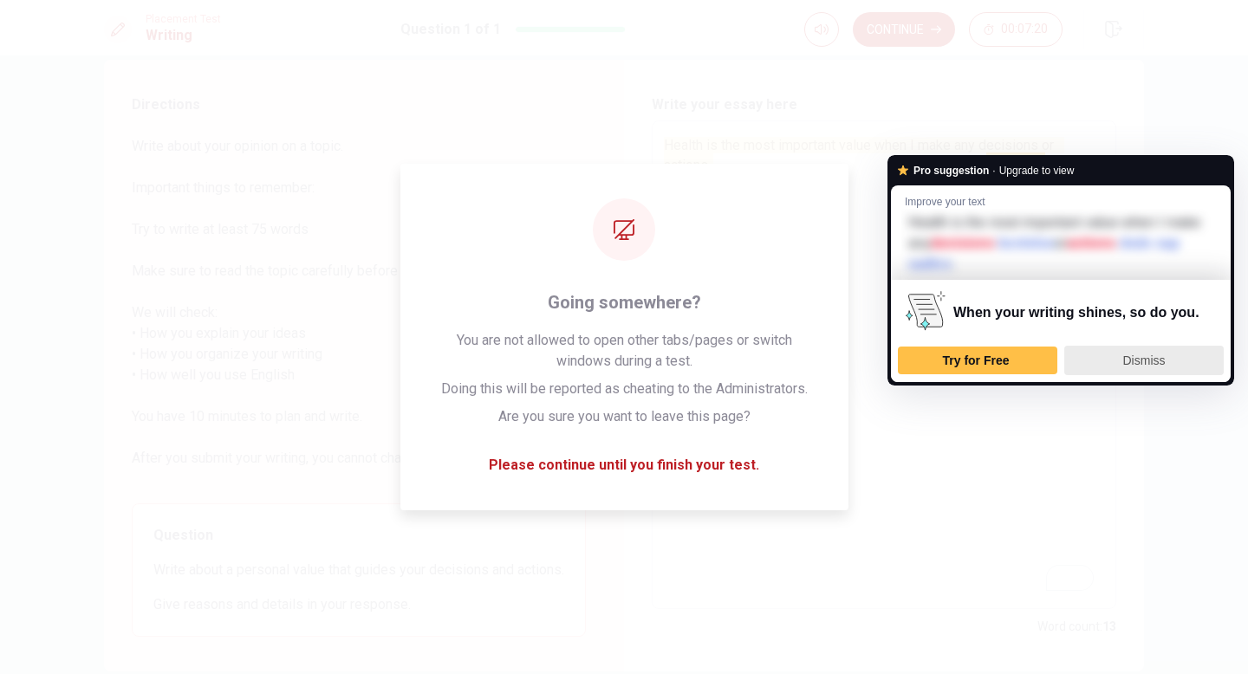
click at [652, 355] on div "Dismiss" at bounding box center [1144, 361] width 144 height 28
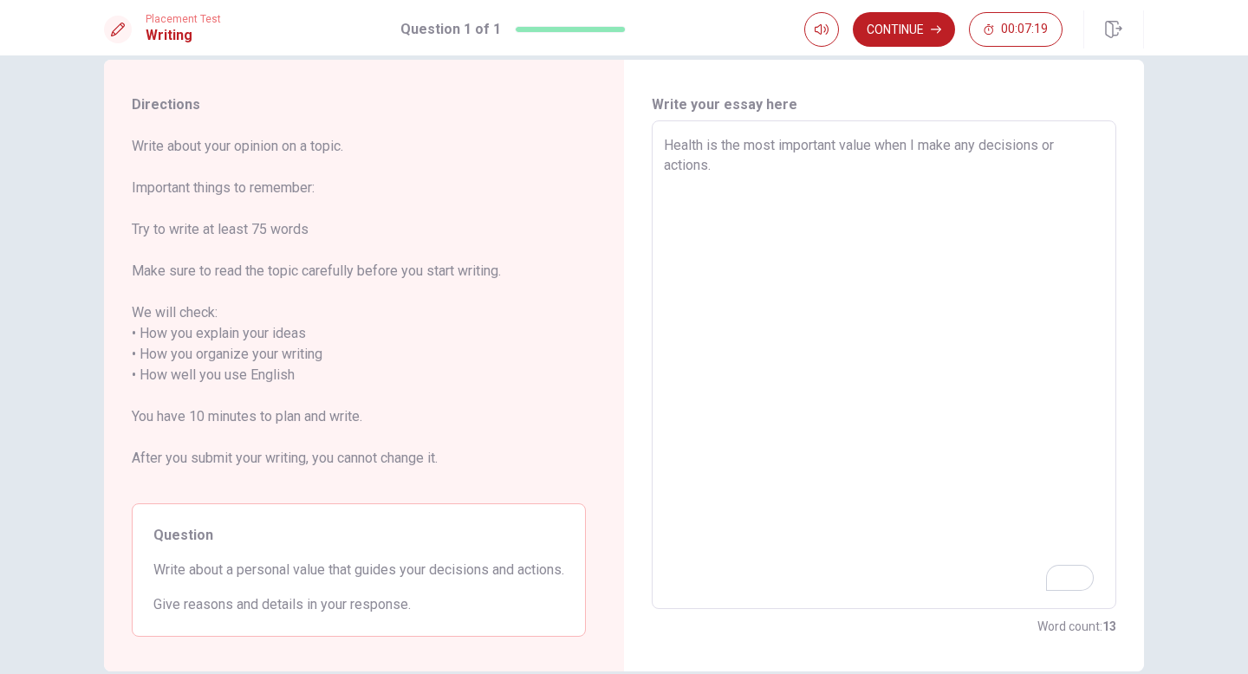
click at [652, 189] on textarea "Health is the most important value when I make any decisions or actions." at bounding box center [884, 365] width 440 height 460
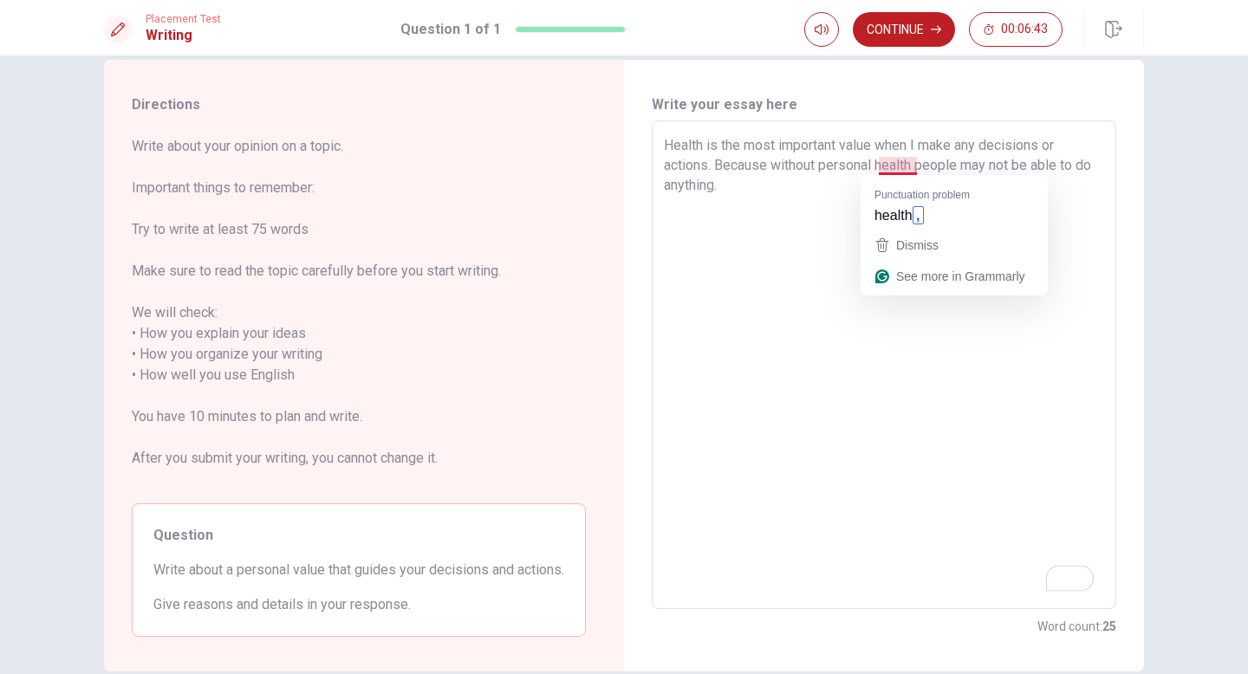
click at [652, 164] on textarea "Health is the most important value when I make any decisions or actions. Becaus…" at bounding box center [884, 365] width 440 height 460
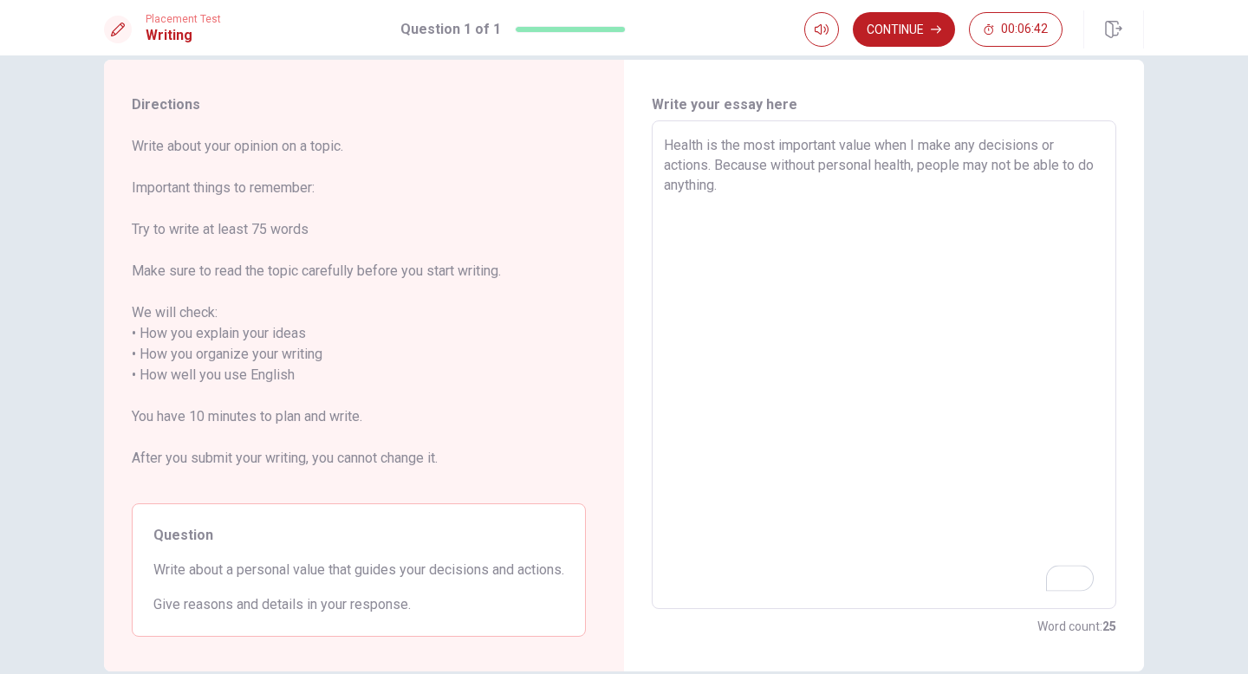
click at [652, 196] on textarea "Health is the most important value when I make any decisions or actions. Becaus…" at bounding box center [884, 365] width 440 height 460
click at [652, 188] on textarea "Health is the most important value when I make any decisions or actions. Becaus…" at bounding box center [884, 365] width 440 height 460
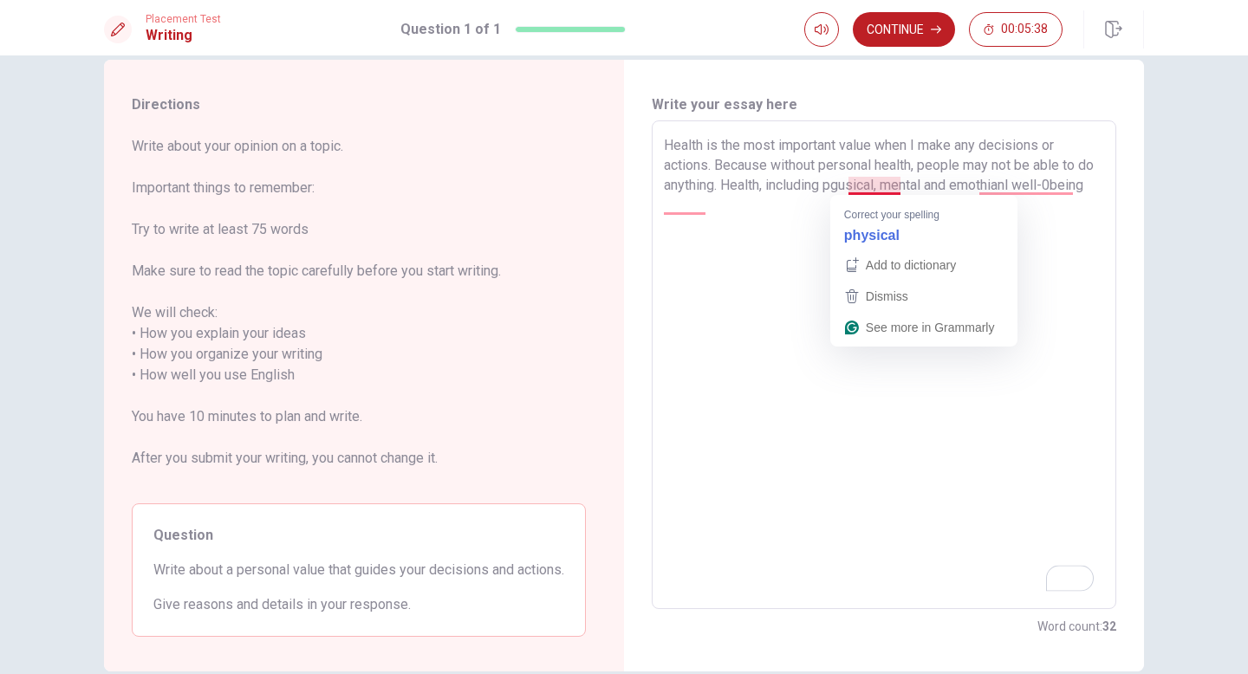
click at [652, 187] on textarea "Health is the most important value when I make any decisions or actions. Becaus…" at bounding box center [884, 365] width 440 height 460
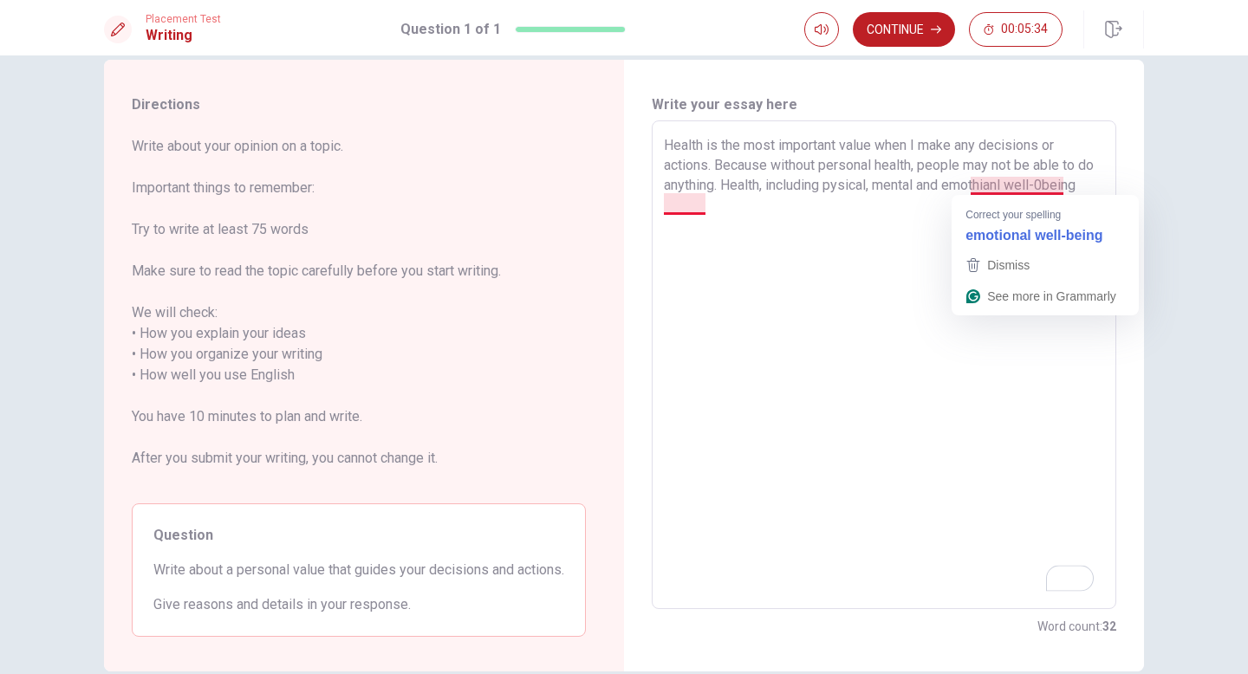
click at [652, 186] on textarea "Health is the most important value when I make any decisions or actions. Becaus…" at bounding box center [884, 365] width 440 height 460
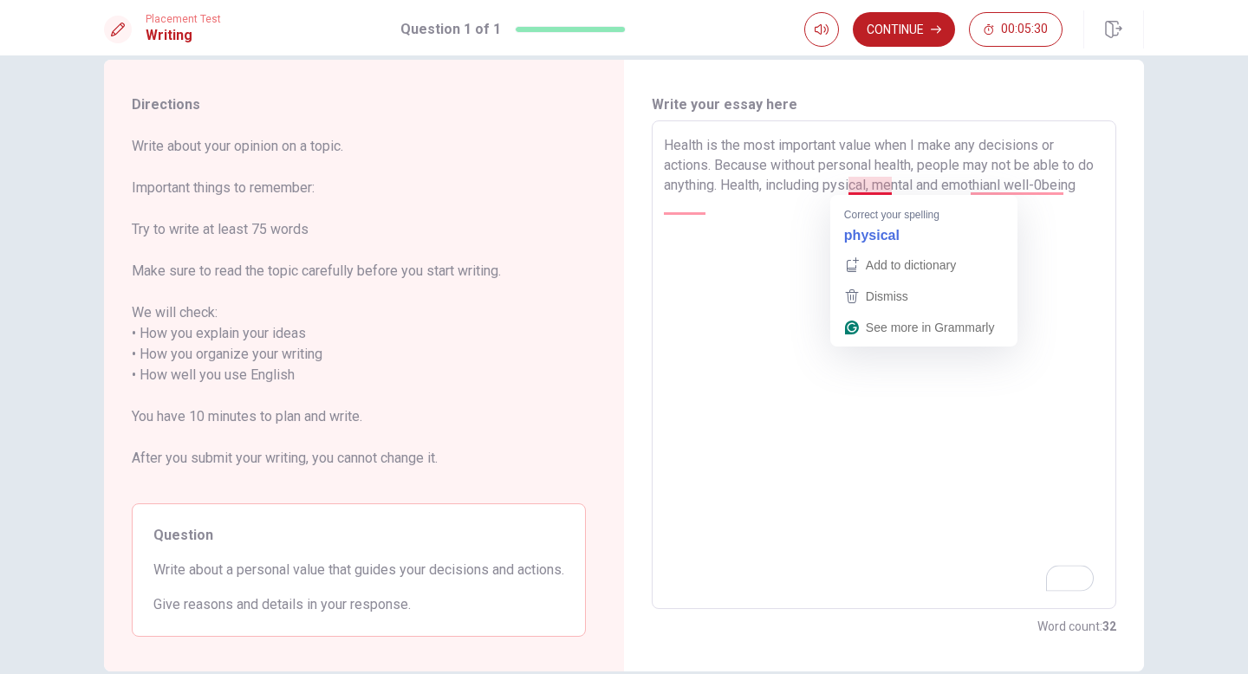
click at [652, 182] on textarea "Health is the most important value when I make any decisions or actions. Becaus…" at bounding box center [884, 365] width 440 height 460
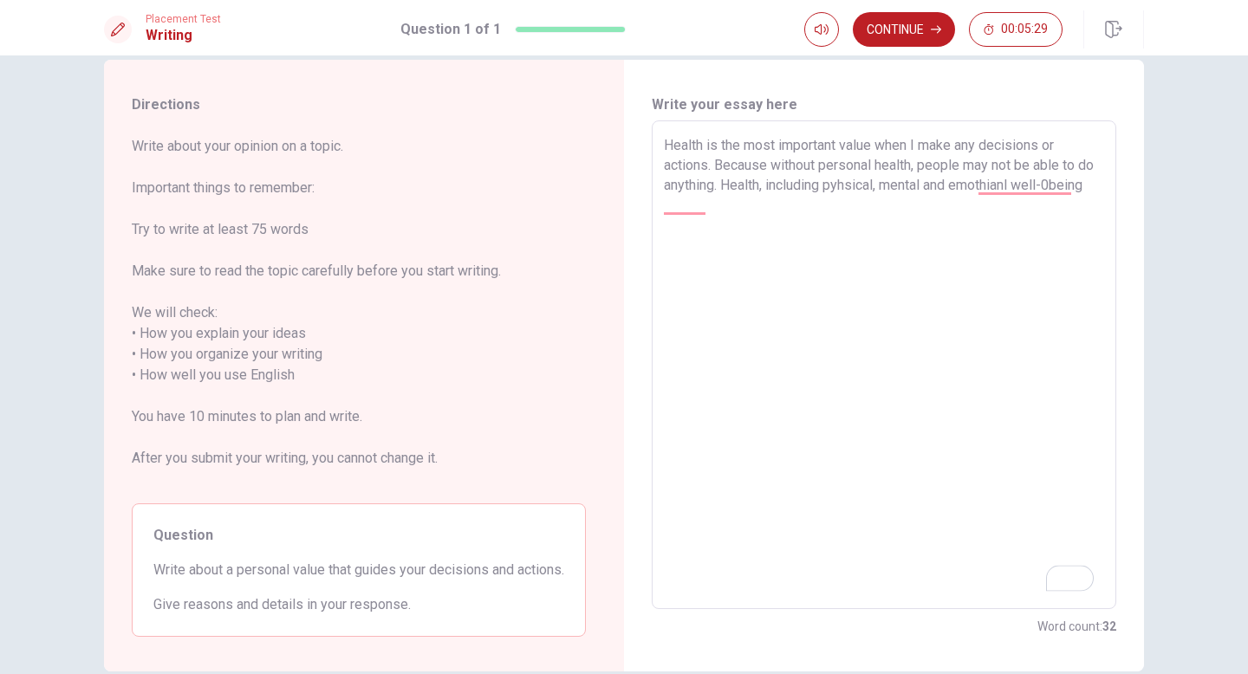
click at [652, 196] on textarea "Health is the most important value when I make any decisions or actions. Becaus…" at bounding box center [884, 365] width 440 height 460
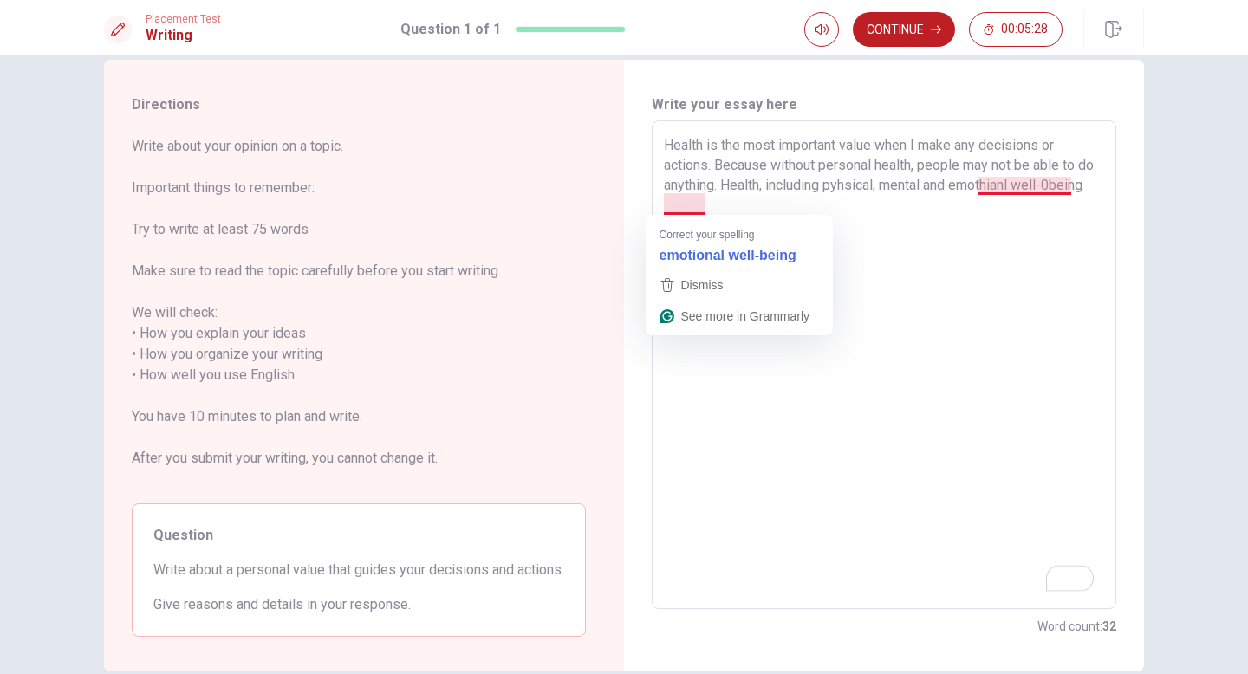
click at [652, 200] on textarea "Health is the most important value when I make any decisions or actions. Becaus…" at bounding box center [884, 365] width 440 height 460
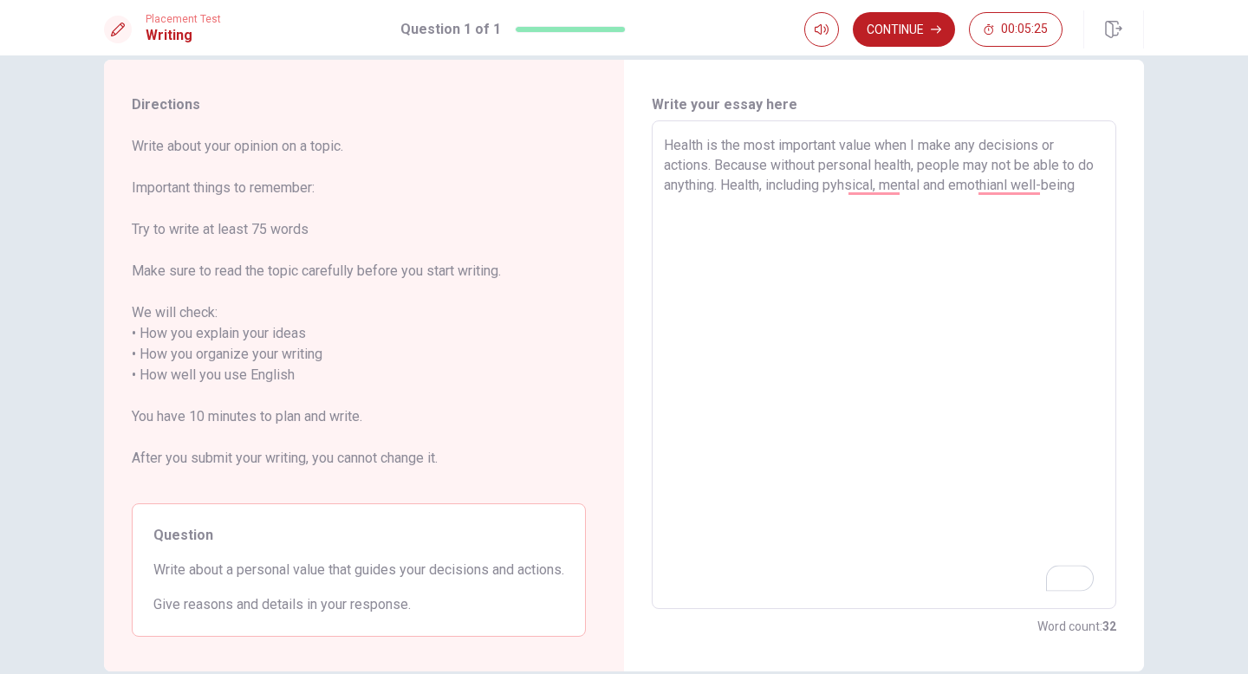
click at [652, 202] on textarea "Health is the most important value when I make any decisions or actions. Becaus…" at bounding box center [884, 365] width 440 height 460
click at [652, 185] on textarea "Health is the most important value when I make any decisions or actions. Becaus…" at bounding box center [884, 365] width 440 height 460
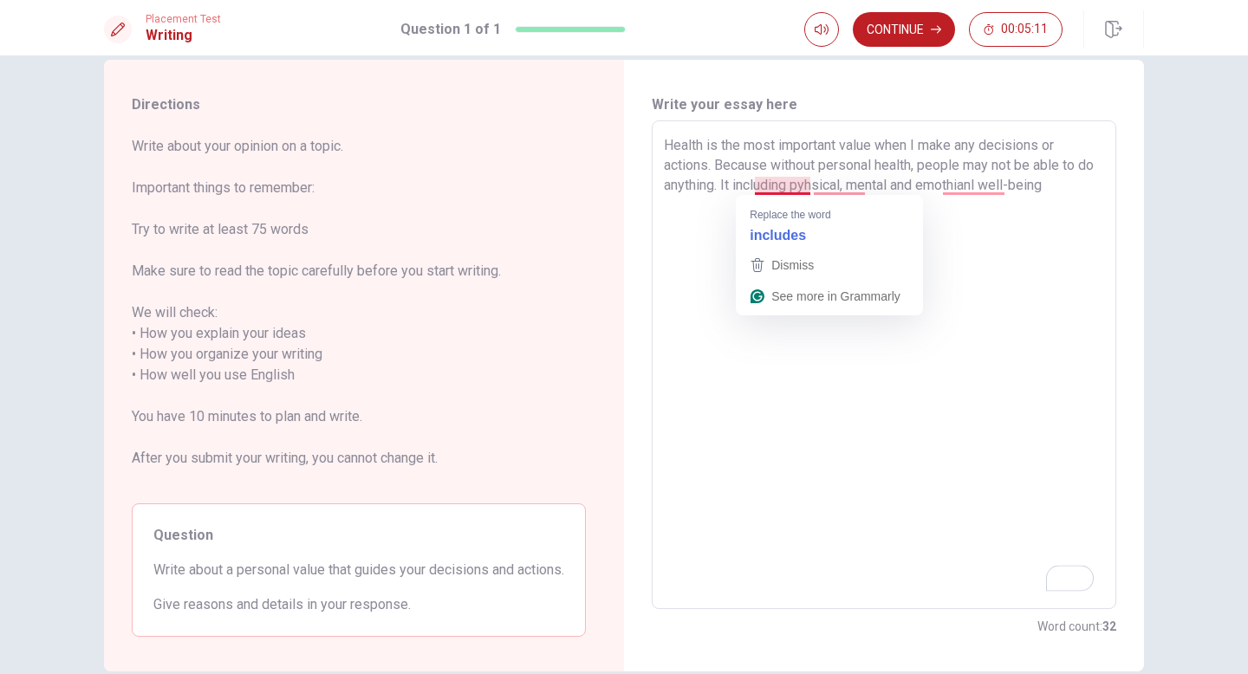
click at [652, 185] on textarea "Health is the most important value when I make any decisions or actions. Becaus…" at bounding box center [884, 365] width 440 height 460
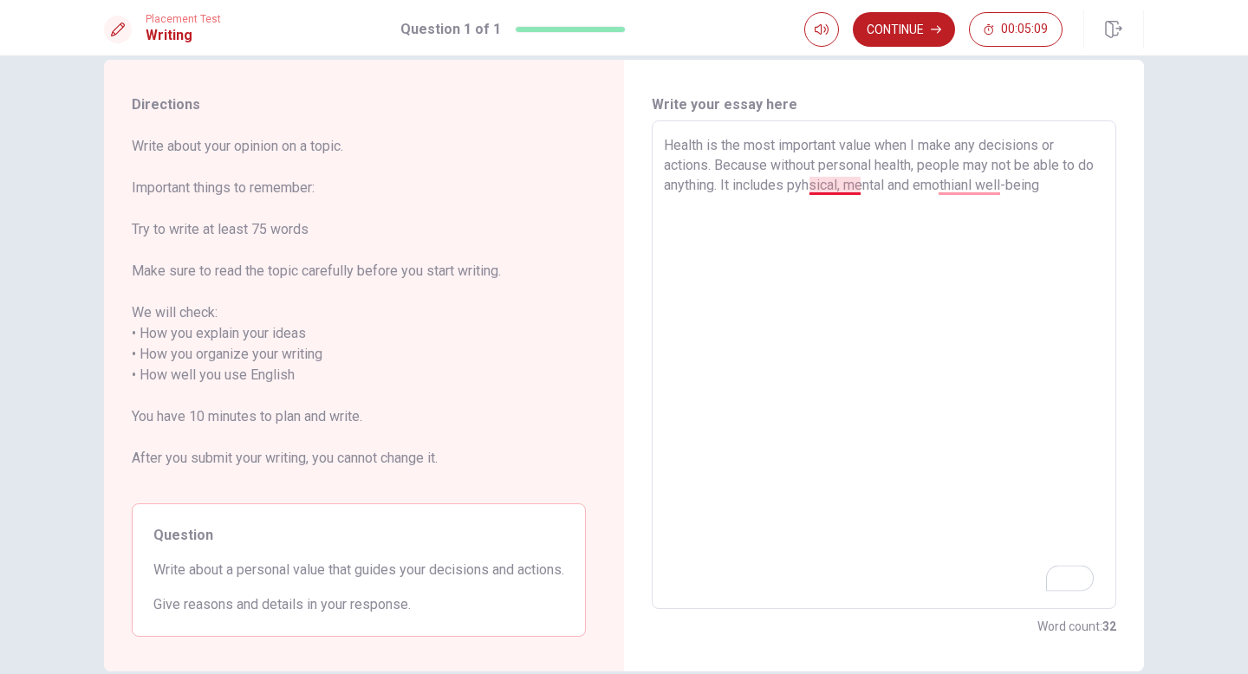
click at [652, 184] on textarea "Health is the most important value when I make any decisions or actions. Becaus…" at bounding box center [884, 365] width 440 height 460
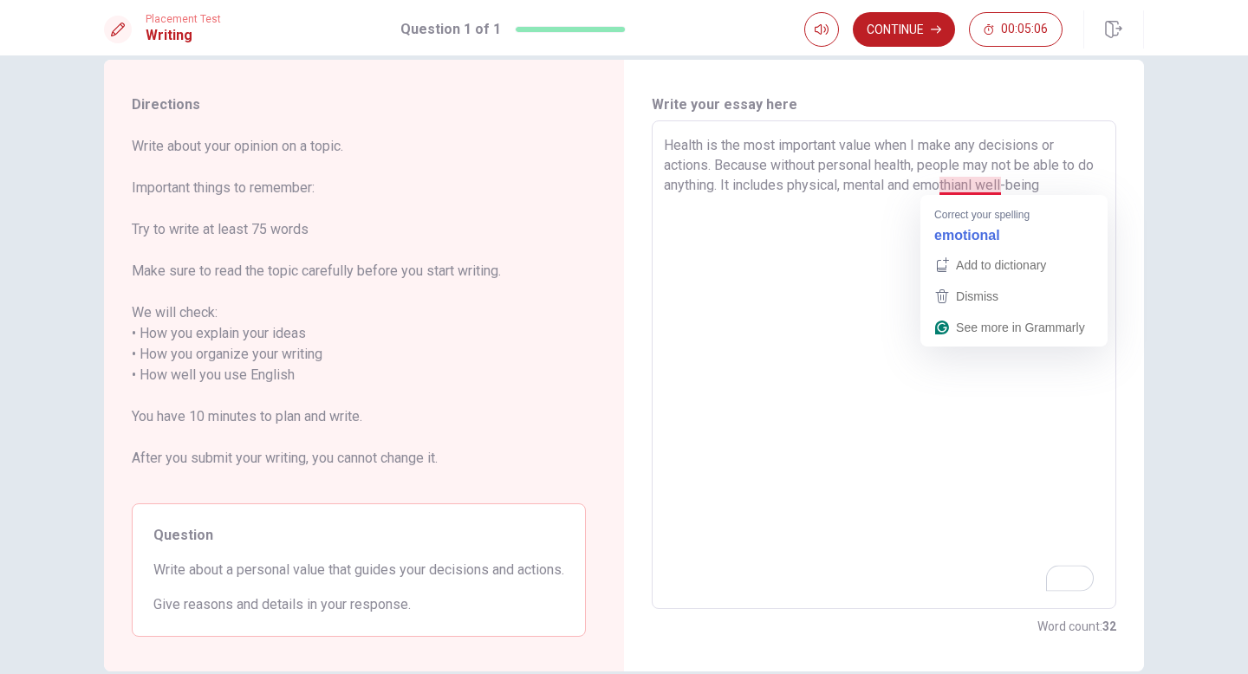
click at [652, 182] on textarea "Health is the most important value when I make any decisions or actions. Becaus…" at bounding box center [884, 365] width 440 height 460
click at [652, 181] on textarea "Health is the most important value when I make any decisions or actions. Becaus…" at bounding box center [884, 365] width 440 height 460
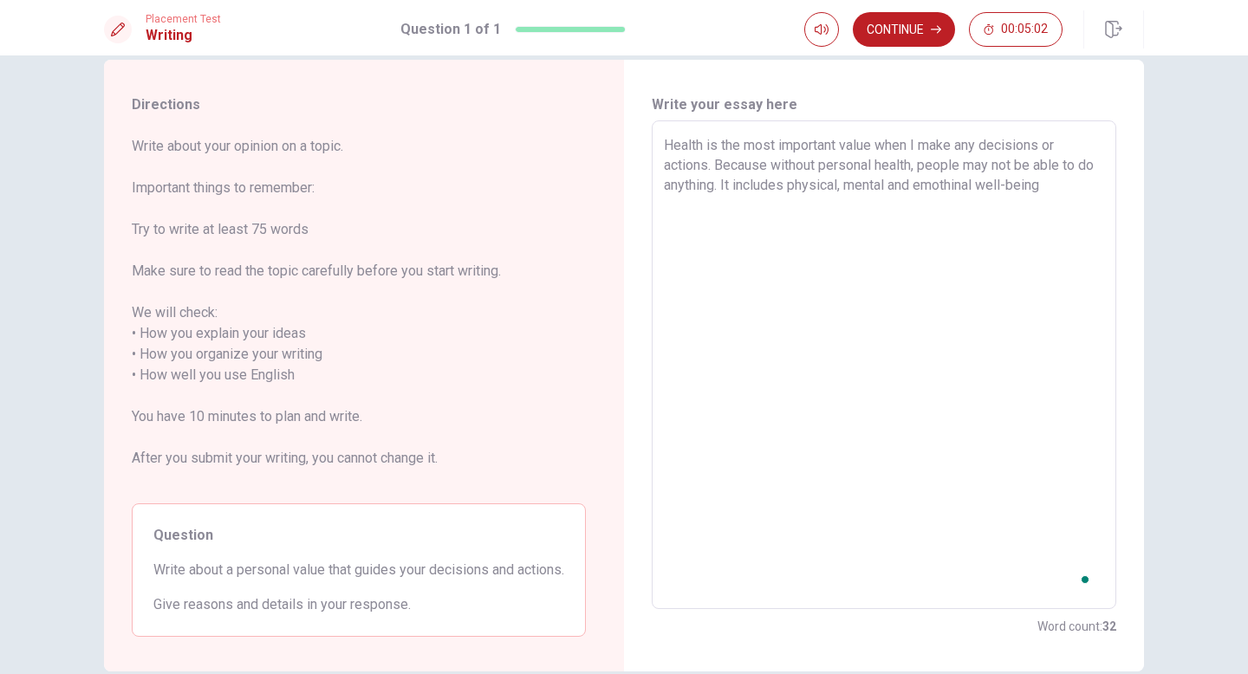
click at [652, 222] on textarea "Health is the most important value when I make any decisions or actions. Becaus…" at bounding box center [884, 365] width 440 height 460
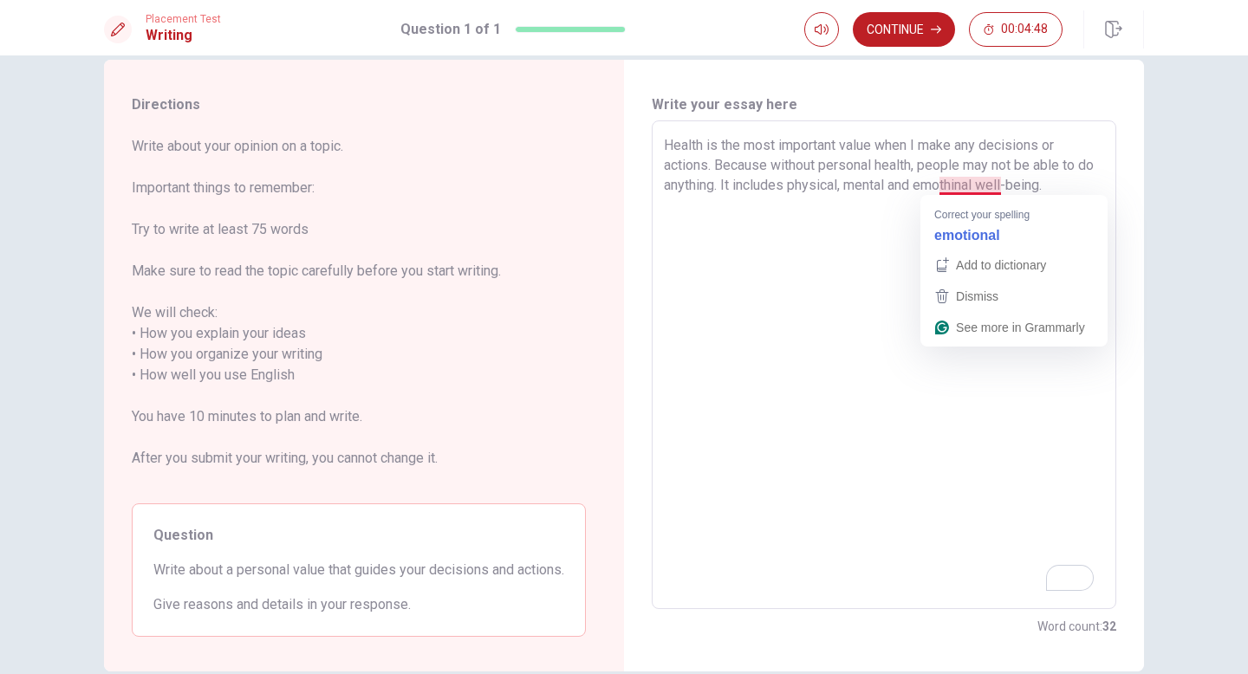
click at [652, 181] on textarea "Health is the most important value when I make any decisions or actions. Becaus…" at bounding box center [884, 365] width 440 height 460
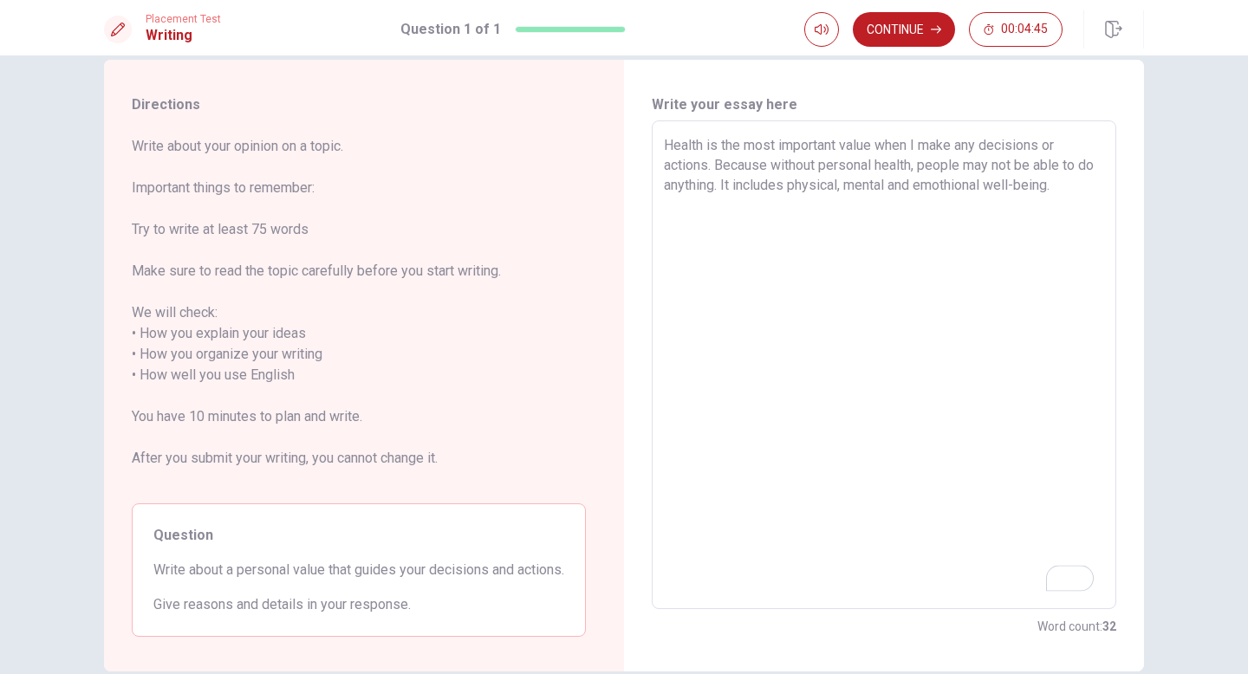
click at [652, 188] on textarea "Health is the most important value when I make any decisions or actions. Becaus…" at bounding box center [884, 365] width 440 height 460
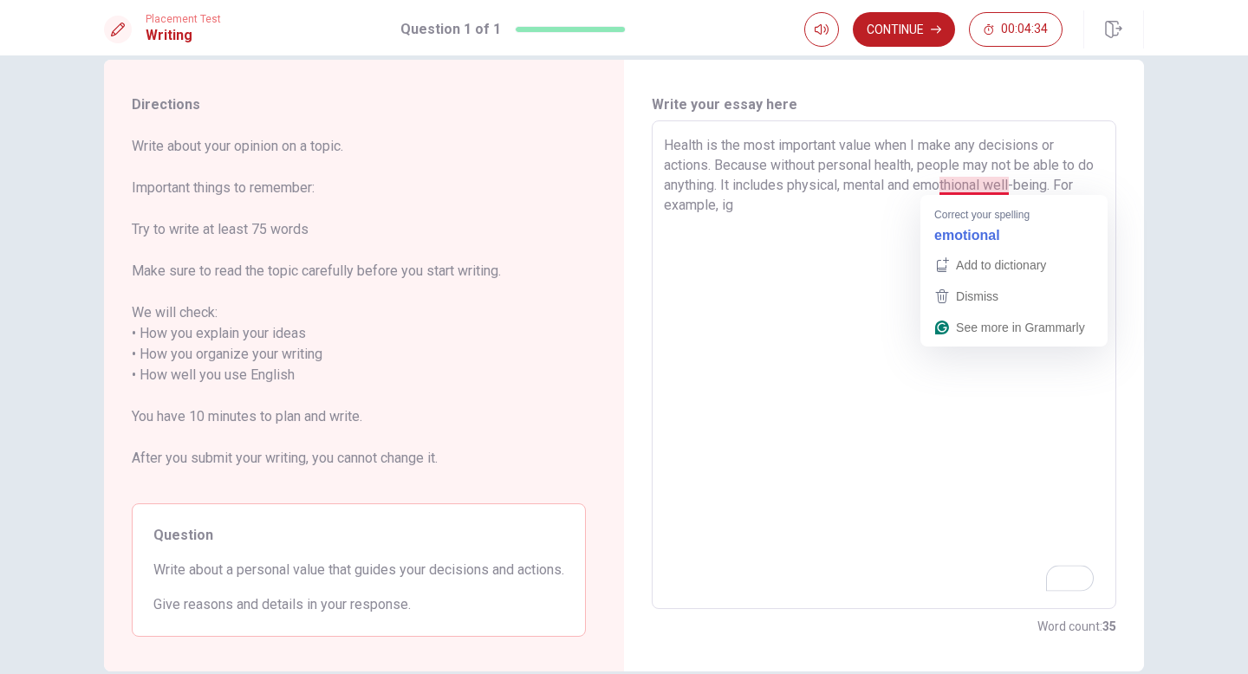
click at [652, 184] on textarea "Health is the most important value when I make any decisions or actions. Becaus…" at bounding box center [884, 365] width 440 height 460
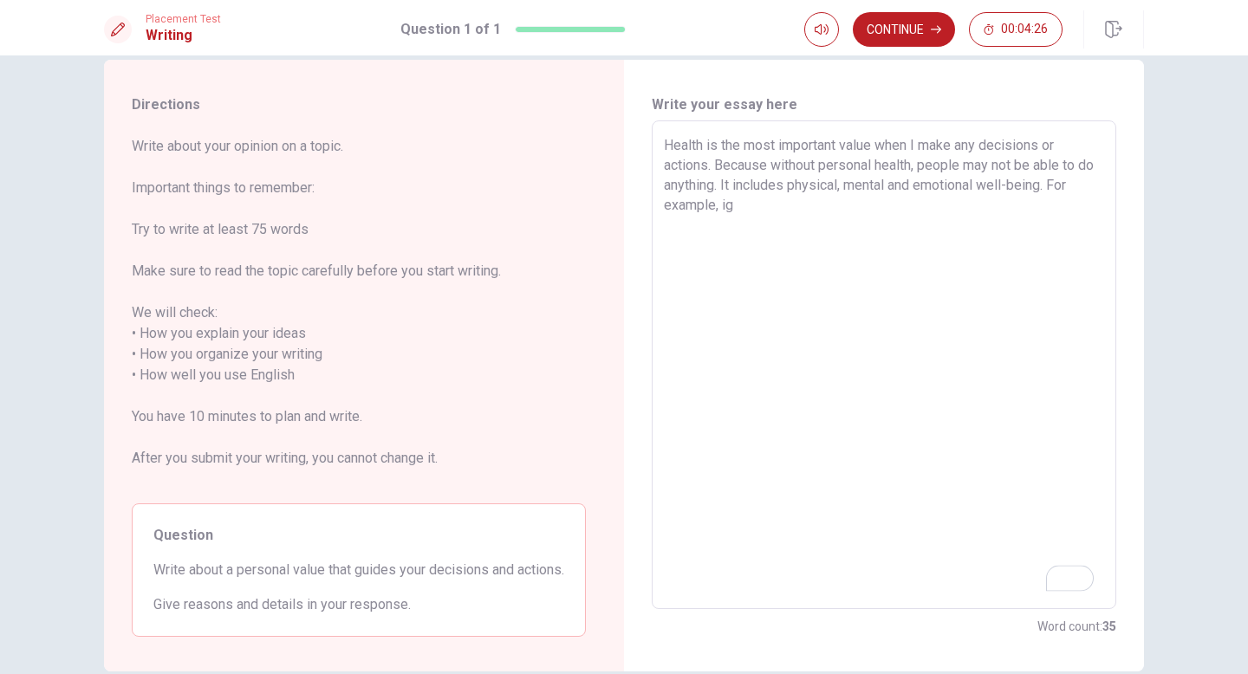
click at [652, 217] on textarea "Health is the most important value when I make any decisions or actions. Becaus…" at bounding box center [884, 365] width 440 height 460
click at [652, 206] on textarea "Health is the most important value when I make any decisions or actions. Becaus…" at bounding box center [884, 365] width 440 height 460
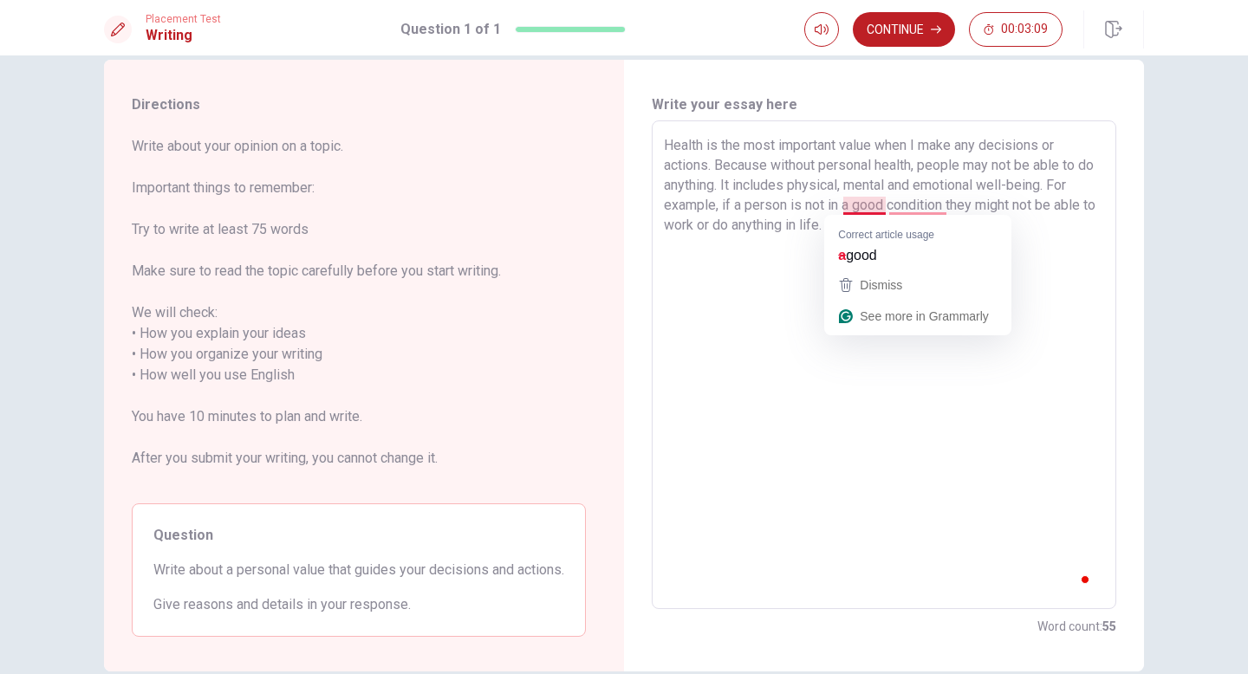
click at [652, 200] on textarea "Health is the most important value when I make any decisions or actions. Becaus…" at bounding box center [884, 365] width 440 height 460
click at [652, 203] on textarea "Health is the most important value when I make any decisions or actions. Becaus…" at bounding box center [884, 365] width 440 height 460
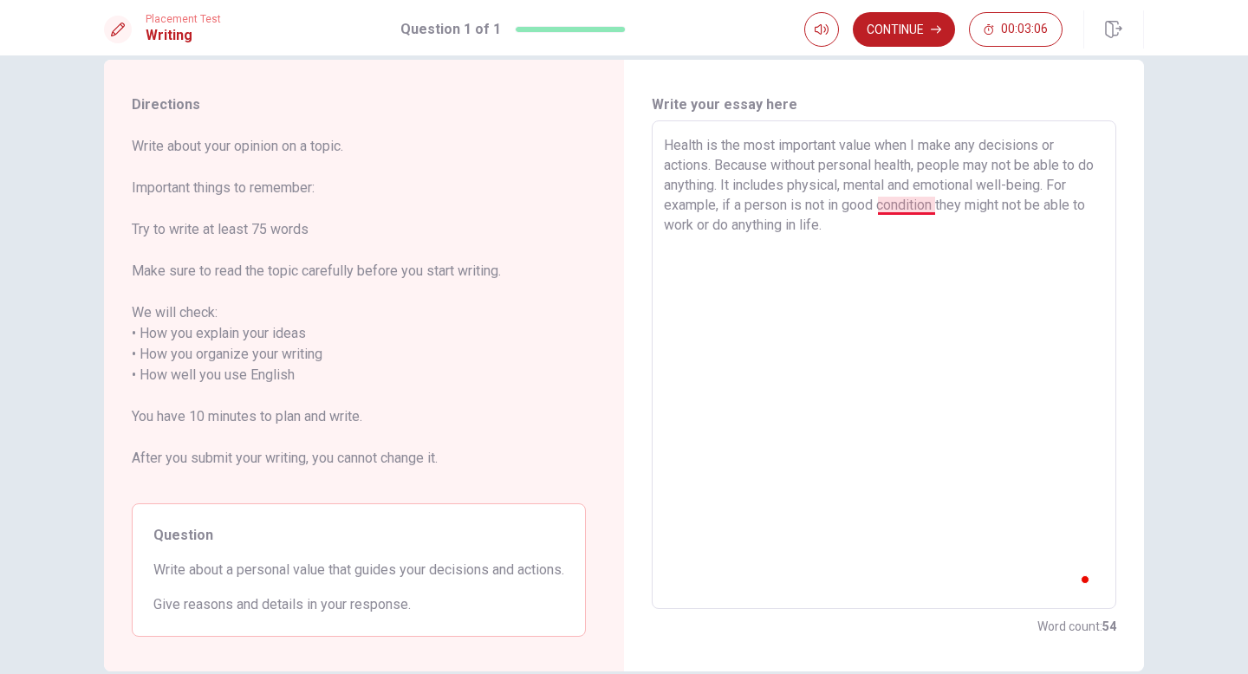
click at [652, 207] on textarea "Health is the most important value when I make any decisions or actions. Becaus…" at bounding box center [884, 365] width 440 height 460
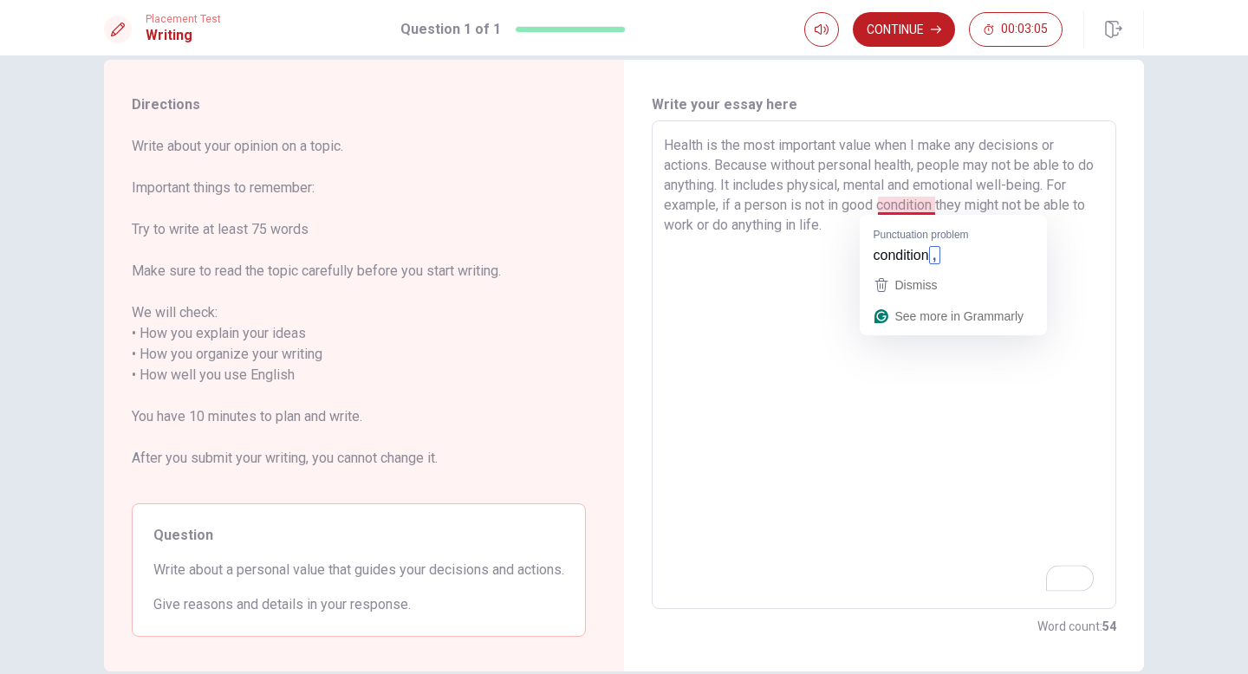
click at [652, 203] on textarea "Health is the most important value when I make any decisions or actions. Becaus…" at bounding box center [884, 365] width 440 height 460
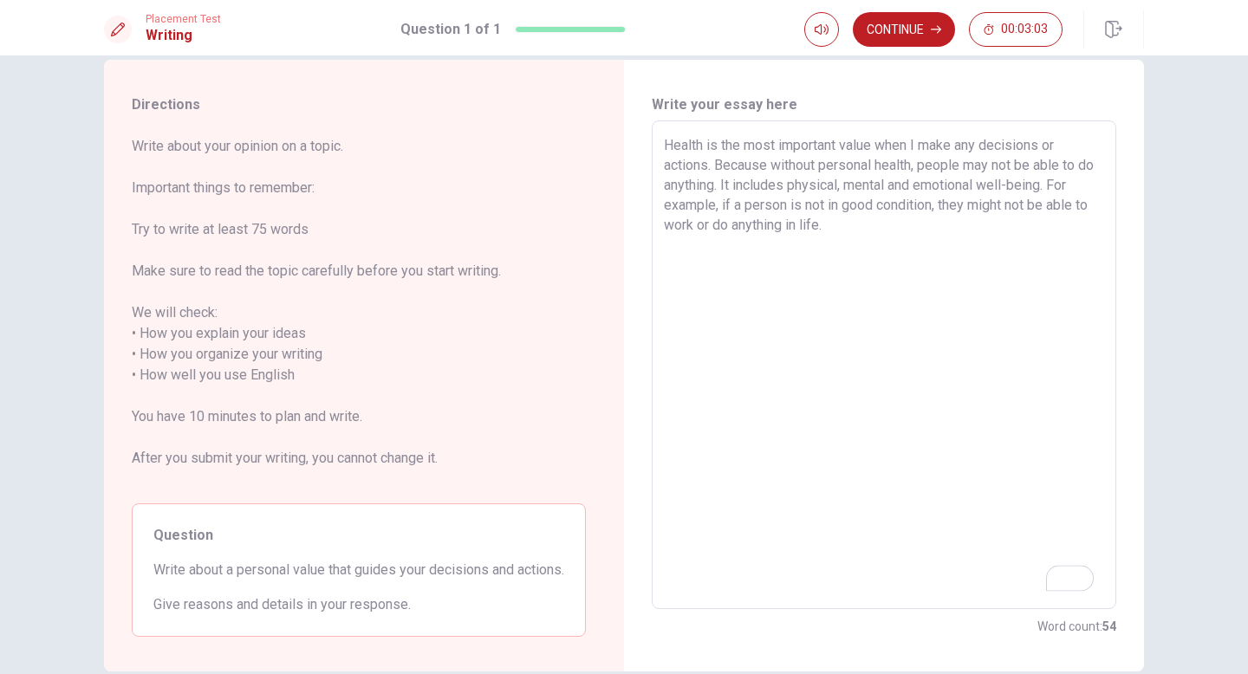
click at [652, 224] on textarea "Health is the most important value when I make any decisions or actions. Becaus…" at bounding box center [884, 365] width 440 height 460
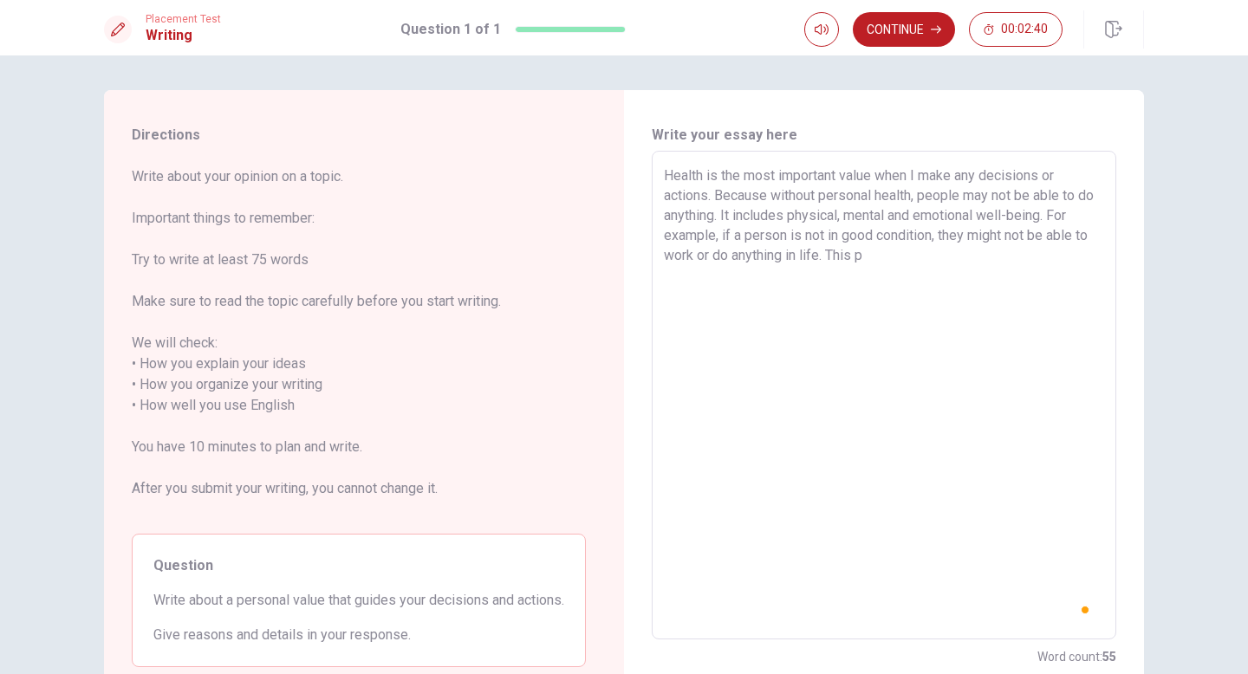
scroll to position [30, 0]
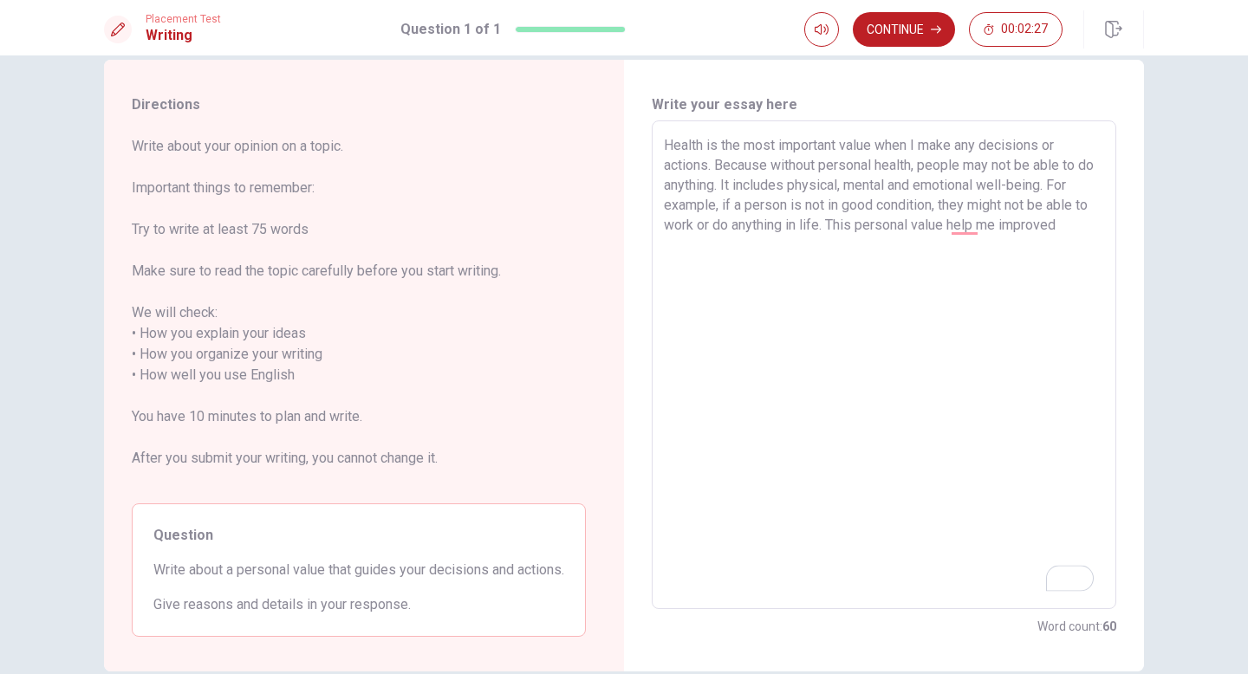
click at [993, 224] on textarea "Health is the most important value when I make any decisions or actions. Becaus…" at bounding box center [884, 365] width 440 height 460
click at [905, 246] on textarea "Health is the most important value when I make any decisions or actions. Becaus…" at bounding box center [884, 365] width 440 height 460
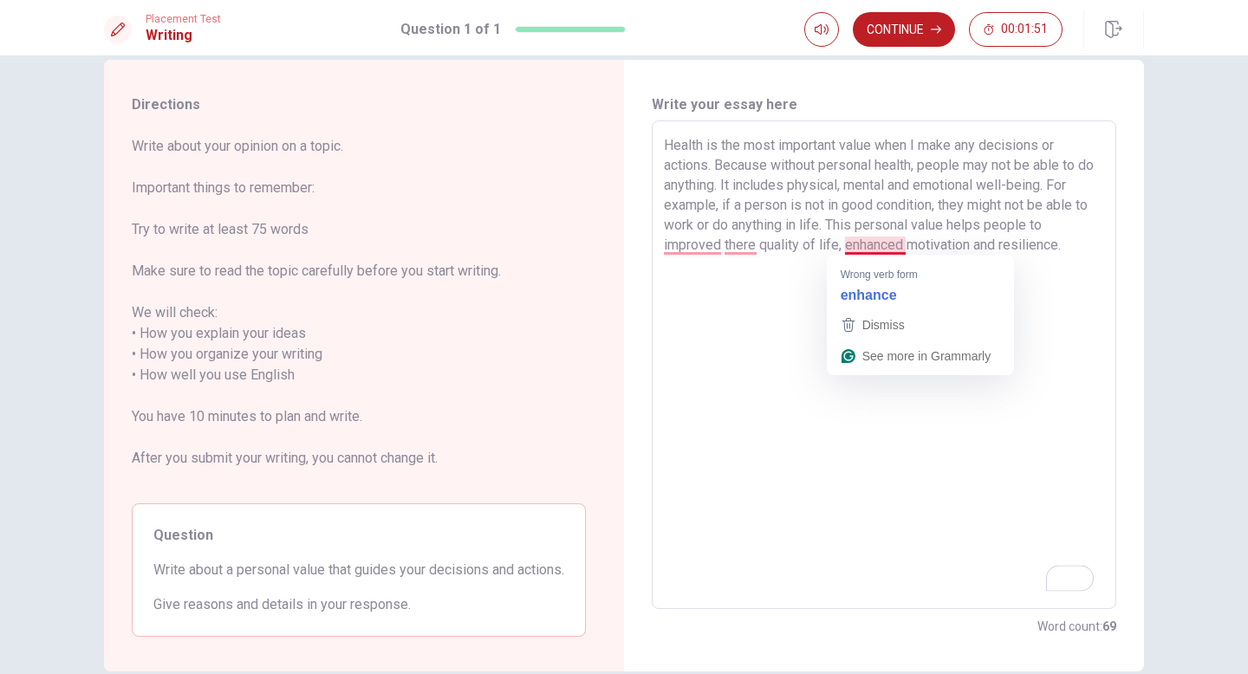
click at [903, 240] on textarea "Health is the most important value when I make any decisions or actions. Becaus…" at bounding box center [884, 365] width 440 height 460
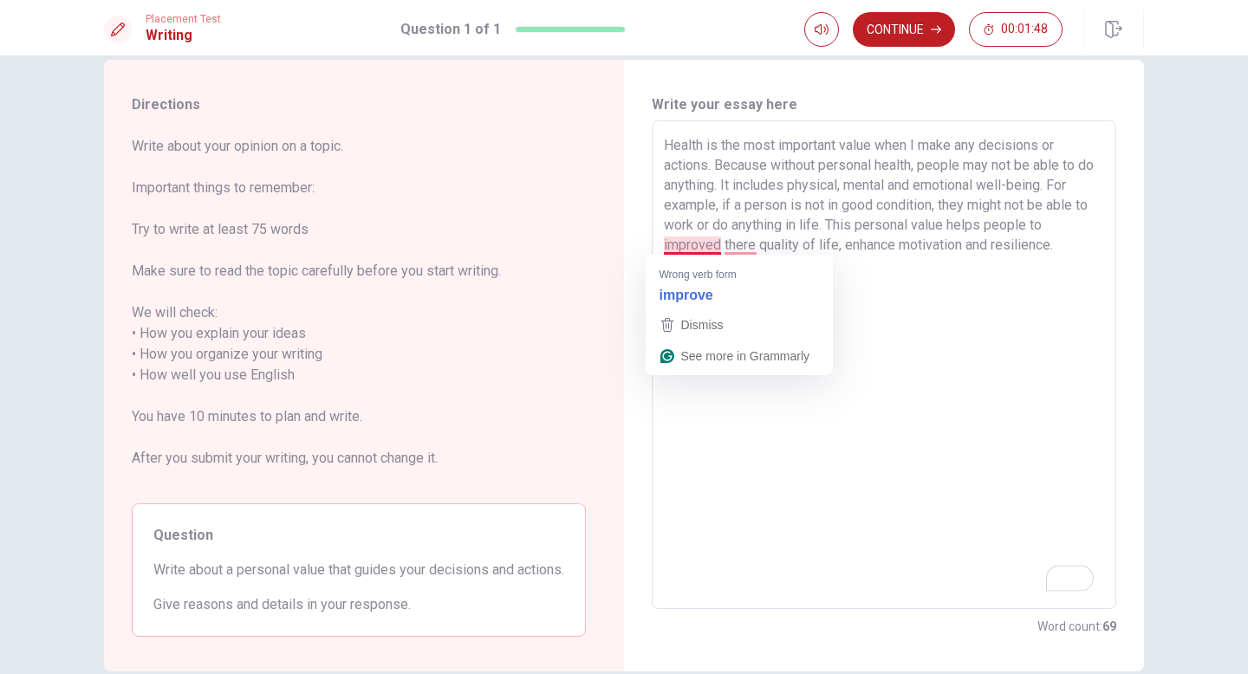
click at [717, 243] on textarea "Health is the most important value when I make any decisions or actions. Becaus…" at bounding box center [884, 365] width 440 height 460
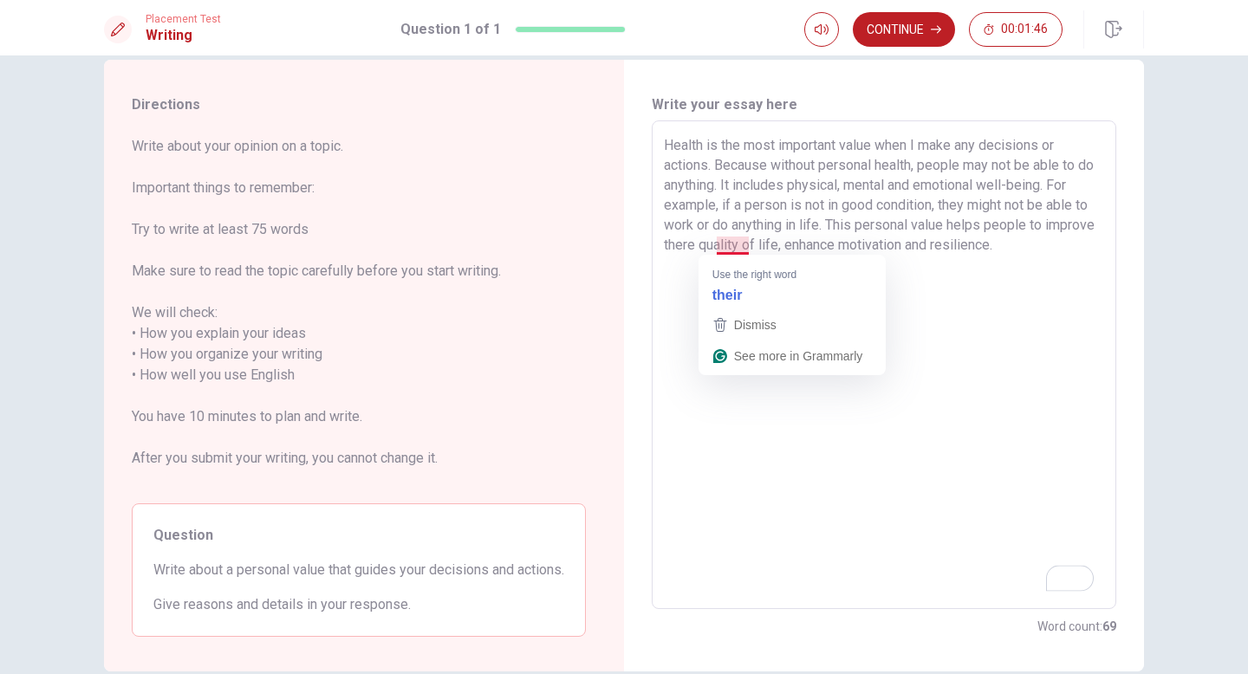
click at [740, 243] on textarea "Health is the most important value when I make any decisions or actions. Becaus…" at bounding box center [884, 365] width 440 height 460
click at [750, 326] on textarea "Health is the most important value when I make any decisions or actions. Becaus…" at bounding box center [884, 365] width 440 height 460
click at [913, 139] on textarea "Health is the most important value when I make any decisions or actions. Becaus…" at bounding box center [884, 365] width 440 height 460
drag, startPoint x: 960, startPoint y: 165, endPoint x: 917, endPoint y: 164, distance: 43.3
click at [917, 165] on textarea "Health is the most important value when I make any decisions or actions. Becaus…" at bounding box center [884, 365] width 440 height 460
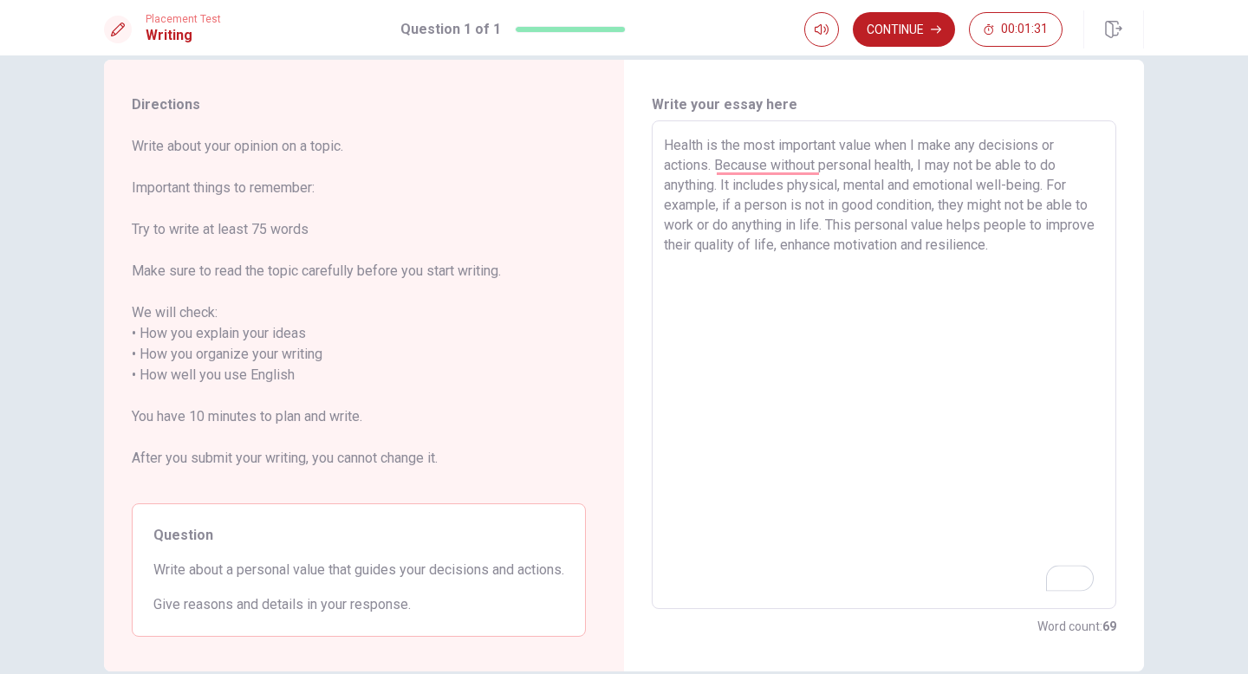
click at [949, 166] on textarea "Health is the most important value when I make any decisions or actions. Becaus…" at bounding box center [884, 365] width 440 height 460
click at [711, 185] on textarea "Health is the most important value when I make any decisions or actions. Becaus…" at bounding box center [884, 365] width 440 height 460
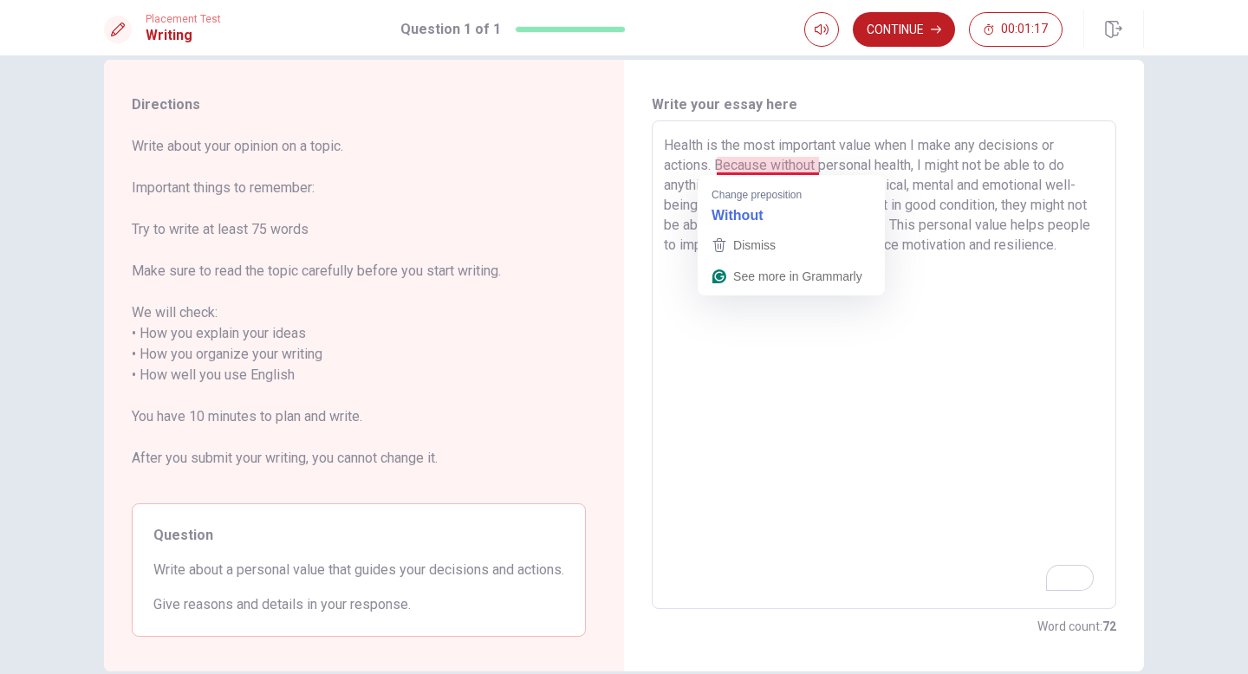
click at [770, 162] on textarea "Health is the most important value when I make any decisions or actions. Becaus…" at bounding box center [884, 365] width 440 height 460
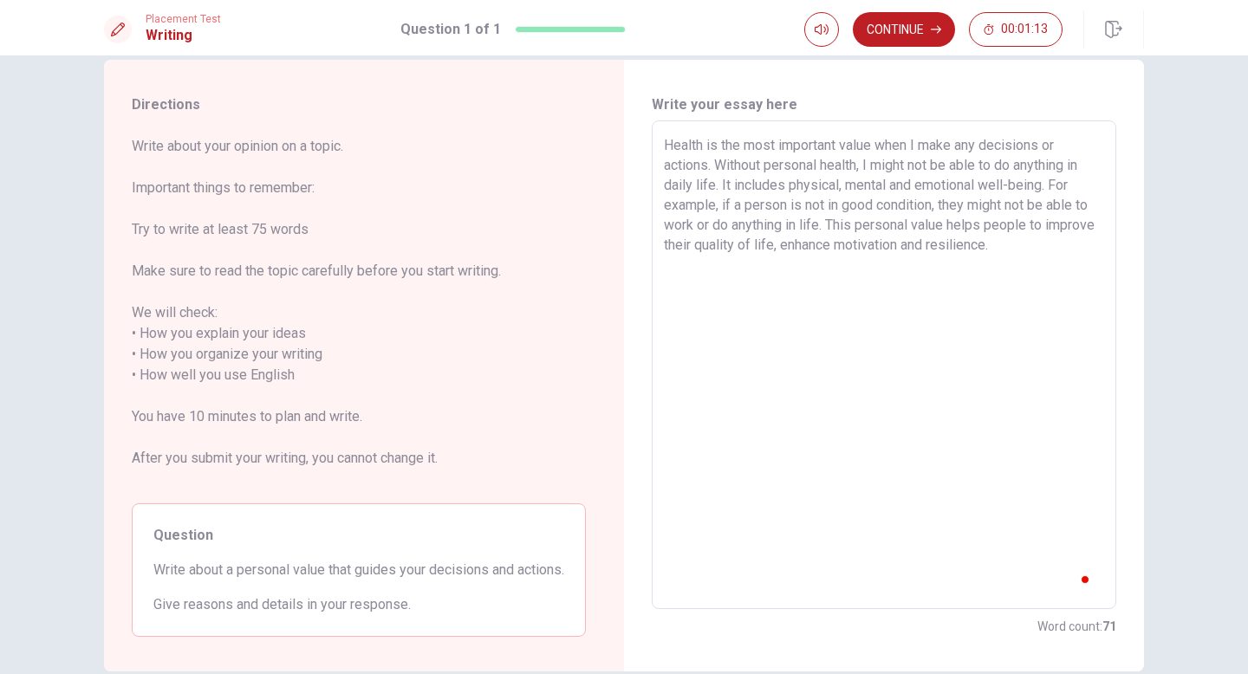
click at [821, 196] on textarea "Health is the most important value when I make any decisions or actions. Withou…" at bounding box center [884, 365] width 440 height 460
click at [741, 185] on textarea "Health is the most important value when I make any decisions or actions. Withou…" at bounding box center [884, 365] width 440 height 460
drag, startPoint x: 740, startPoint y: 204, endPoint x: 781, endPoint y: 204, distance: 40.7
click at [781, 204] on textarea "Health is the most important value when I make any decisions or actions. Withou…" at bounding box center [884, 365] width 440 height 460
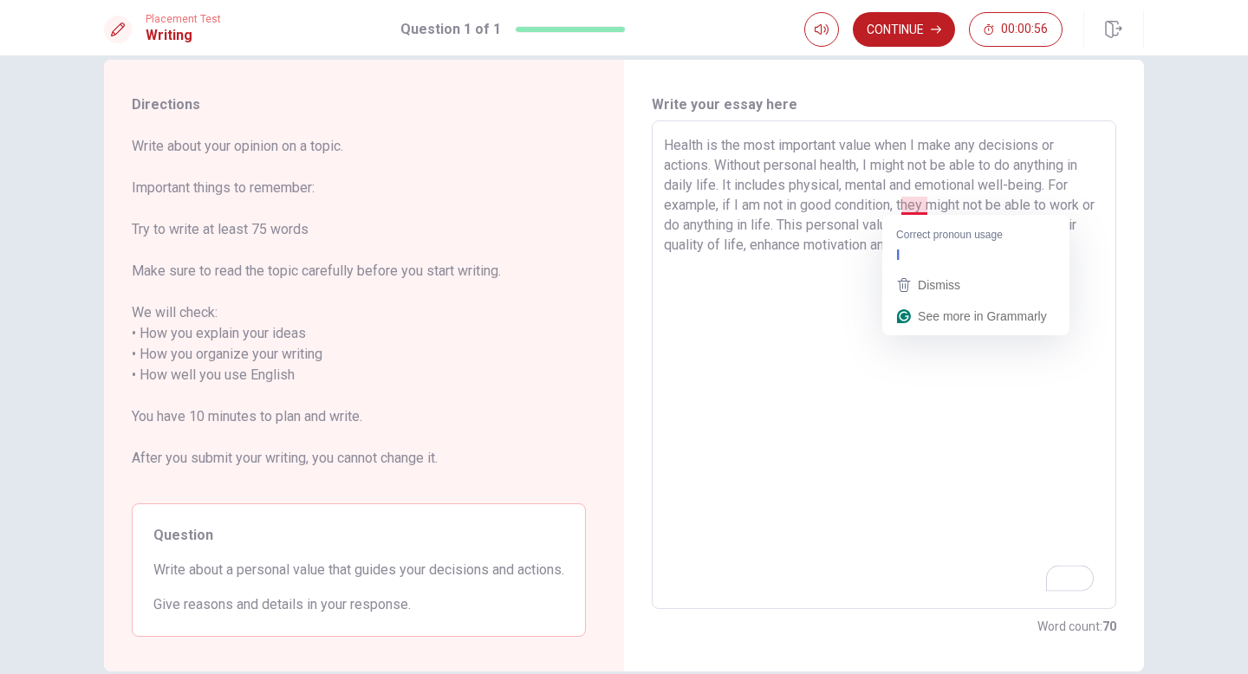
drag, startPoint x: 921, startPoint y: 204, endPoint x: 894, endPoint y: 204, distance: 26.9
click at [894, 204] on textarea "Health is the most important value when I make any decisions or actions. Withou…" at bounding box center [884, 365] width 440 height 460
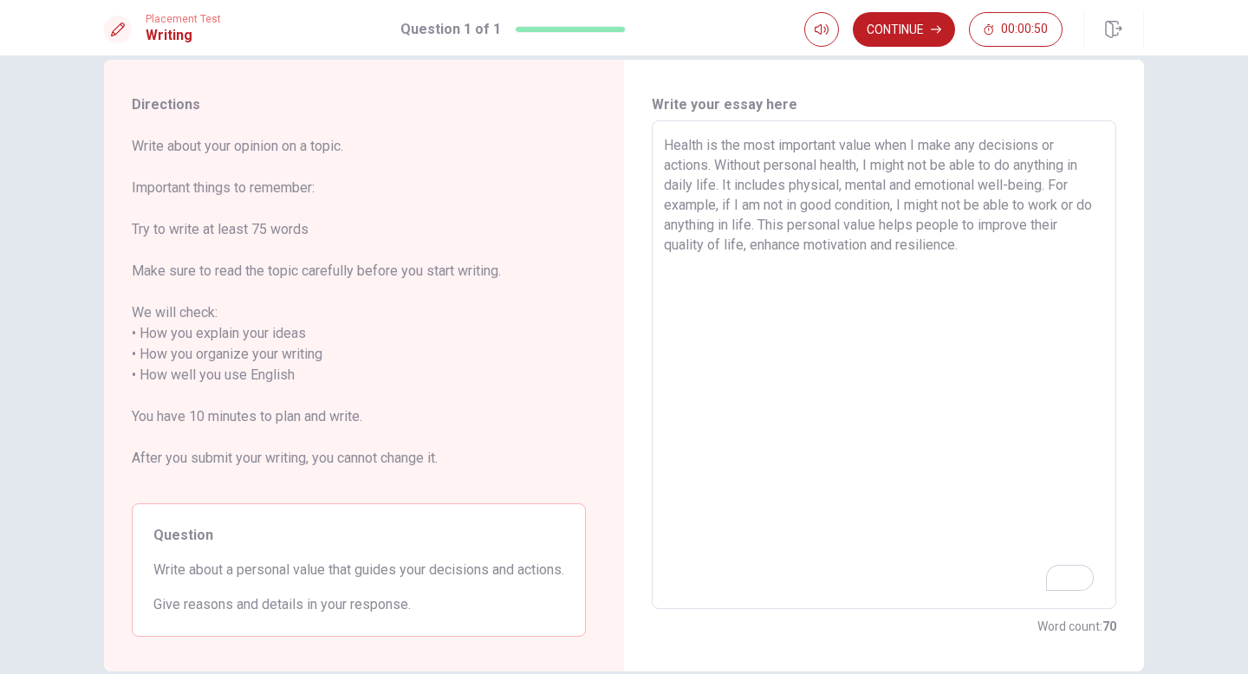
click at [764, 224] on textarea "Health is the most important value when I make any decisions or actions. Withou…" at bounding box center [884, 365] width 440 height 460
drag, startPoint x: 734, startPoint y: 224, endPoint x: 773, endPoint y: 224, distance: 39.0
click at [773, 224] on textarea "Health is the most important value when I make any decisions or actions. Withou…" at bounding box center [884, 365] width 440 height 460
drag, startPoint x: 1045, startPoint y: 185, endPoint x: 1048, endPoint y: 198, distance: 14.1
click at [1048, 198] on textarea "Health is the most important value when I make any decisions or actions. Withou…" at bounding box center [884, 365] width 440 height 460
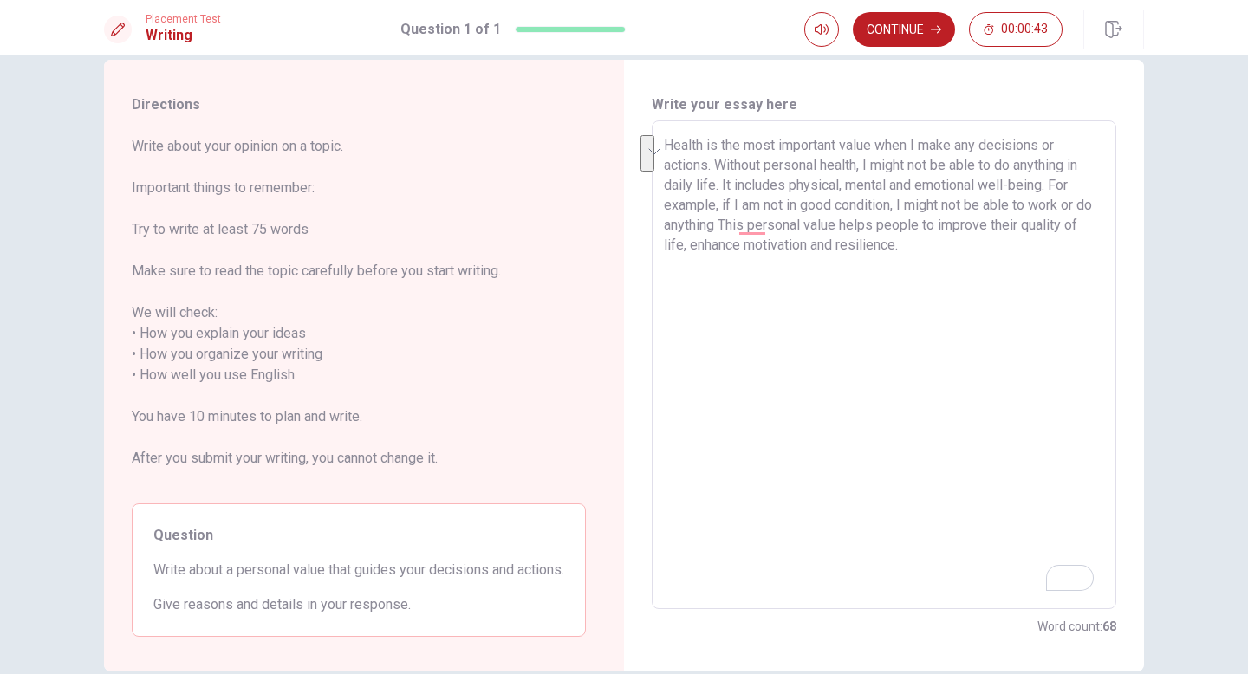
click at [1041, 215] on textarea "Health is the most important value when I make any decisions or actions. Withou…" at bounding box center [884, 365] width 440 height 460
drag, startPoint x: 715, startPoint y: 164, endPoint x: 717, endPoint y: 177, distance: 13.3
click at [717, 177] on textarea "Health is the most important value when I make any decisions or actions. Withou…" at bounding box center [884, 365] width 440 height 460
click at [731, 202] on textarea "Health is the most important value when I make any decisions or actions. It inc…" at bounding box center [884, 365] width 440 height 460
click at [778, 226] on textarea "Health is the most important value when I make any decisions or actions. It inc…" at bounding box center [884, 365] width 440 height 460
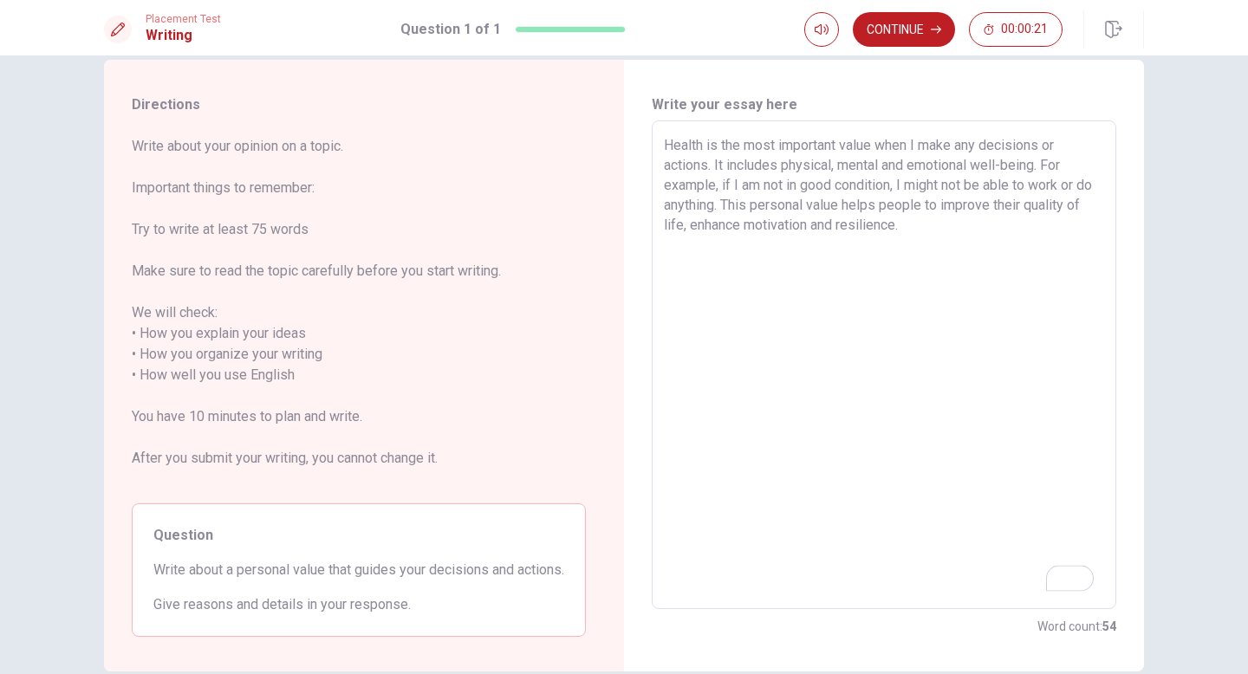
drag, startPoint x: 897, startPoint y: 208, endPoint x: 936, endPoint y: 208, distance: 39.0
click at [936, 208] on textarea "Health is the most important value when I make any decisions or actions. It inc…" at bounding box center [884, 365] width 440 height 460
drag, startPoint x: 989, startPoint y: 203, endPoint x: 1007, endPoint y: 203, distance: 18.2
click at [1006, 203] on textarea "Health is the most important value when I make any decisions or actions. It inc…" at bounding box center [884, 365] width 440 height 460
click at [910, 227] on textarea "Health is the most important value when I make any decisions or actions. It inc…" at bounding box center [884, 365] width 440 height 460
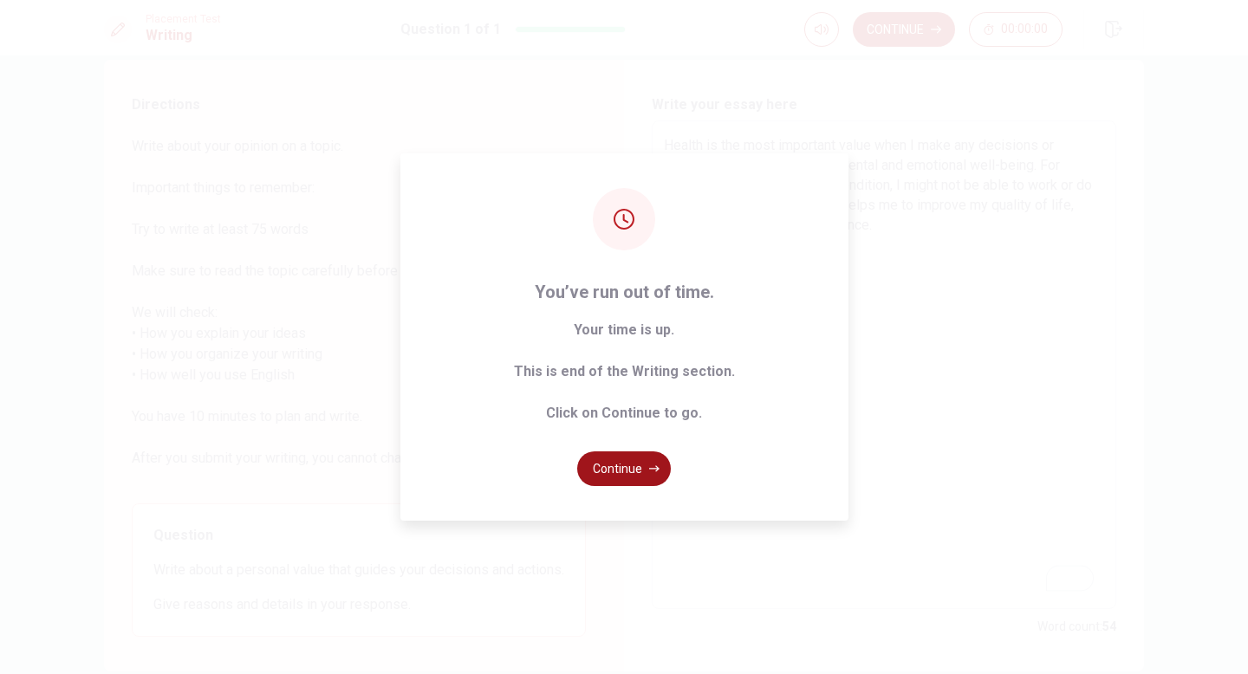
type textarea "Health is the most important value when I make any decisions or actions. It inc…"
click at [650, 465] on icon "button" at bounding box center [654, 469] width 10 height 10
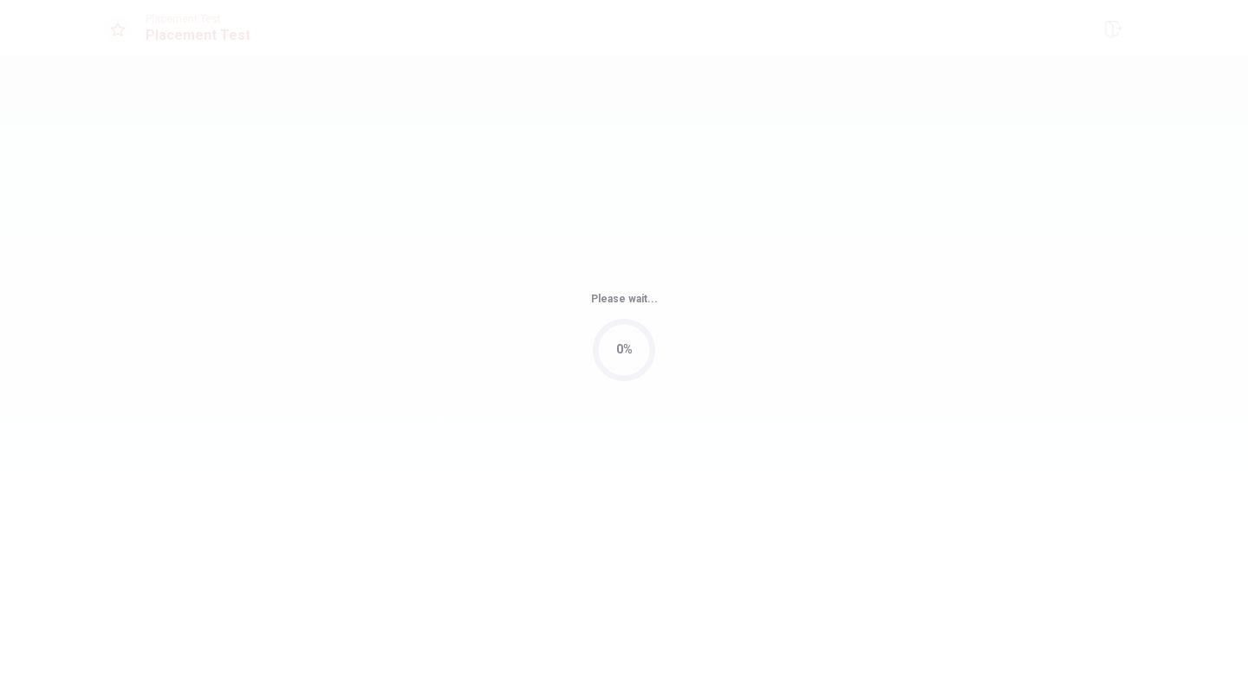
scroll to position [0, 0]
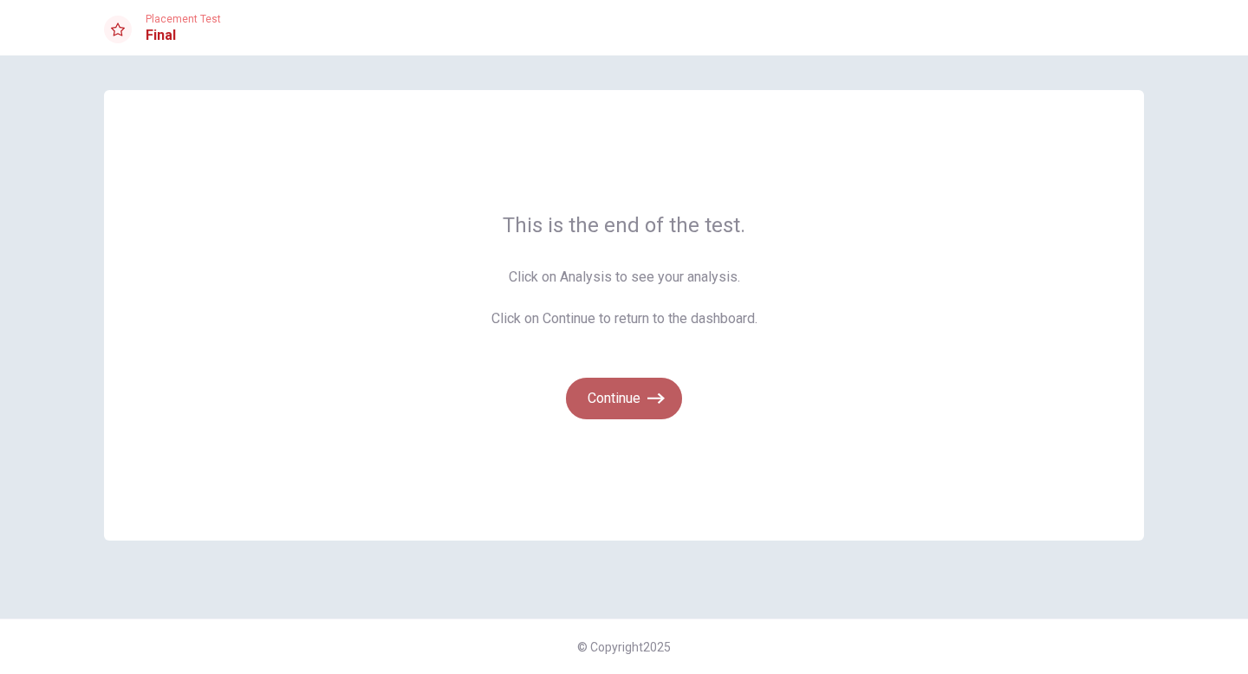
click at [643, 396] on button "Continue" at bounding box center [624, 399] width 116 height 42
